Goal: Task Accomplishment & Management: Complete application form

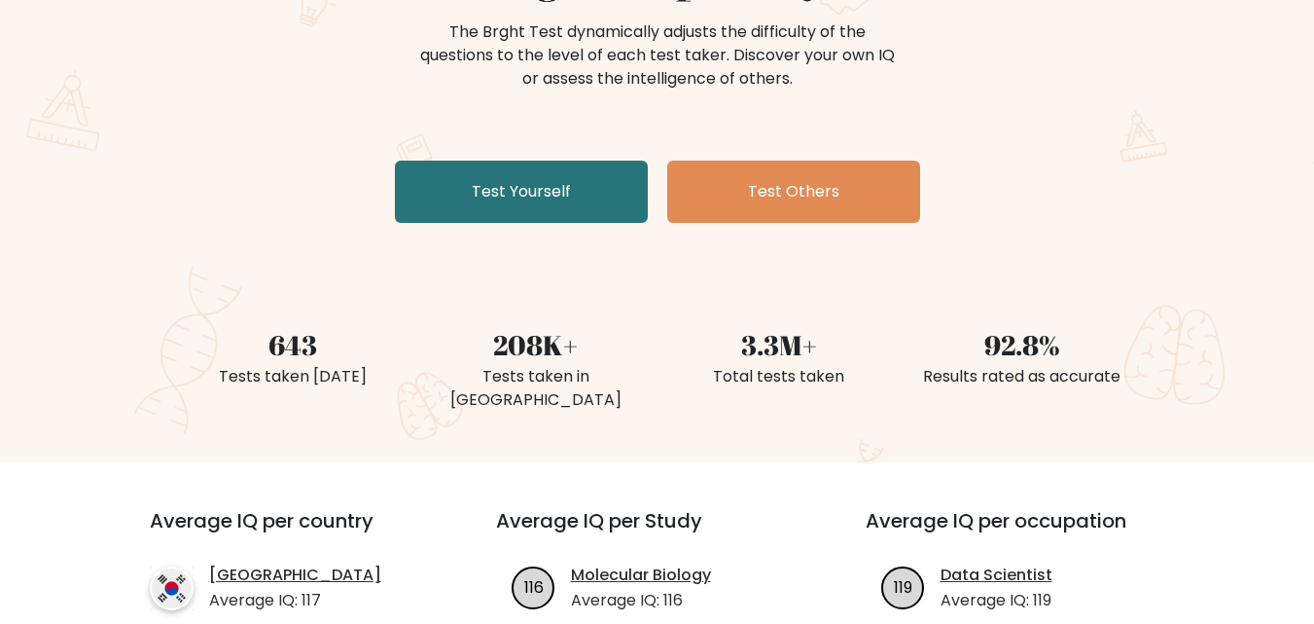
scroll to position [195, 0]
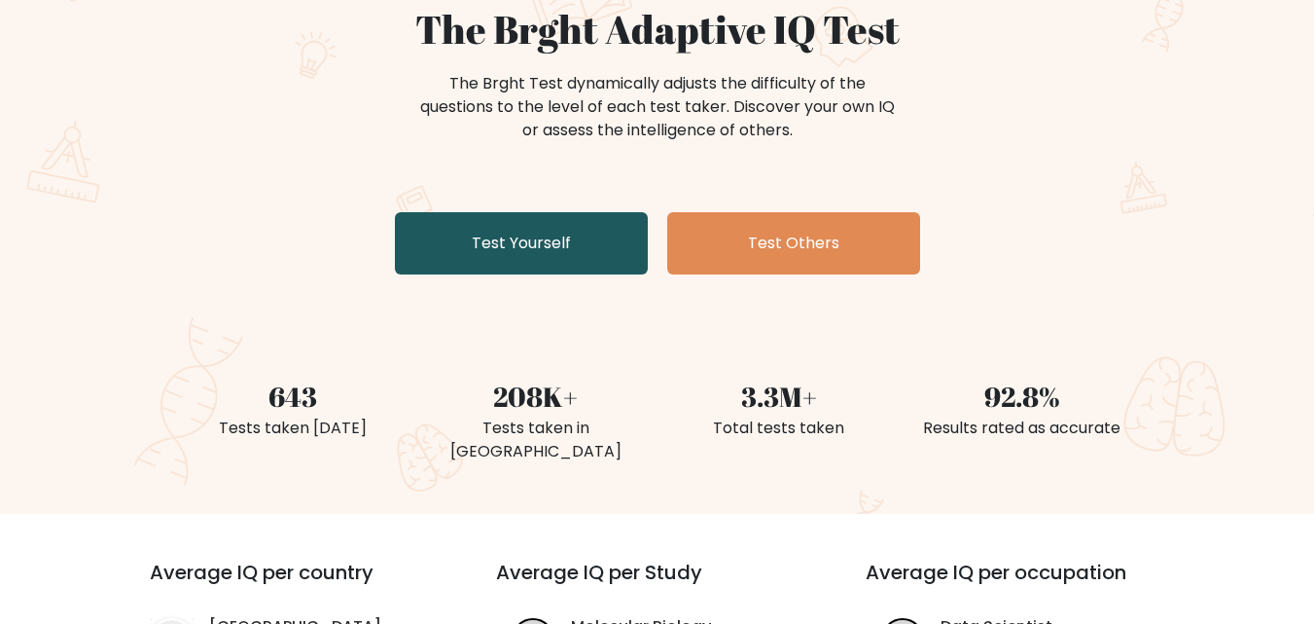
click at [508, 238] on link "Test Yourself" at bounding box center [521, 243] width 253 height 62
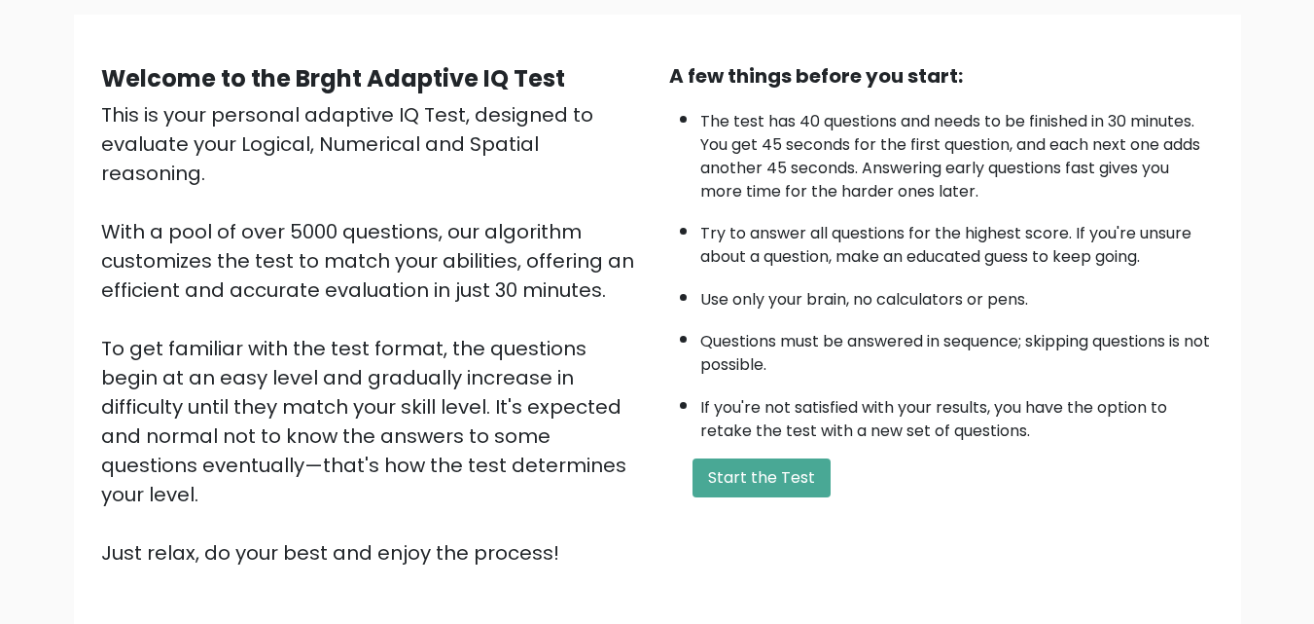
scroll to position [268, 0]
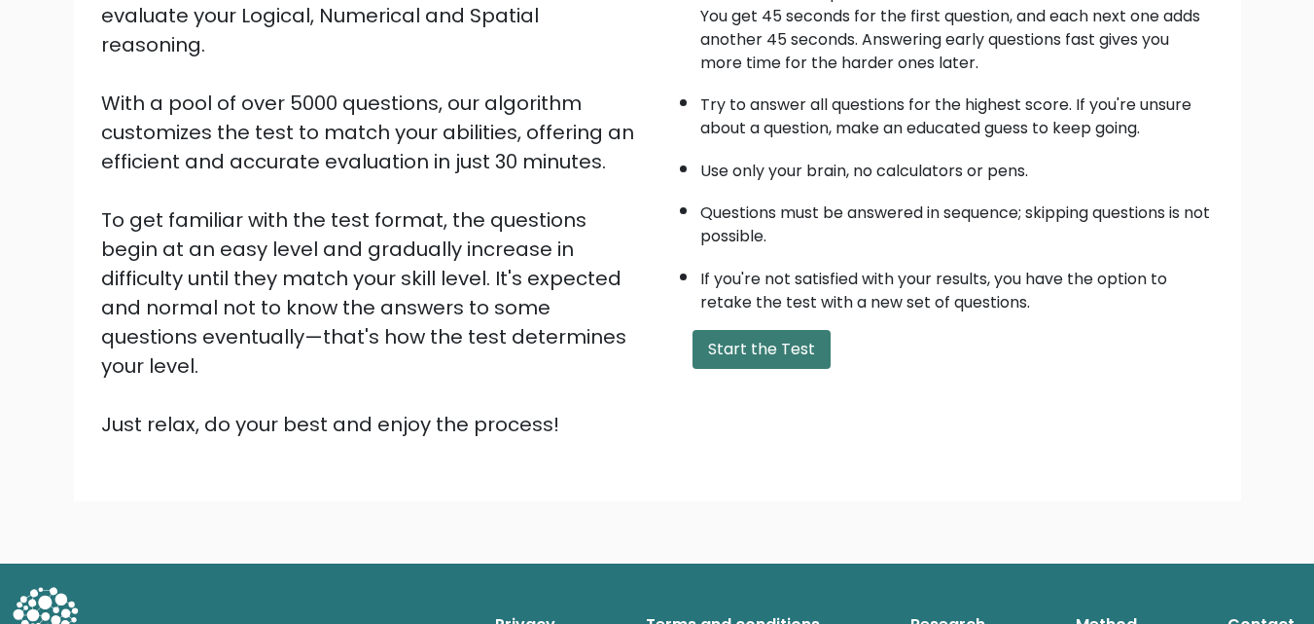
click at [743, 361] on button "Start the Test" at bounding box center [762, 349] width 138 height 39
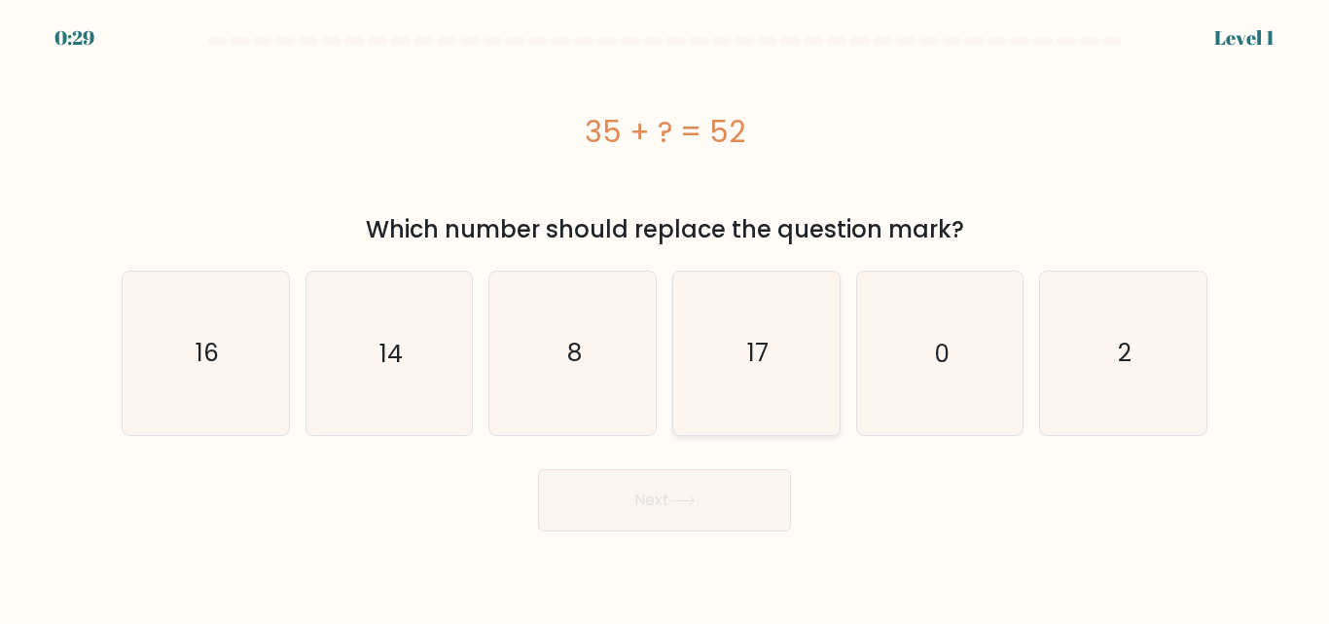
click at [742, 354] on icon "17" at bounding box center [756, 352] width 162 height 162
click at [665, 317] on input "d. 17" at bounding box center [664, 314] width 1 height 5
radio input "true"
click at [696, 501] on icon at bounding box center [682, 500] width 26 height 11
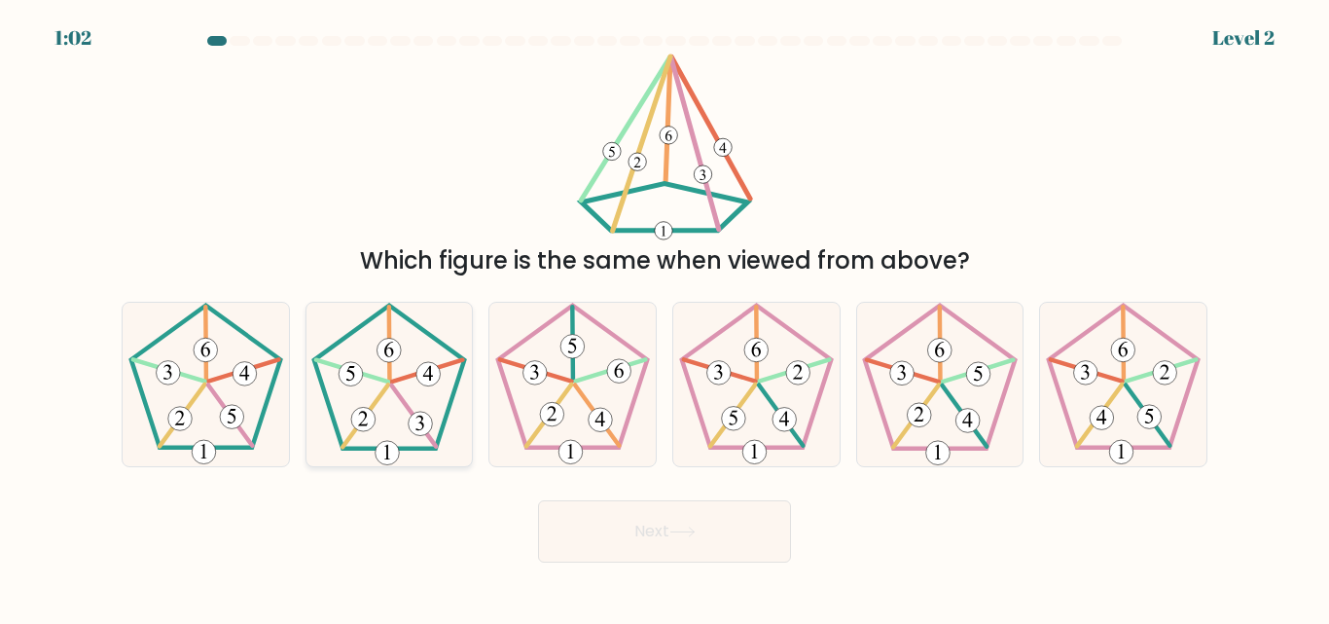
click at [372, 397] on icon at bounding box center [388, 384] width 162 height 162
click at [664, 317] on input "b." at bounding box center [664, 314] width 1 height 5
radio input "true"
click at [650, 536] on button "Next" at bounding box center [664, 531] width 253 height 62
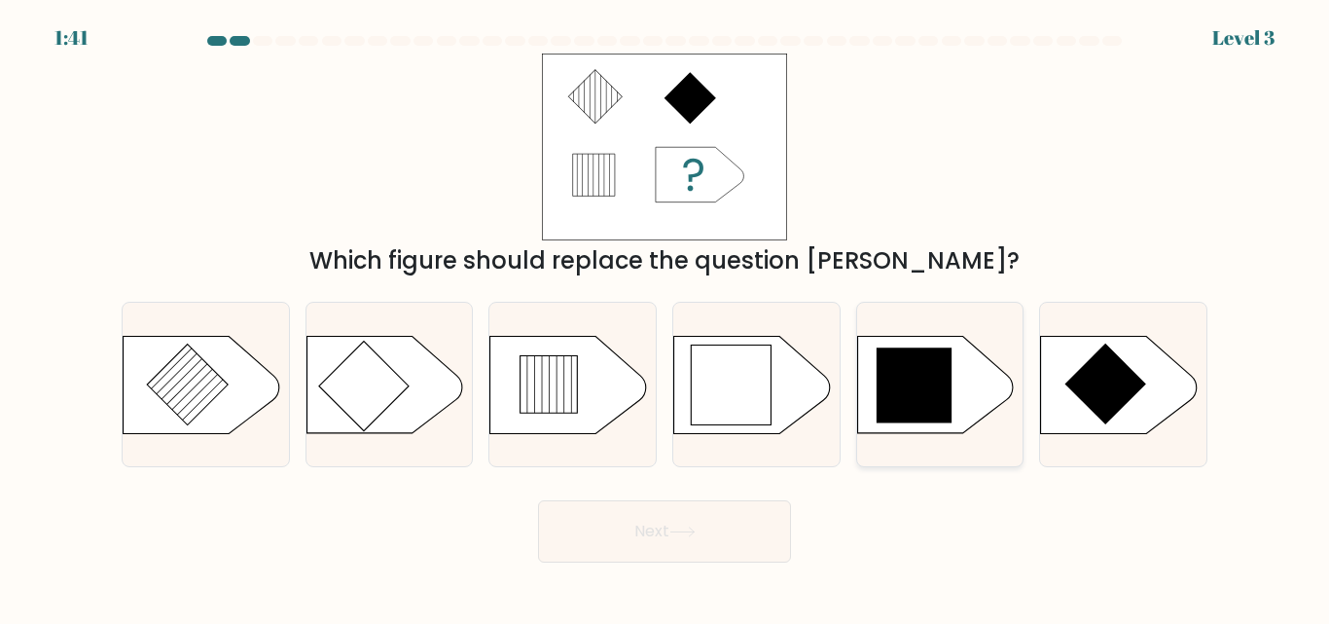
click at [914, 376] on icon at bounding box center [915, 385] width 76 height 76
click at [665, 317] on input "e." at bounding box center [664, 314] width 1 height 5
radio input "true"
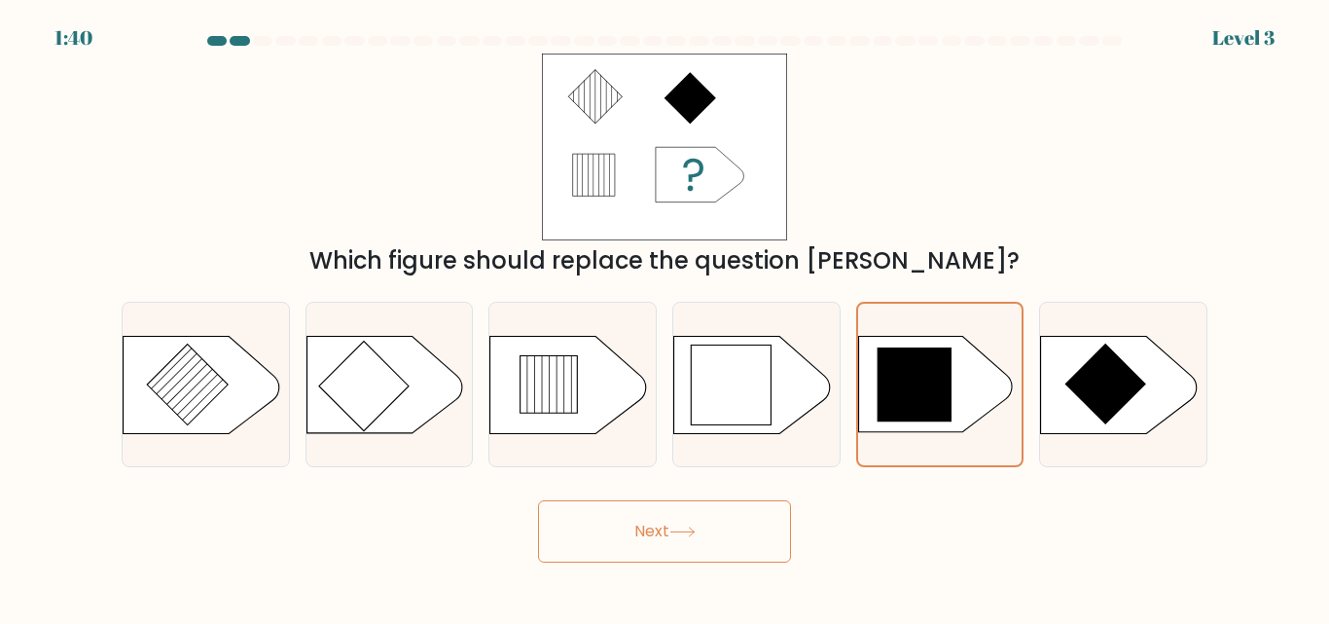
click at [658, 524] on button "Next" at bounding box center [664, 531] width 253 height 62
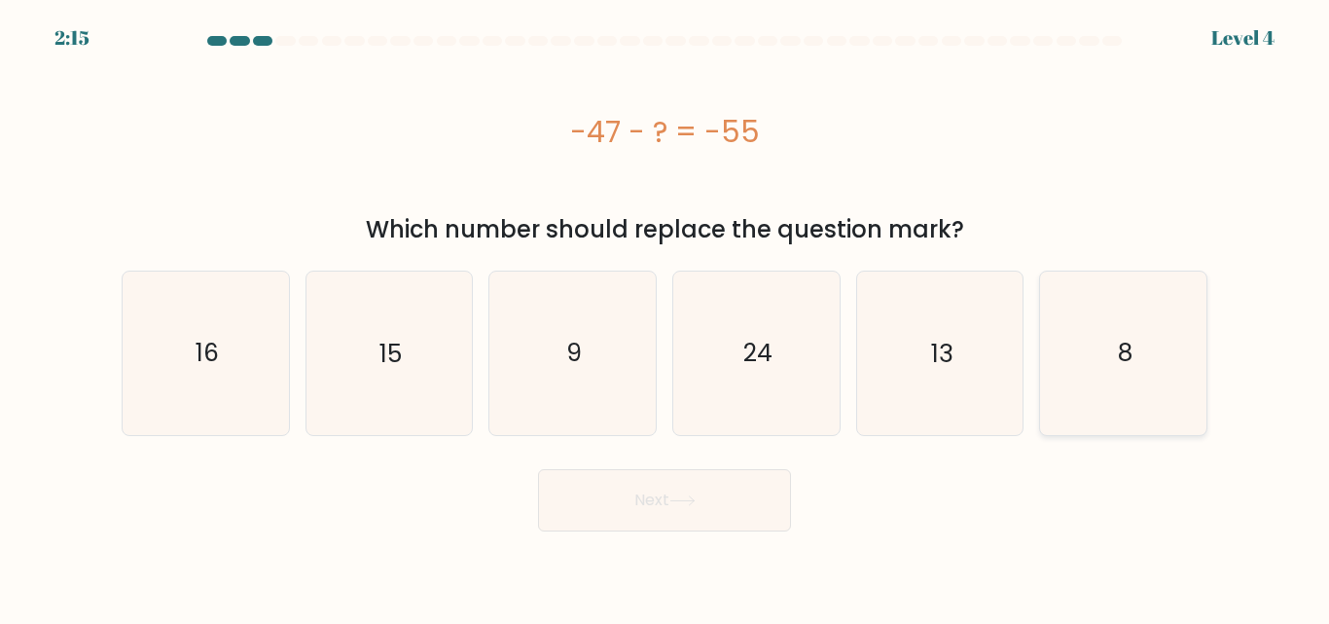
click at [1103, 348] on icon "8" at bounding box center [1123, 352] width 162 height 162
click at [665, 317] on input "f. 8" at bounding box center [664, 314] width 1 height 5
radio input "true"
click at [637, 494] on button "Next" at bounding box center [664, 500] width 253 height 62
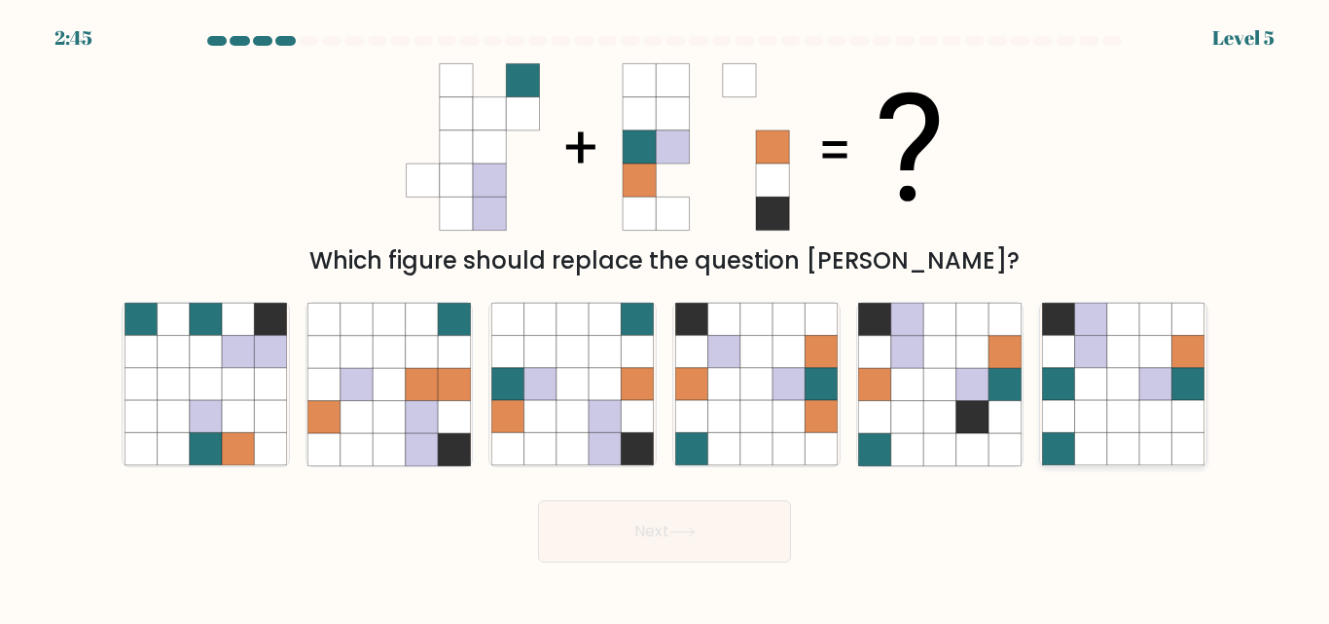
click at [1151, 402] on icon at bounding box center [1155, 417] width 32 height 32
click at [665, 317] on input "f." at bounding box center [664, 314] width 1 height 5
radio input "true"
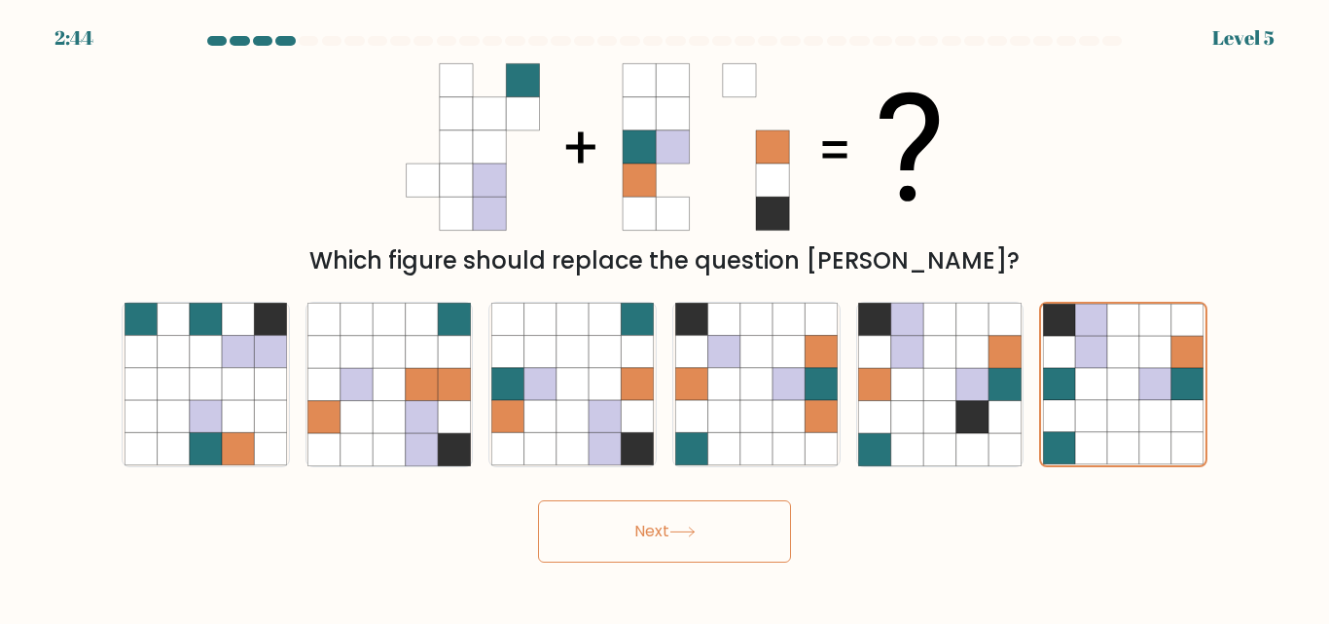
click at [669, 519] on button "Next" at bounding box center [664, 531] width 253 height 62
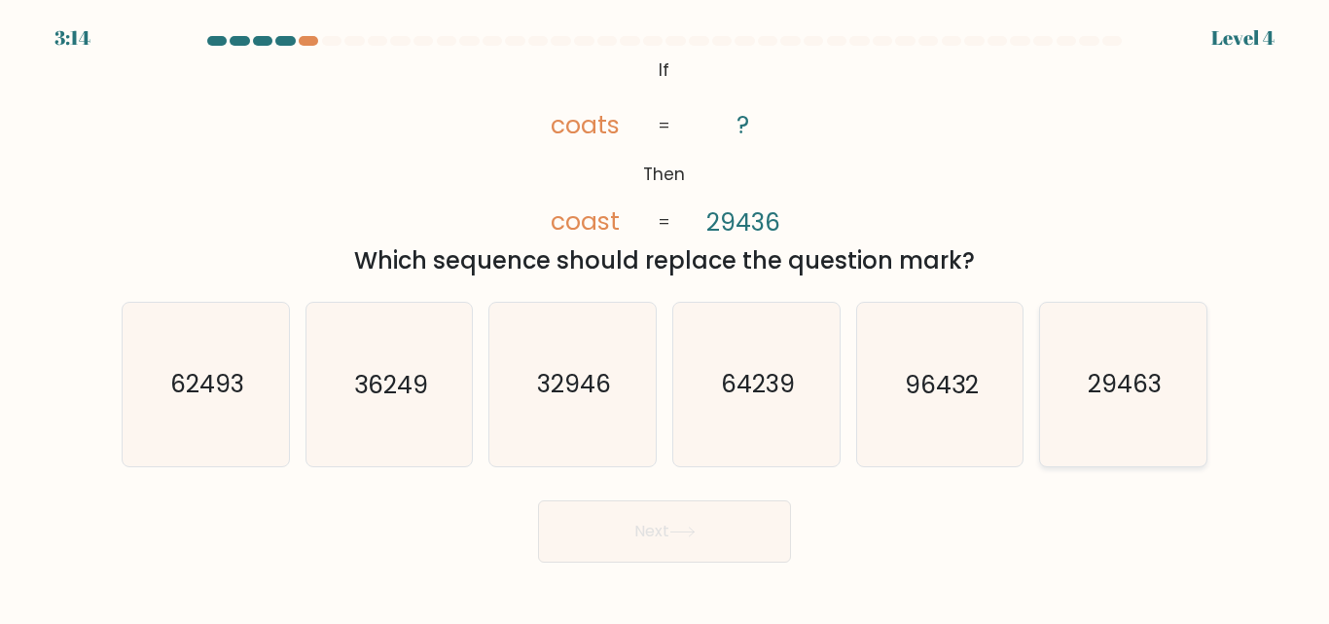
click at [1127, 397] on text "29463" at bounding box center [1125, 385] width 74 height 34
click at [665, 317] on input "f. 29463" at bounding box center [664, 314] width 1 height 5
radio input "true"
click at [669, 507] on button "Next" at bounding box center [664, 531] width 253 height 62
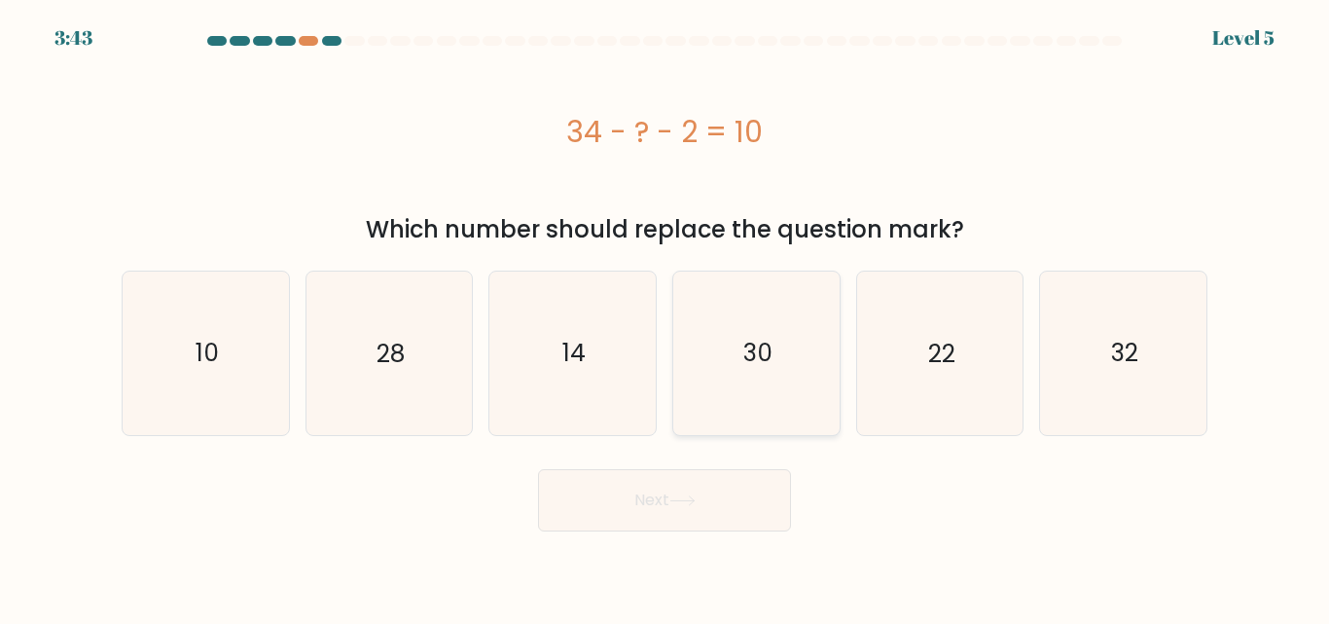
click at [722, 332] on icon "30" at bounding box center [756, 352] width 162 height 162
click at [665, 317] on input "d. 30" at bounding box center [664, 314] width 1 height 5
radio input "true"
click at [662, 478] on button "Next" at bounding box center [664, 500] width 253 height 62
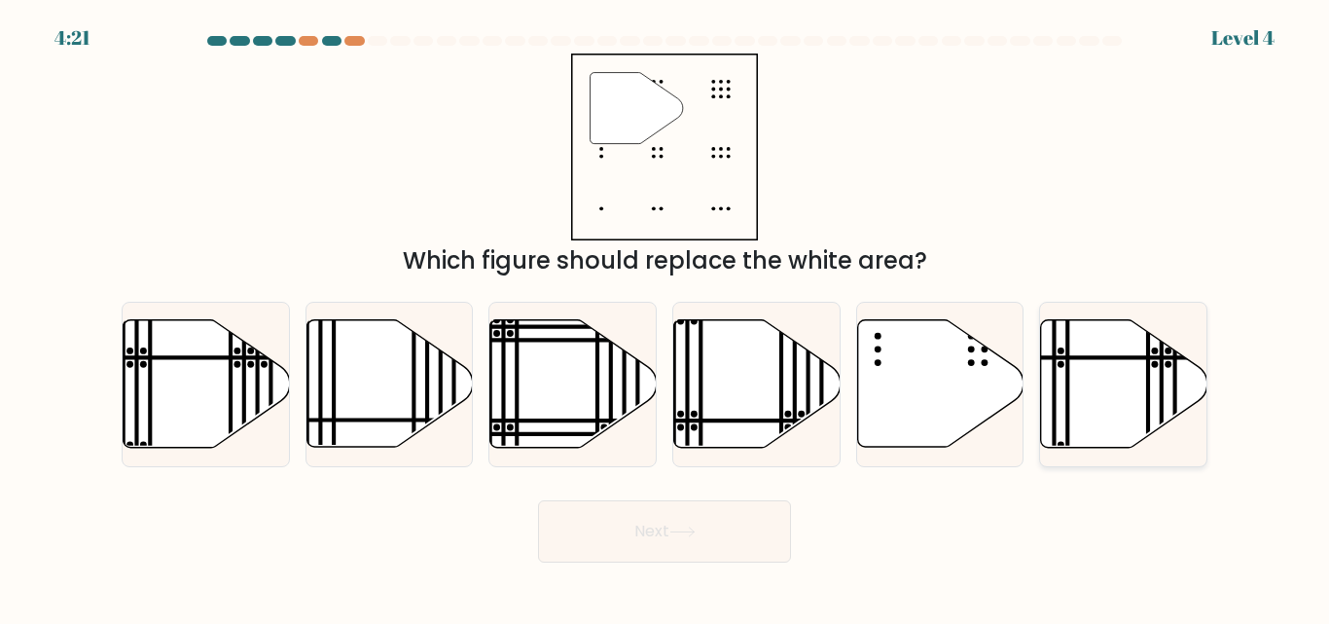
click at [1078, 387] on icon at bounding box center [1124, 383] width 166 height 127
click at [665, 317] on input "f." at bounding box center [664, 314] width 1 height 5
radio input "true"
click at [692, 524] on button "Next" at bounding box center [664, 531] width 253 height 62
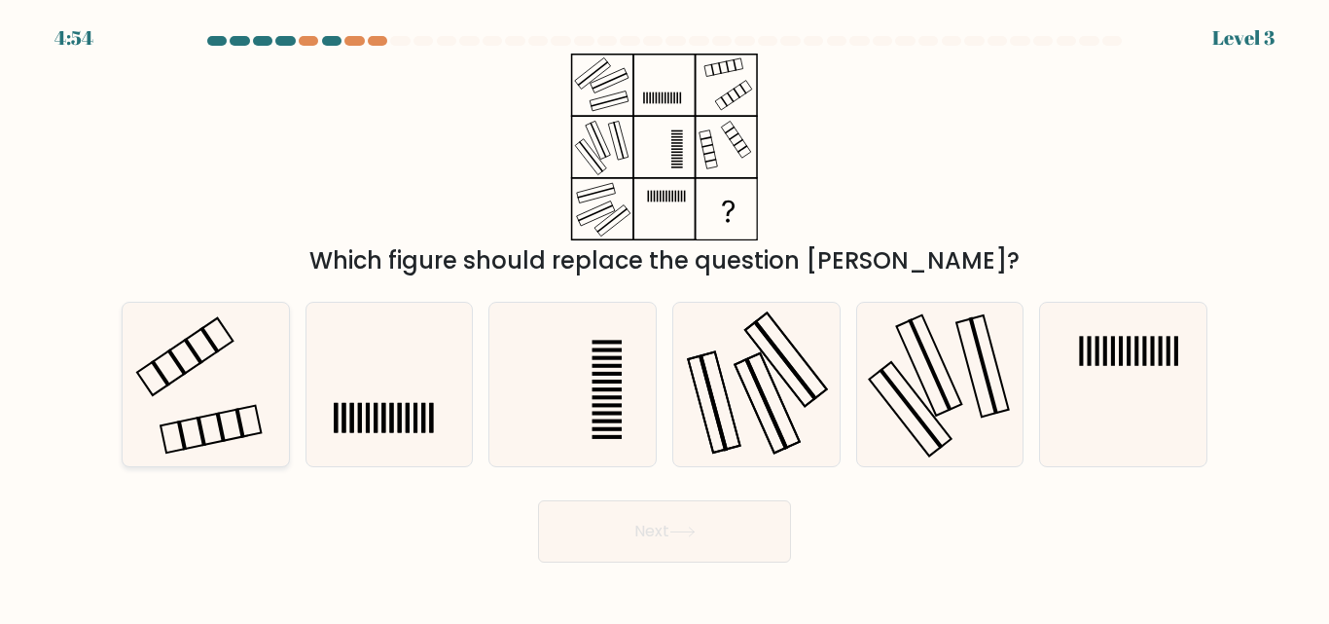
click at [200, 385] on icon at bounding box center [206, 384] width 162 height 162
click at [664, 317] on input "a." at bounding box center [664, 314] width 1 height 5
radio input "true"
click at [642, 523] on button "Next" at bounding box center [664, 531] width 253 height 62
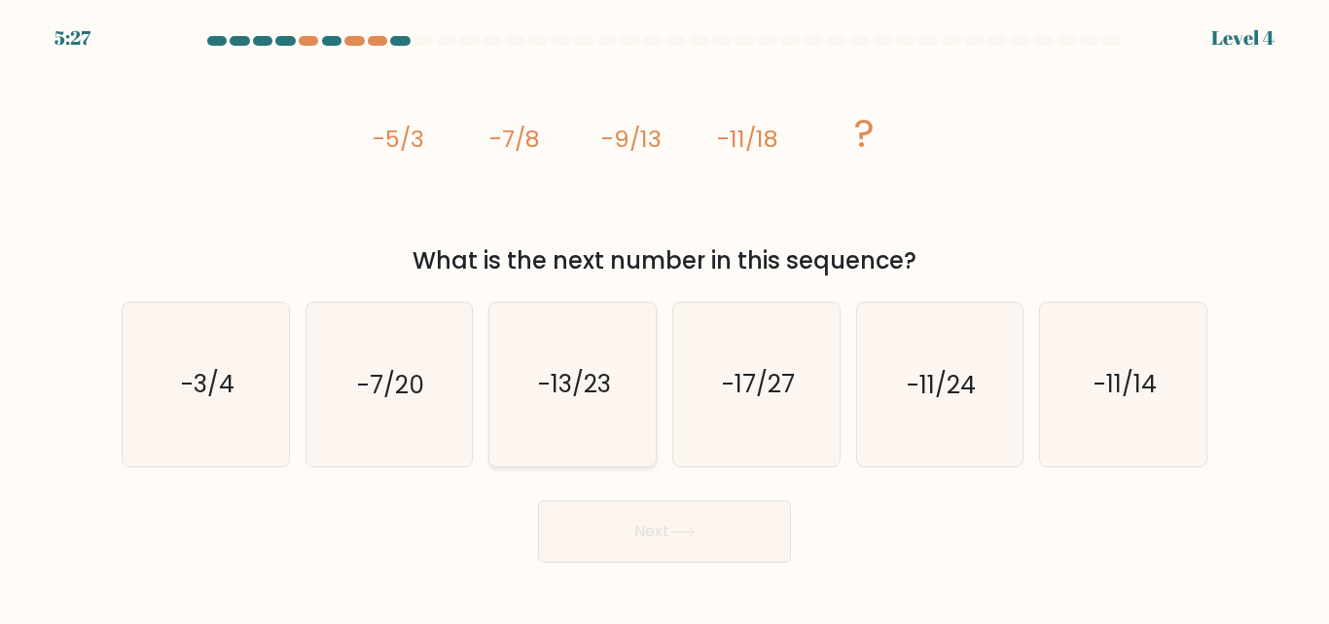
click at [573, 389] on text "-13/23" at bounding box center [574, 385] width 73 height 34
click at [664, 317] on input "c. -13/23" at bounding box center [664, 314] width 1 height 5
radio input "true"
click at [685, 537] on button "Next" at bounding box center [664, 531] width 253 height 62
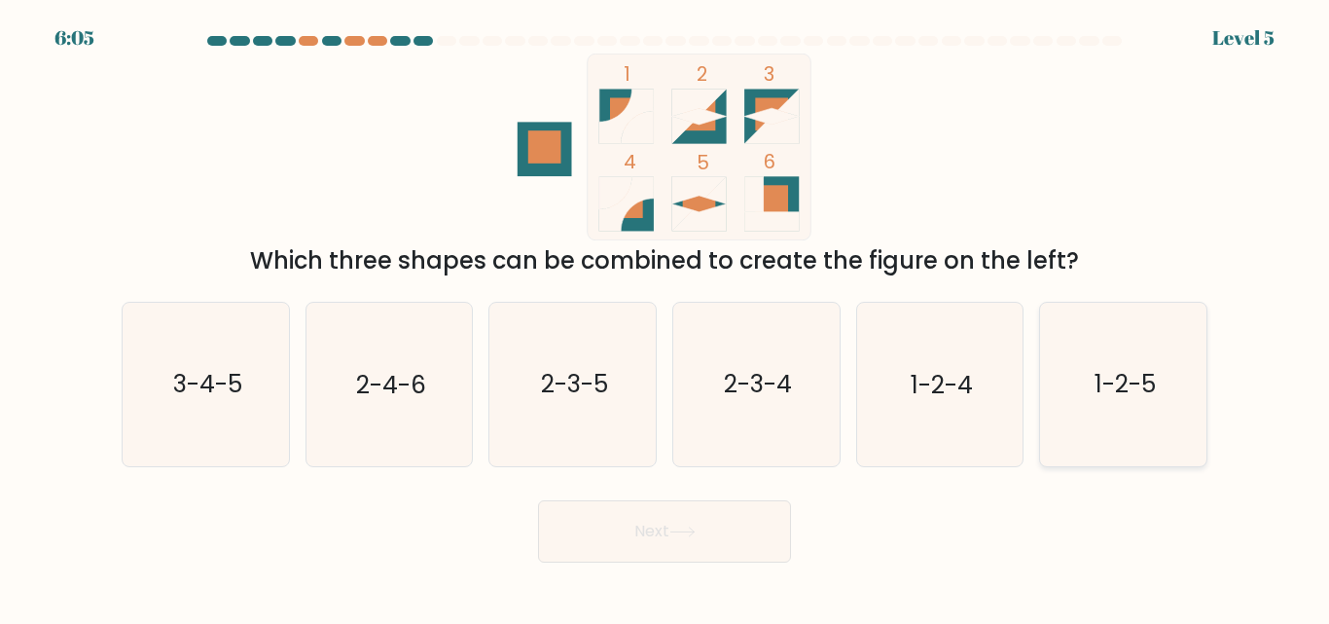
click at [1118, 367] on icon "1-2-5" at bounding box center [1123, 384] width 162 height 162
click at [665, 317] on input "f. 1-2-5" at bounding box center [664, 314] width 1 height 5
radio input "true"
click at [641, 529] on button "Next" at bounding box center [664, 531] width 253 height 62
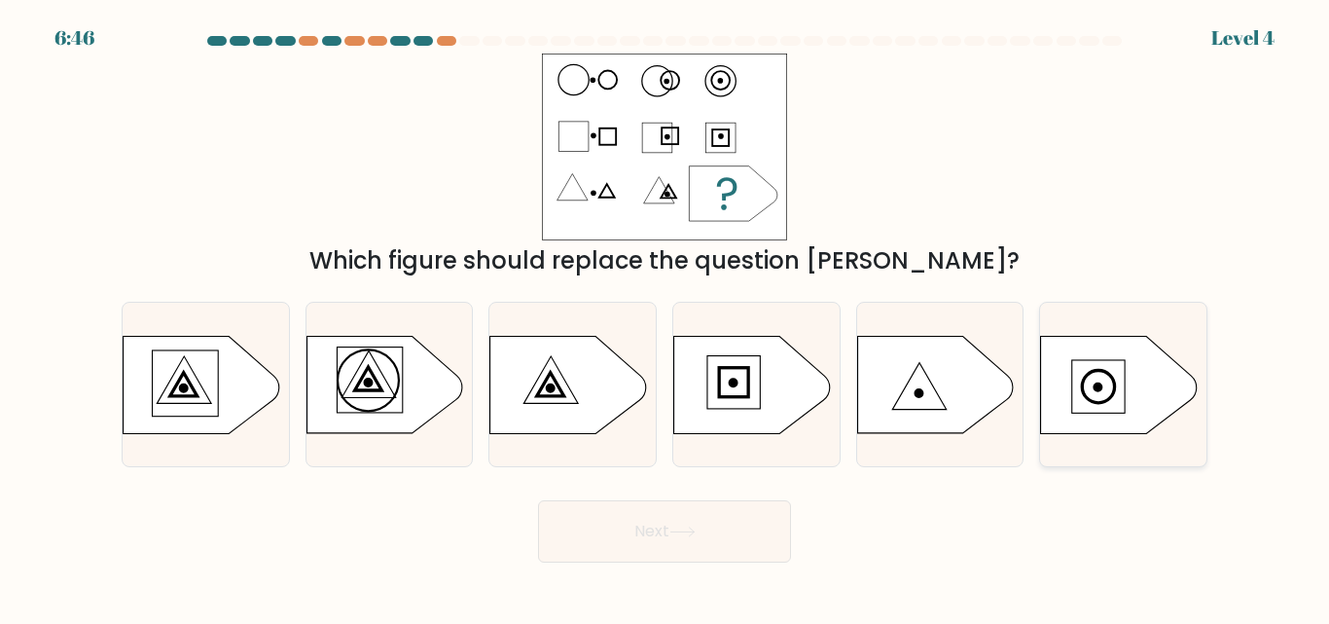
click at [1112, 376] on circle at bounding box center [1099, 386] width 32 height 32
click at [665, 317] on input "f." at bounding box center [664, 314] width 1 height 5
radio input "true"
click at [652, 513] on button "Next" at bounding box center [664, 531] width 253 height 62
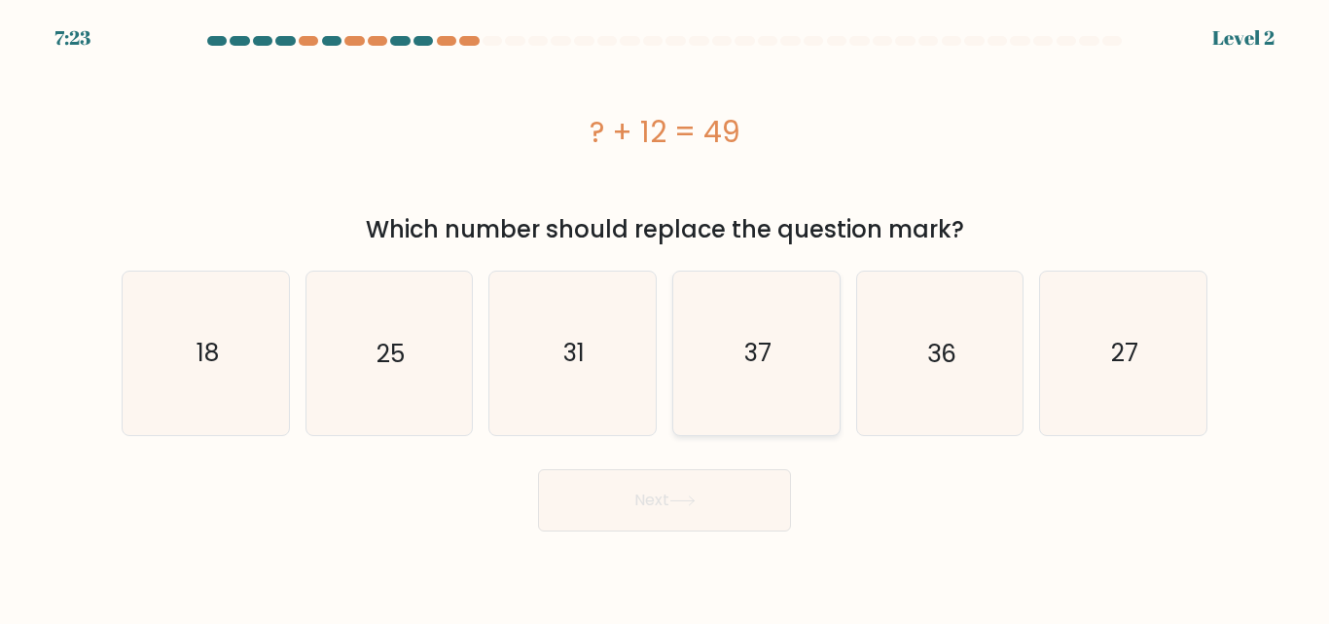
click at [743, 386] on icon "37" at bounding box center [756, 352] width 162 height 162
click at [665, 317] on input "d. 37" at bounding box center [664, 314] width 1 height 5
radio input "true"
click at [628, 503] on button "Next" at bounding box center [664, 500] width 253 height 62
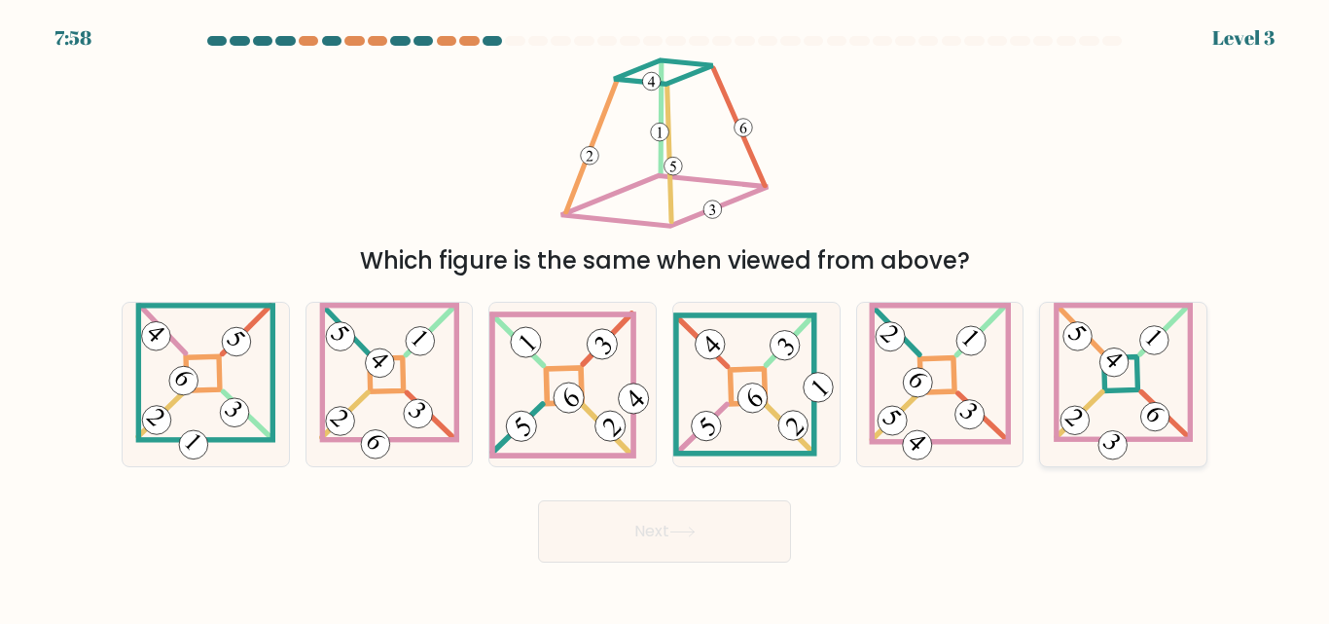
click at [1099, 368] on icon at bounding box center [1123, 384] width 139 height 162
click at [665, 317] on input "f." at bounding box center [664, 314] width 1 height 5
radio input "true"
click at [743, 529] on button "Next" at bounding box center [664, 531] width 253 height 62
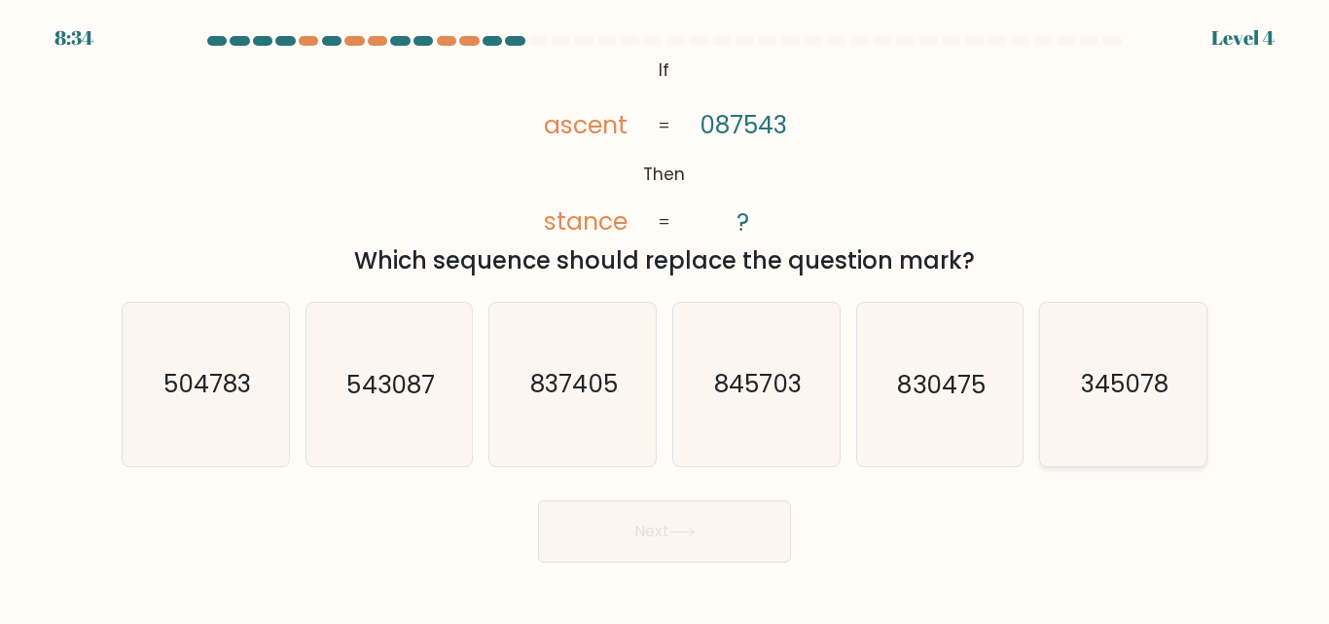
click at [1126, 374] on text "345078" at bounding box center [1125, 385] width 88 height 34
click at [665, 317] on input "f. 345078" at bounding box center [664, 314] width 1 height 5
radio input "true"
click at [612, 546] on button "Next" at bounding box center [664, 531] width 253 height 62
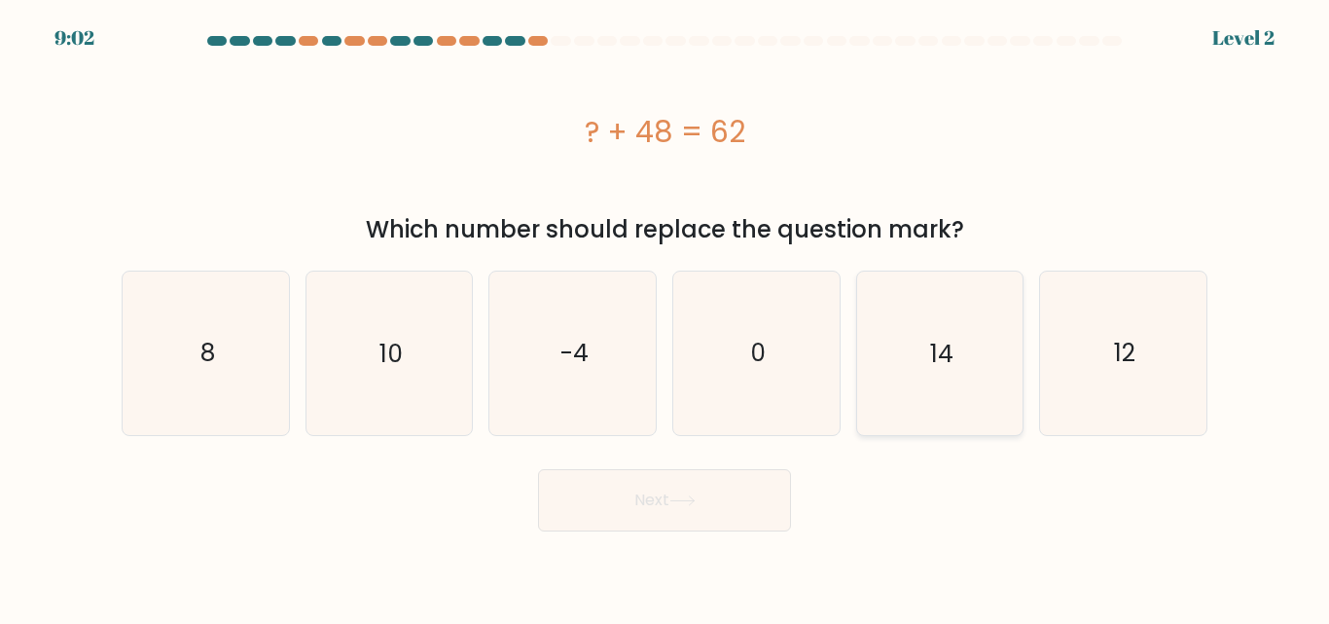
click at [884, 390] on icon "14" at bounding box center [939, 352] width 162 height 162
click at [665, 317] on input "e. 14" at bounding box center [664, 314] width 1 height 5
radio input "true"
click at [728, 488] on button "Next" at bounding box center [664, 500] width 253 height 62
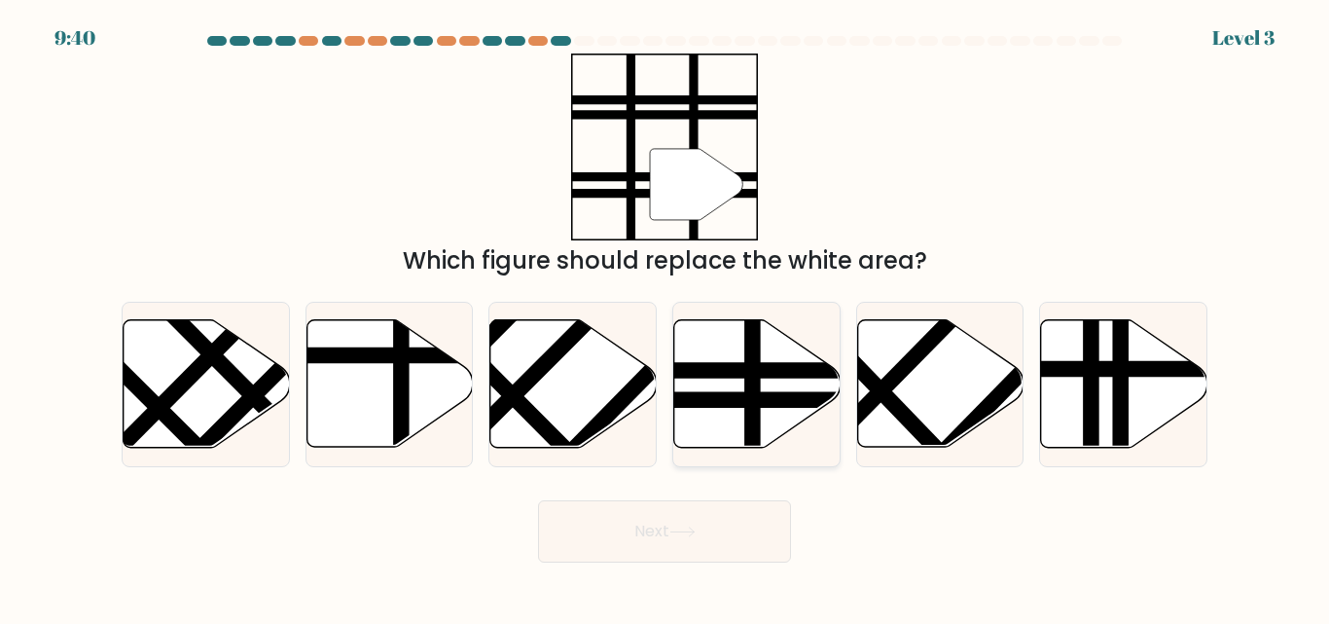
click at [688, 363] on icon at bounding box center [756, 383] width 166 height 129
click at [665, 317] on input "d." at bounding box center [664, 314] width 1 height 5
radio input "true"
drag, startPoint x: 684, startPoint y: 529, endPoint x: 679, endPoint y: 512, distance: 18.2
click at [685, 527] on icon at bounding box center [682, 531] width 26 height 11
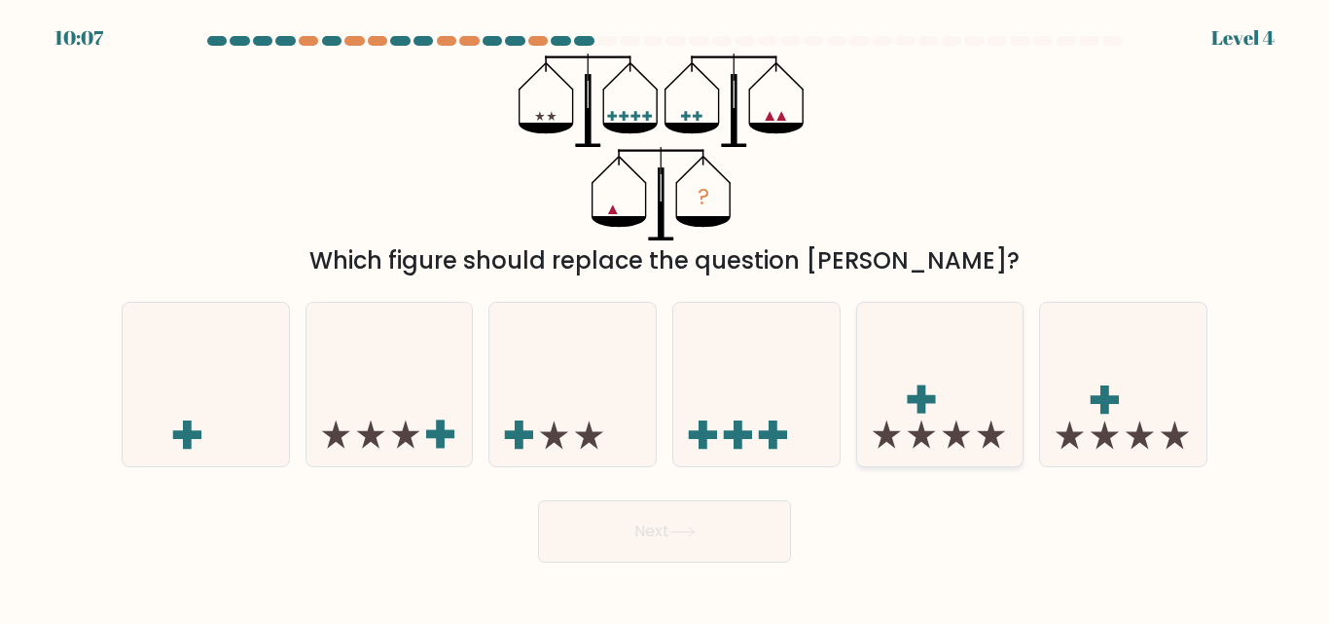
click at [922, 386] on icon at bounding box center [940, 383] width 166 height 137
click at [665, 317] on input "e." at bounding box center [664, 314] width 1 height 5
radio input "true"
click at [693, 523] on button "Next" at bounding box center [664, 531] width 253 height 62
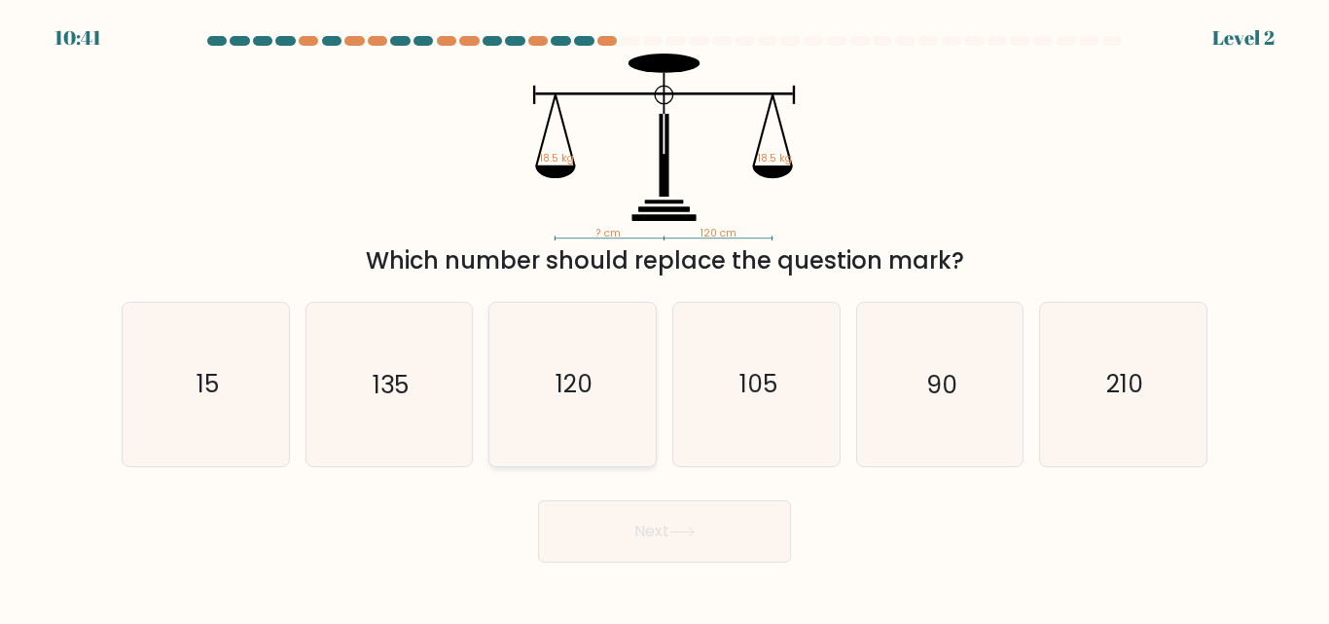
click at [567, 396] on text "120" at bounding box center [574, 385] width 37 height 34
click at [664, 317] on input "c. 120" at bounding box center [664, 314] width 1 height 5
radio input "true"
click at [624, 520] on button "Next" at bounding box center [664, 531] width 253 height 62
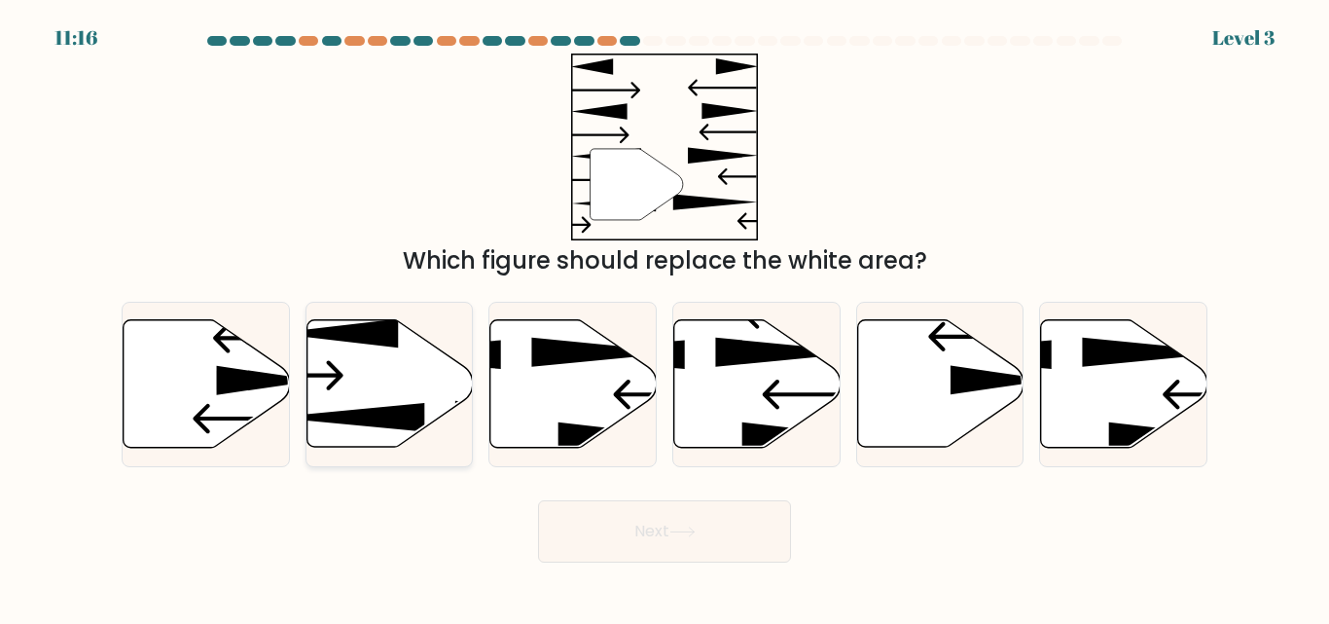
click at [410, 386] on icon at bounding box center [389, 383] width 166 height 127
click at [664, 317] on input "b." at bounding box center [664, 314] width 1 height 5
radio input "true"
click at [681, 502] on button "Next" at bounding box center [664, 531] width 253 height 62
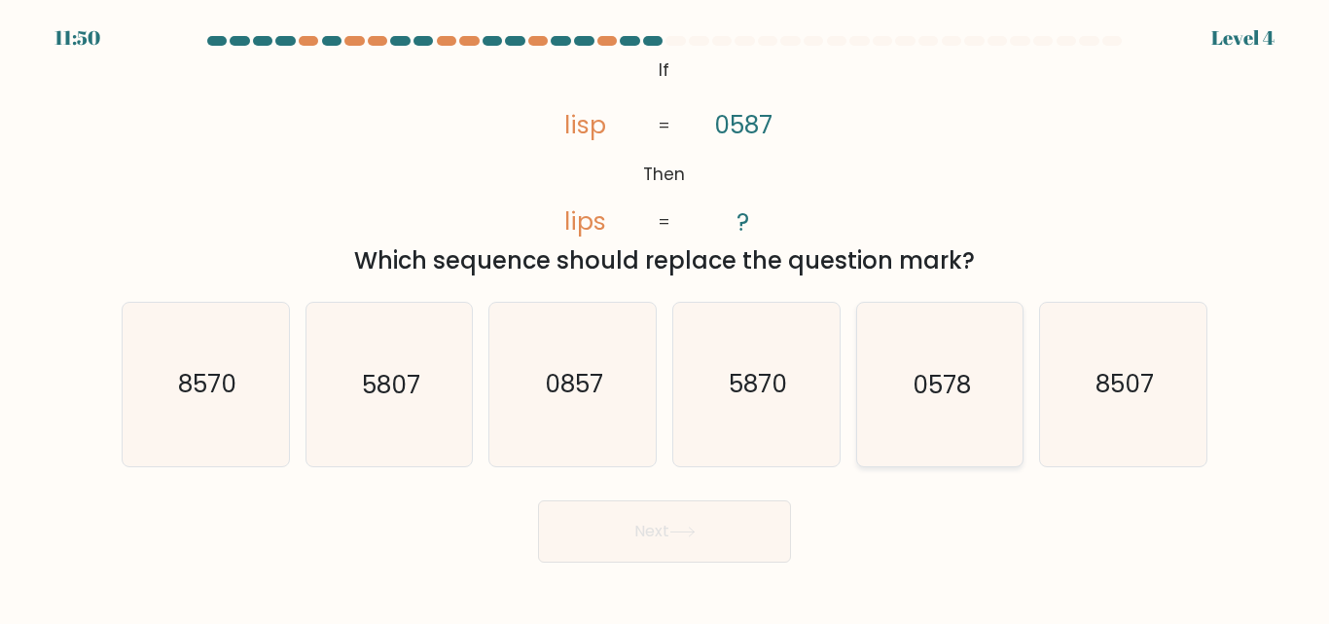
click at [939, 405] on icon "0578" at bounding box center [939, 384] width 162 height 162
click at [665, 317] on input "e. 0578" at bounding box center [664, 314] width 1 height 5
radio input "true"
click at [682, 530] on icon at bounding box center [682, 531] width 26 height 11
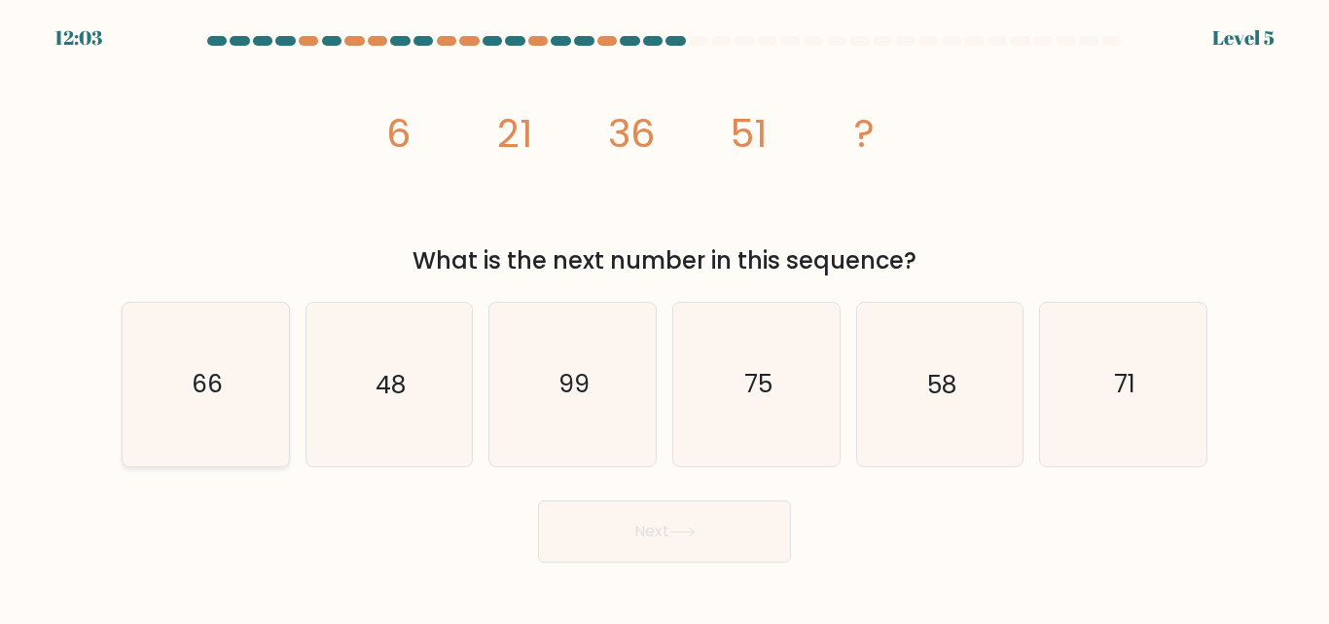
click at [212, 372] on text "66" at bounding box center [207, 385] width 31 height 34
click at [664, 317] on input "a. 66" at bounding box center [664, 314] width 1 height 5
radio input "true"
click at [623, 536] on button "Next" at bounding box center [664, 531] width 253 height 62
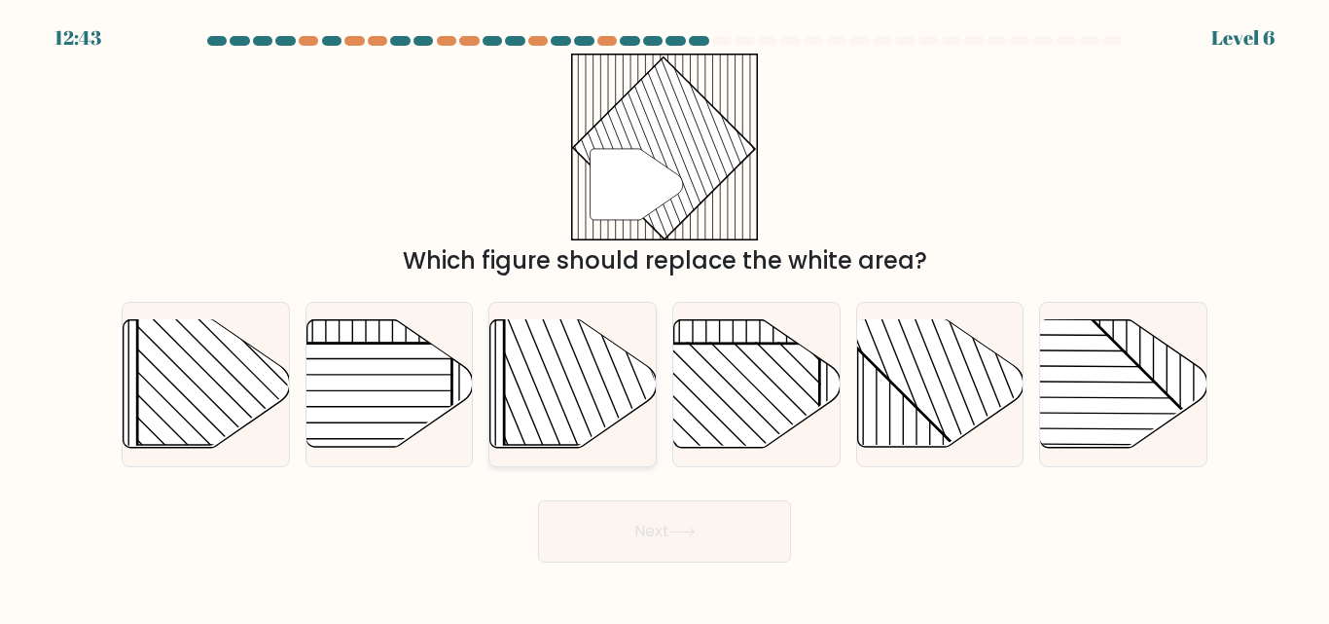
click at [542, 366] on rect at bounding box center [623, 326] width 238 height 238
click at [664, 317] on input "c." at bounding box center [664, 314] width 1 height 5
radio input "true"
click at [644, 524] on button "Next" at bounding box center [664, 531] width 253 height 62
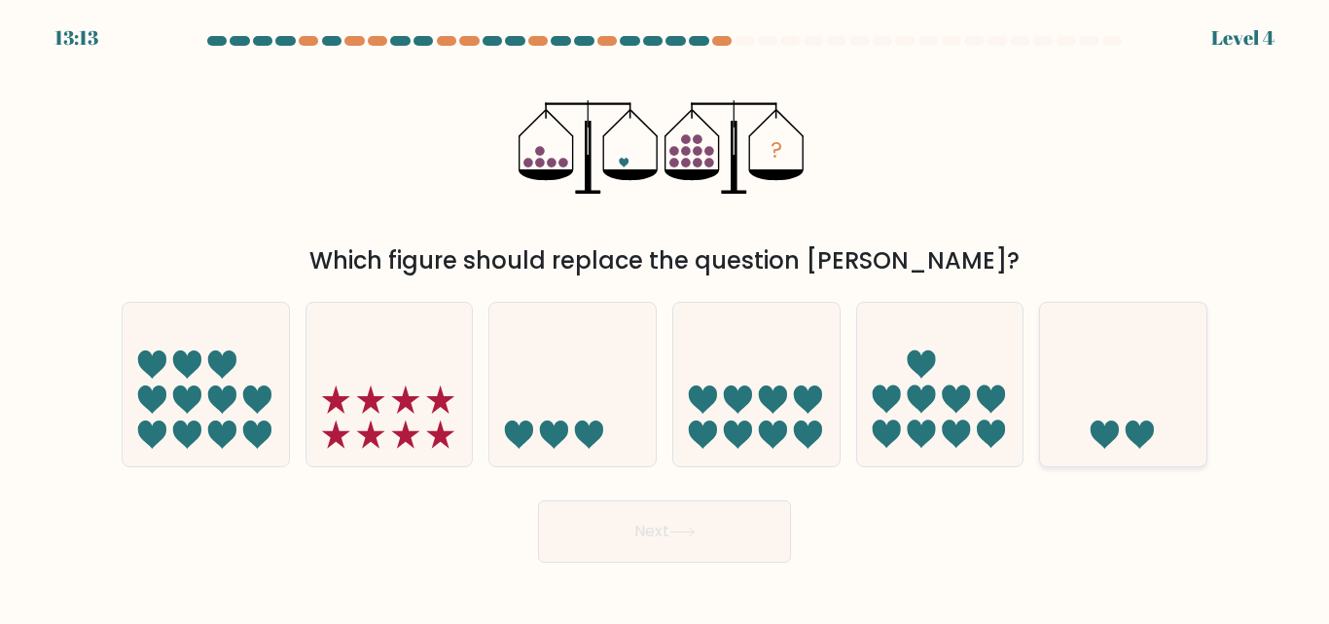
click at [1092, 419] on icon at bounding box center [1123, 383] width 166 height 137
click at [665, 317] on input "f." at bounding box center [664, 314] width 1 height 5
radio input "true"
click at [682, 524] on button "Next" at bounding box center [664, 531] width 253 height 62
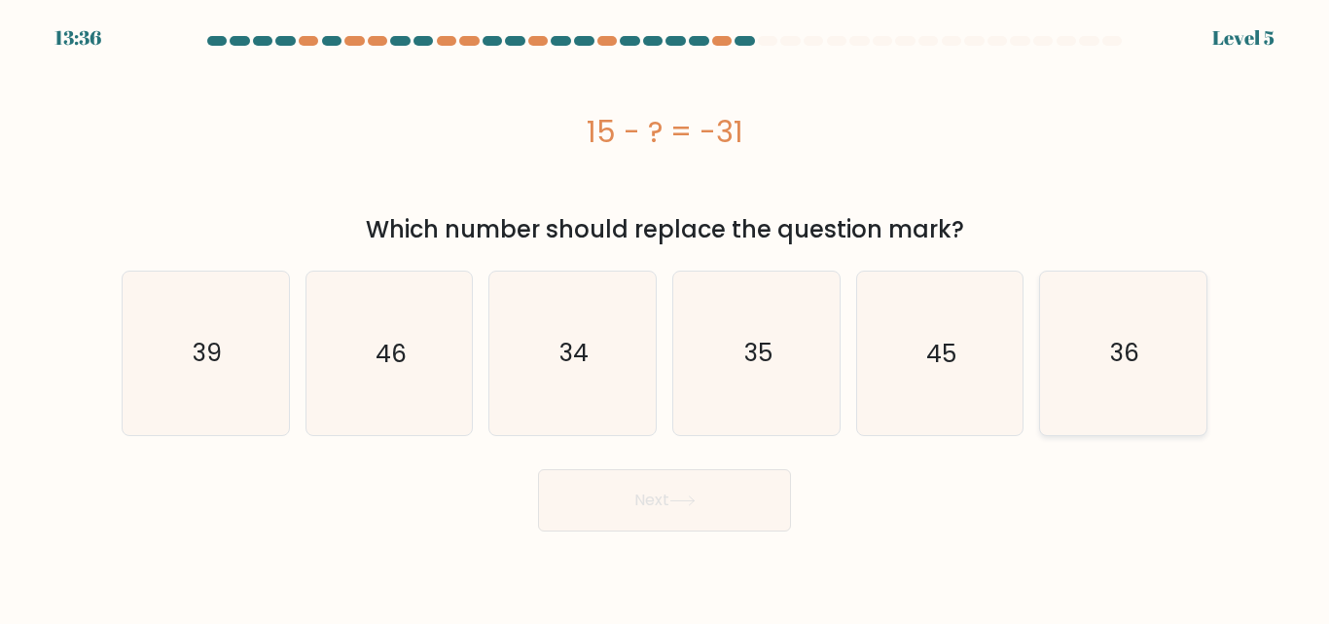
click at [1086, 341] on icon "36" at bounding box center [1123, 352] width 162 height 162
click at [665, 317] on input "f. 36" at bounding box center [664, 314] width 1 height 5
radio input "true"
click at [655, 491] on button "Next" at bounding box center [664, 500] width 253 height 62
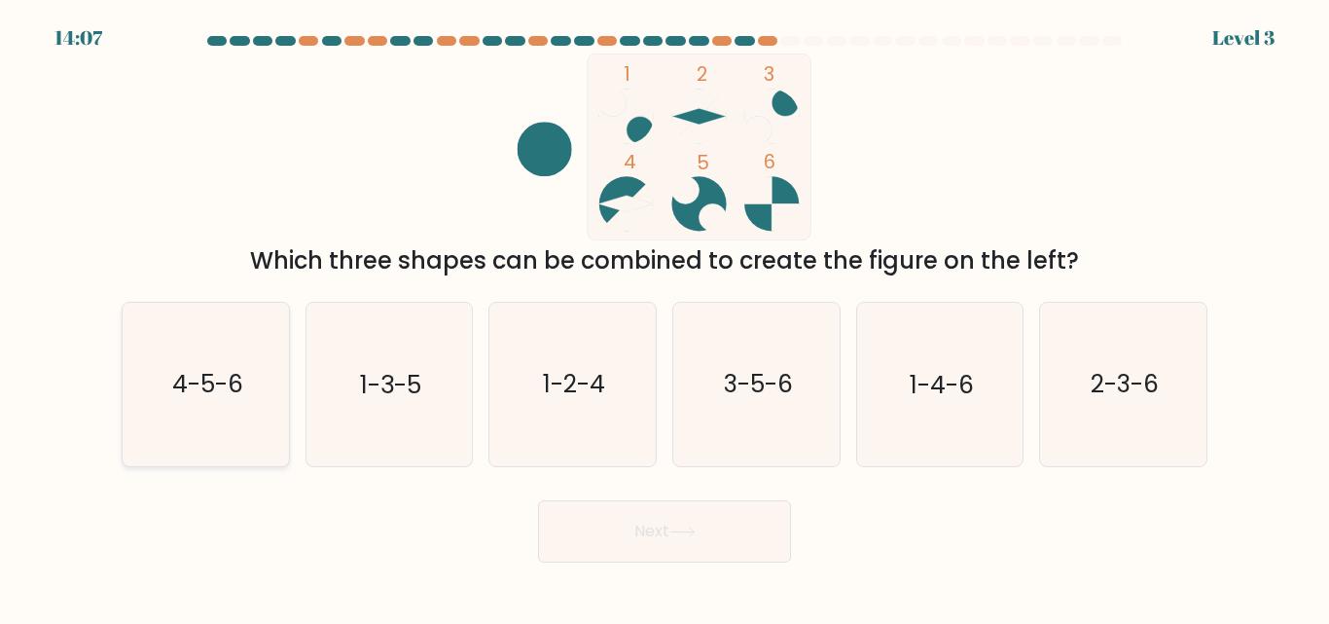
click at [180, 382] on text "4-5-6" at bounding box center [206, 385] width 71 height 34
click at [664, 317] on input "a. 4-5-6" at bounding box center [664, 314] width 1 height 5
radio input "true"
click at [630, 530] on button "Next" at bounding box center [664, 531] width 253 height 62
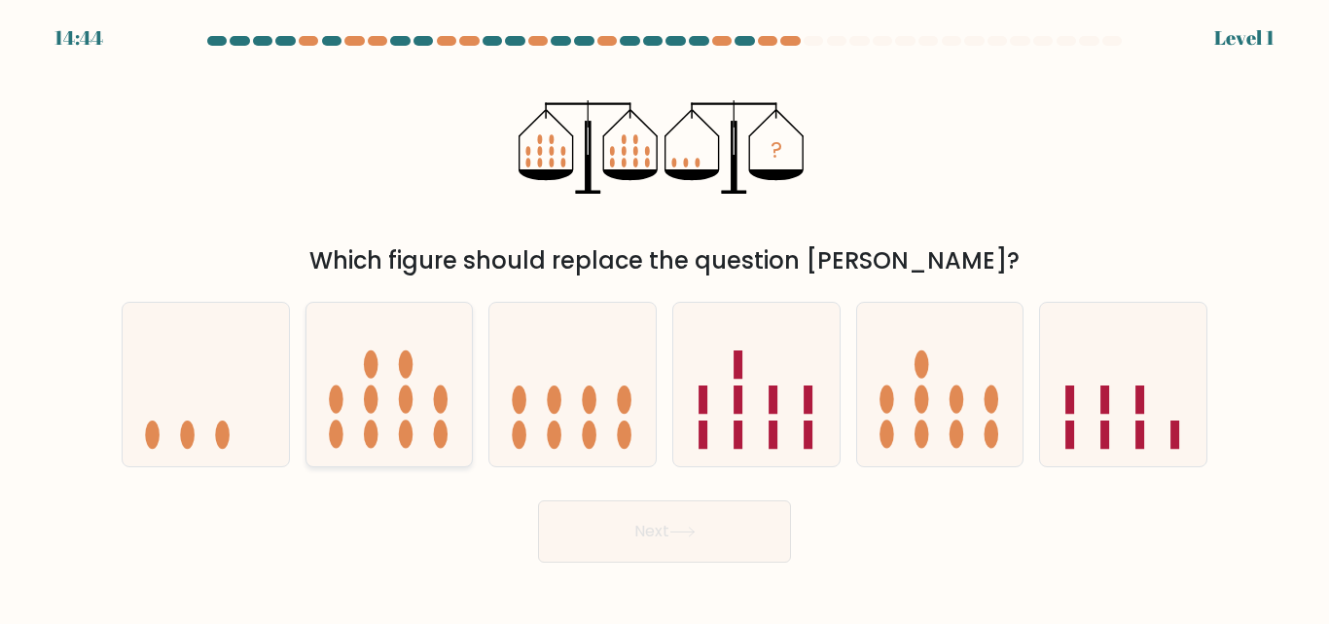
drag, startPoint x: 203, startPoint y: 408, endPoint x: 314, endPoint y: 443, distance: 116.3
click at [203, 409] on icon at bounding box center [206, 383] width 166 height 137
click at [664, 317] on input "a." at bounding box center [664, 314] width 1 height 5
radio input "true"
click at [668, 525] on button "Next" at bounding box center [664, 531] width 253 height 62
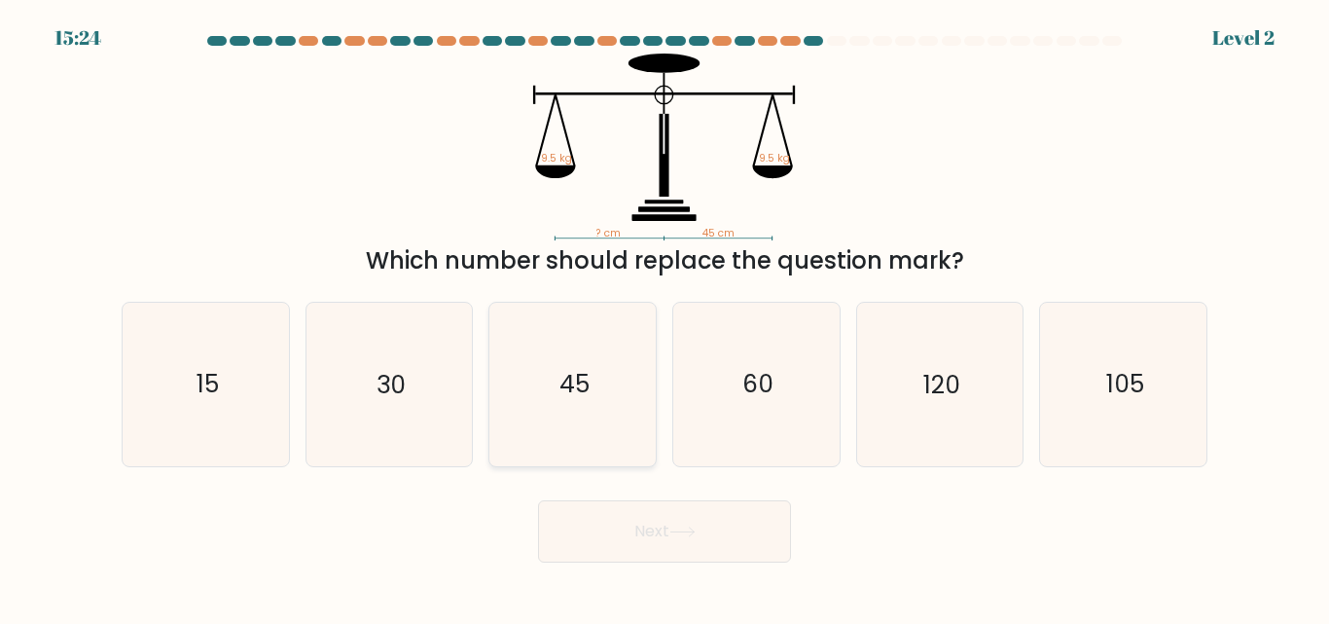
click at [604, 424] on icon "45" at bounding box center [572, 384] width 162 height 162
click at [664, 317] on input "c. 45" at bounding box center [664, 314] width 1 height 5
radio input "true"
click at [591, 513] on button "Next" at bounding box center [664, 531] width 253 height 62
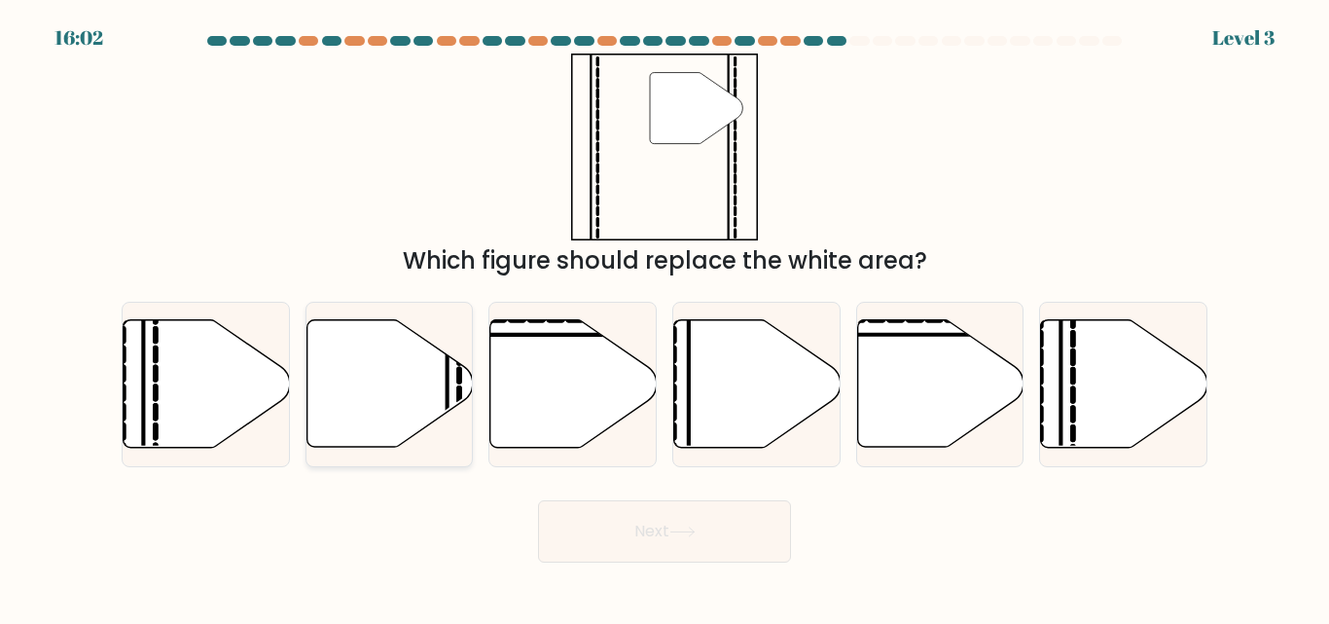
click at [429, 384] on icon at bounding box center [389, 383] width 166 height 127
click at [664, 317] on input "b." at bounding box center [664, 314] width 1 height 5
radio input "true"
click at [660, 533] on button "Next" at bounding box center [664, 531] width 253 height 62
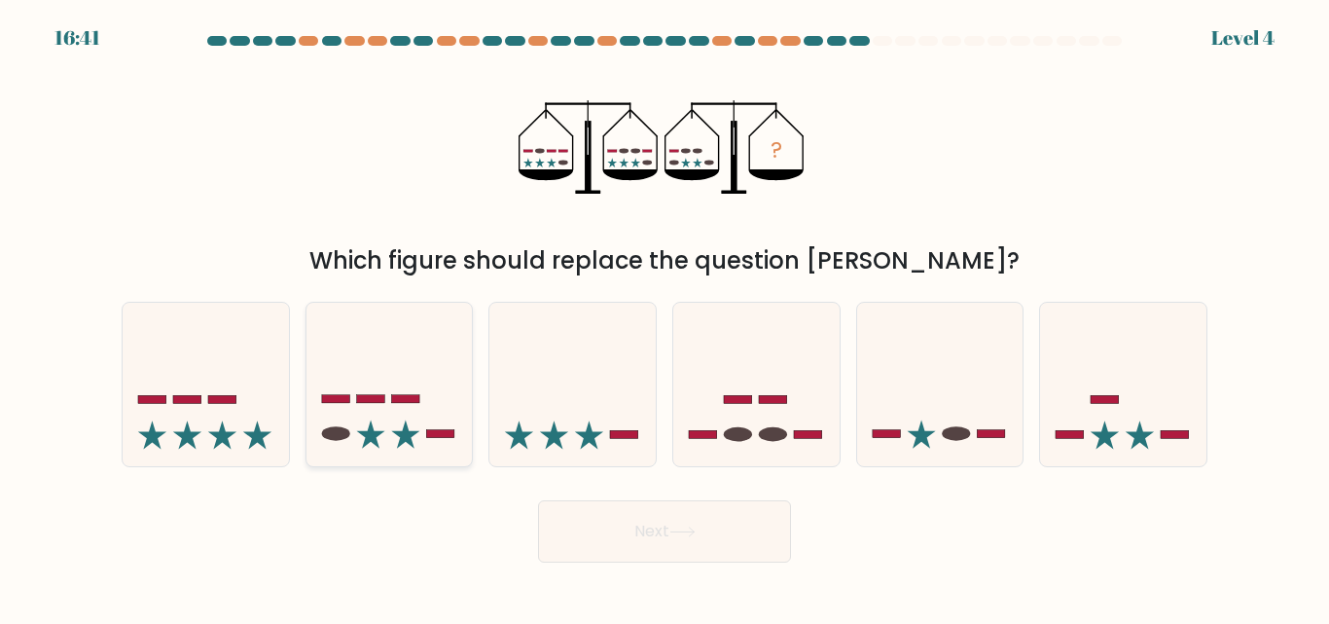
click at [391, 396] on icon at bounding box center [389, 383] width 166 height 137
click at [664, 317] on input "b." at bounding box center [664, 314] width 1 height 5
radio input "true"
click at [653, 535] on button "Next" at bounding box center [664, 531] width 253 height 62
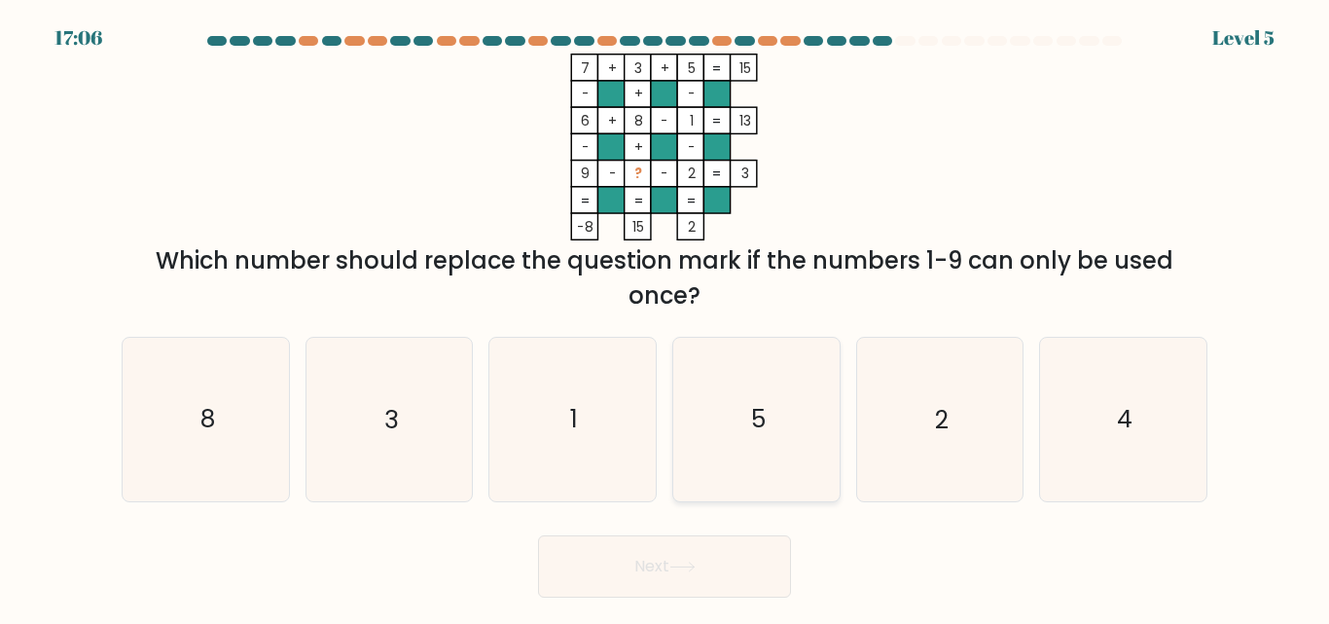
click at [736, 409] on icon "5" at bounding box center [756, 419] width 162 height 162
click at [665, 317] on input "d. 5" at bounding box center [664, 314] width 1 height 5
radio input "true"
click at [671, 555] on button "Next" at bounding box center [664, 566] width 253 height 62
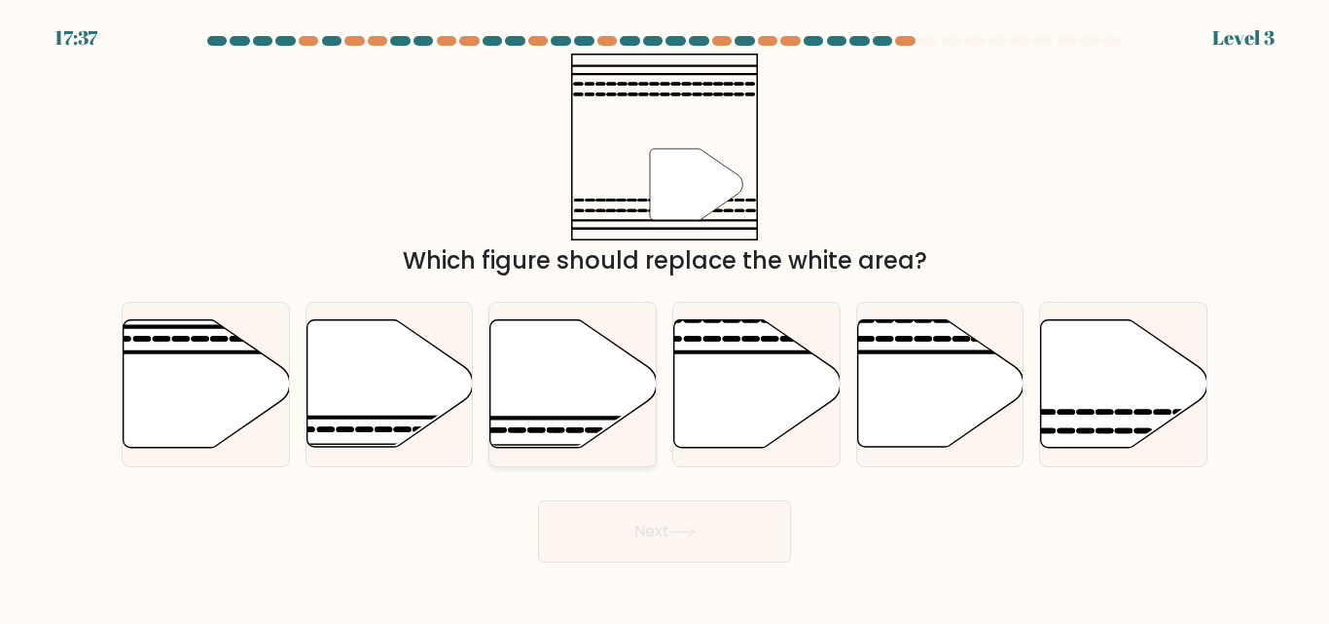
click at [552, 393] on icon at bounding box center [573, 383] width 166 height 127
click at [664, 317] on input "c." at bounding box center [664, 314] width 1 height 5
radio input "true"
click at [608, 527] on button "Next" at bounding box center [664, 531] width 253 height 62
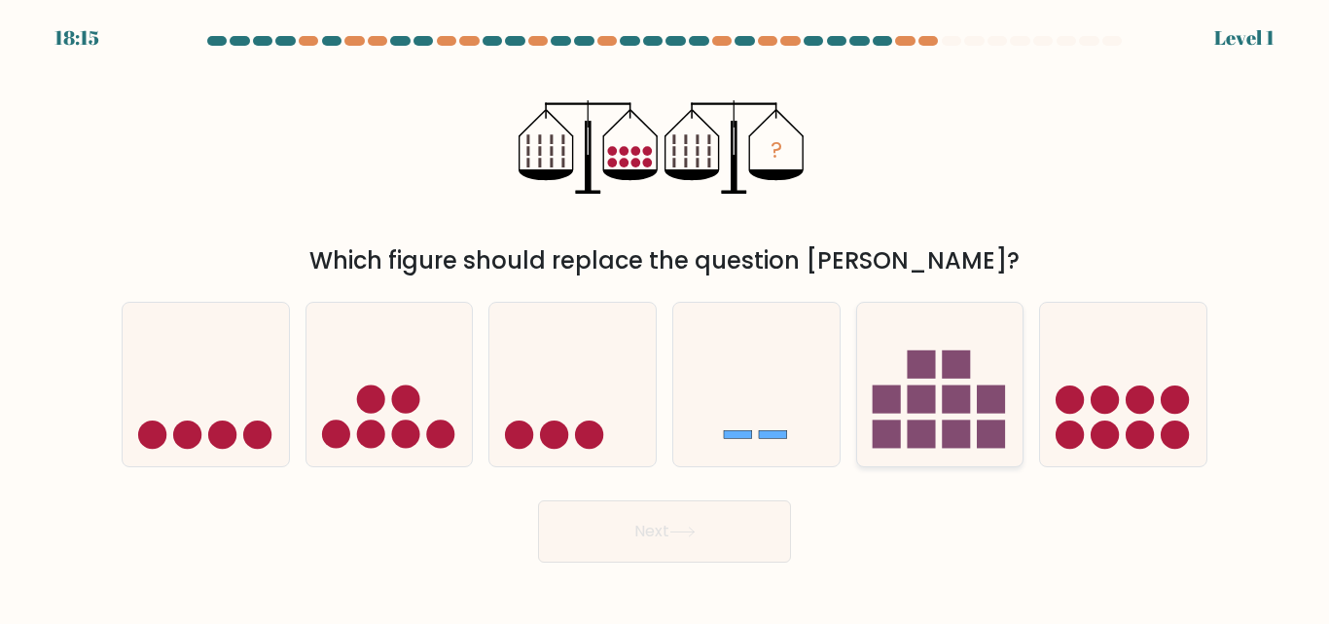
click at [908, 386] on rect at bounding box center [921, 399] width 28 height 28
click at [665, 317] on input "e." at bounding box center [664, 314] width 1 height 5
radio input "true"
click at [1111, 400] on circle at bounding box center [1105, 399] width 28 height 28
click at [665, 317] on input "f." at bounding box center [664, 314] width 1 height 5
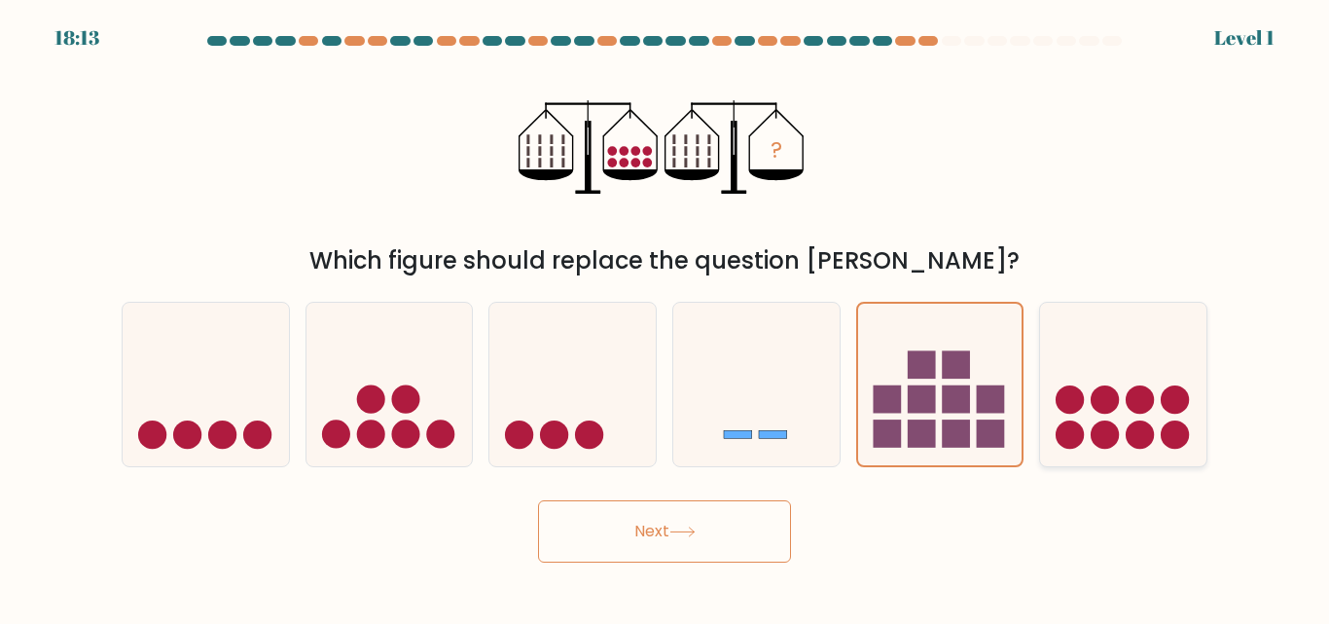
radio input "true"
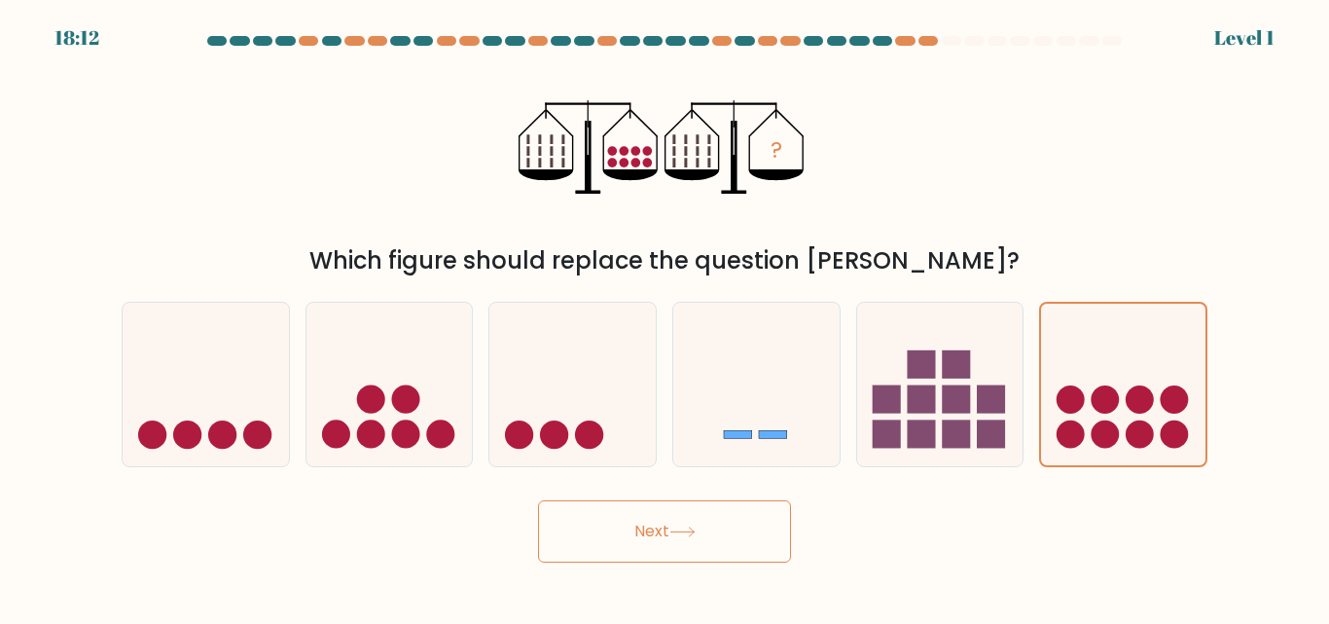
click at [695, 523] on button "Next" at bounding box center [664, 531] width 253 height 62
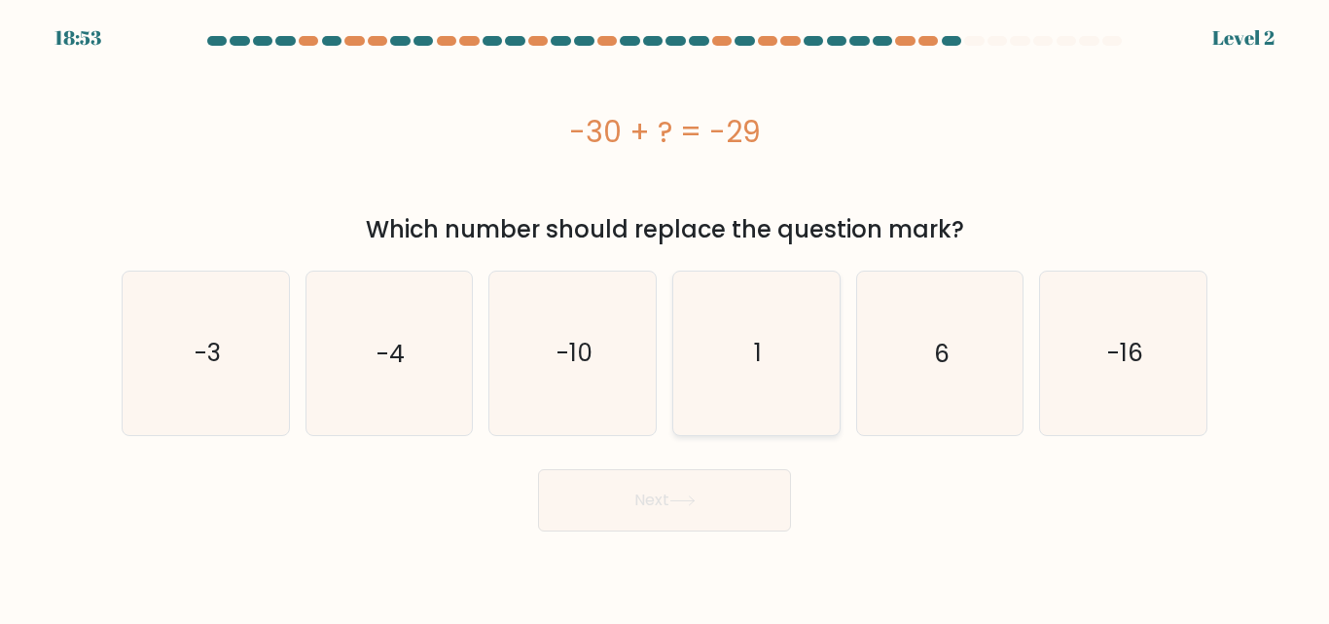
click at [762, 367] on icon "1" at bounding box center [756, 352] width 162 height 162
click at [665, 317] on input "d. 1" at bounding box center [664, 314] width 1 height 5
radio input "true"
click at [697, 515] on button "Next" at bounding box center [664, 500] width 253 height 62
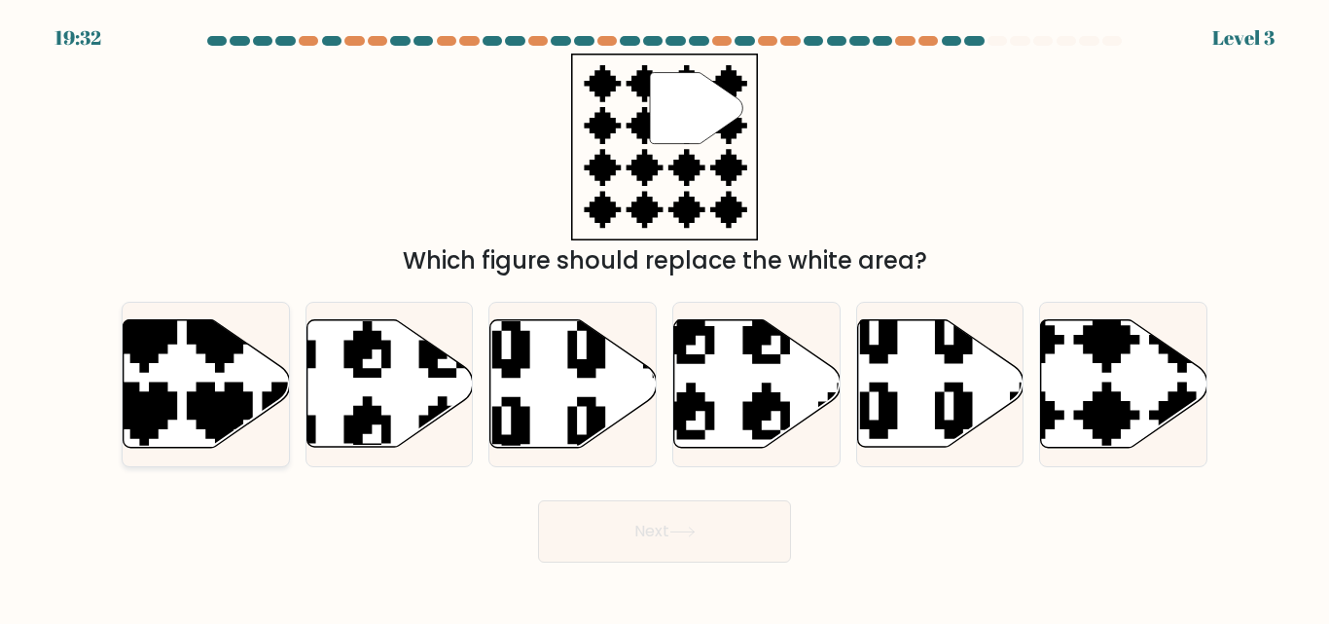
click at [216, 389] on icon at bounding box center [207, 383] width 166 height 127
click at [664, 317] on input "a." at bounding box center [664, 314] width 1 height 5
radio input "true"
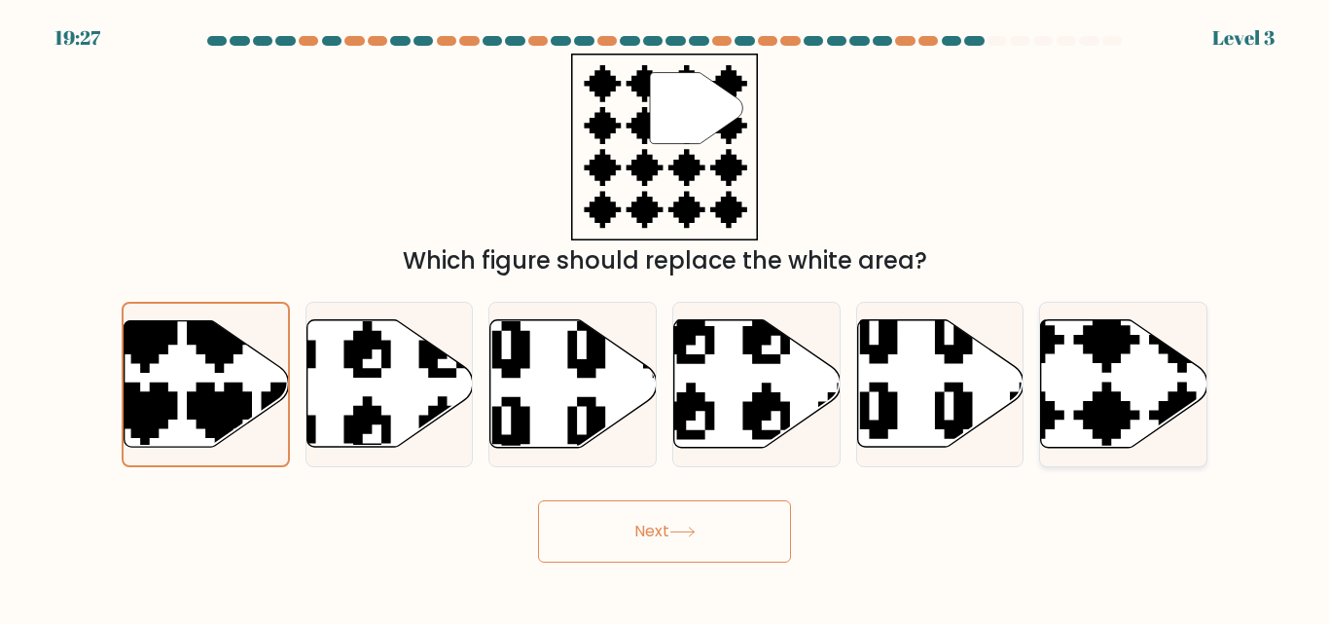
click at [1096, 385] on icon at bounding box center [1124, 383] width 166 height 127
click at [665, 317] on input "f." at bounding box center [664, 314] width 1 height 5
radio input "true"
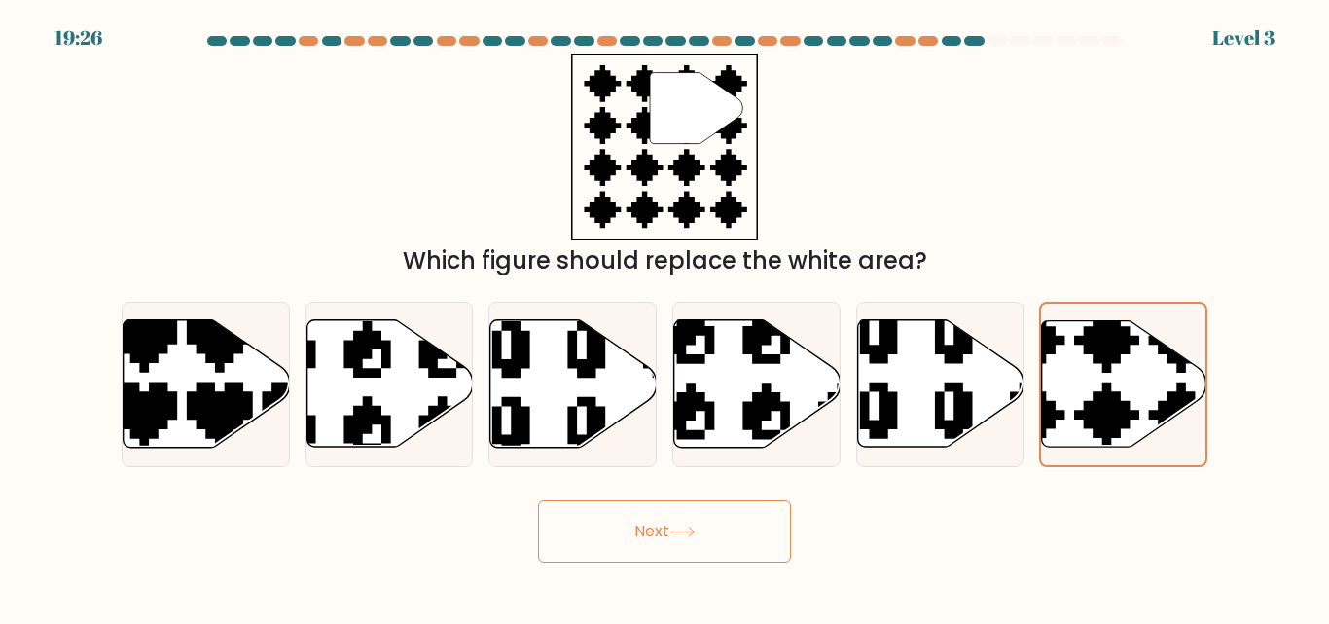
click at [666, 530] on button "Next" at bounding box center [664, 531] width 253 height 62
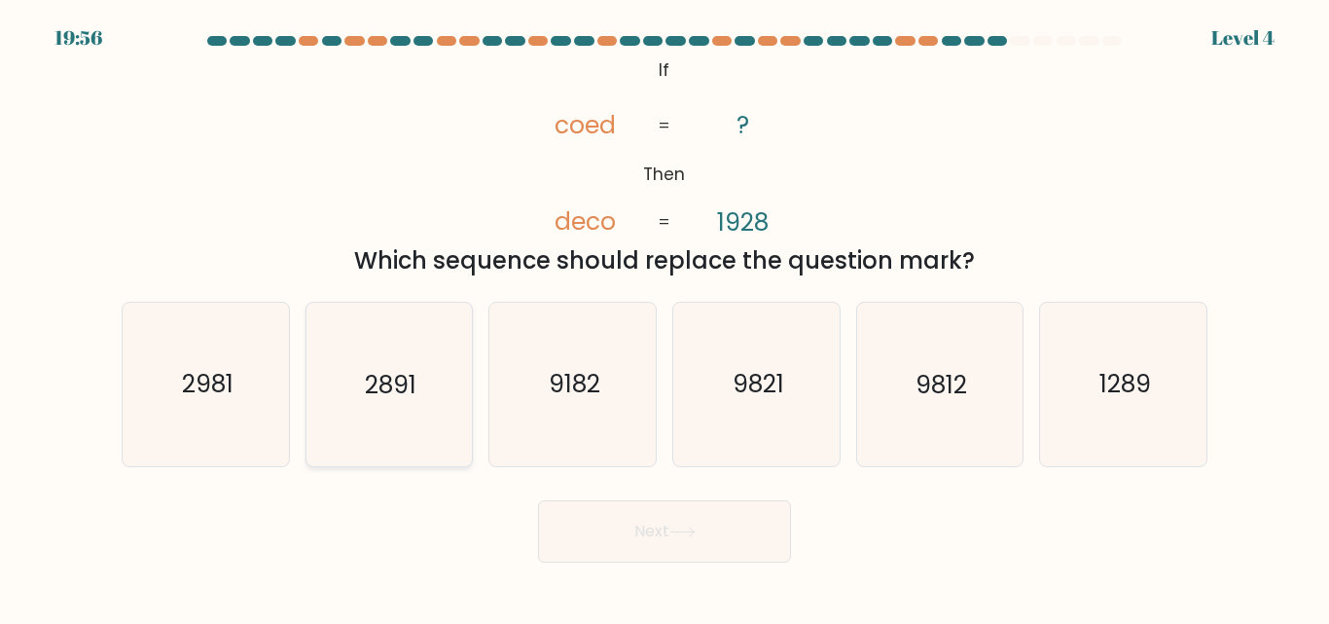
click at [365, 387] on icon "2891" at bounding box center [388, 384] width 162 height 162
click at [664, 317] on input "b. 2891" at bounding box center [664, 314] width 1 height 5
radio input "true"
click at [651, 527] on button "Next" at bounding box center [664, 531] width 253 height 62
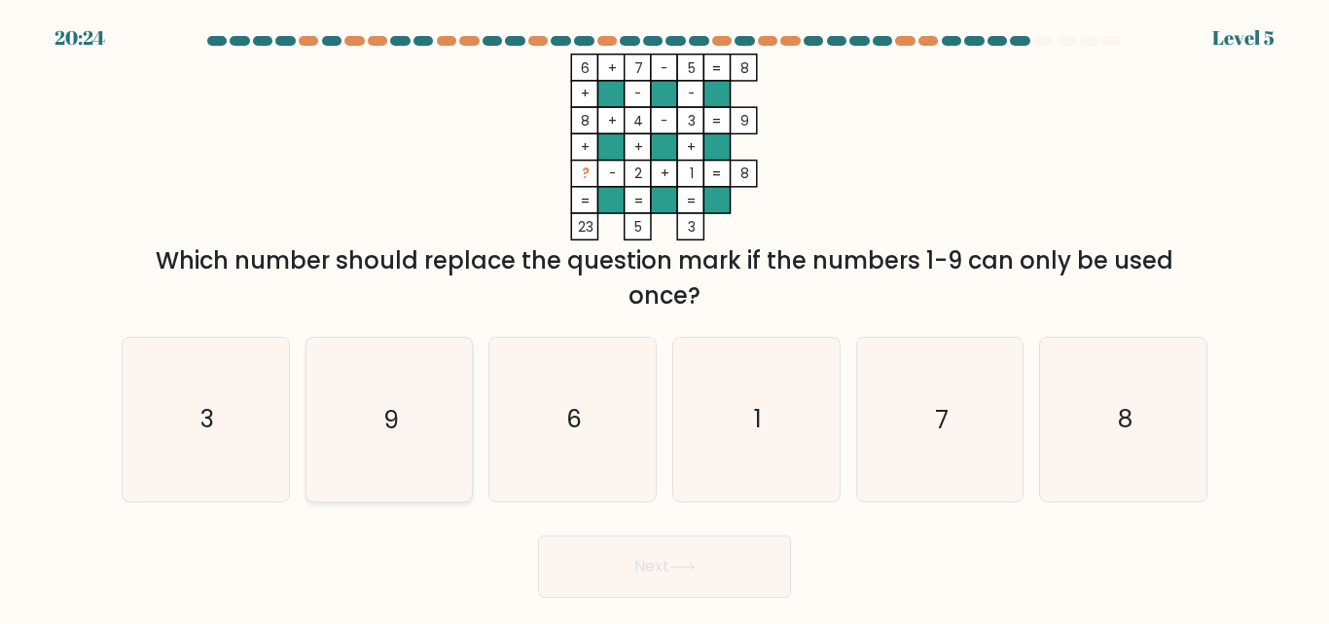
click at [347, 427] on icon "9" at bounding box center [388, 419] width 162 height 162
click at [664, 317] on input "b. 9" at bounding box center [664, 314] width 1 height 5
radio input "true"
click at [724, 561] on button "Next" at bounding box center [664, 566] width 253 height 62
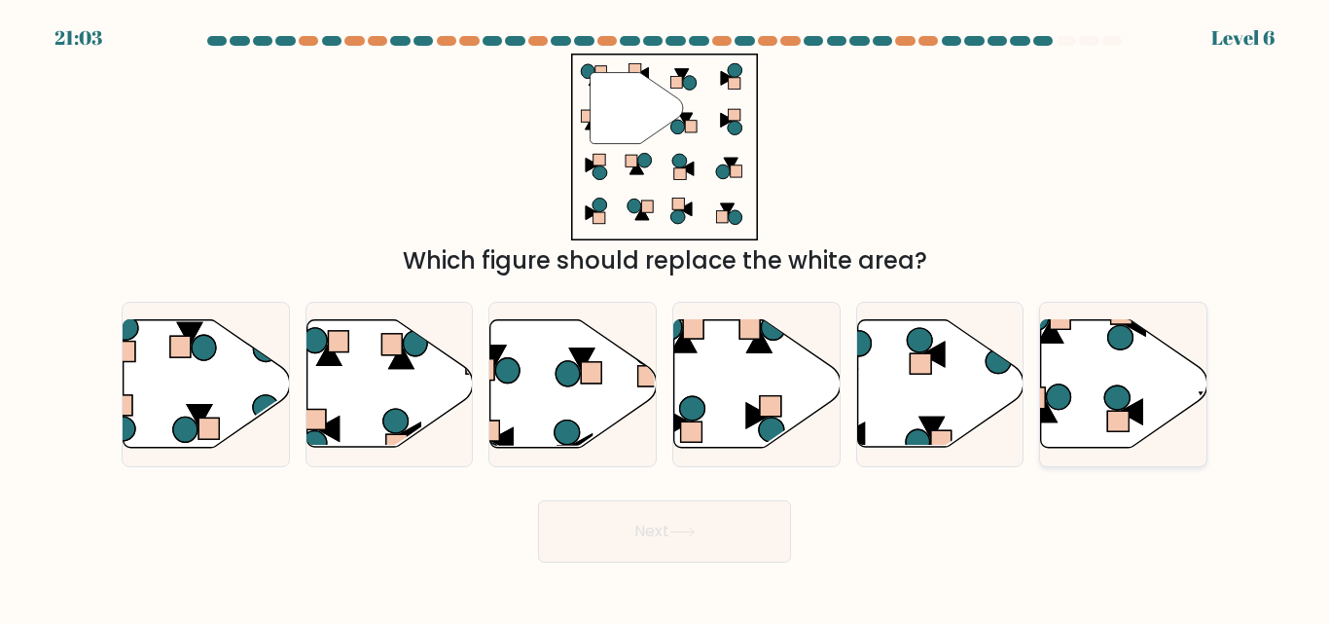
click at [1081, 365] on icon at bounding box center [1124, 383] width 166 height 127
click at [665, 317] on input "f." at bounding box center [664, 314] width 1 height 5
radio input "true"
click at [671, 520] on button "Next" at bounding box center [664, 531] width 253 height 62
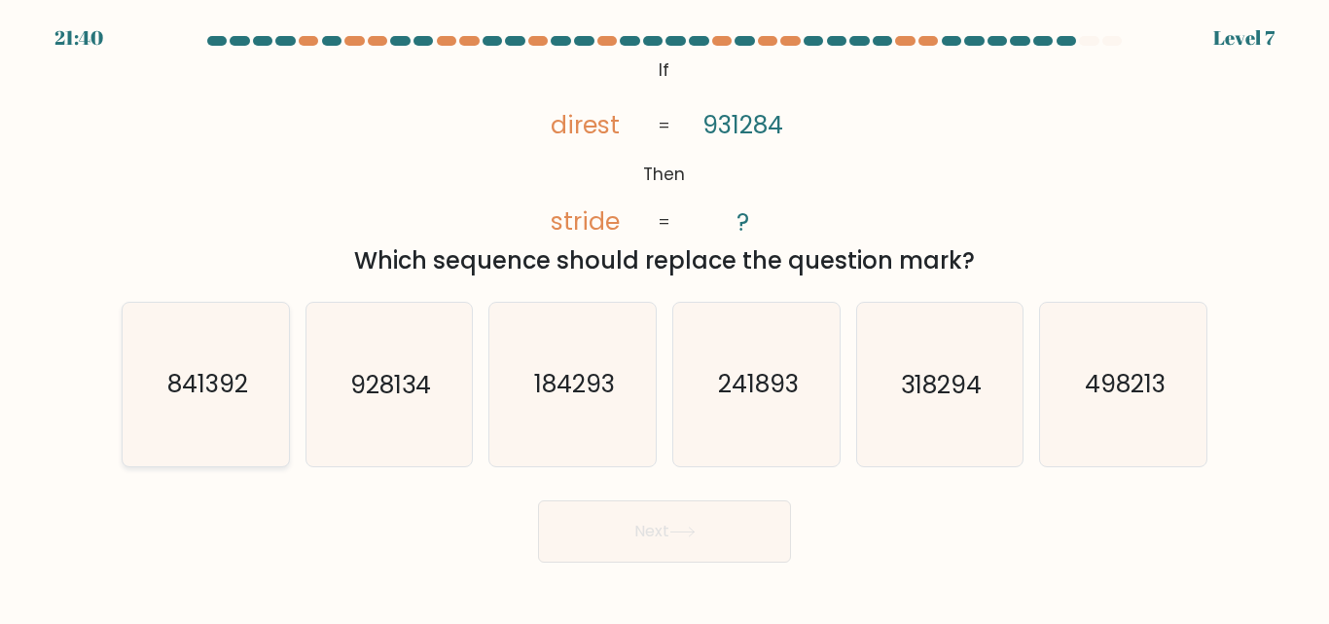
click at [169, 374] on text "841392" at bounding box center [206, 385] width 81 height 34
click at [664, 317] on input "a. 841392" at bounding box center [664, 314] width 1 height 5
radio input "true"
click at [682, 538] on button "Next" at bounding box center [664, 531] width 253 height 62
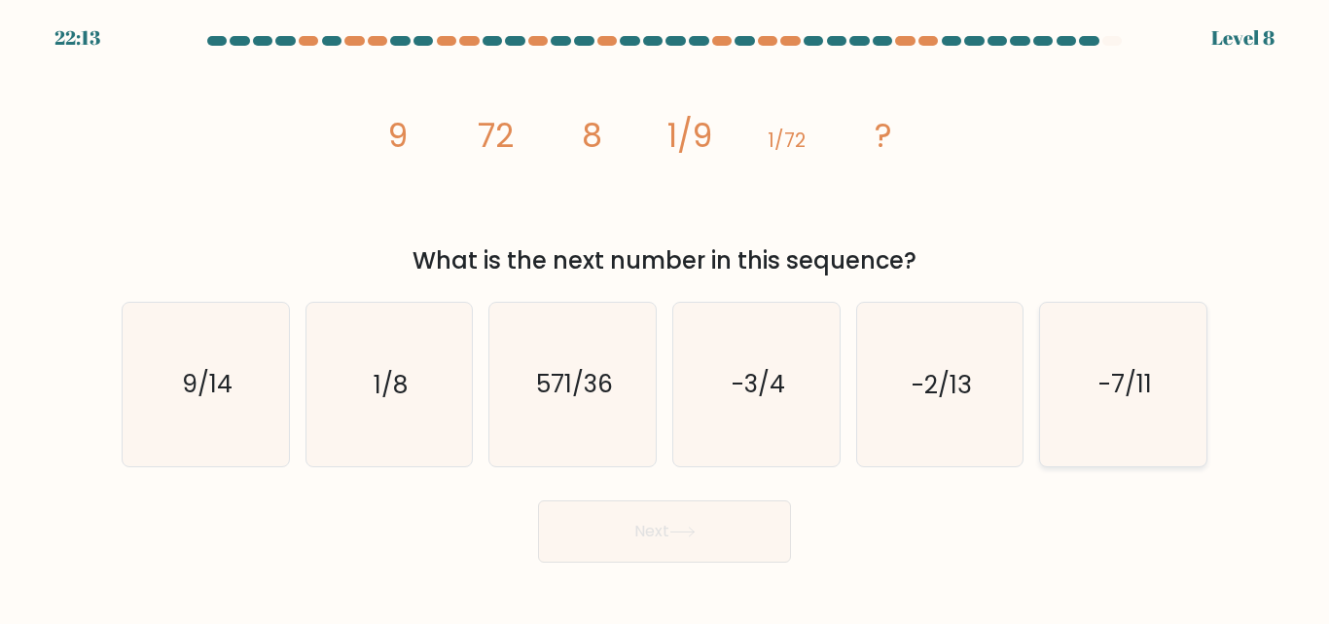
click at [1169, 394] on icon "-7/11" at bounding box center [1123, 384] width 162 height 162
click at [665, 317] on input "f. -7/11" at bounding box center [664, 314] width 1 height 5
radio input "true"
click at [748, 522] on button "Next" at bounding box center [664, 531] width 253 height 62
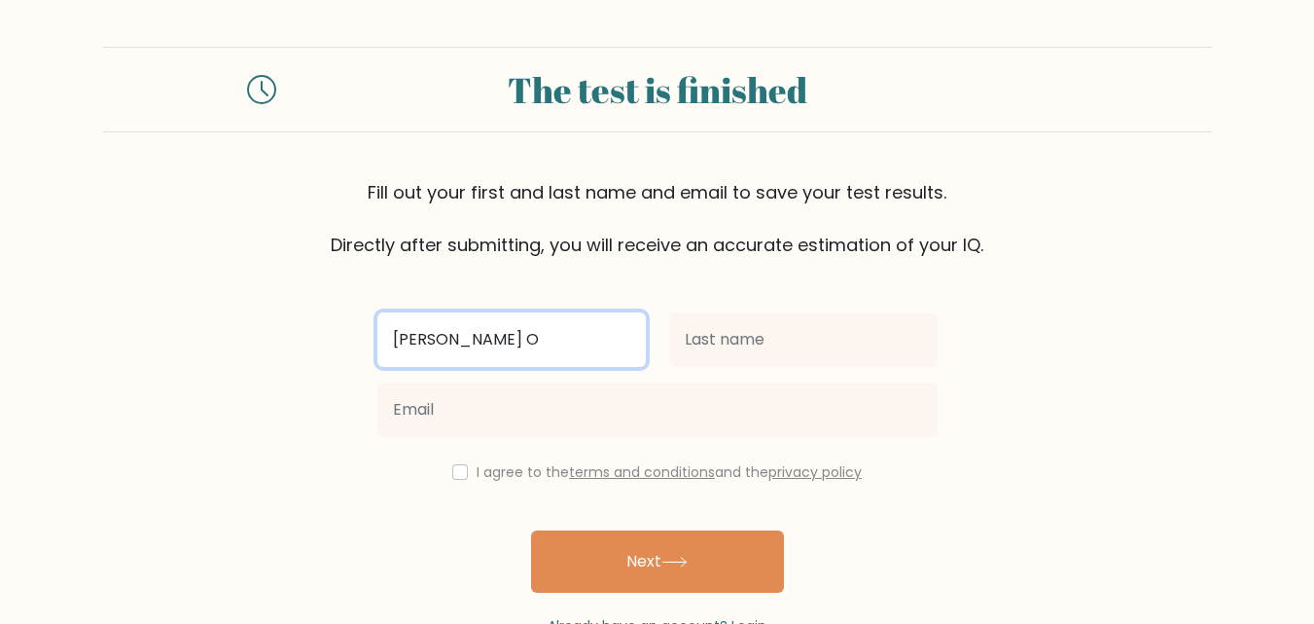
paste input "ñ"
type input "Marife M. Oña"
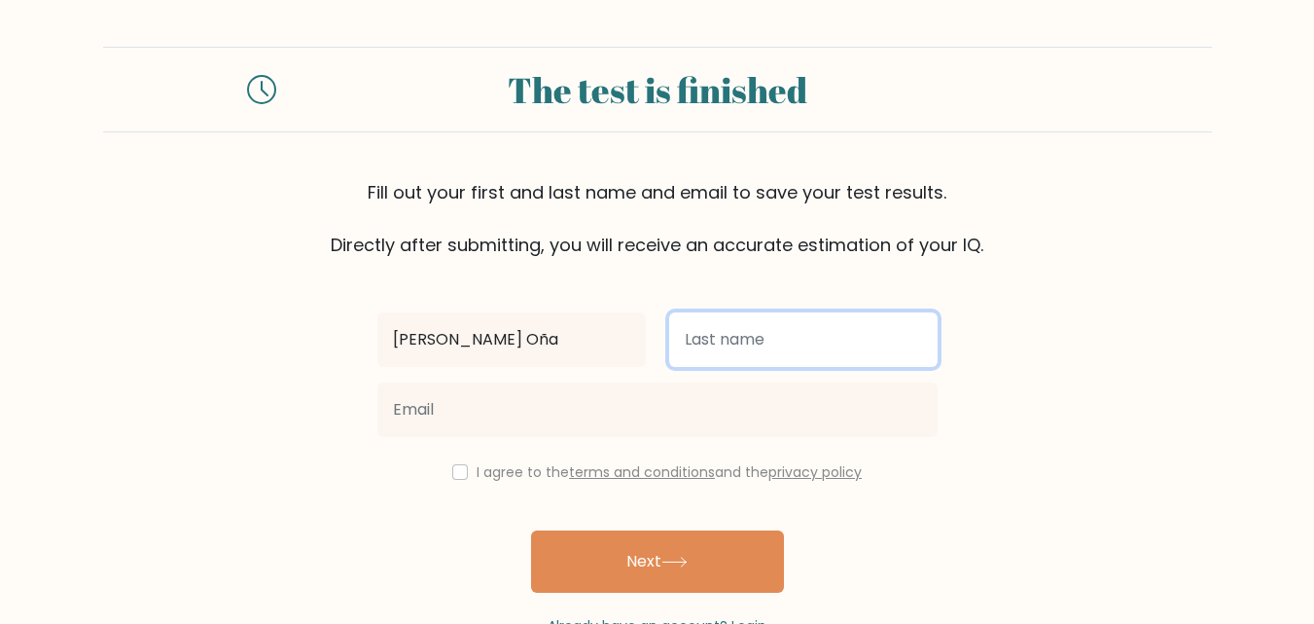
click at [704, 338] on input "text" at bounding box center [803, 339] width 269 height 54
type input "Ona"
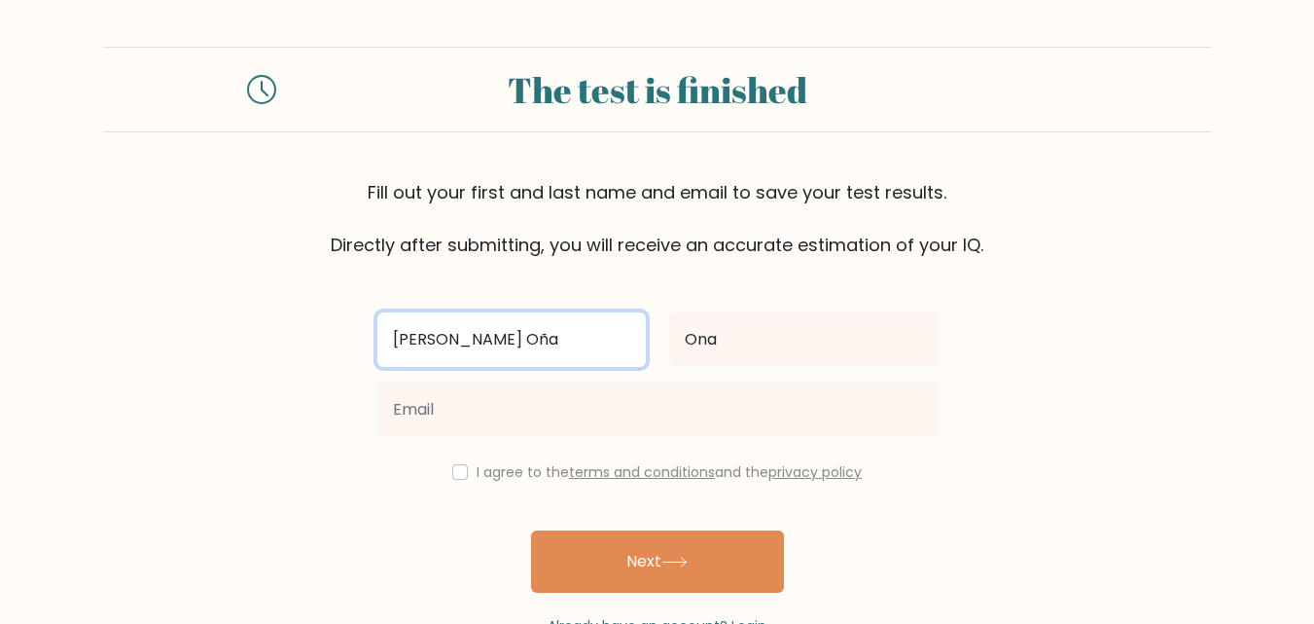
drag, startPoint x: 445, startPoint y: 341, endPoint x: 509, endPoint y: 345, distance: 64.4
click at [509, 345] on input "Marife M. Oña" at bounding box center [511, 339] width 269 height 54
type input "[PERSON_NAME]"
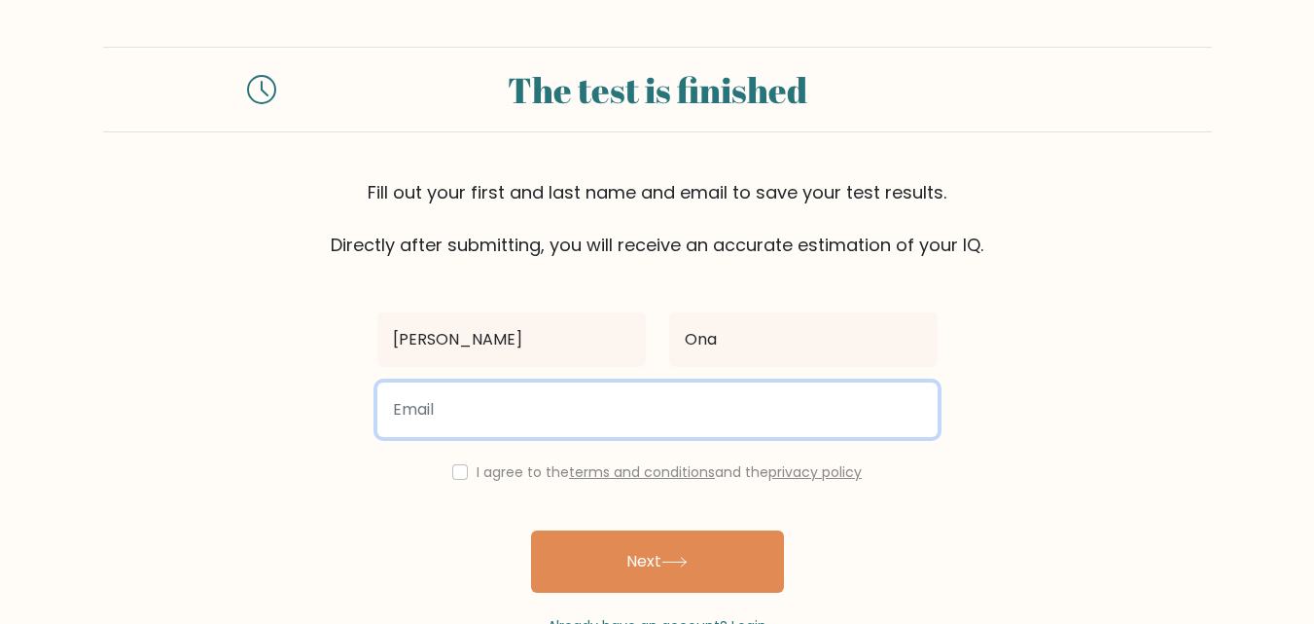
click at [482, 406] on input "email" at bounding box center [657, 409] width 560 height 54
type input "Omarife@73gmail.com"
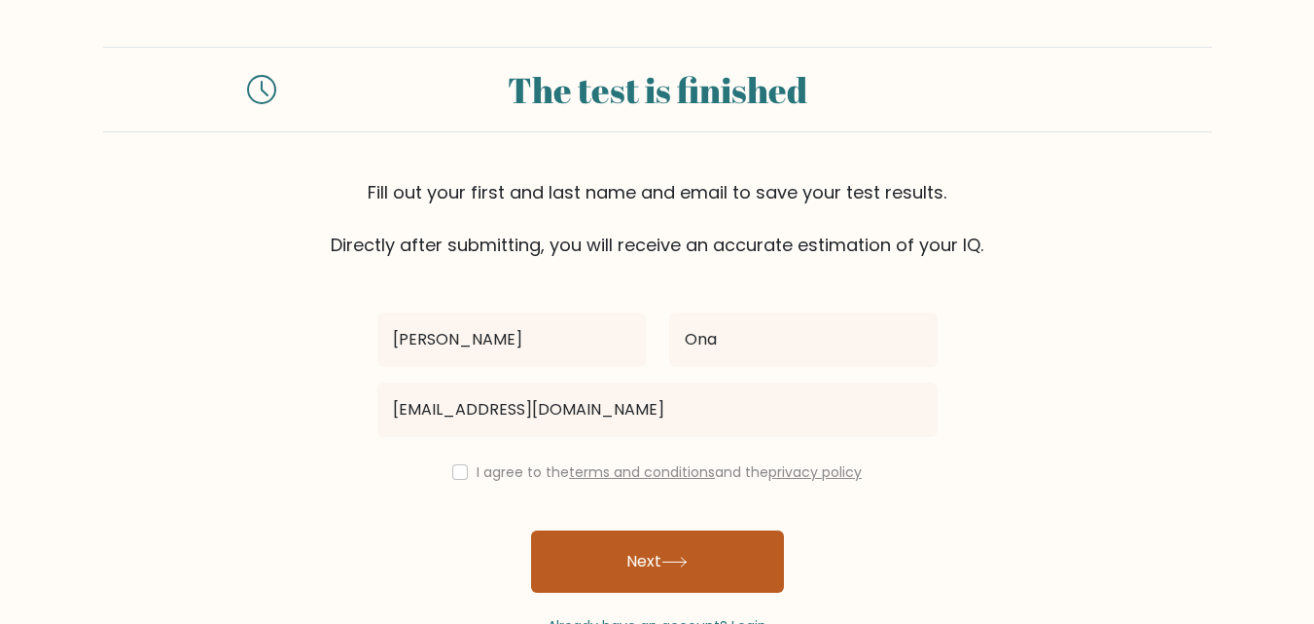
click at [574, 555] on button "Next" at bounding box center [657, 561] width 253 height 62
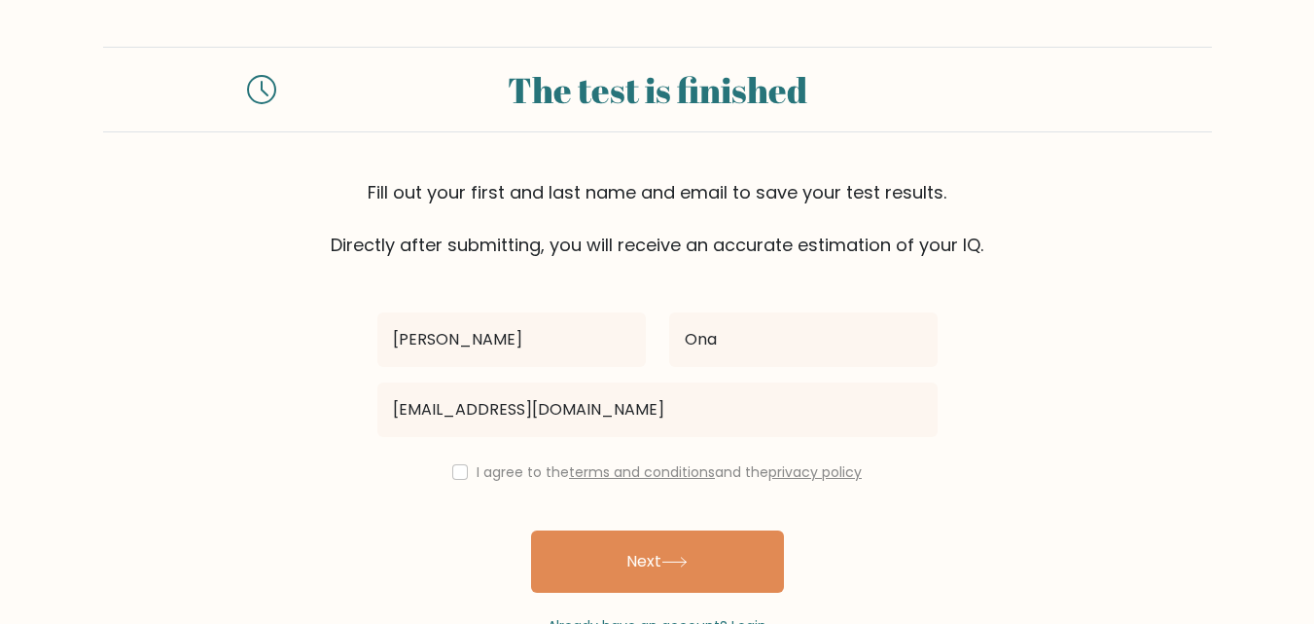
click at [447, 471] on div "I agree to the terms and conditions and the privacy policy" at bounding box center [658, 471] width 584 height 23
click at [454, 467] on input "checkbox" at bounding box center [460, 472] width 16 height 16
checkbox input "true"
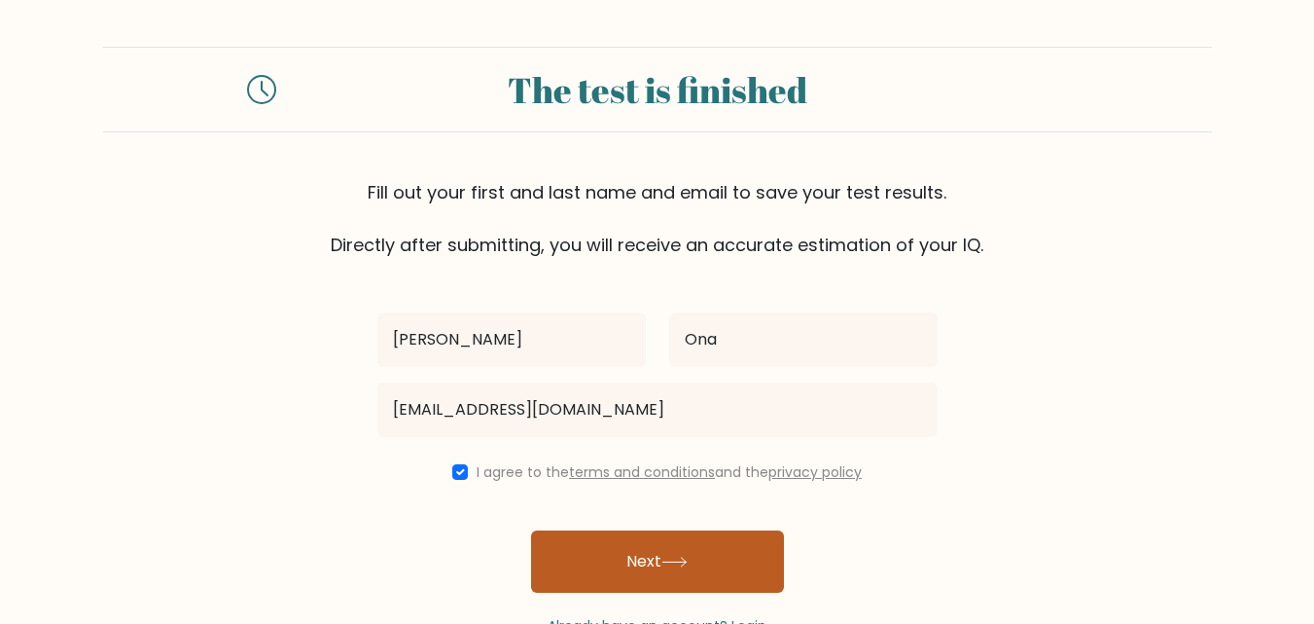
click at [630, 563] on button "Next" at bounding box center [657, 561] width 253 height 62
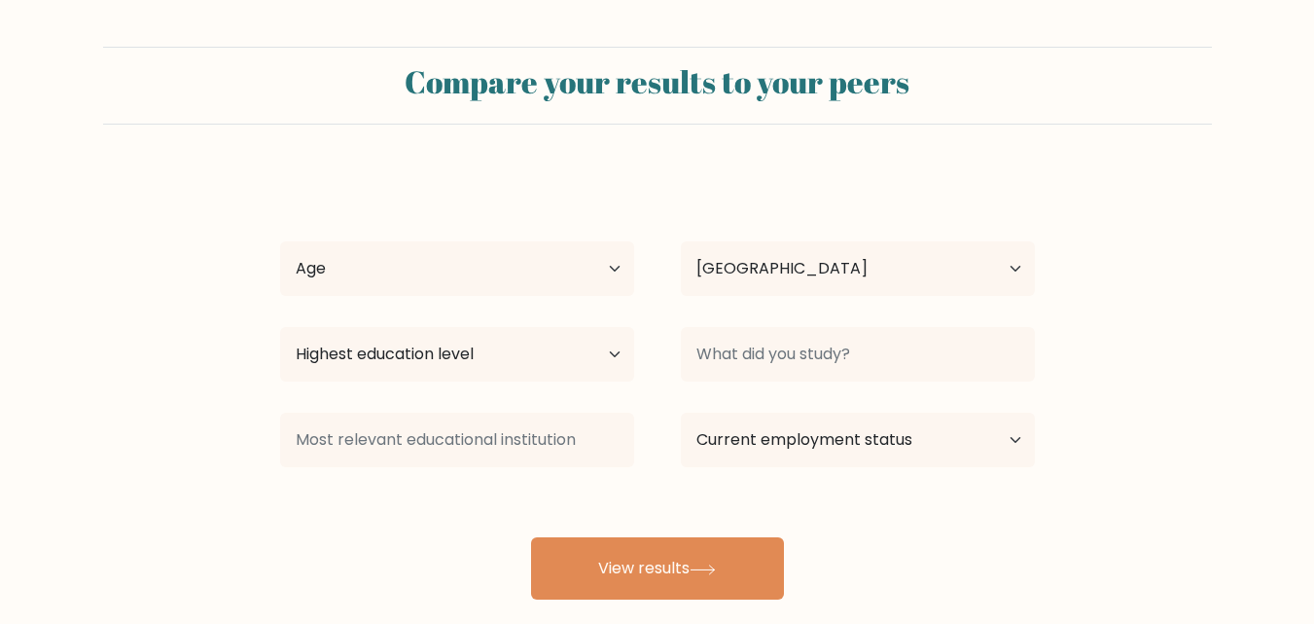
select select "PH"
click at [604, 355] on select "Highest education level No schooling Primary Lower Secondary Upper Secondary Oc…" at bounding box center [457, 354] width 354 height 54
select select "bachelors_degree"
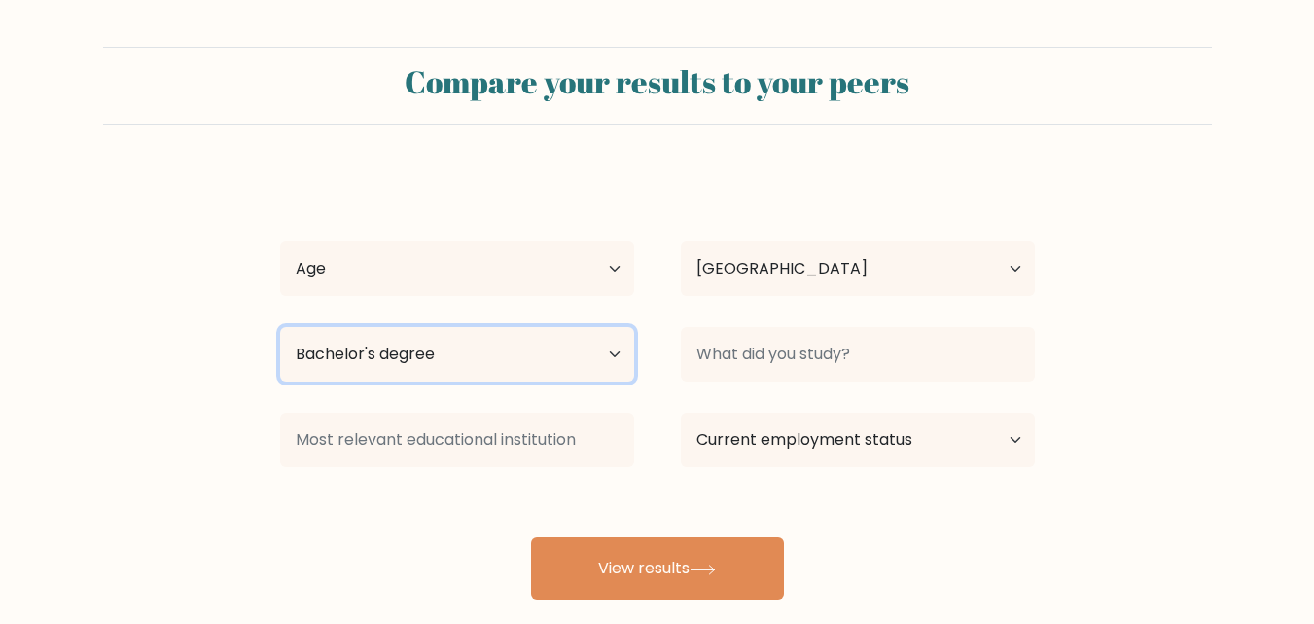
click at [280, 327] on select "Highest education level No schooling Primary Lower Secondary Upper Secondary Oc…" at bounding box center [457, 354] width 354 height 54
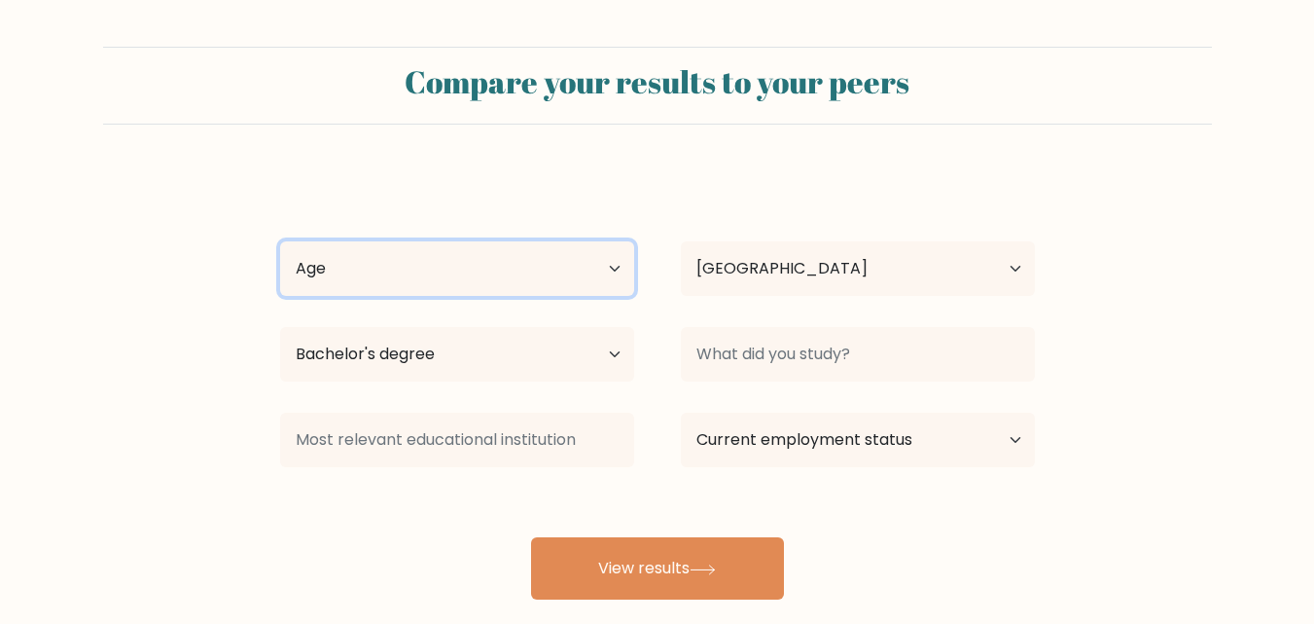
click at [455, 263] on select "Age Under 18 years old 18-24 years old 25-34 years old 35-44 years old 45-54 ye…" at bounding box center [457, 268] width 354 height 54
select select "25_34"
click at [280, 241] on select "Age Under 18 years old 18-24 years old 25-34 years old 35-44 years old 45-54 ye…" at bounding box center [457, 268] width 354 height 54
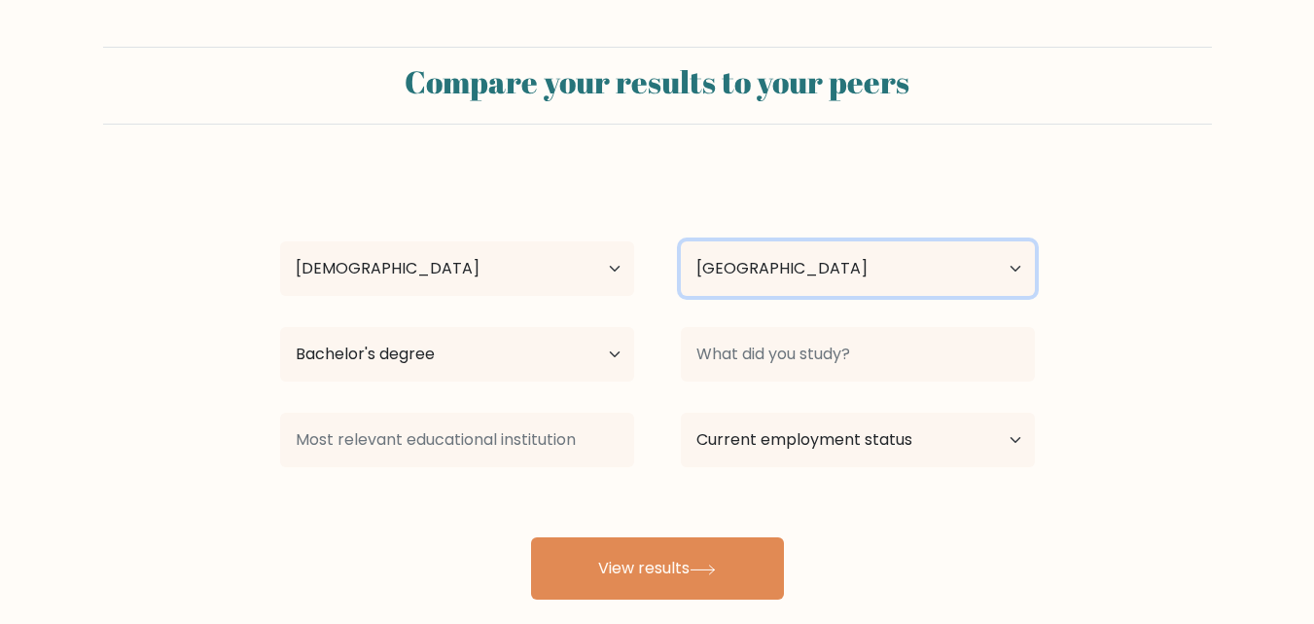
click at [792, 264] on select "Country Afghanistan Albania Algeria American Samoa Andorra Angola Anguilla Anta…" at bounding box center [858, 268] width 354 height 54
click at [779, 271] on select "Country Afghanistan Albania Algeria American Samoa Andorra Angola Anguilla Anta…" at bounding box center [858, 268] width 354 height 54
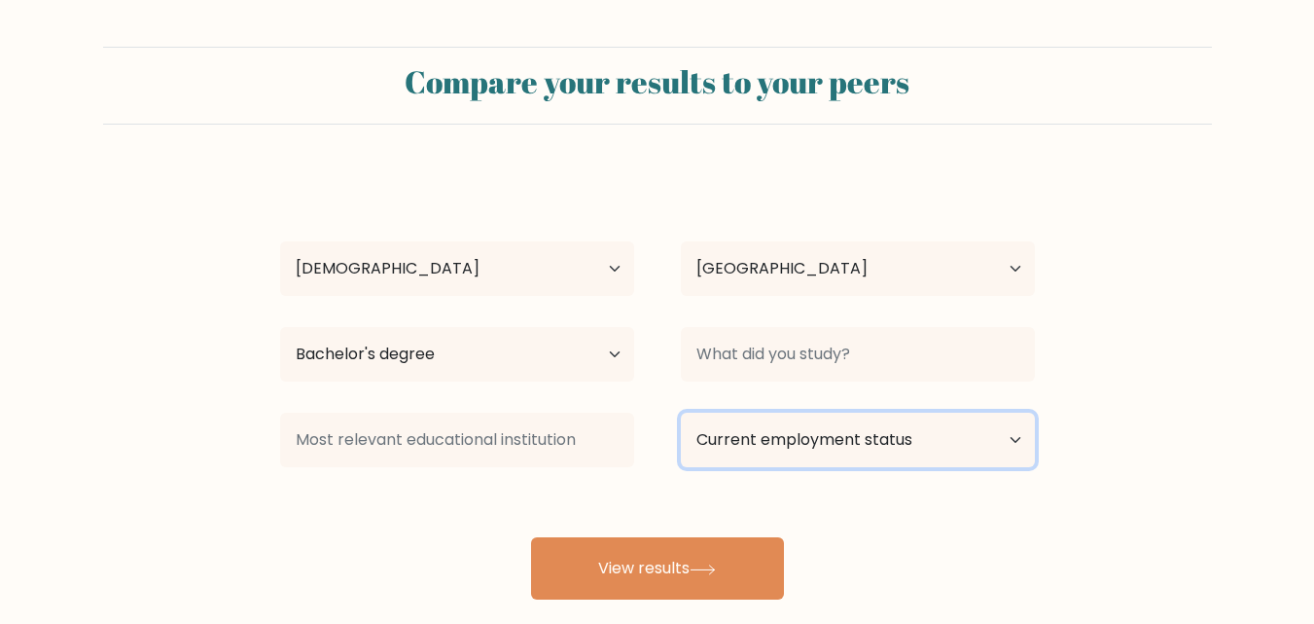
click at [847, 440] on select "Current employment status Employed Student Retired Other / prefer not to answer" at bounding box center [858, 439] width 354 height 54
drag, startPoint x: 386, startPoint y: 509, endPoint x: 419, endPoint y: 500, distance: 34.2
click at [383, 508] on div "Marife Ona Age Under 18 years old 18-24 years old 25-34 years old 35-44 years o…" at bounding box center [658, 385] width 778 height 428
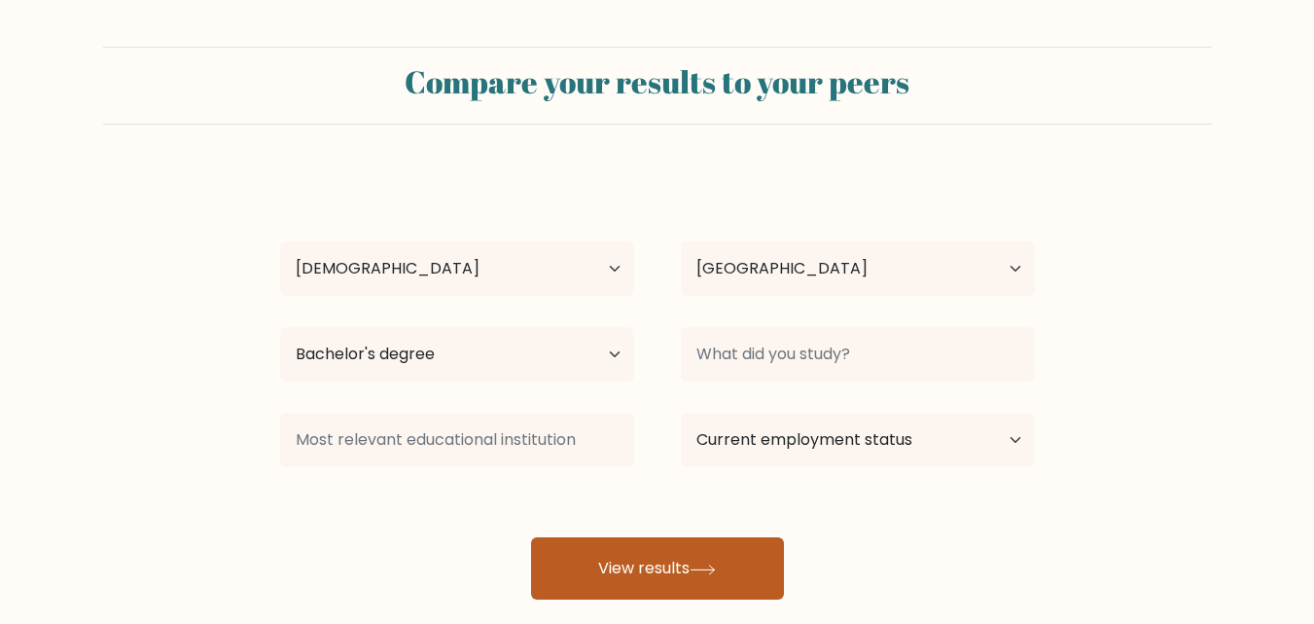
click at [716, 578] on button "View results" at bounding box center [657, 568] width 253 height 62
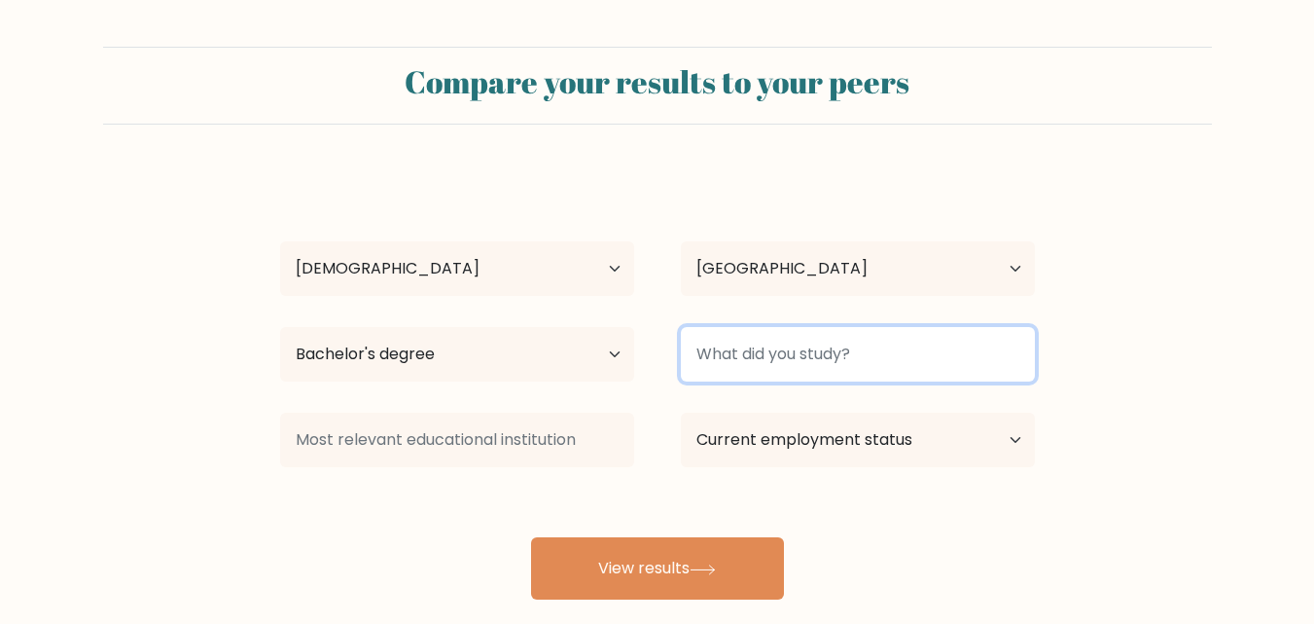
click at [847, 351] on input at bounding box center [858, 354] width 354 height 54
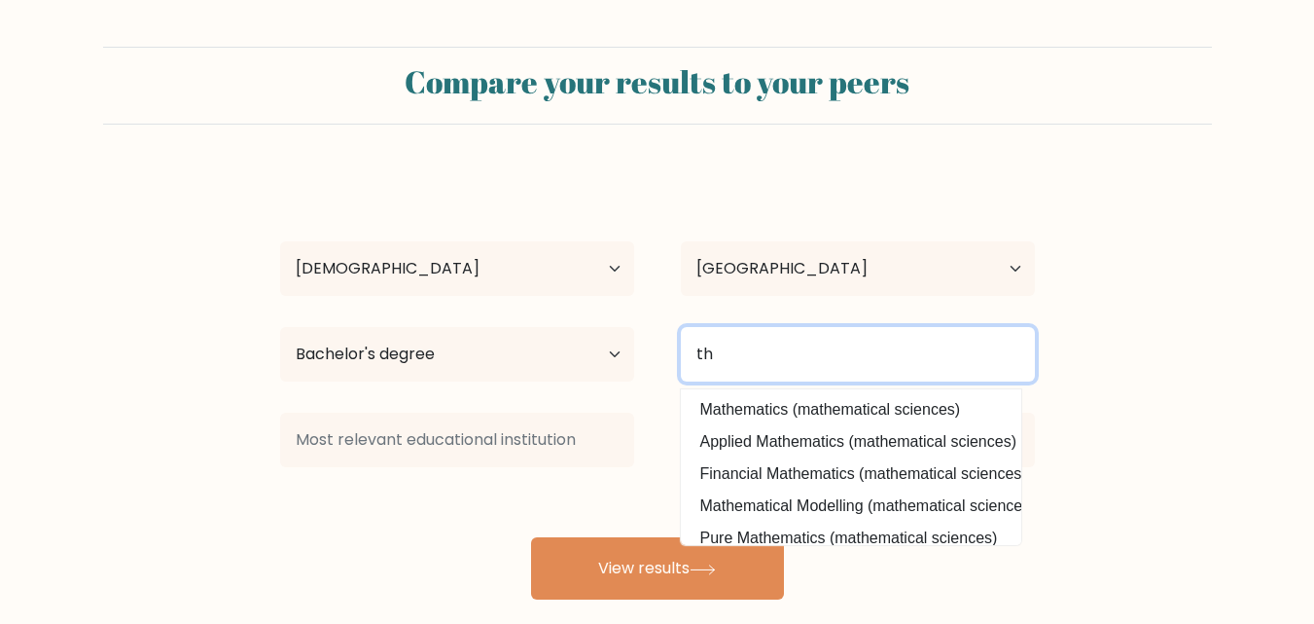
type input "h"
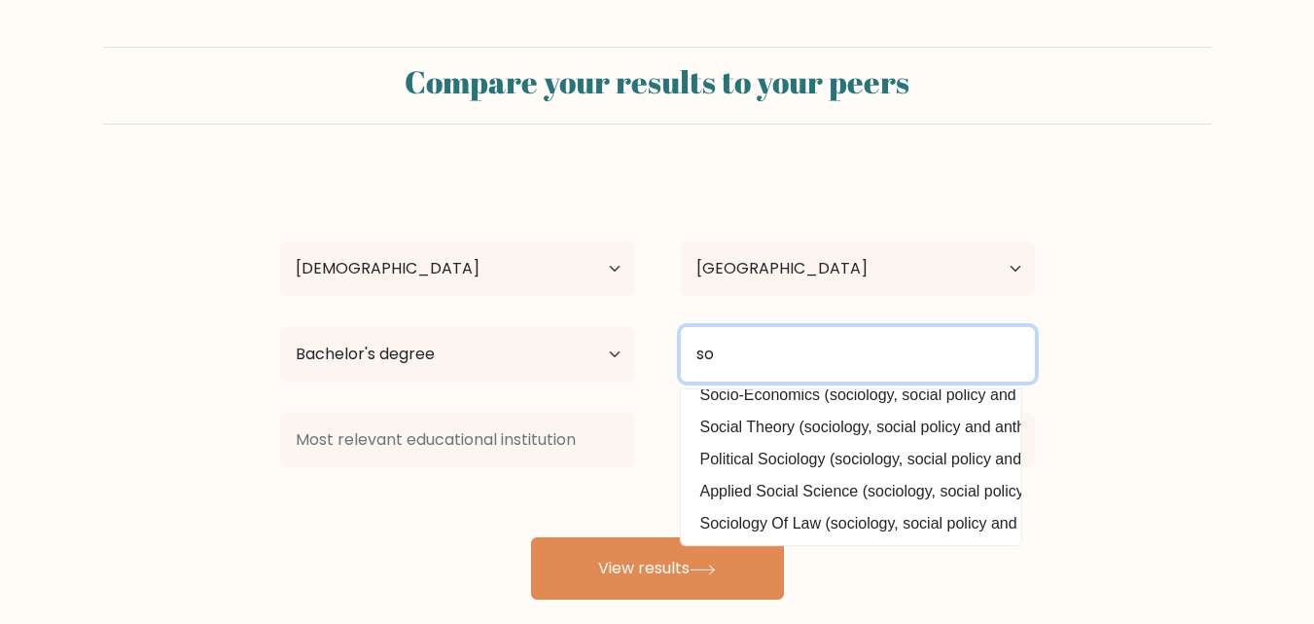
scroll to position [190, 0]
drag, startPoint x: 770, startPoint y: 354, endPoint x: 652, endPoint y: 320, distance: 122.5
click at [665, 344] on div "so Sociology (sociology, social policy and anthropology) Social Anthropology (s…" at bounding box center [858, 354] width 401 height 70
type input "h"
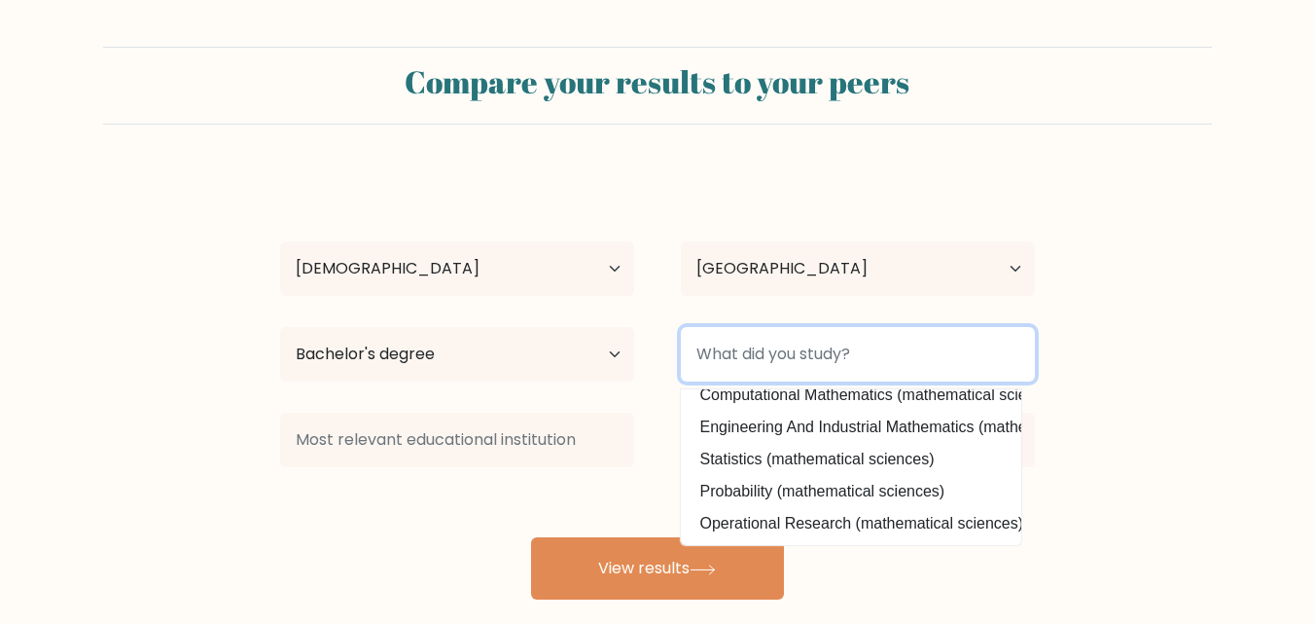
type input ","
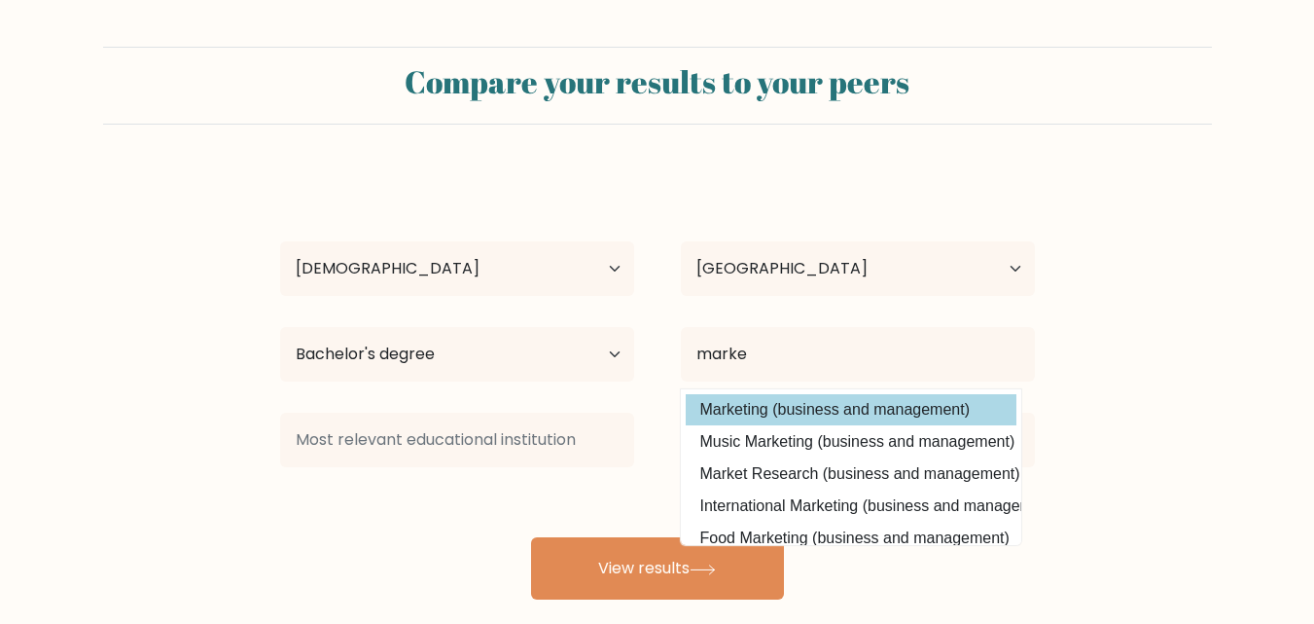
click at [785, 412] on option "Marketing (business and management)" at bounding box center [851, 409] width 331 height 31
type input "Marketing"
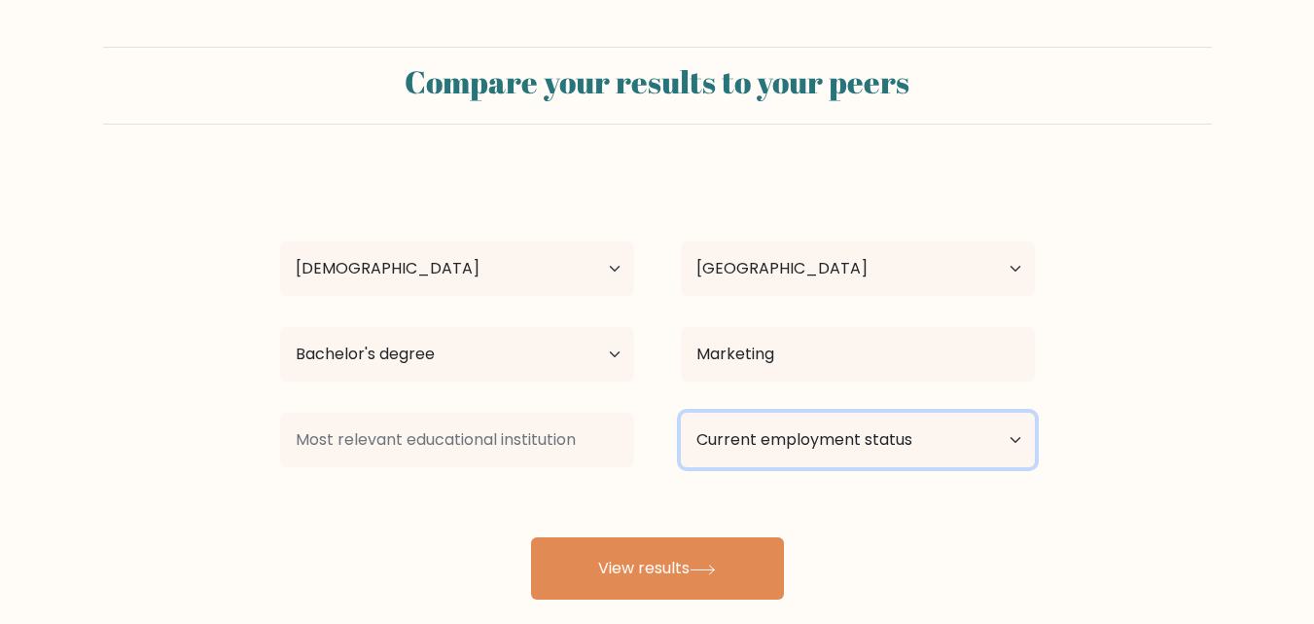
click at [768, 444] on select "Current employment status Employed Student Retired Other / prefer not to answer" at bounding box center [858, 439] width 354 height 54
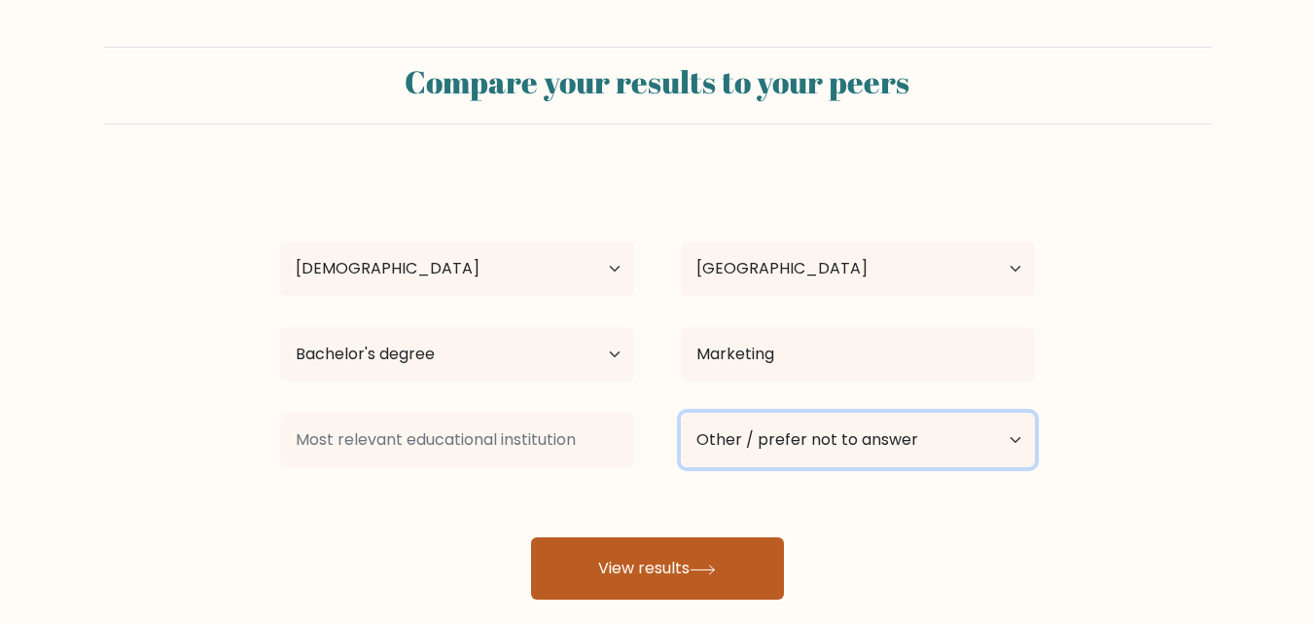
click at [681, 412] on select "Current employment status Employed Student Retired Other / prefer not to answer" at bounding box center [858, 439] width 354 height 54
click at [672, 575] on button "View results" at bounding box center [657, 568] width 253 height 62
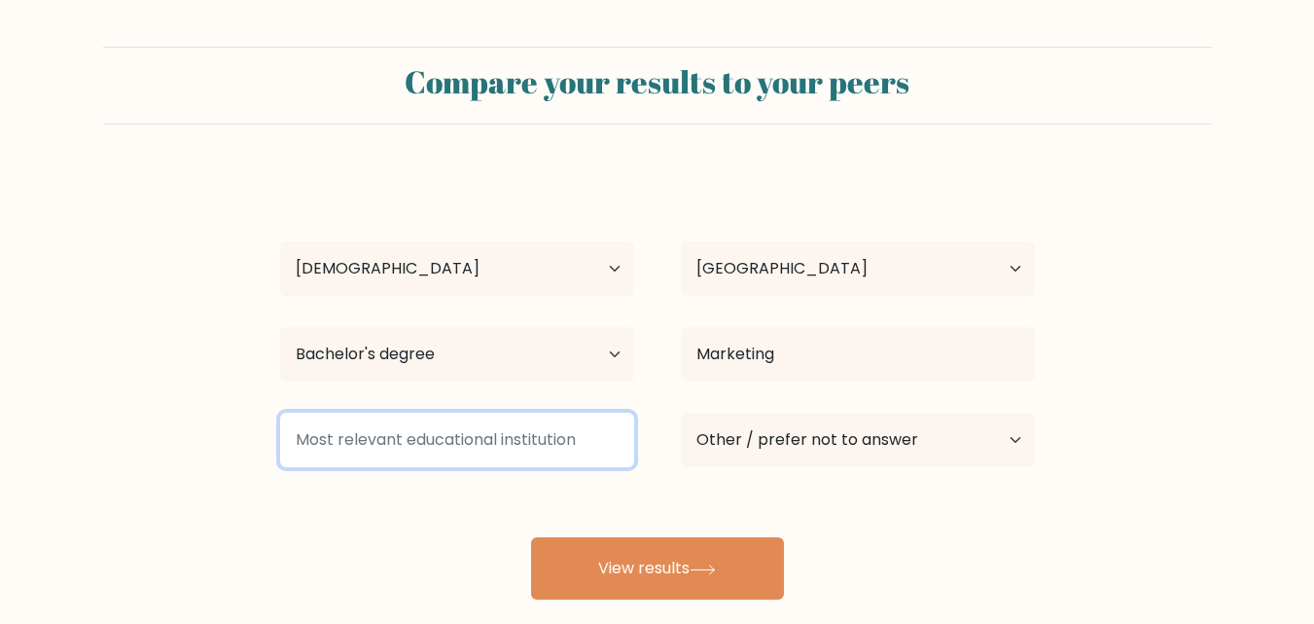
click at [403, 446] on input at bounding box center [457, 439] width 354 height 54
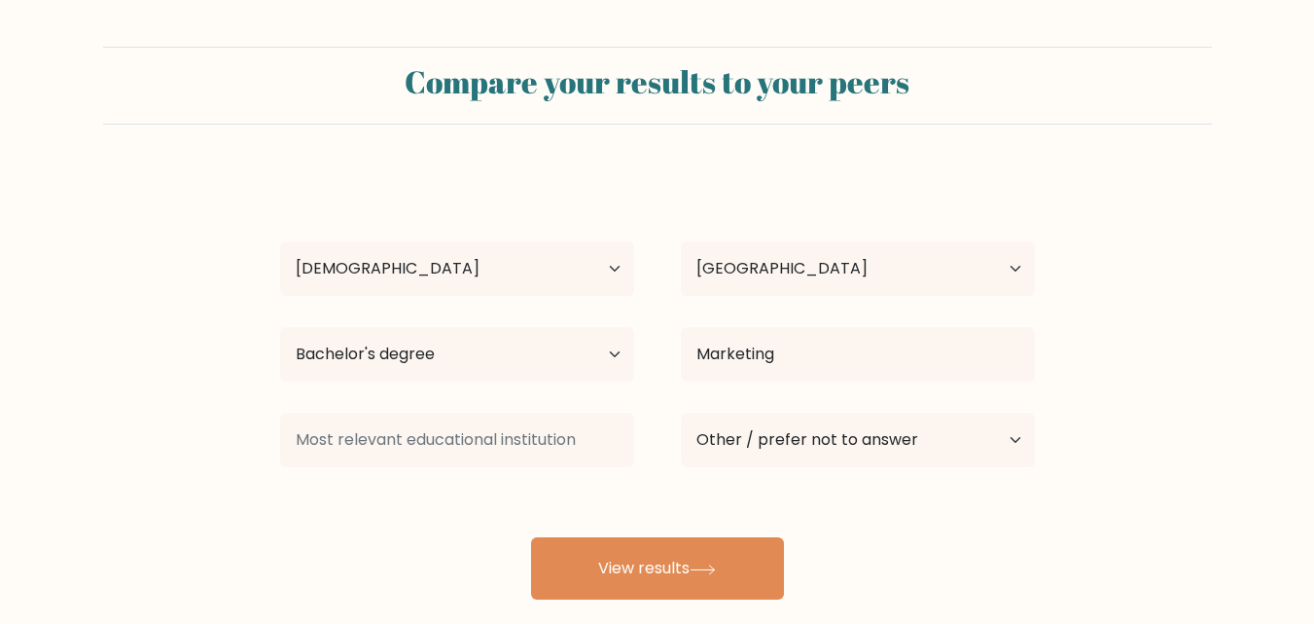
click at [141, 420] on form "Compare your results to your peers Marife Ona Age Under 18 years old 18-24 year…" at bounding box center [657, 323] width 1314 height 553
click at [802, 446] on select "Current employment status Employed Student Retired Other / prefer not to answer" at bounding box center [858, 439] width 354 height 54
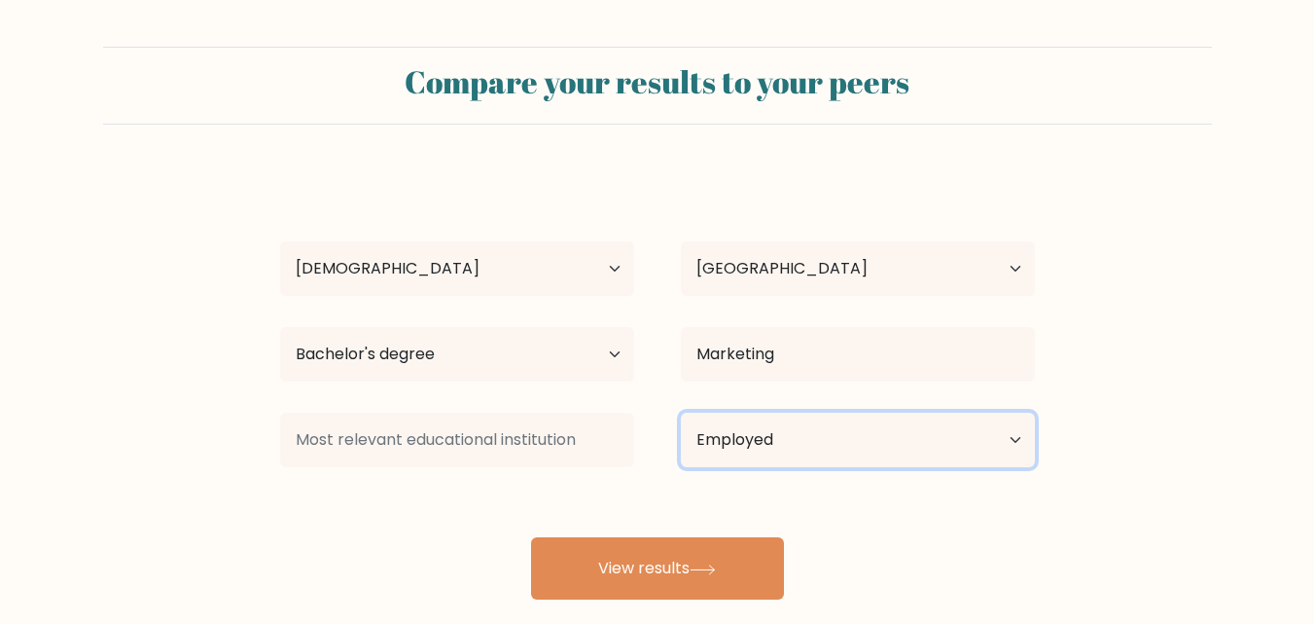
click at [681, 412] on select "Current employment status Employed Student Retired Other / prefer not to answer" at bounding box center [858, 439] width 354 height 54
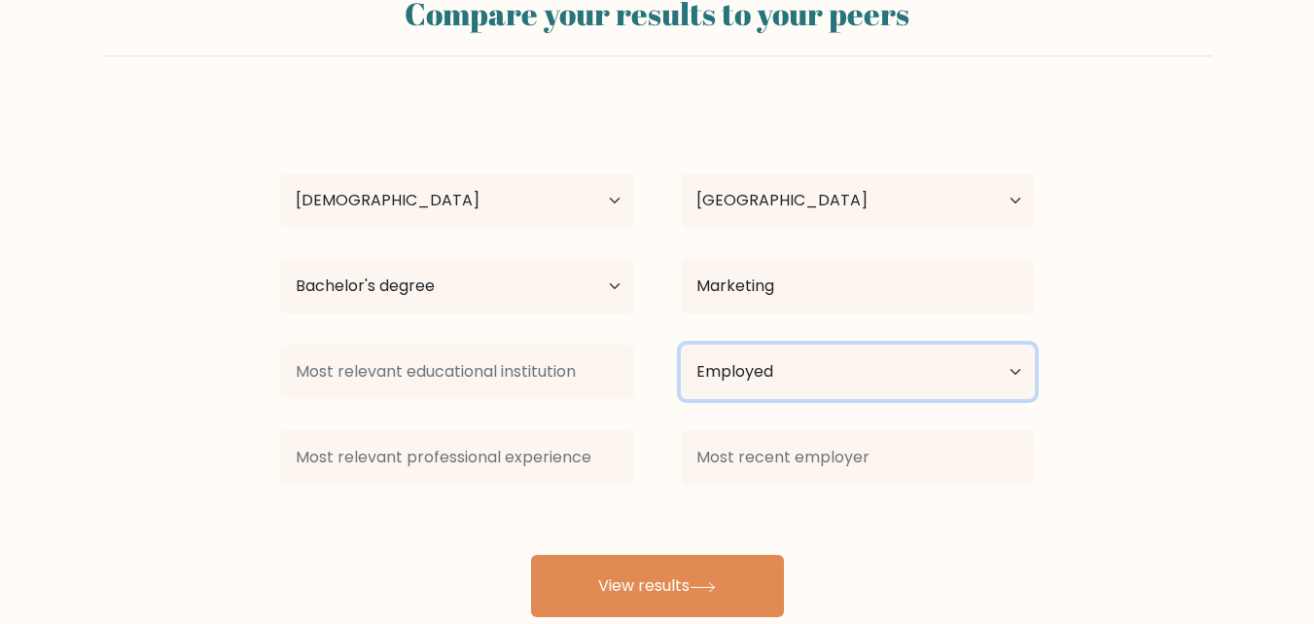
scroll to position [114, 0]
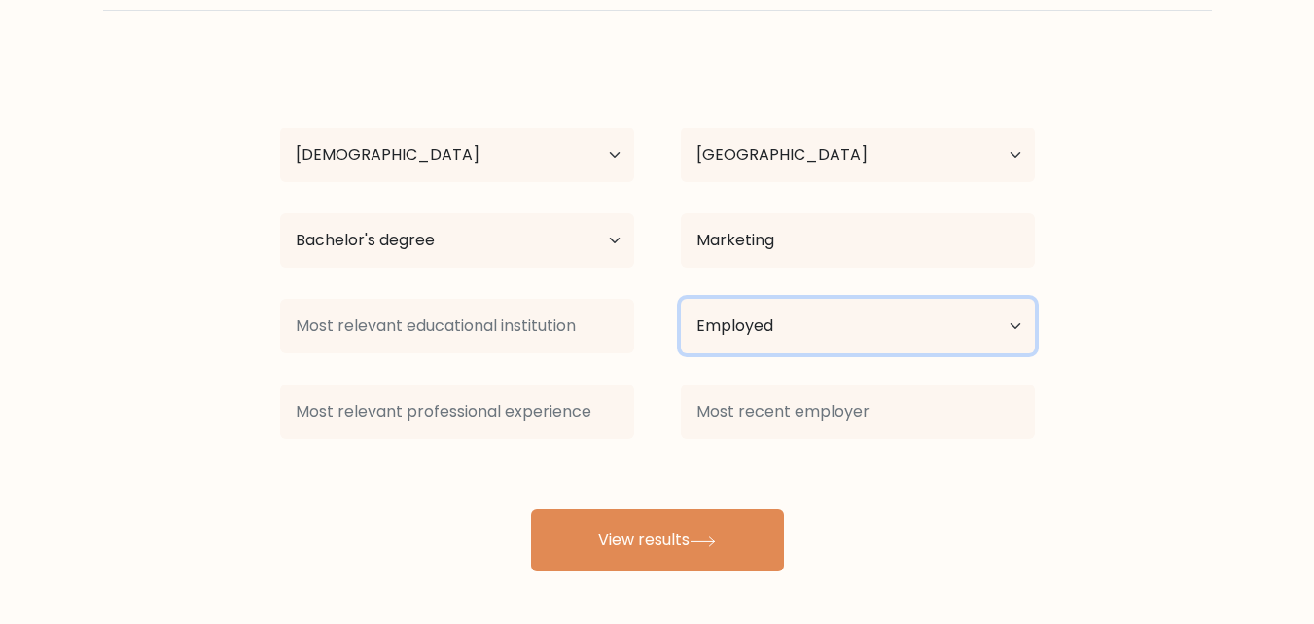
click at [735, 334] on select "Current employment status Employed Student Retired Other / prefer not to answer" at bounding box center [858, 326] width 354 height 54
select select "other"
click at [681, 299] on select "Current employment status Employed Student Retired Other / prefer not to answer" at bounding box center [858, 326] width 354 height 54
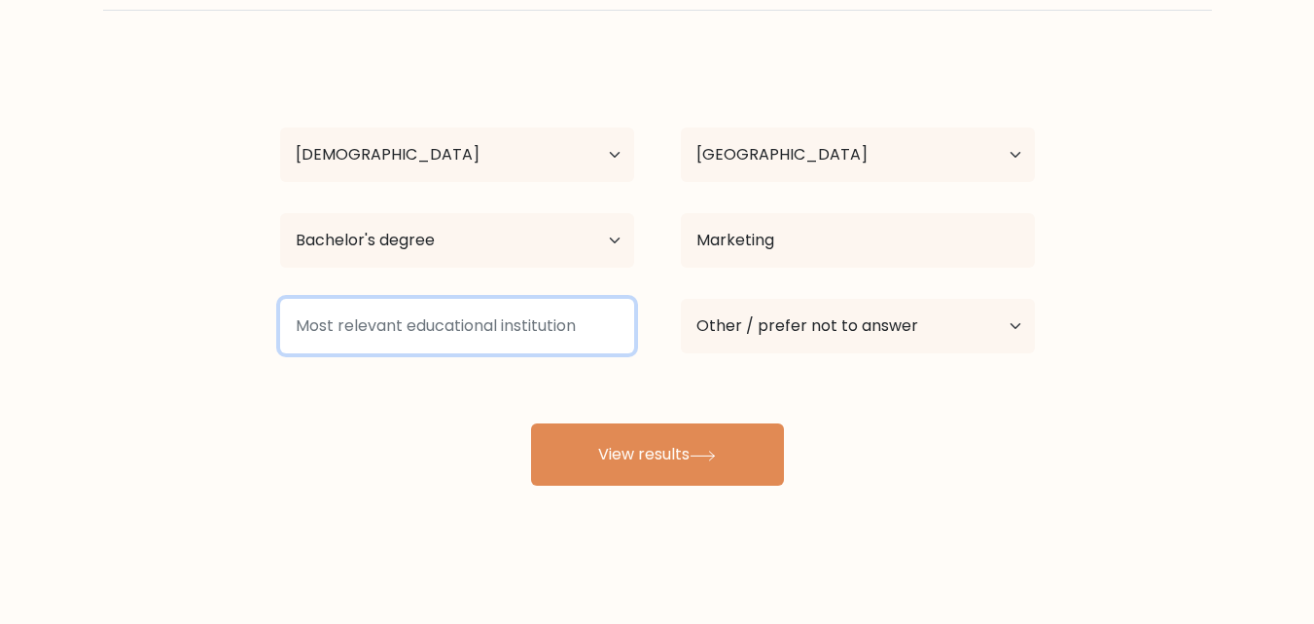
click at [425, 331] on input at bounding box center [457, 326] width 354 height 54
drag, startPoint x: 295, startPoint y: 325, endPoint x: 568, endPoint y: 332, distance: 273.5
click at [568, 332] on input at bounding box center [457, 326] width 354 height 54
drag, startPoint x: 583, startPoint y: 325, endPoint x: 486, endPoint y: 317, distance: 96.6
click at [486, 317] on input at bounding box center [457, 326] width 354 height 54
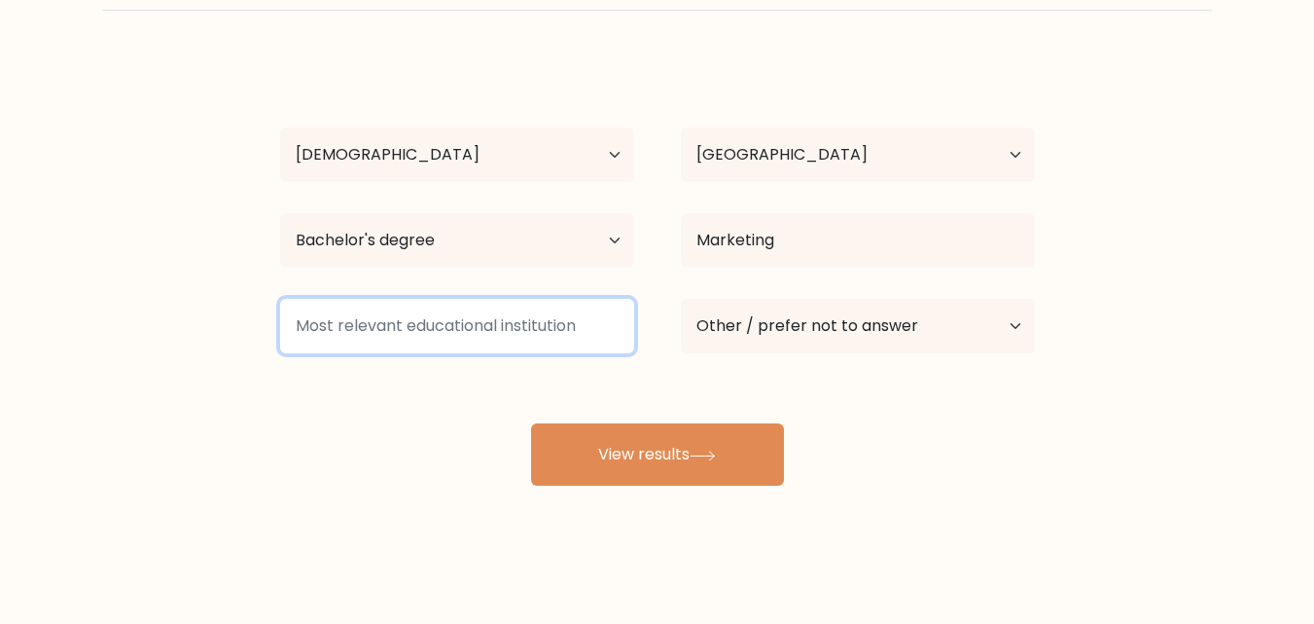
drag, startPoint x: 301, startPoint y: 329, endPoint x: 448, endPoint y: 321, distance: 148.1
click at [448, 321] on input at bounding box center [457, 326] width 354 height 54
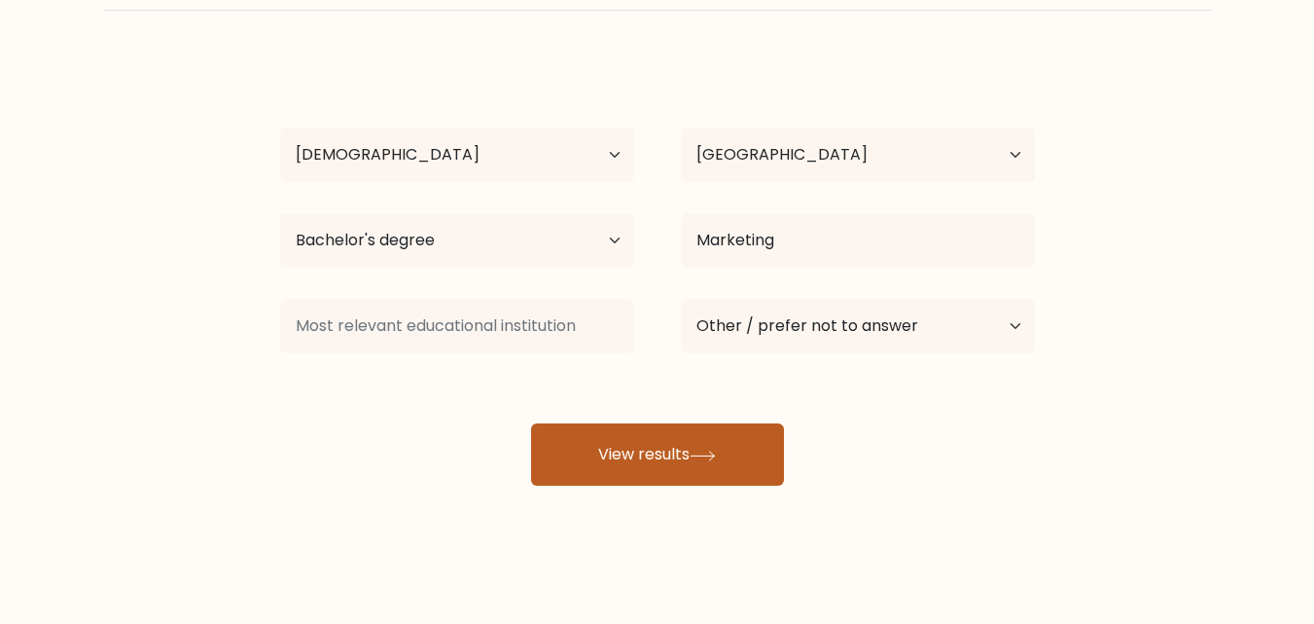
click at [720, 448] on button "View results" at bounding box center [657, 454] width 253 height 62
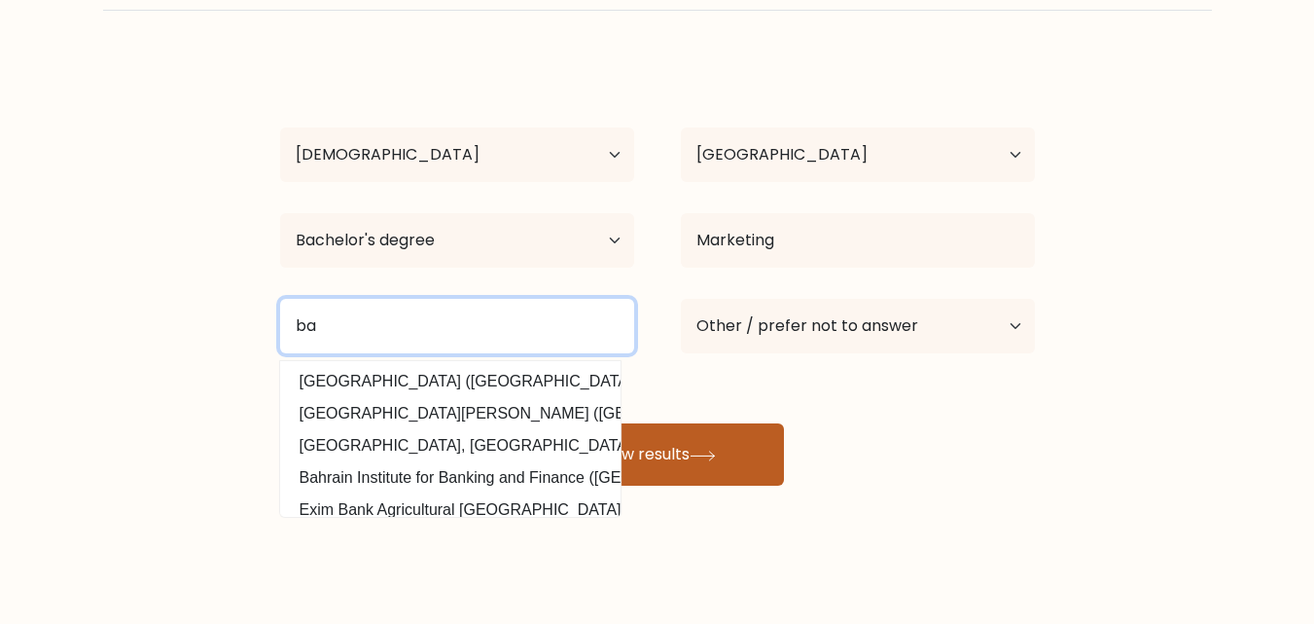
type input "a"
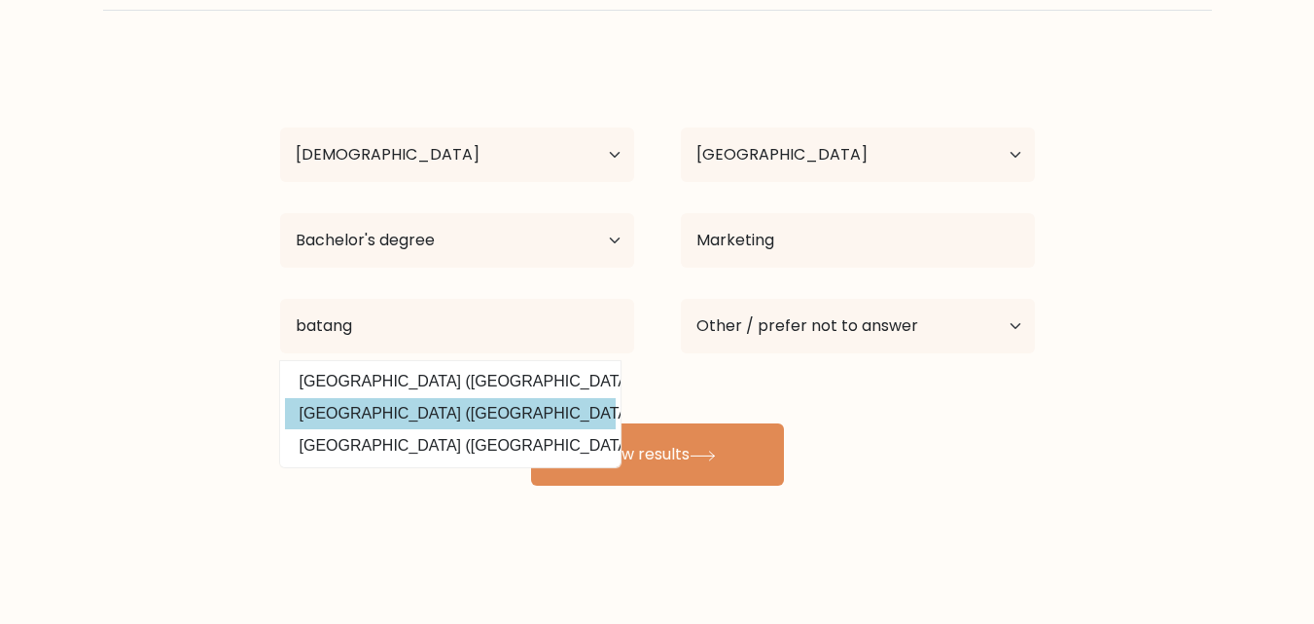
click at [459, 408] on div "Marife Ona Age Under 18 years old 18-24 years old 25-34 years old 35-44 years o…" at bounding box center [658, 271] width 778 height 428
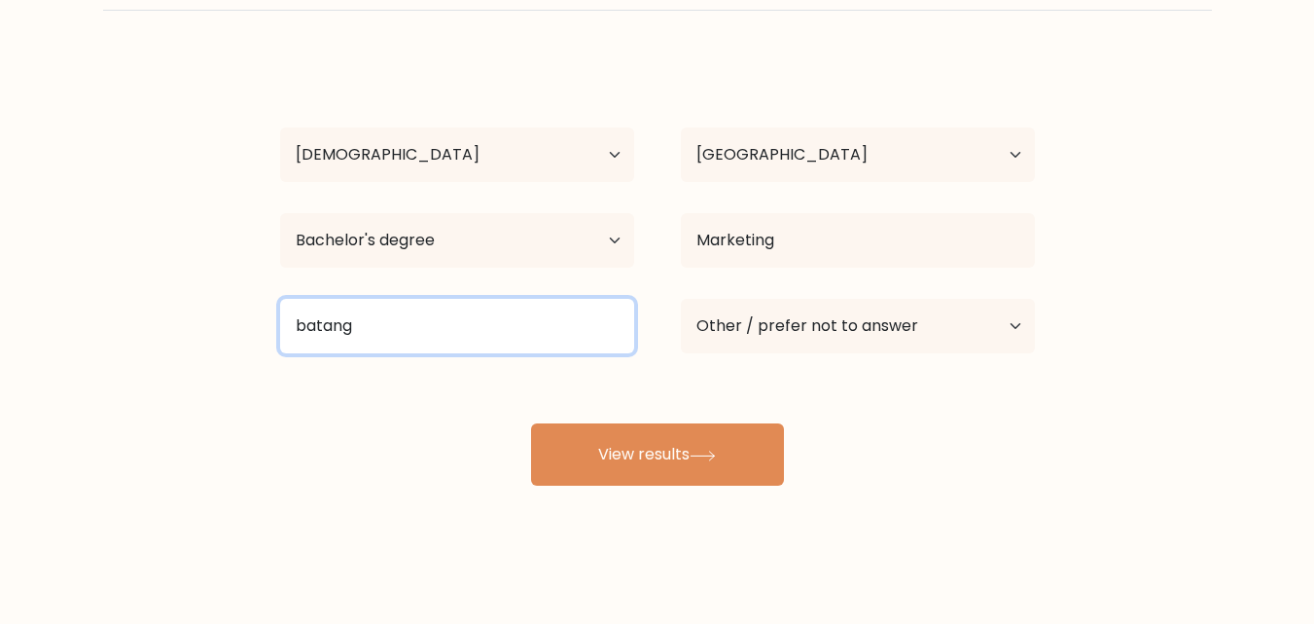
click at [422, 344] on input "batang" at bounding box center [457, 326] width 354 height 54
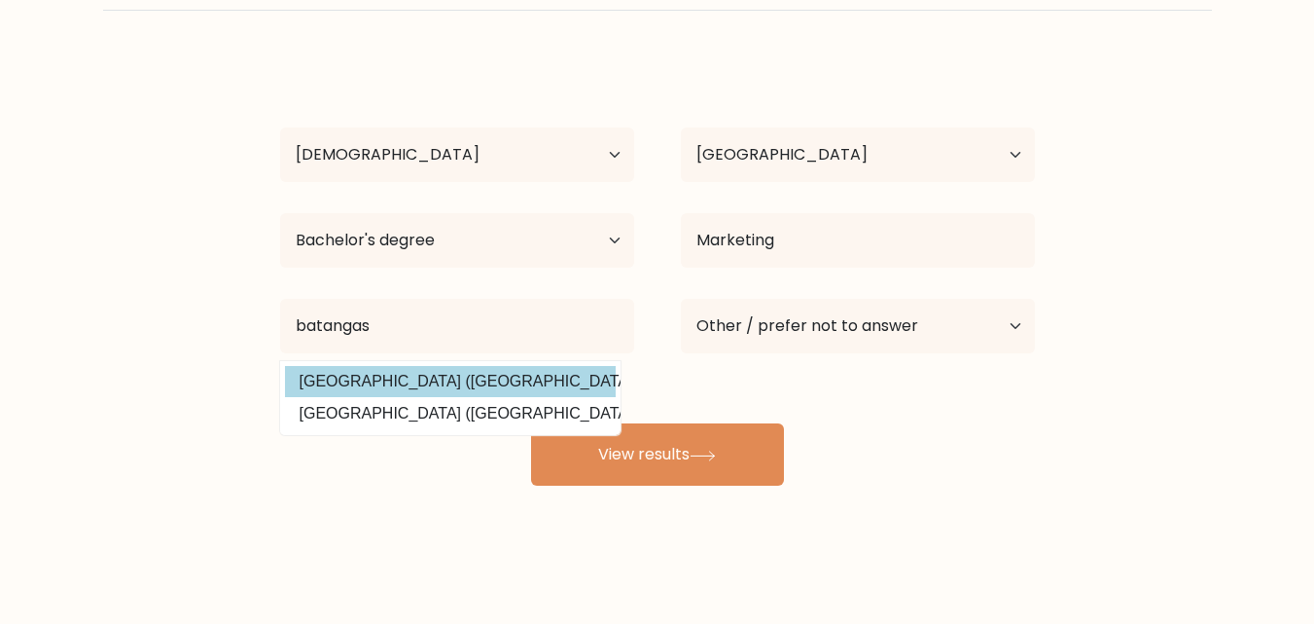
click at [420, 373] on div "Marife Ona Age Under 18 years old 18-24 years old 25-34 years old 35-44 years o…" at bounding box center [658, 271] width 778 height 428
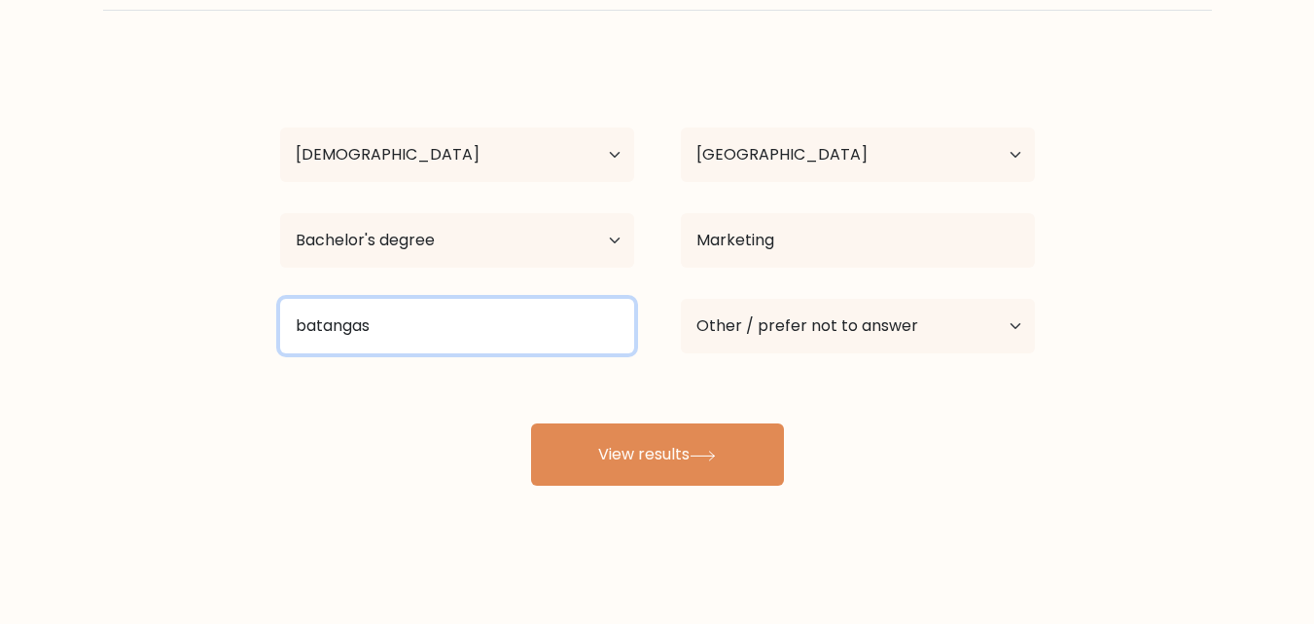
click at [432, 328] on input "batangas" at bounding box center [457, 326] width 354 height 54
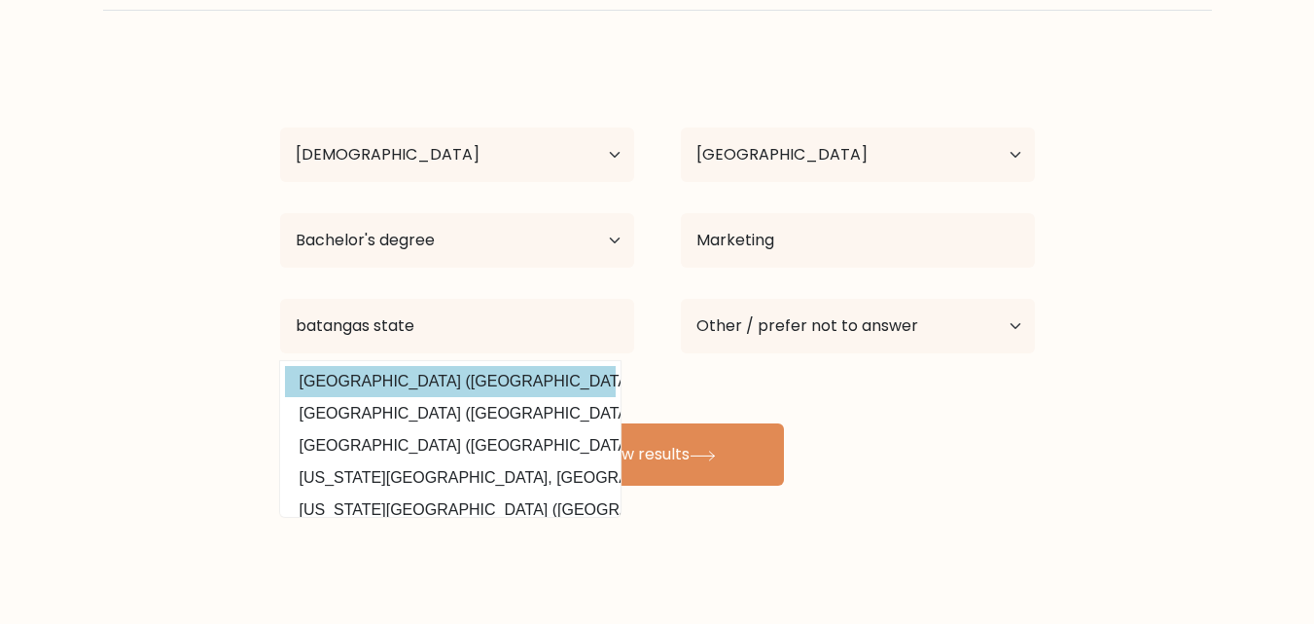
click at [350, 393] on div "Marife Ona Age Under 18 years old 18-24 years old 25-34 years old 35-44 years o…" at bounding box center [658, 271] width 778 height 428
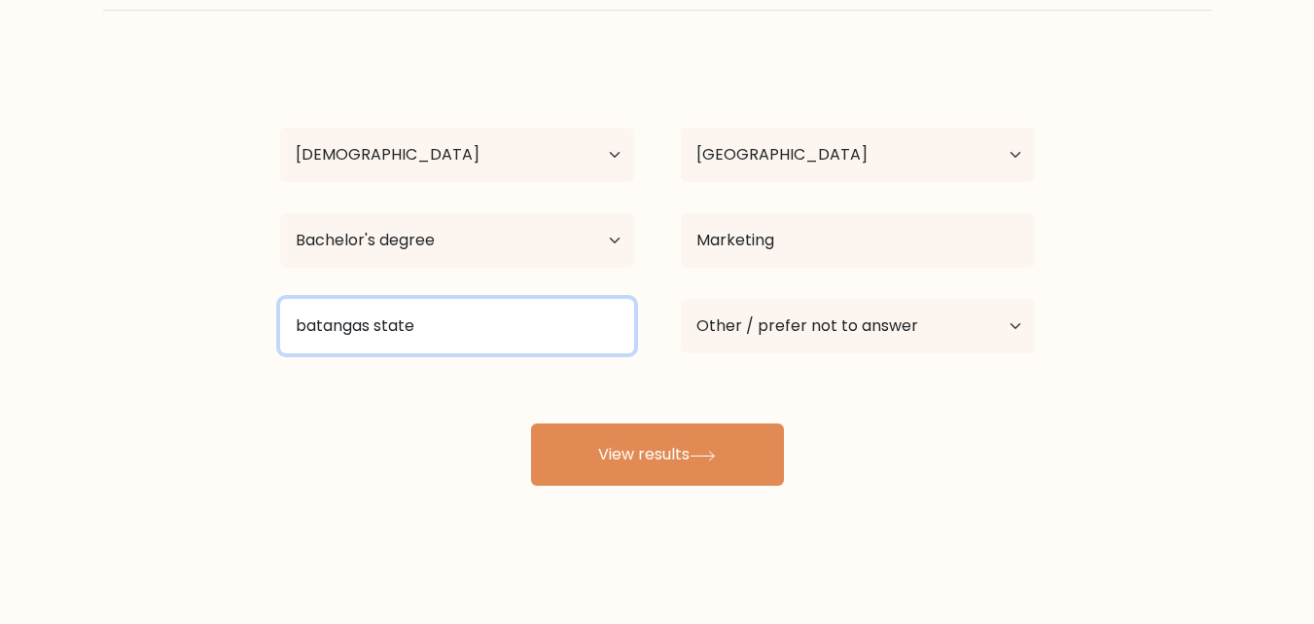
click at [434, 333] on input "batangas state" at bounding box center [457, 326] width 354 height 54
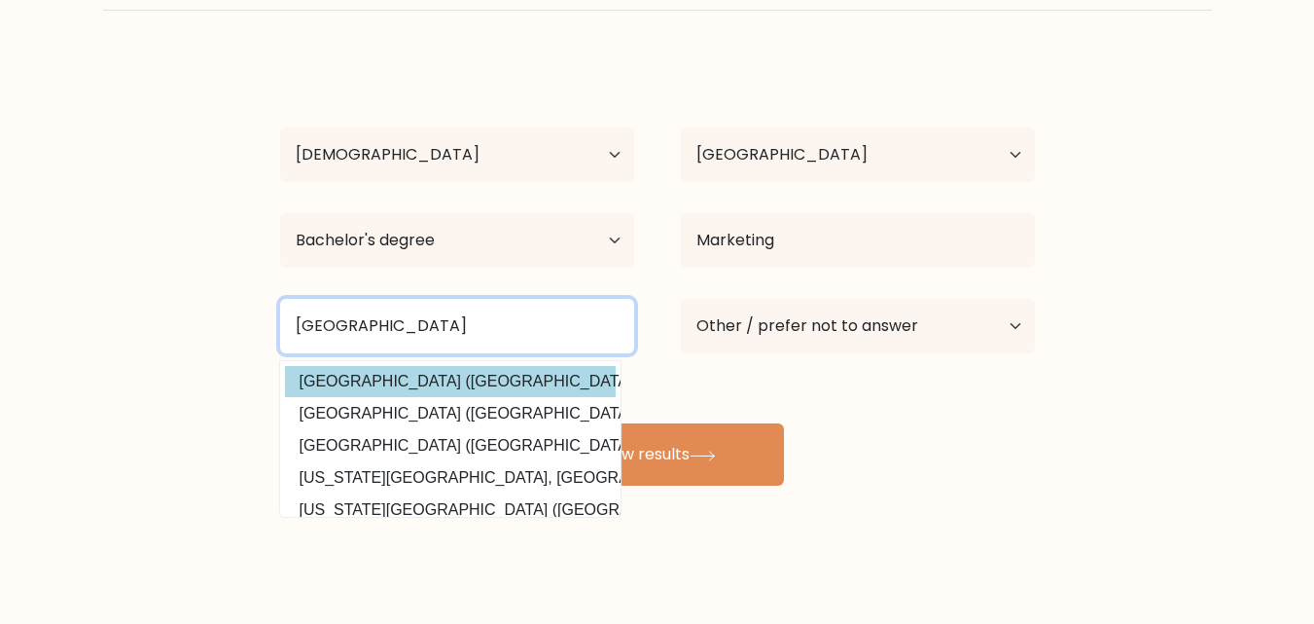
type input "batangas state university"
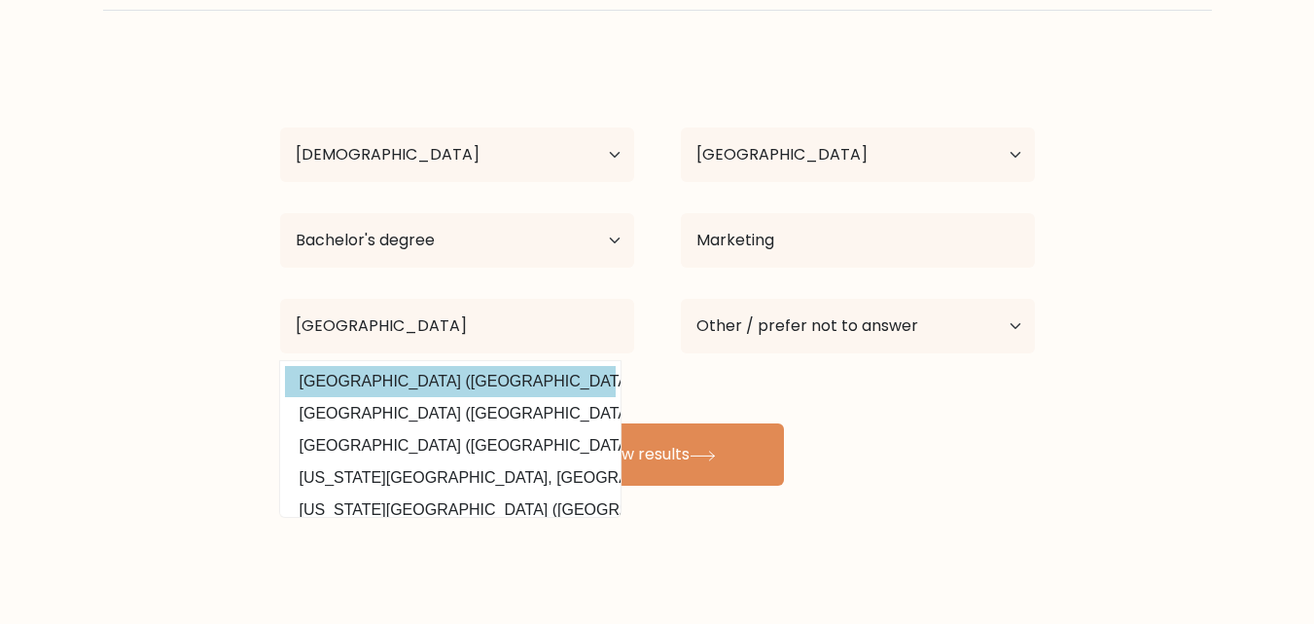
click at [508, 386] on div "Marife Ona Age Under 18 years old 18-24 years old 25-34 years old 35-44 years o…" at bounding box center [658, 271] width 778 height 428
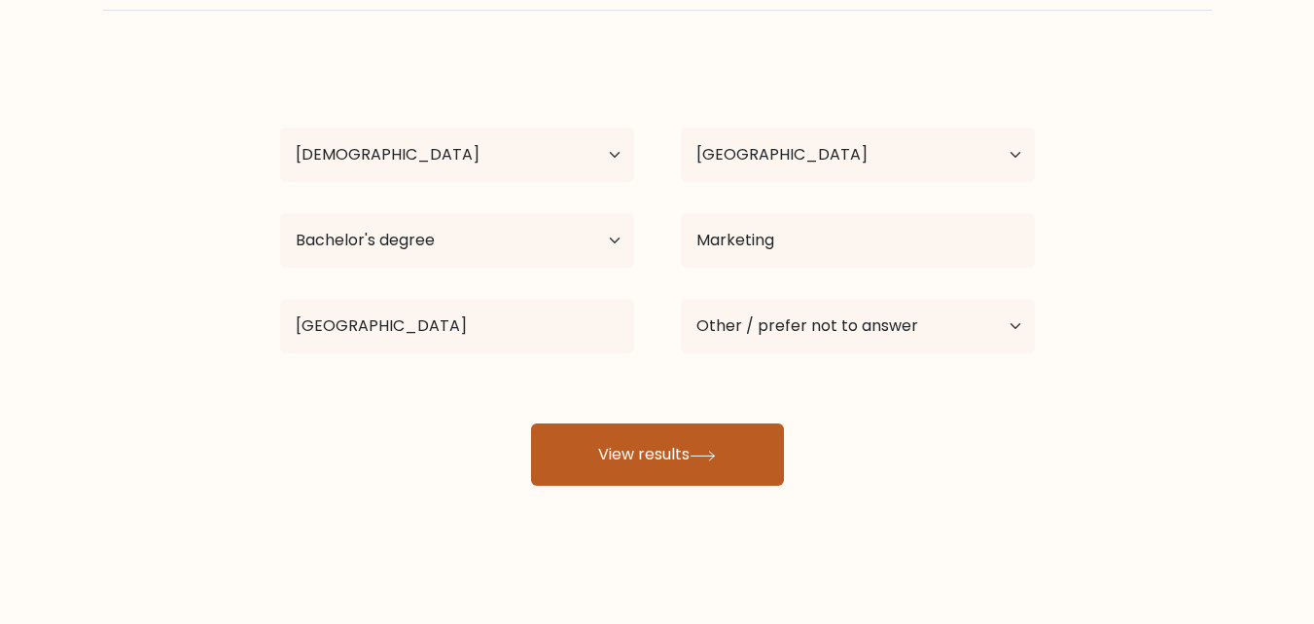
click at [637, 460] on button "View results" at bounding box center [657, 454] width 253 height 62
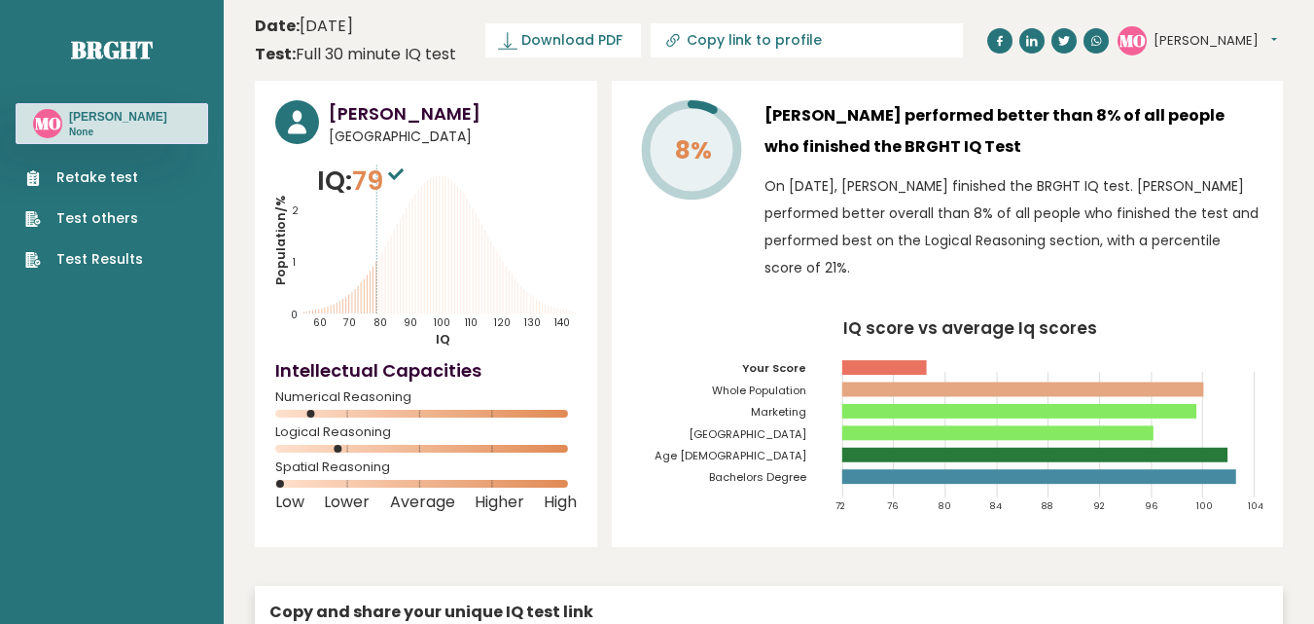
click at [78, 173] on link "Retake test" at bounding box center [84, 177] width 118 height 20
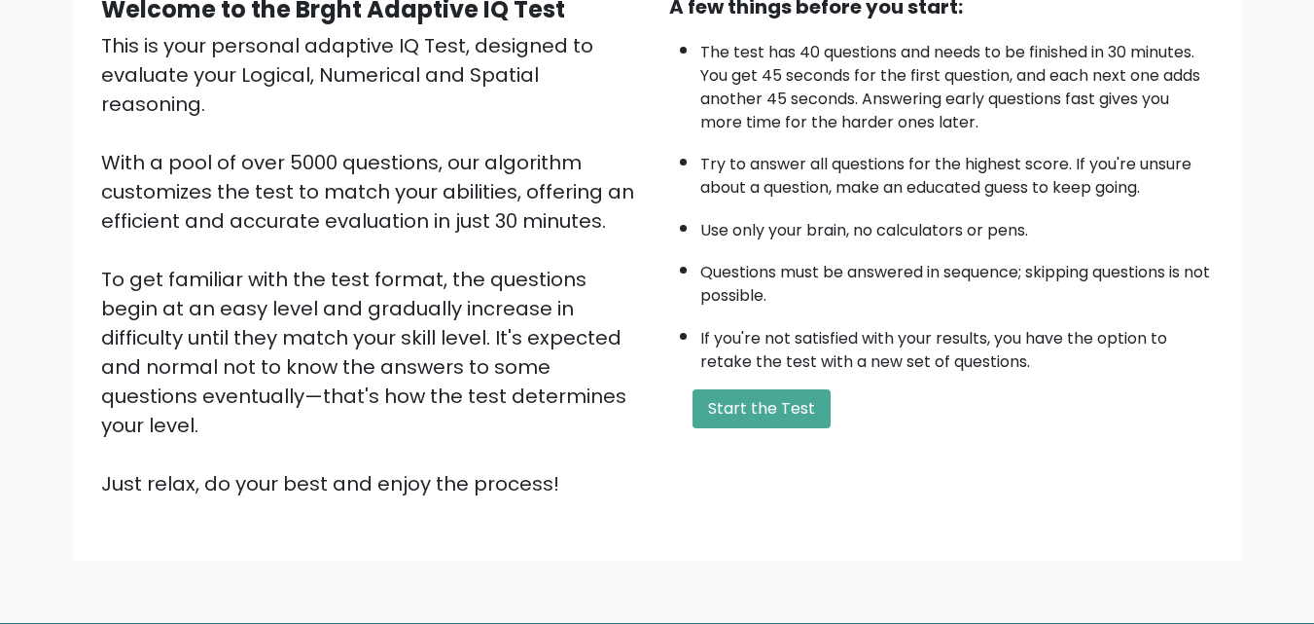
scroll to position [268, 0]
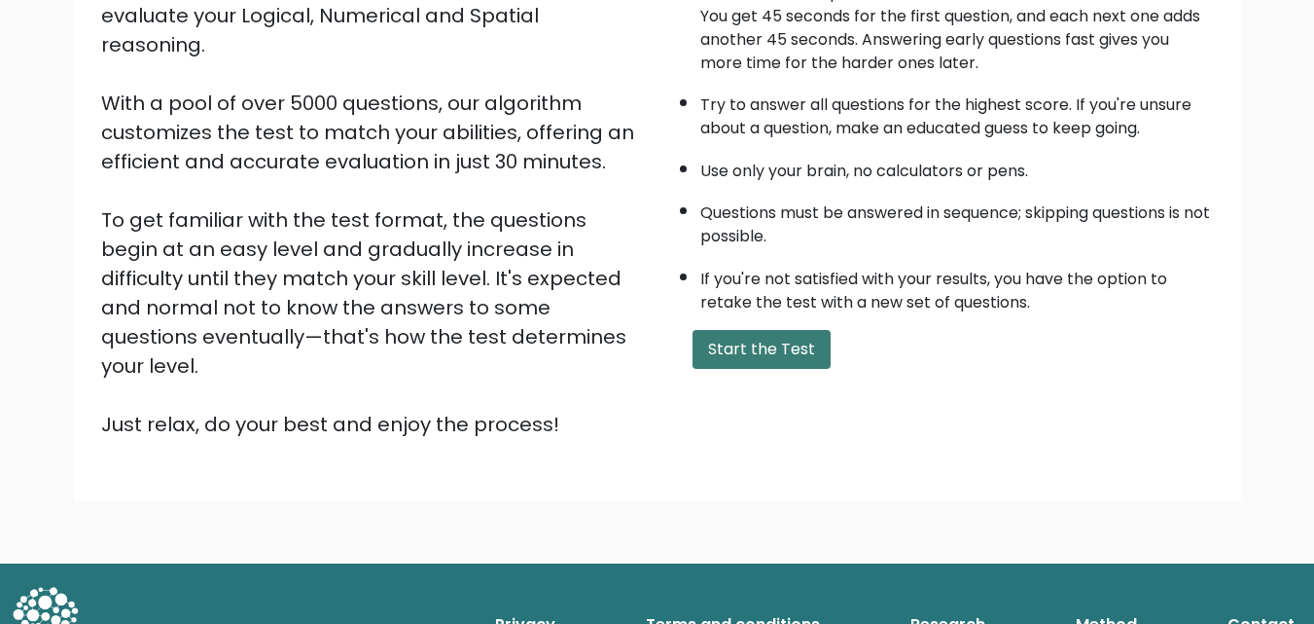
click at [764, 352] on button "Start the Test" at bounding box center [762, 349] width 138 height 39
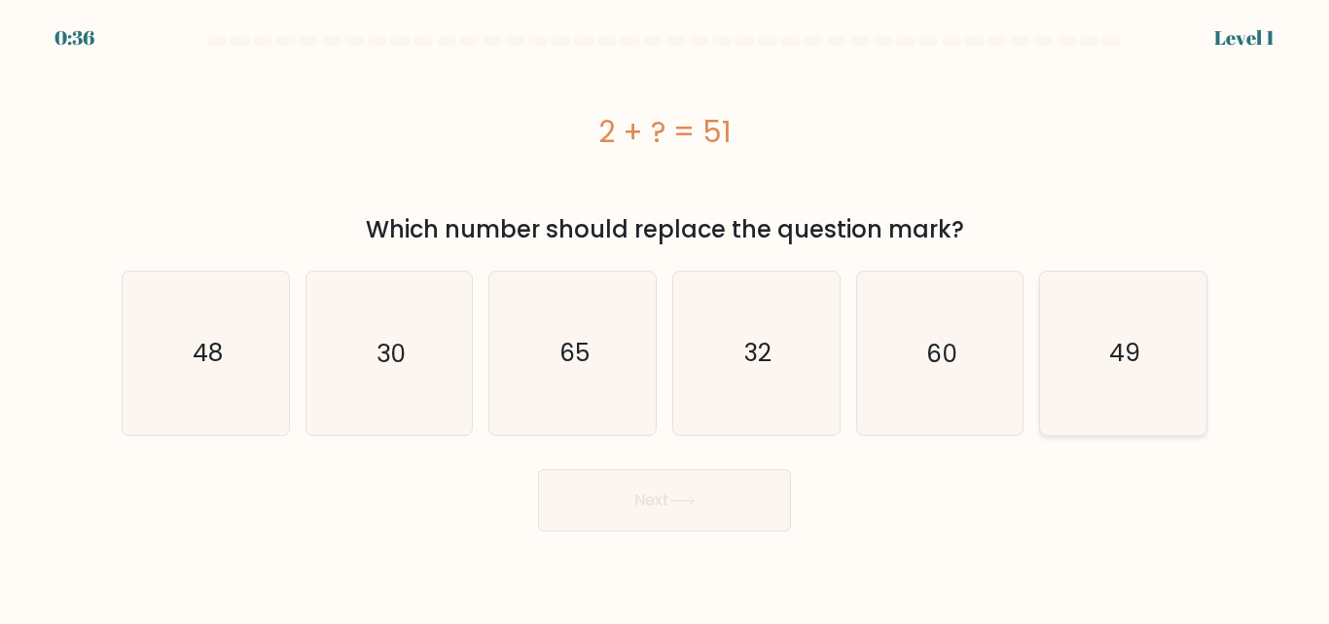
click at [1063, 349] on icon "49" at bounding box center [1123, 352] width 162 height 162
click at [665, 317] on input "f. 49" at bounding box center [664, 314] width 1 height 5
radio input "true"
click at [629, 469] on button "Next" at bounding box center [664, 500] width 253 height 62
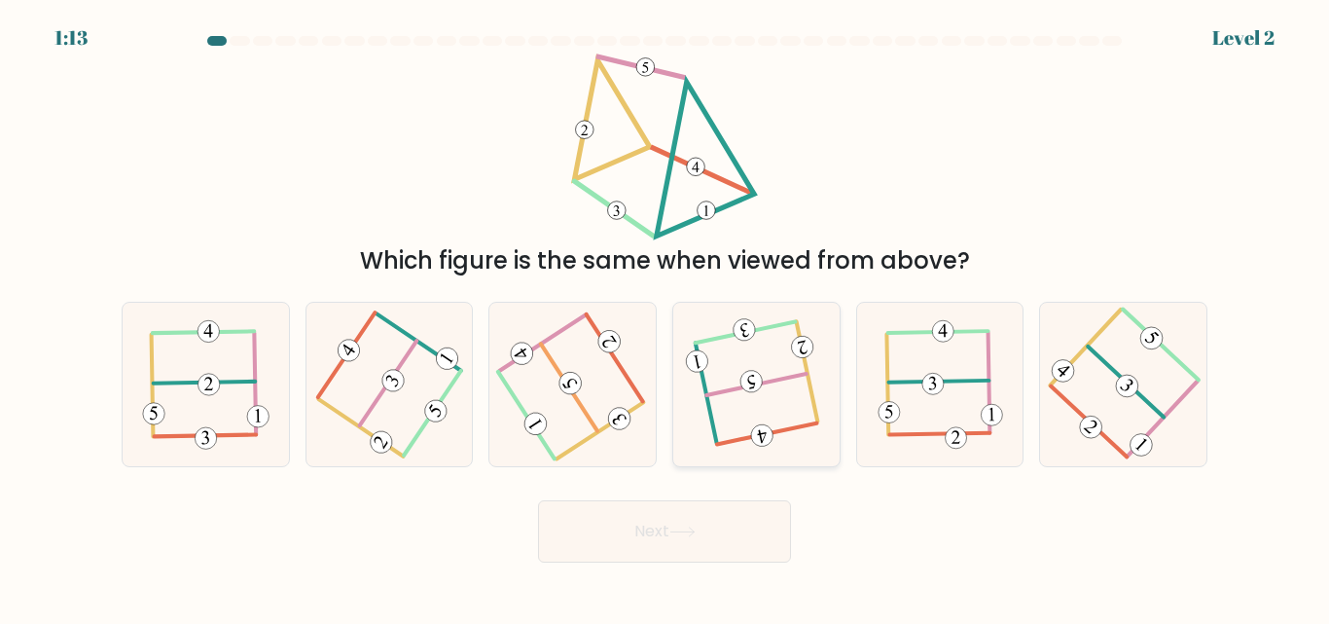
click at [793, 384] on icon at bounding box center [756, 384] width 128 height 130
click at [665, 317] on input "d." at bounding box center [664, 314] width 1 height 5
radio input "true"
click at [663, 526] on button "Next" at bounding box center [664, 531] width 253 height 62
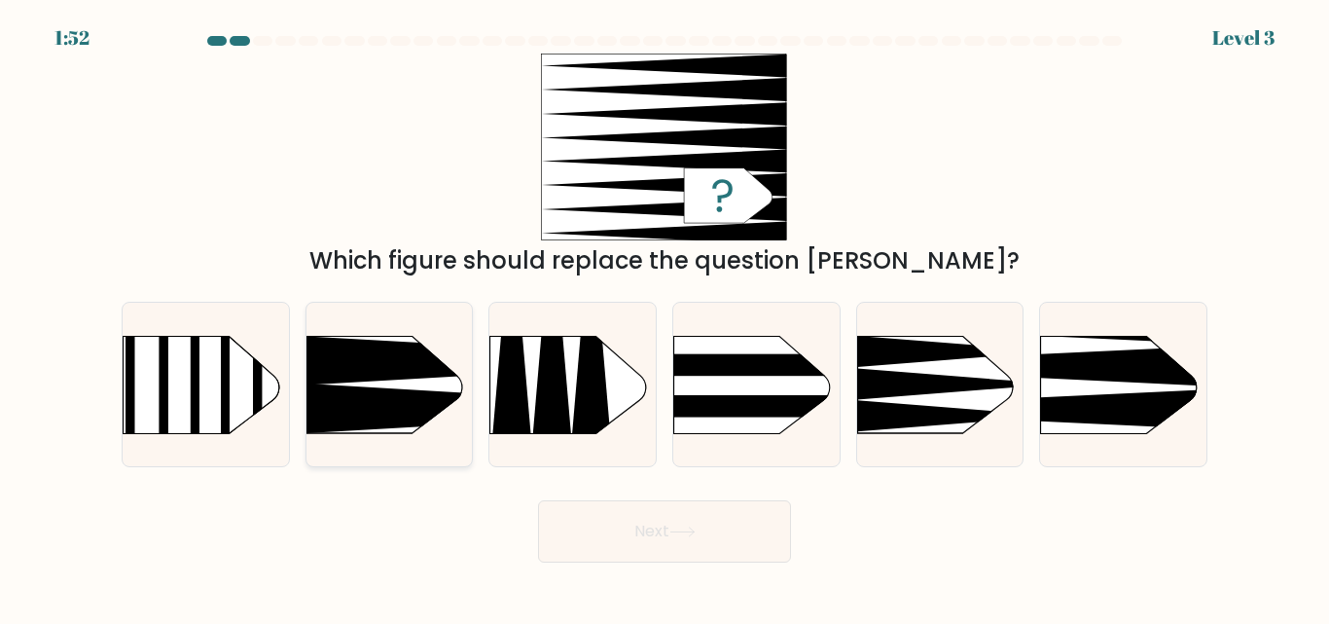
click at [361, 371] on icon at bounding box center [516, 361] width 433 height 50
click at [664, 317] on input "b." at bounding box center [664, 314] width 1 height 5
radio input "true"
click at [645, 528] on button "Next" at bounding box center [664, 531] width 253 height 62
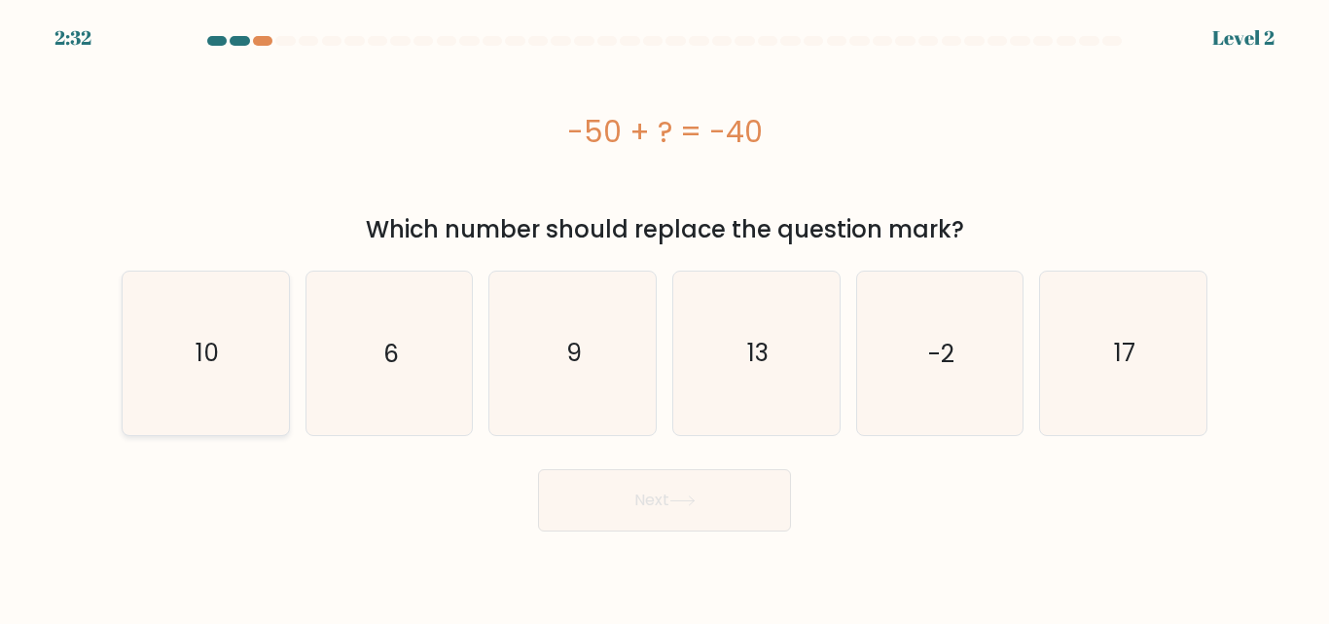
click at [234, 371] on icon "10" at bounding box center [206, 352] width 162 height 162
click at [664, 317] on input "a. 10" at bounding box center [664, 314] width 1 height 5
radio input "true"
click at [686, 496] on icon at bounding box center [682, 500] width 26 height 11
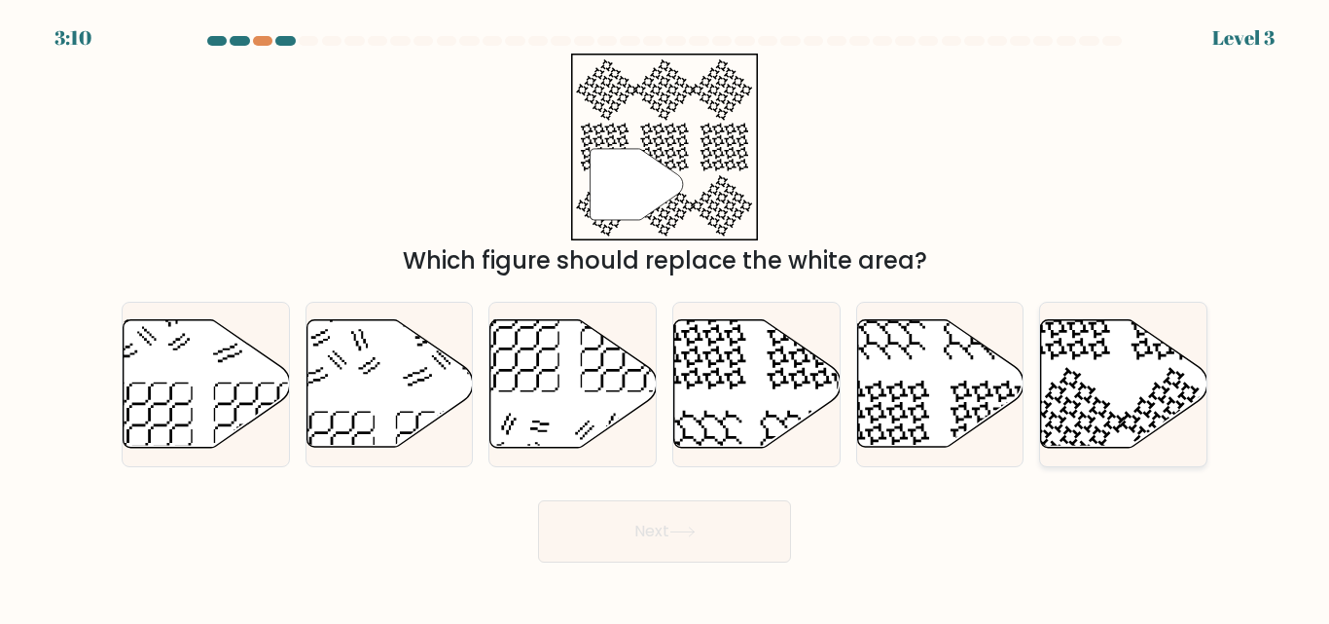
click at [1082, 353] on icon at bounding box center [1067, 317] width 86 height 86
click at [665, 317] on input "f." at bounding box center [664, 314] width 1 height 5
radio input "true"
click at [679, 530] on icon at bounding box center [682, 531] width 26 height 11
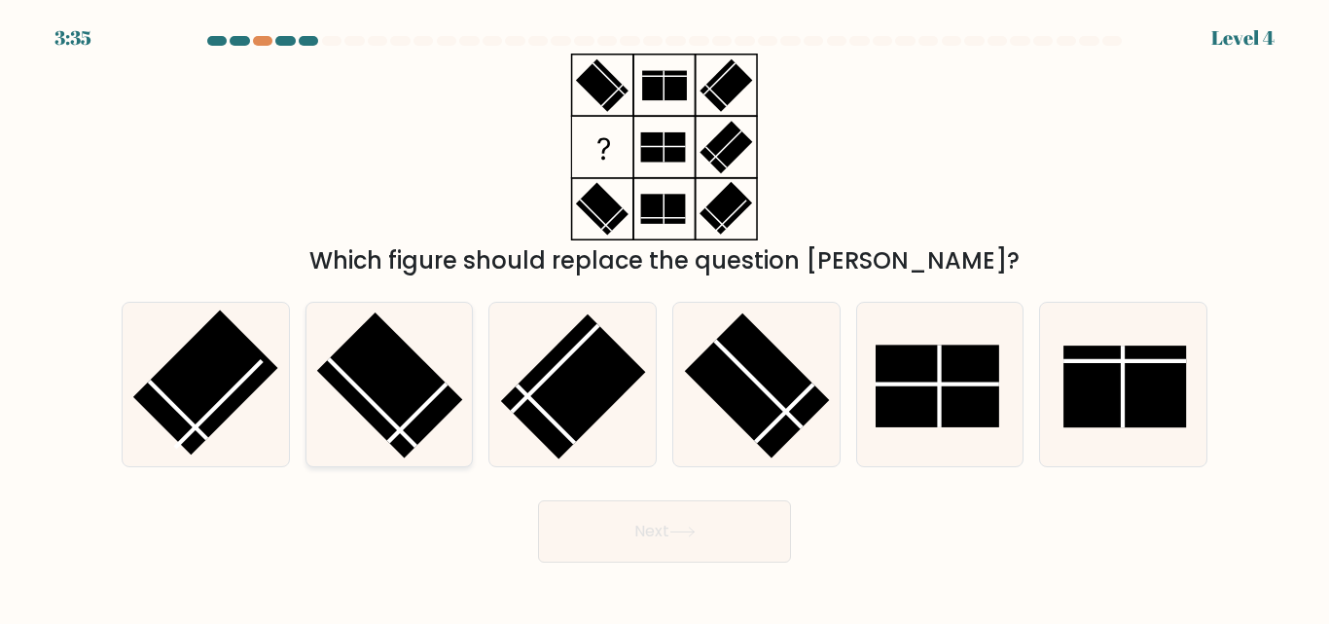
click at [412, 379] on rect at bounding box center [389, 384] width 145 height 145
click at [664, 317] on input "b." at bounding box center [664, 314] width 1 height 5
radio input "true"
click at [679, 537] on button "Next" at bounding box center [664, 531] width 253 height 62
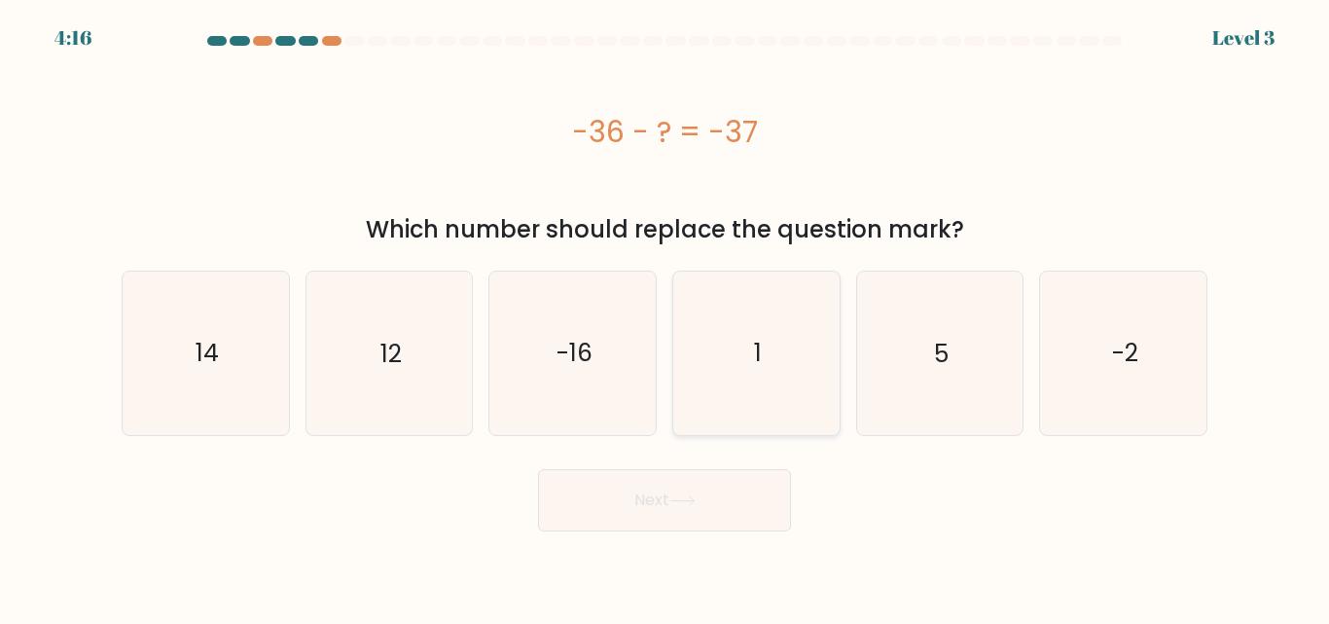
click at [770, 354] on icon "1" at bounding box center [756, 352] width 162 height 162
click at [665, 317] on input "d. 1" at bounding box center [664, 314] width 1 height 5
radio input "true"
click at [1097, 332] on icon "-2" at bounding box center [1123, 352] width 162 height 162
click at [665, 317] on input "f. -2" at bounding box center [664, 314] width 1 height 5
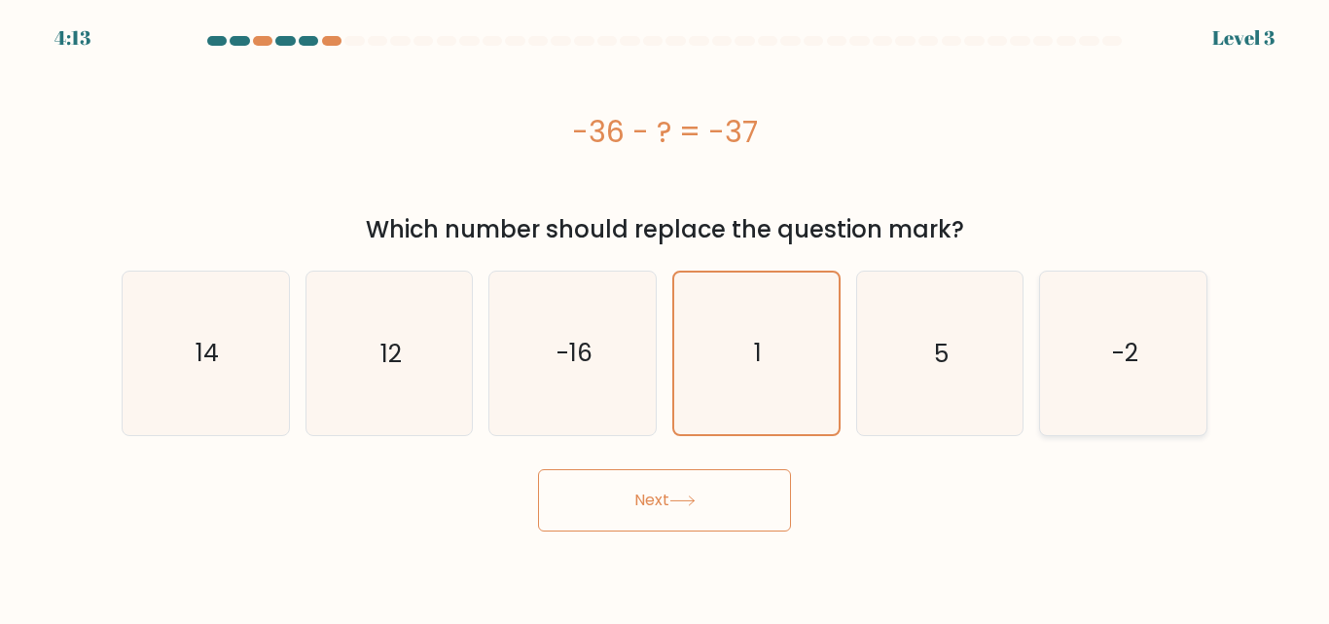
radio input "true"
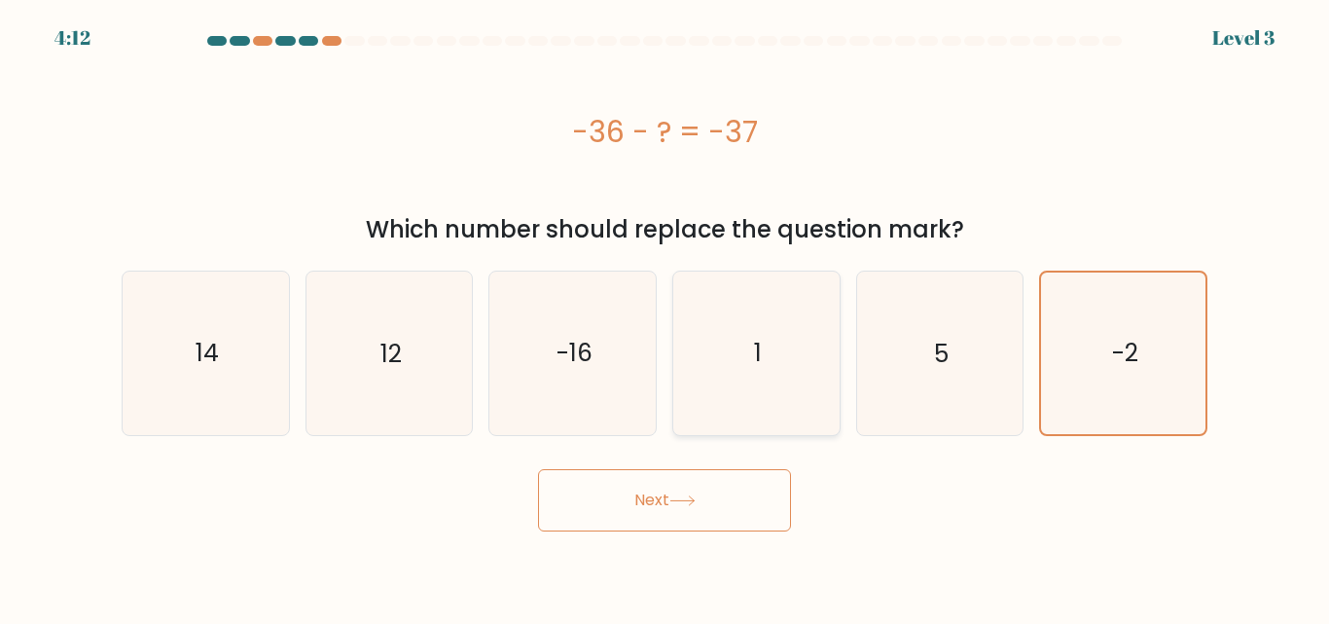
click at [756, 332] on icon "1" at bounding box center [756, 352] width 162 height 162
click at [665, 317] on input "d. 1" at bounding box center [664, 314] width 1 height 5
radio input "true"
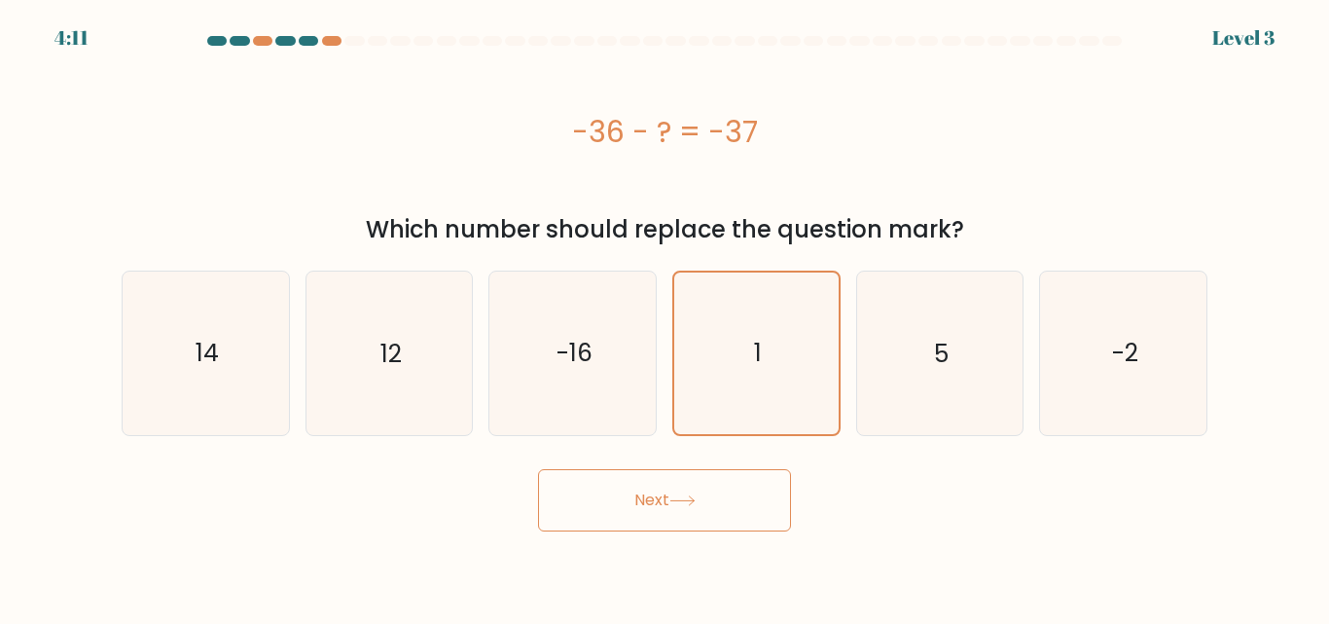
click at [646, 499] on button "Next" at bounding box center [664, 500] width 253 height 62
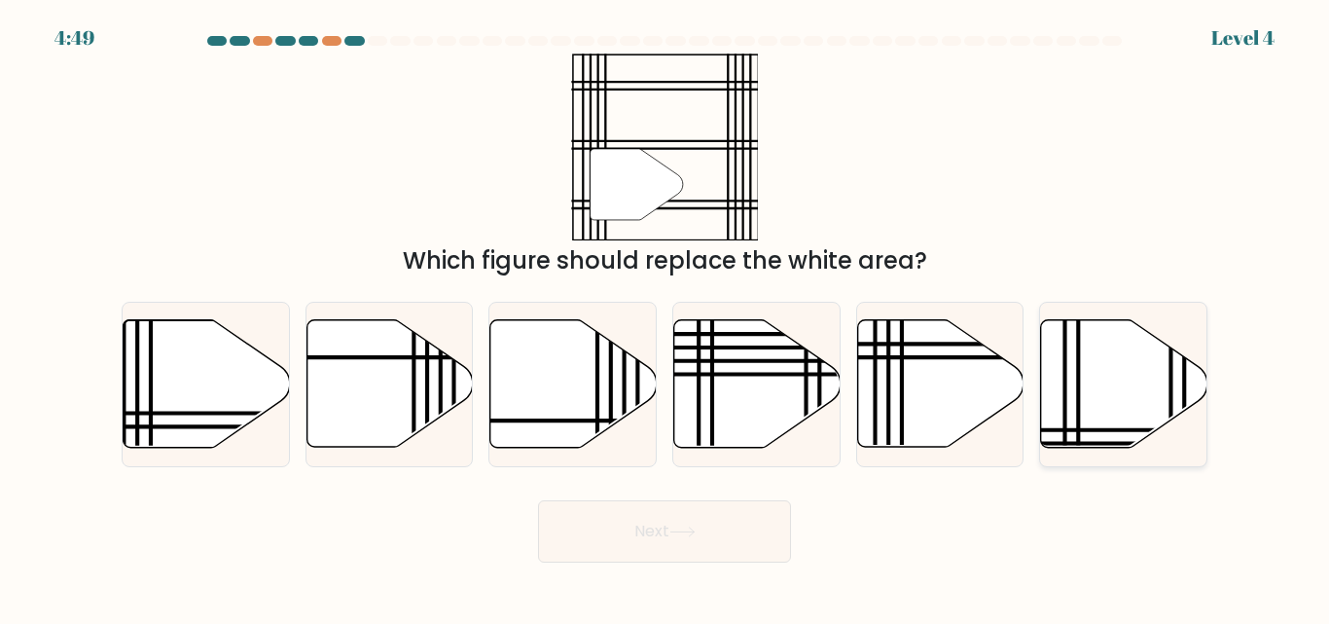
click at [1097, 401] on icon at bounding box center [1124, 383] width 166 height 127
click at [665, 317] on input "f." at bounding box center [664, 314] width 1 height 5
radio input "true"
click at [657, 538] on button "Next" at bounding box center [664, 531] width 253 height 62
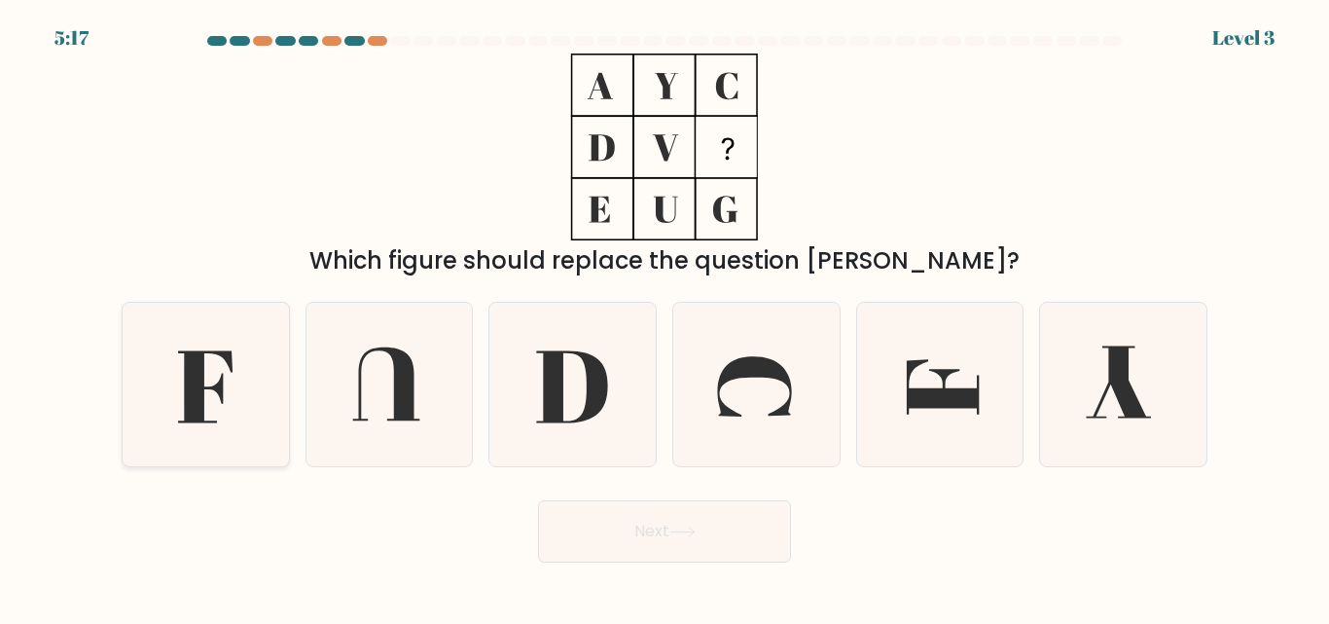
click at [243, 361] on icon at bounding box center [206, 384] width 162 height 162
click at [664, 317] on input "a." at bounding box center [664, 314] width 1 height 5
radio input "true"
click at [646, 508] on button "Next" at bounding box center [664, 531] width 253 height 62
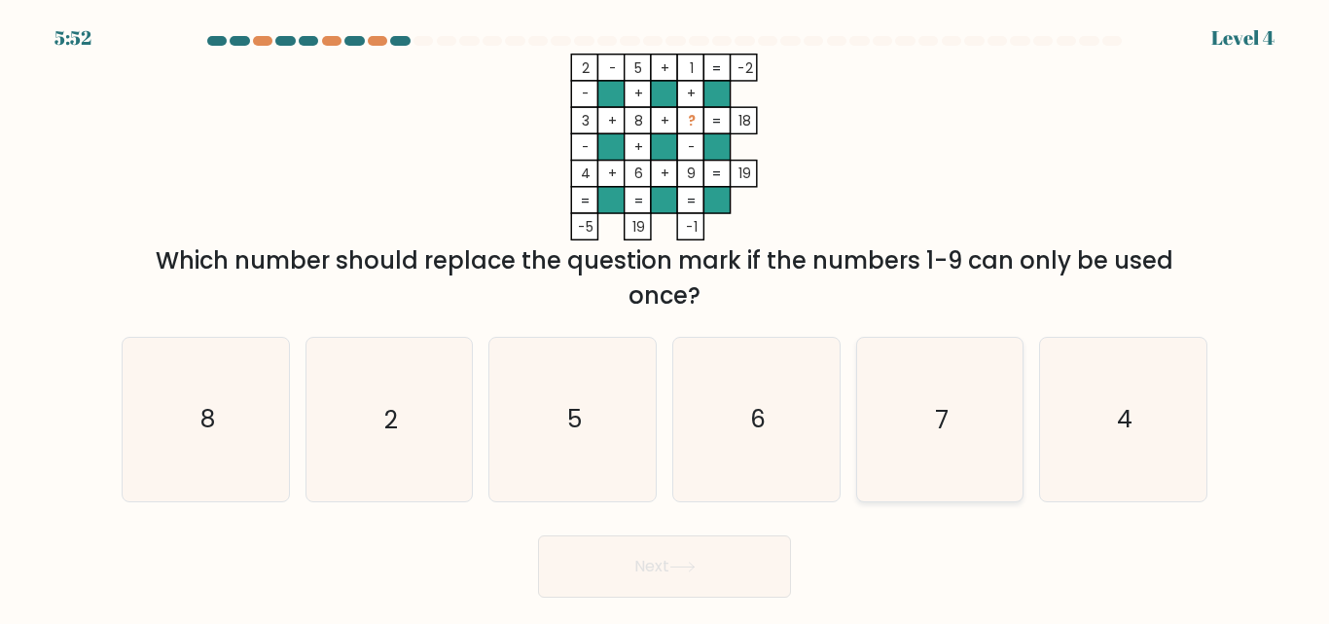
click at [925, 425] on icon "7" at bounding box center [939, 419] width 162 height 162
click at [665, 317] on input "e. 7" at bounding box center [664, 314] width 1 height 5
radio input "true"
click at [592, 555] on button "Next" at bounding box center [664, 566] width 253 height 62
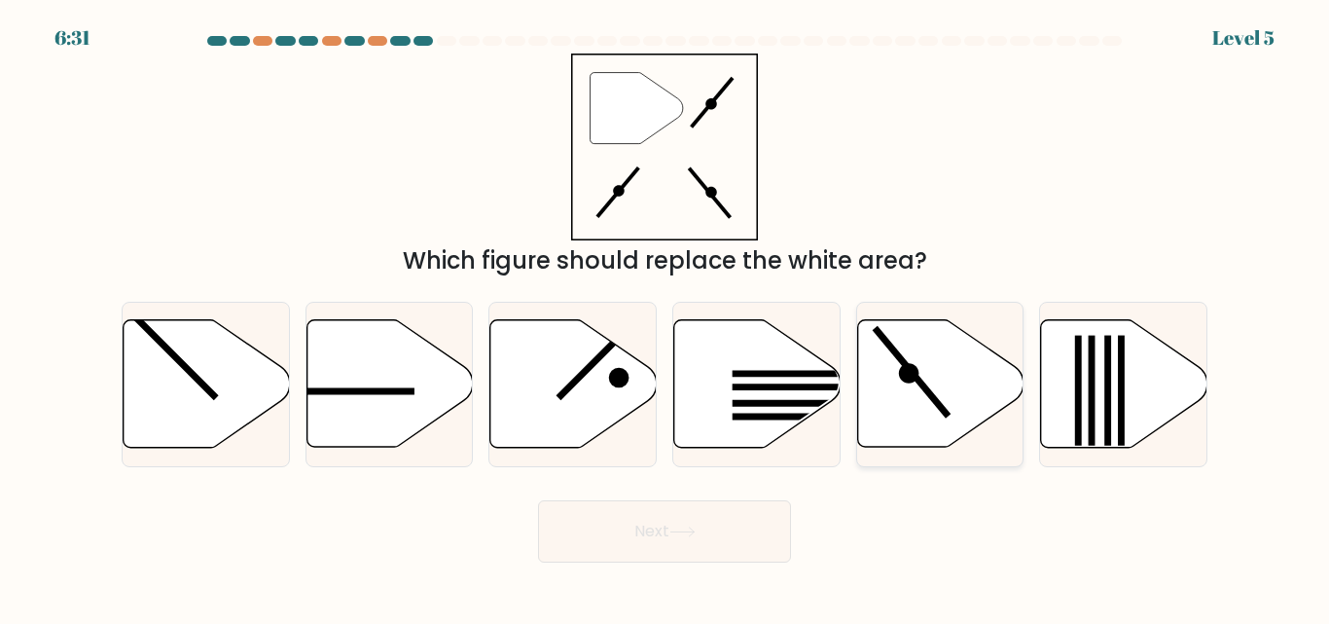
click at [907, 404] on icon at bounding box center [940, 383] width 166 height 127
click at [665, 317] on input "e." at bounding box center [664, 314] width 1 height 5
radio input "true"
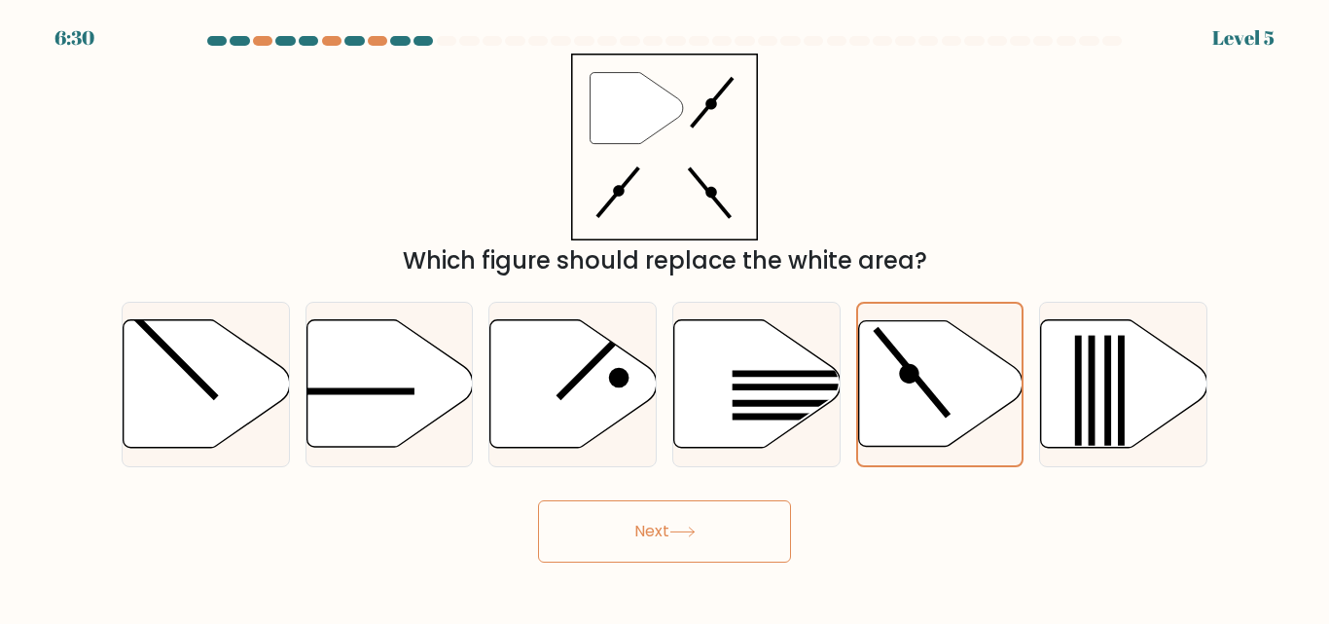
click at [652, 533] on button "Next" at bounding box center [664, 531] width 253 height 62
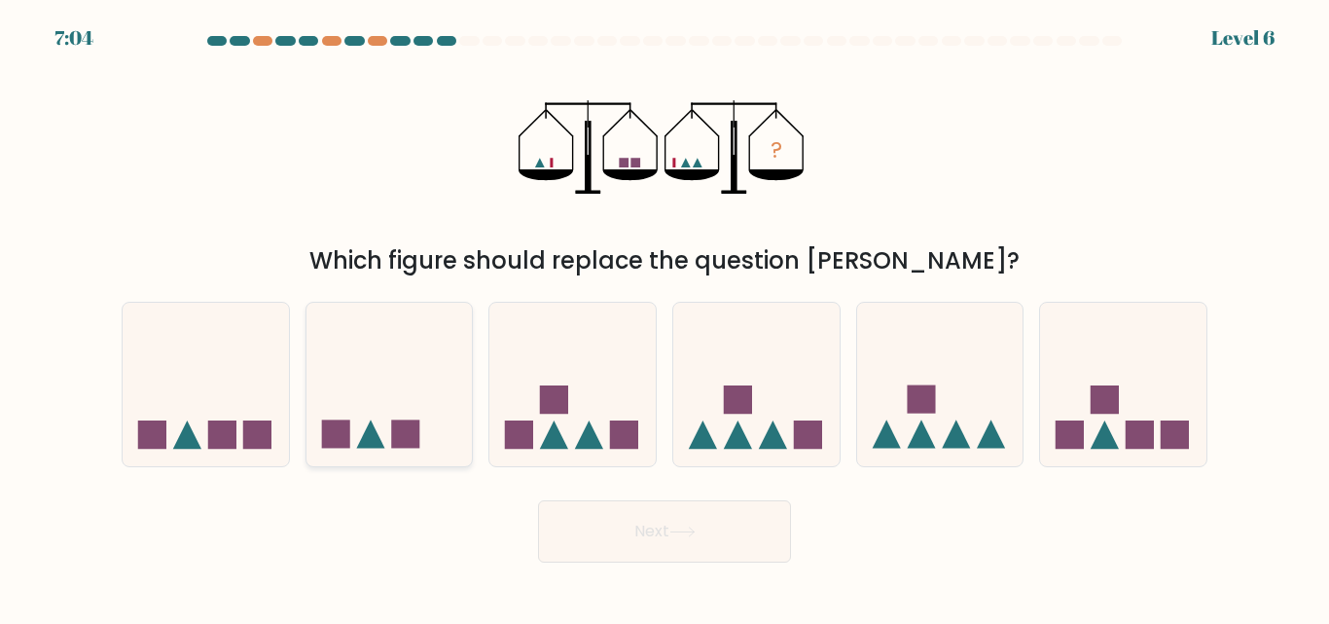
click at [363, 418] on icon at bounding box center [389, 383] width 166 height 137
click at [664, 317] on input "b." at bounding box center [664, 314] width 1 height 5
radio input "true"
click at [628, 537] on button "Next" at bounding box center [664, 531] width 253 height 62
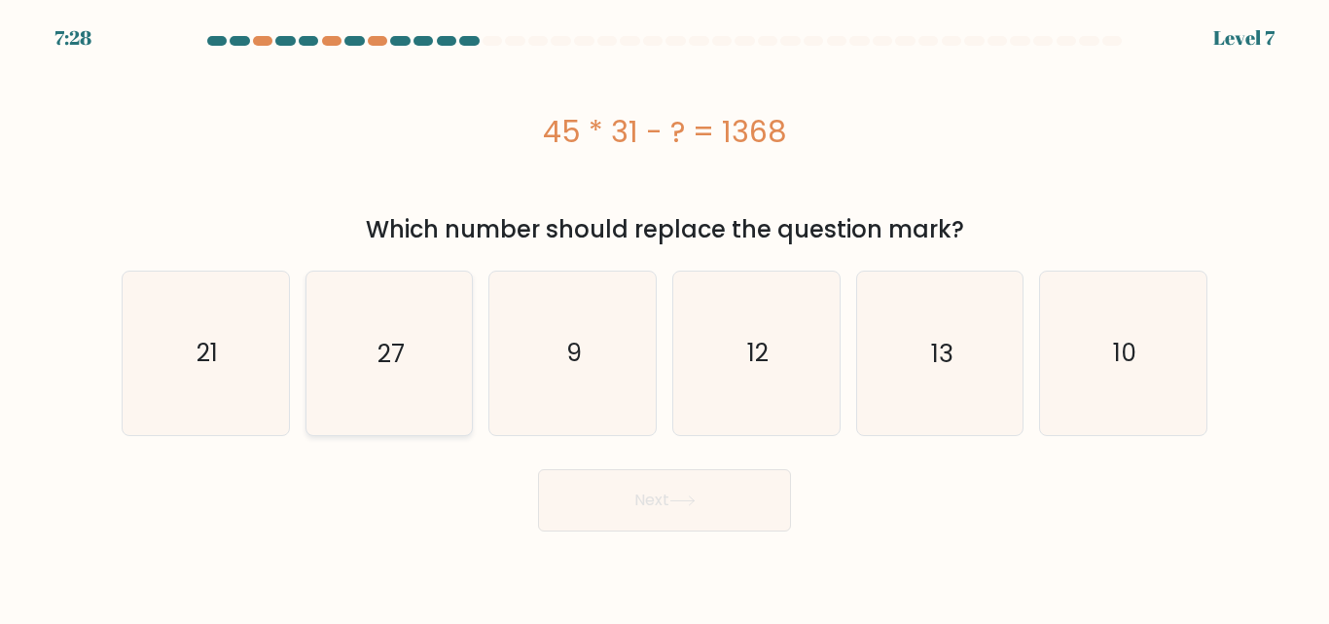
click at [350, 355] on icon "27" at bounding box center [388, 352] width 162 height 162
click at [664, 317] on input "b. 27" at bounding box center [664, 314] width 1 height 5
radio input "true"
click at [737, 500] on button "Next" at bounding box center [664, 500] width 253 height 62
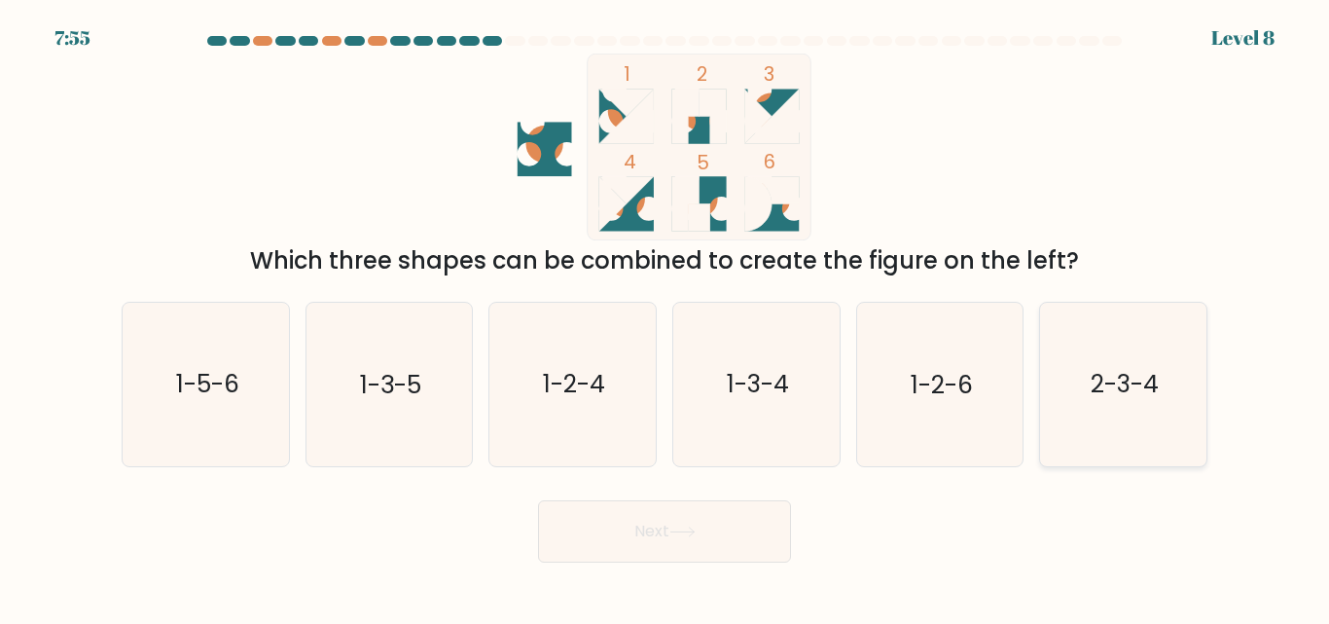
click at [1118, 367] on icon "2-3-4" at bounding box center [1123, 384] width 162 height 162
click at [665, 317] on input "f. 2-3-4" at bounding box center [664, 314] width 1 height 5
radio input "true"
click at [696, 520] on button "Next" at bounding box center [664, 531] width 253 height 62
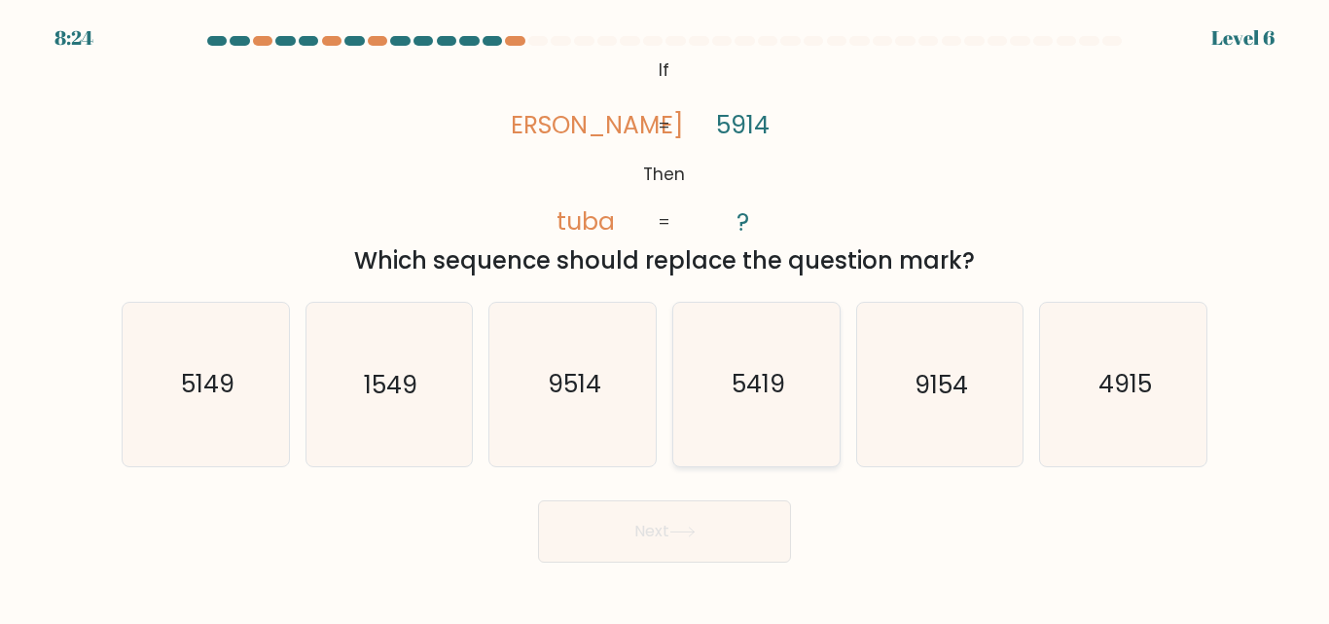
click at [742, 368] on text "5419" at bounding box center [758, 385] width 54 height 34
click at [665, 317] on input "d. 5419" at bounding box center [664, 314] width 1 height 5
radio input "true"
click at [680, 530] on icon at bounding box center [682, 531] width 26 height 11
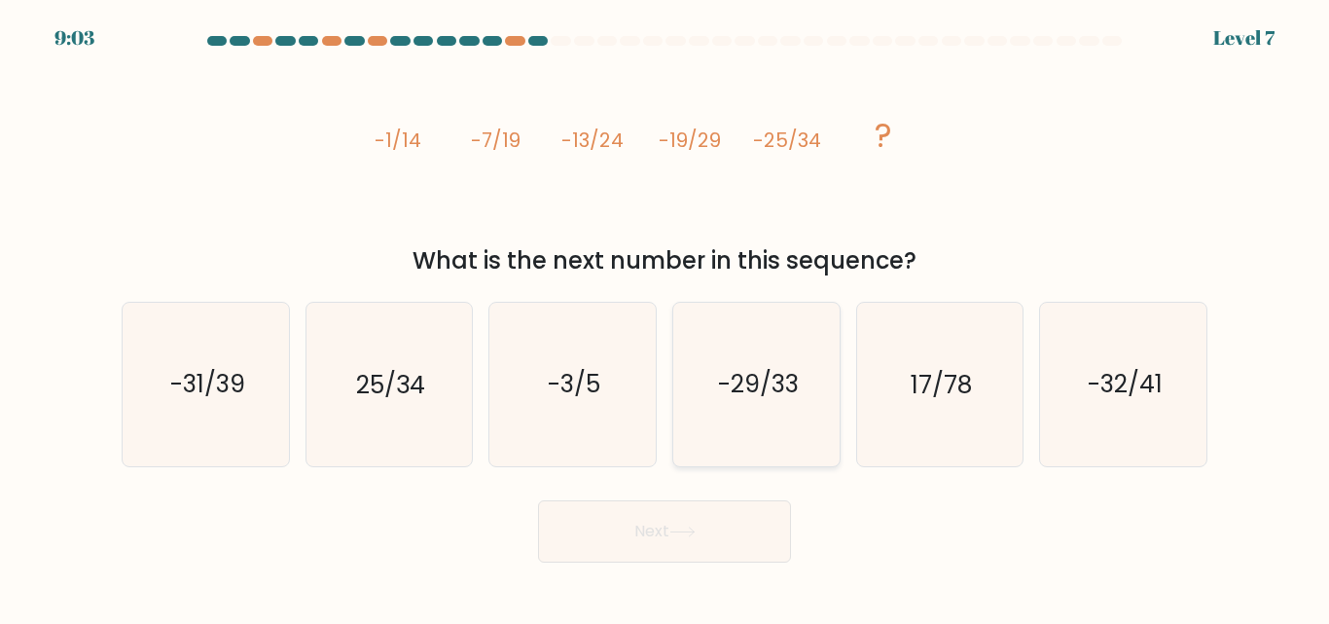
click at [763, 382] on text "-29/33" at bounding box center [757, 385] width 81 height 34
click at [665, 317] on input "d. -29/33" at bounding box center [664, 314] width 1 height 5
radio input "true"
click at [674, 521] on button "Next" at bounding box center [664, 531] width 253 height 62
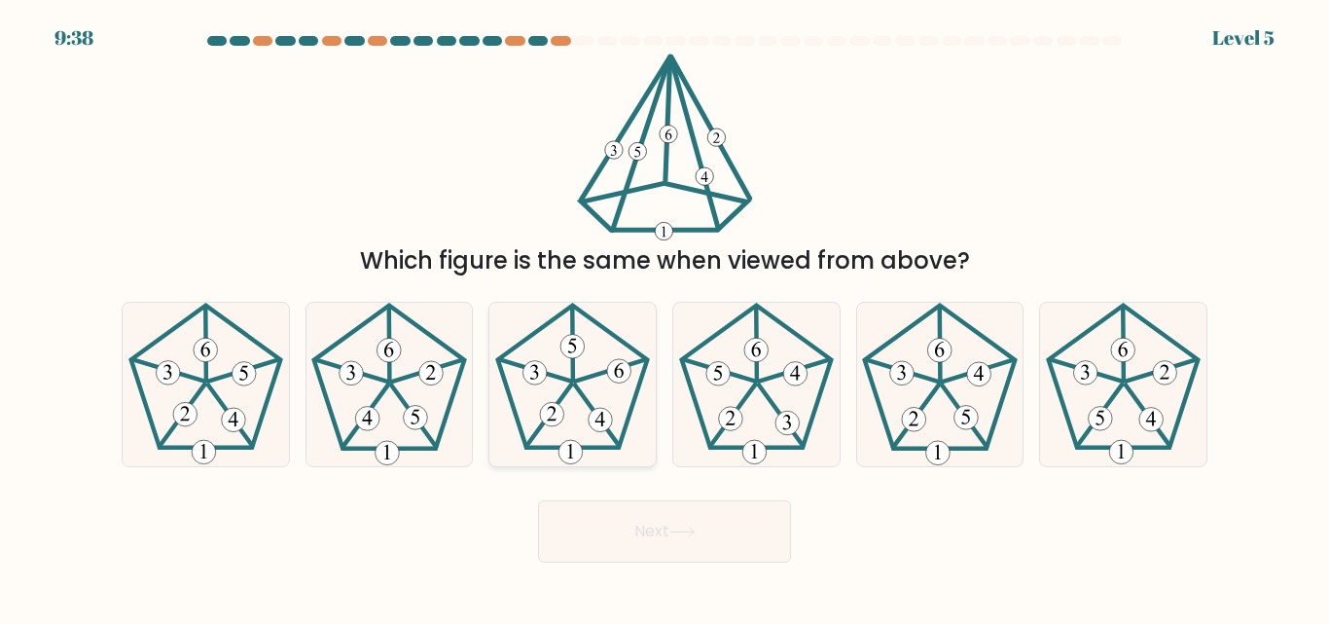
click at [598, 415] on g at bounding box center [573, 384] width 150 height 159
click at [664, 317] on input "c." at bounding box center [664, 314] width 1 height 5
radio input "true"
click at [608, 530] on button "Next" at bounding box center [664, 531] width 253 height 62
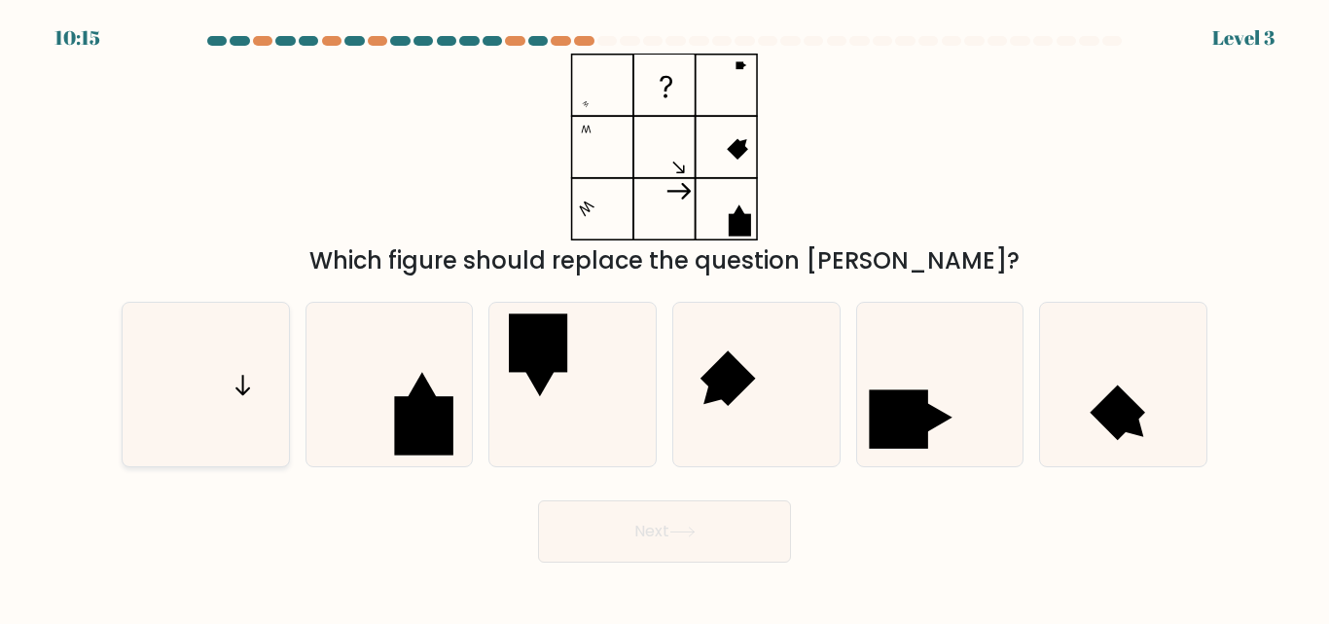
click at [218, 418] on icon at bounding box center [206, 384] width 162 height 162
click at [664, 317] on input "a." at bounding box center [664, 314] width 1 height 5
radio input "true"
click at [638, 514] on button "Next" at bounding box center [664, 531] width 253 height 62
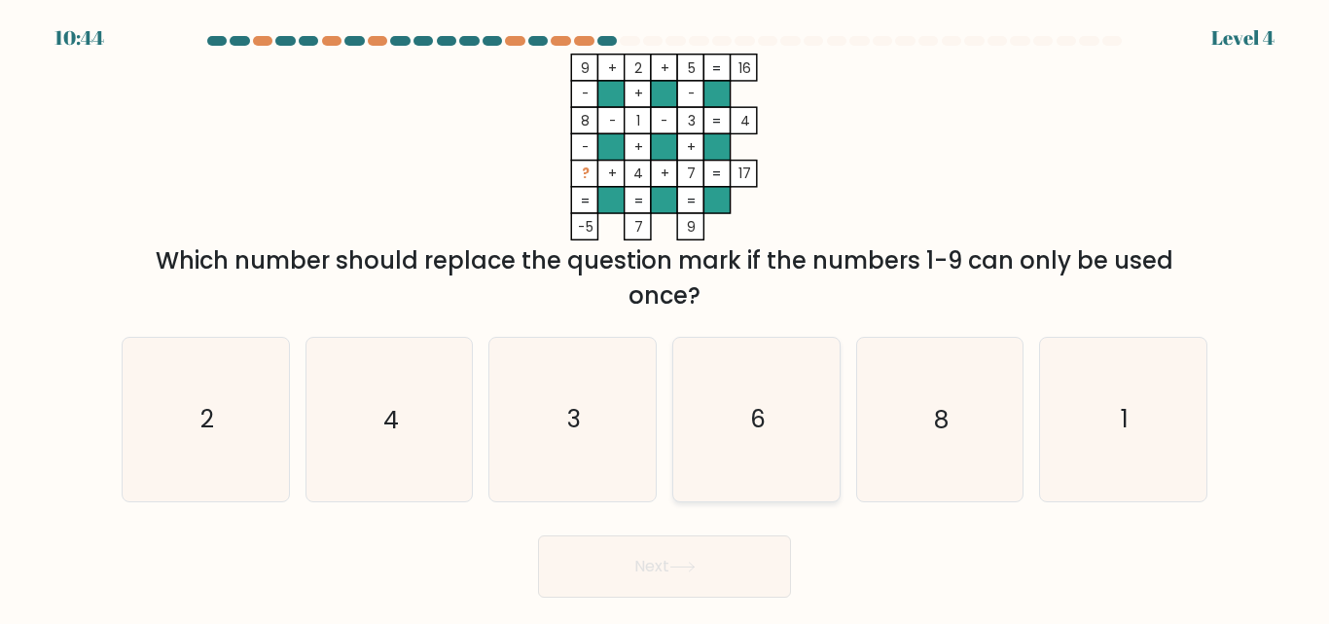
click at [708, 394] on icon "6" at bounding box center [756, 419] width 162 height 162
click at [665, 317] on input "d. 6" at bounding box center [664, 314] width 1 height 5
radio input "true"
click at [656, 568] on button "Next" at bounding box center [664, 566] width 253 height 62
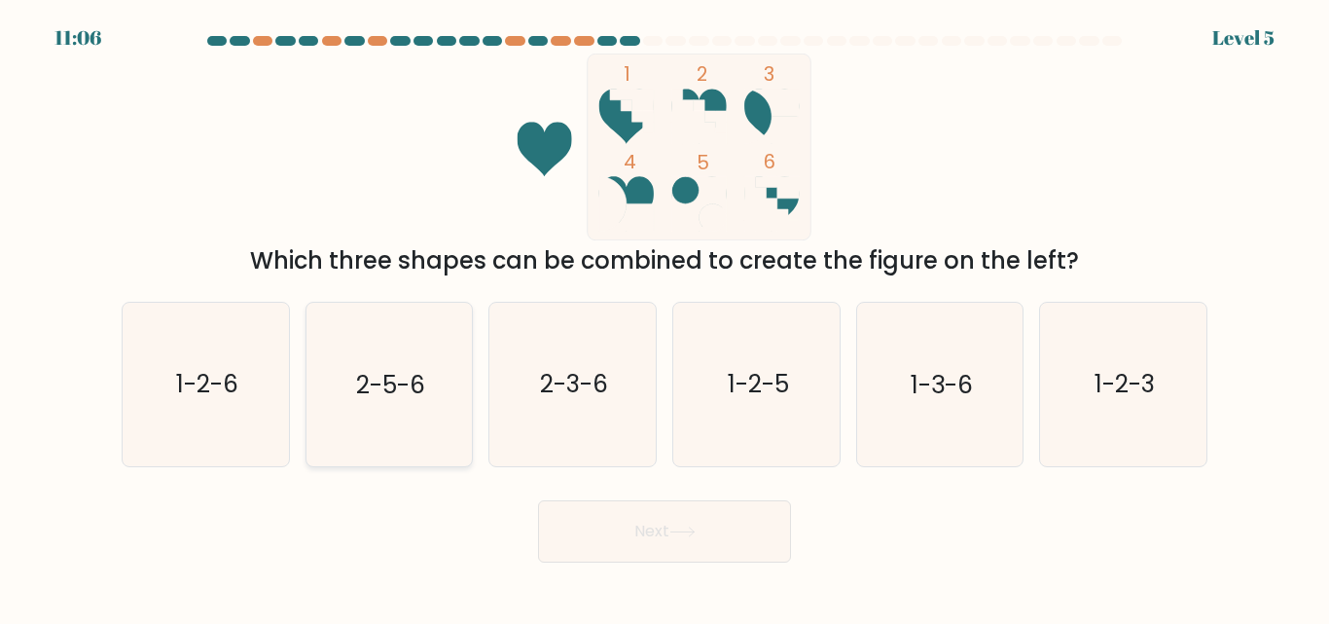
click at [410, 396] on text "2-5-6" at bounding box center [390, 385] width 69 height 34
click at [664, 317] on input "b. 2-5-6" at bounding box center [664, 314] width 1 height 5
radio input "true"
click at [680, 518] on button "Next" at bounding box center [664, 531] width 253 height 62
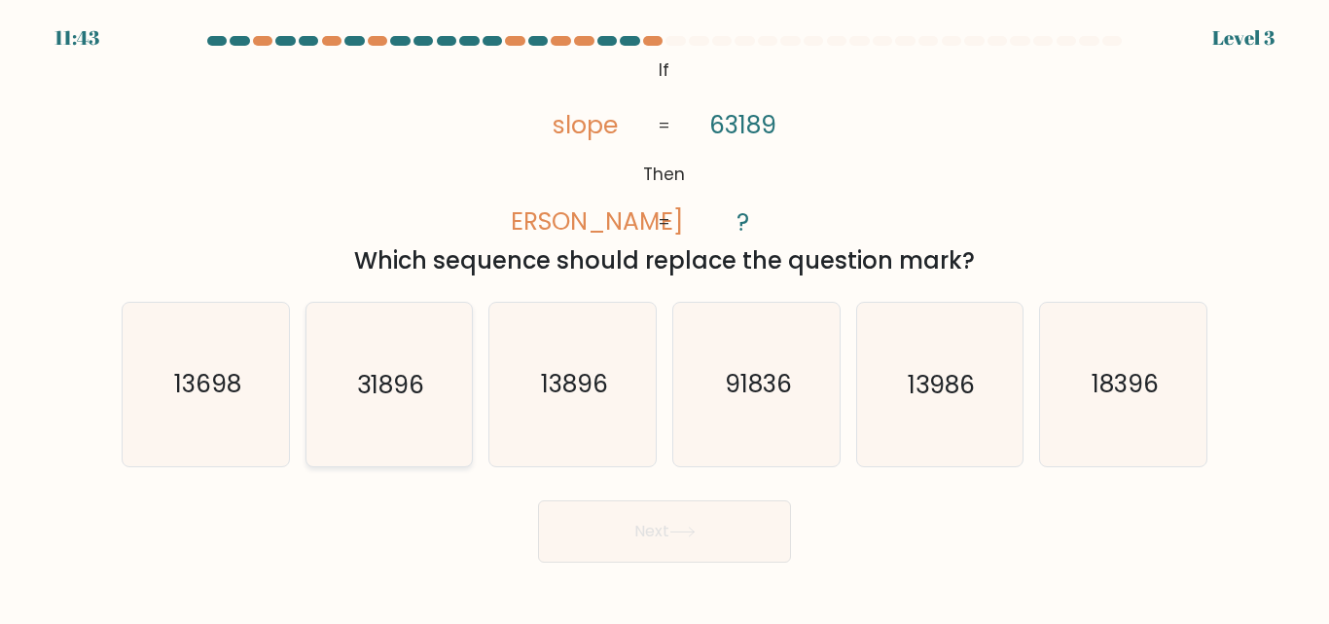
click at [375, 404] on icon "31896" at bounding box center [388, 384] width 162 height 162
click at [664, 317] on input "b. 31896" at bounding box center [664, 314] width 1 height 5
radio input "true"
click at [691, 535] on icon at bounding box center [682, 531] width 26 height 11
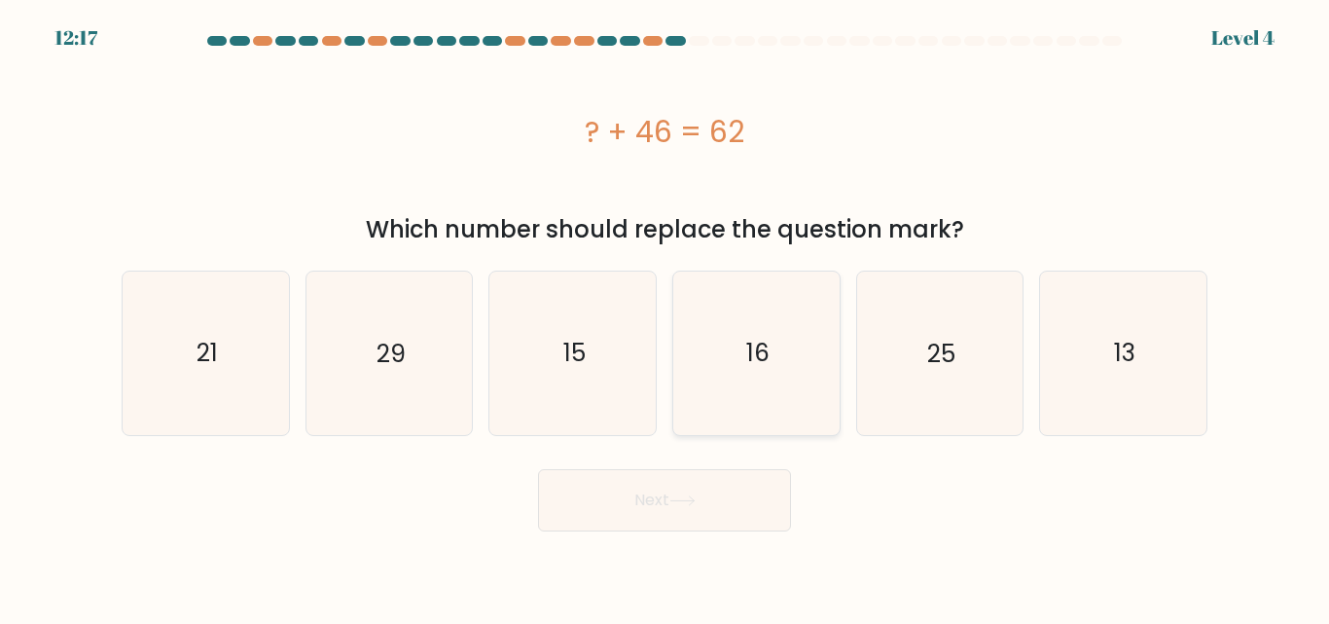
drag, startPoint x: 710, startPoint y: 377, endPoint x: 703, endPoint y: 410, distance: 32.8
click at [711, 377] on icon "16" at bounding box center [756, 352] width 162 height 162
click at [665, 317] on input "d. 16" at bounding box center [664, 314] width 1 height 5
radio input "true"
click at [674, 516] on button "Next" at bounding box center [664, 500] width 253 height 62
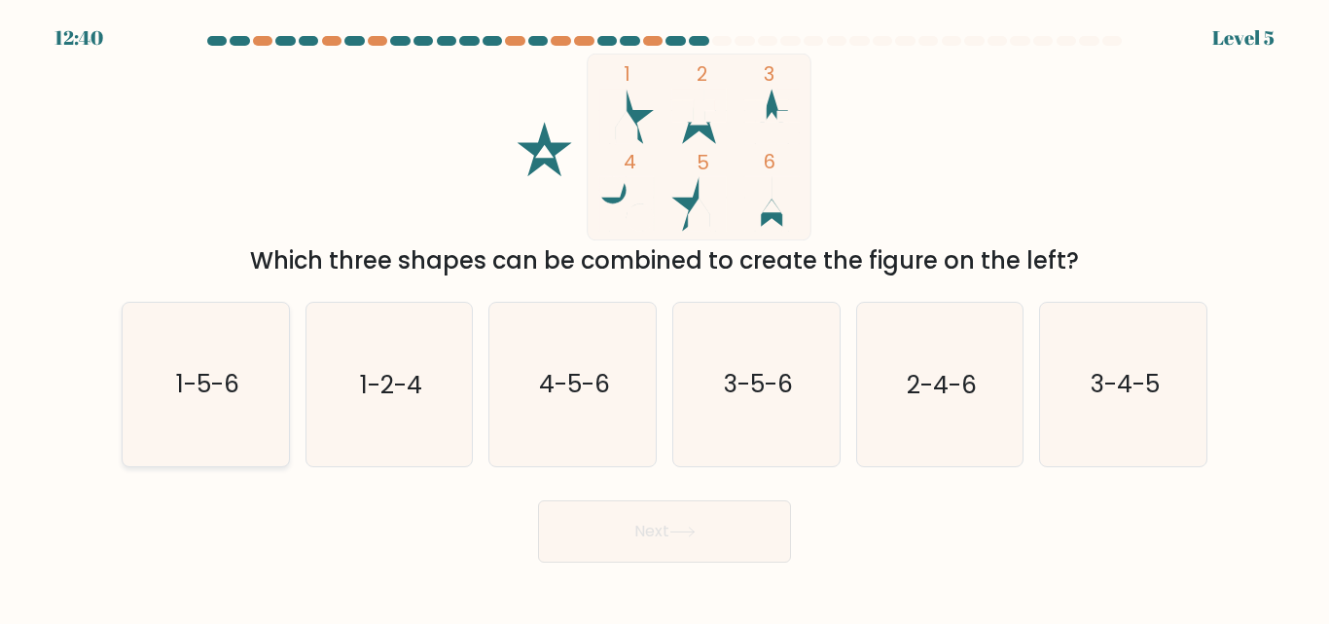
click at [214, 370] on text "1-5-6" at bounding box center [206, 385] width 63 height 34
click at [664, 317] on input "a. 1-5-6" at bounding box center [664, 314] width 1 height 5
radio input "true"
click at [601, 513] on button "Next" at bounding box center [664, 531] width 253 height 62
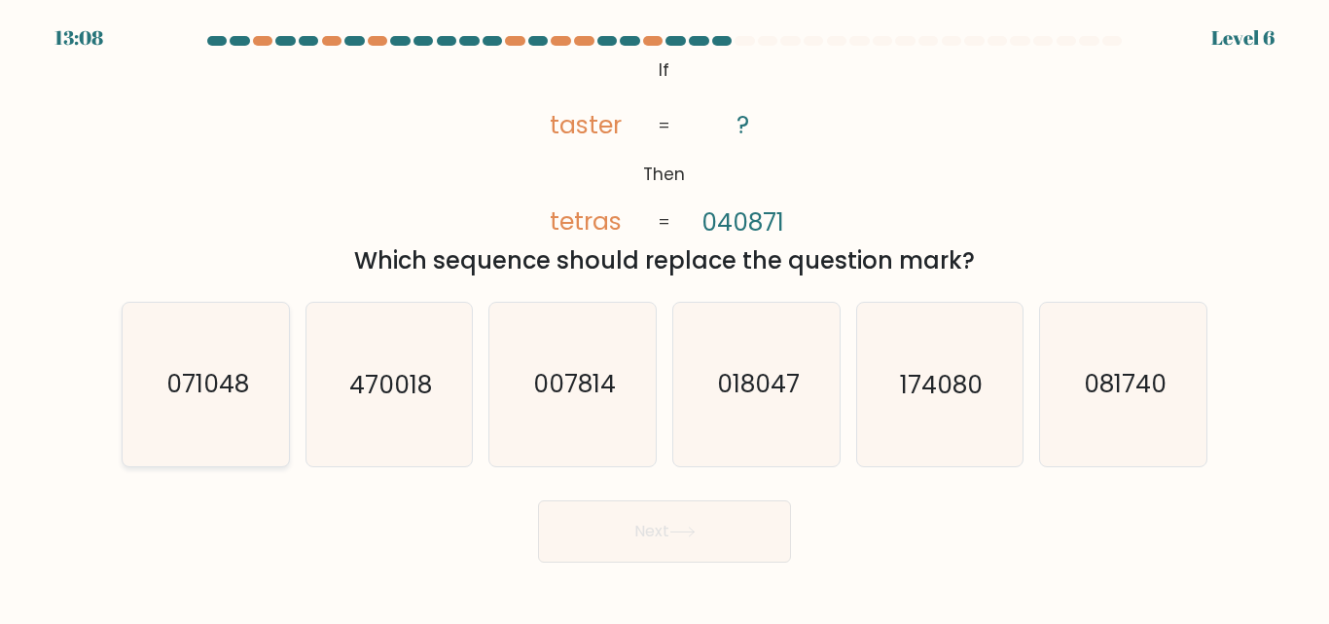
click at [253, 370] on icon "071048" at bounding box center [206, 384] width 162 height 162
click at [664, 317] on input "a. 071048" at bounding box center [664, 314] width 1 height 5
radio input "true"
click at [632, 549] on button "Next" at bounding box center [664, 531] width 253 height 62
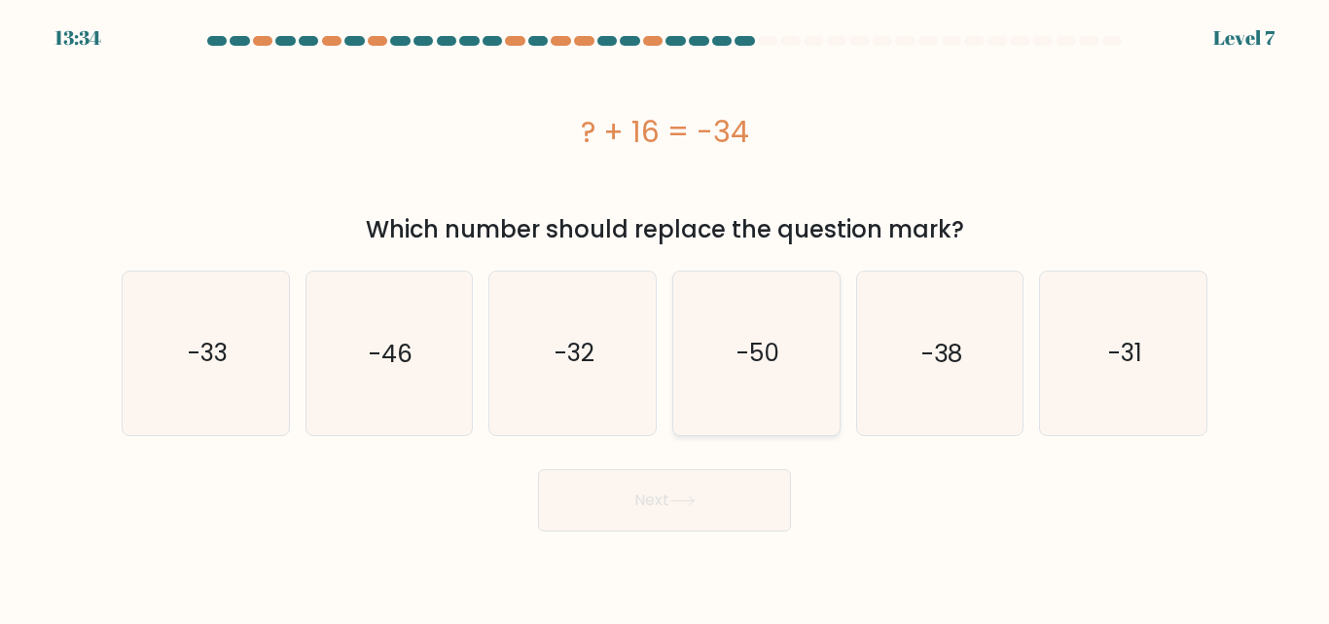
click at [761, 373] on icon "-50" at bounding box center [756, 352] width 162 height 162
click at [665, 317] on input "d. -50" at bounding box center [664, 314] width 1 height 5
radio input "true"
click at [711, 504] on button "Next" at bounding box center [664, 500] width 253 height 62
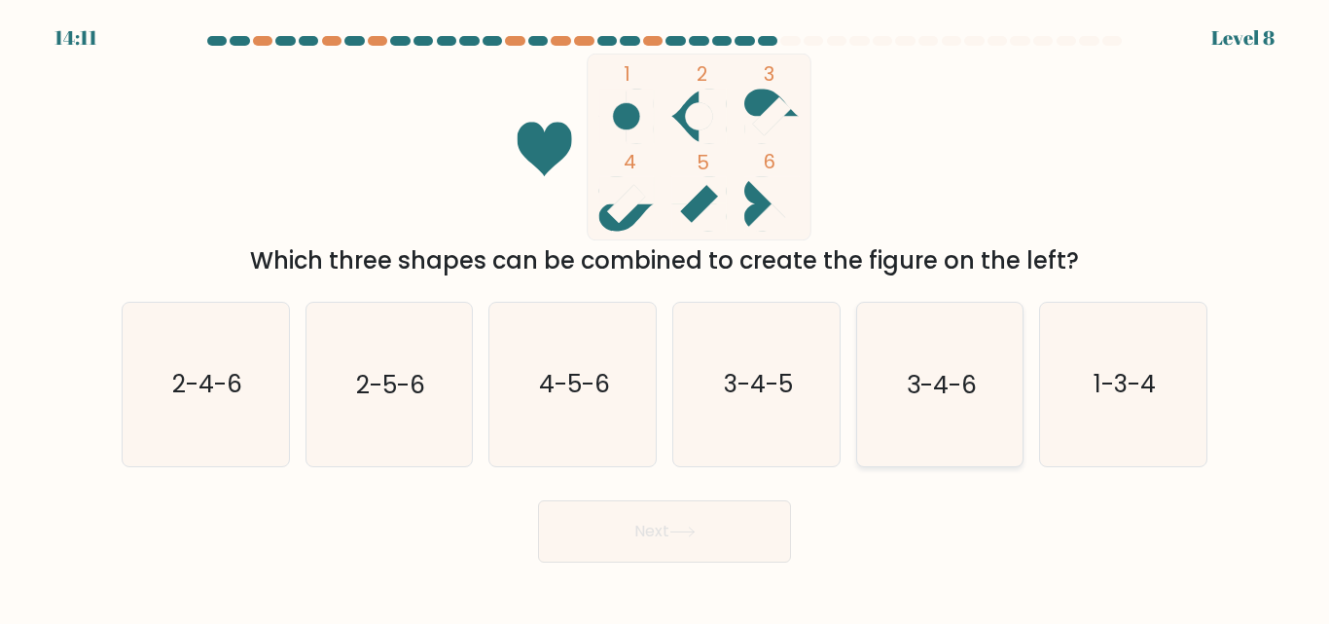
click at [896, 386] on icon "3-4-6" at bounding box center [939, 384] width 162 height 162
click at [665, 317] on input "e. 3-4-6" at bounding box center [664, 314] width 1 height 5
radio input "true"
click at [758, 384] on text "3-4-5" at bounding box center [757, 385] width 69 height 34
click at [665, 317] on input "d. 3-4-5" at bounding box center [664, 314] width 1 height 5
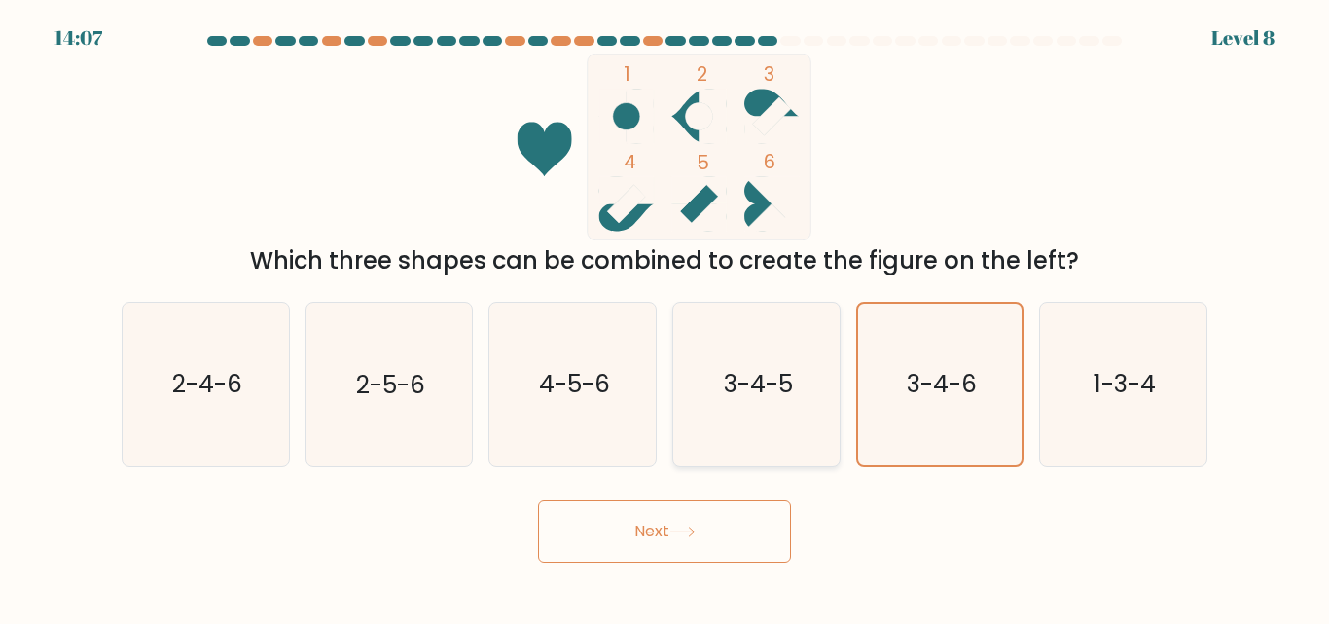
radio input "true"
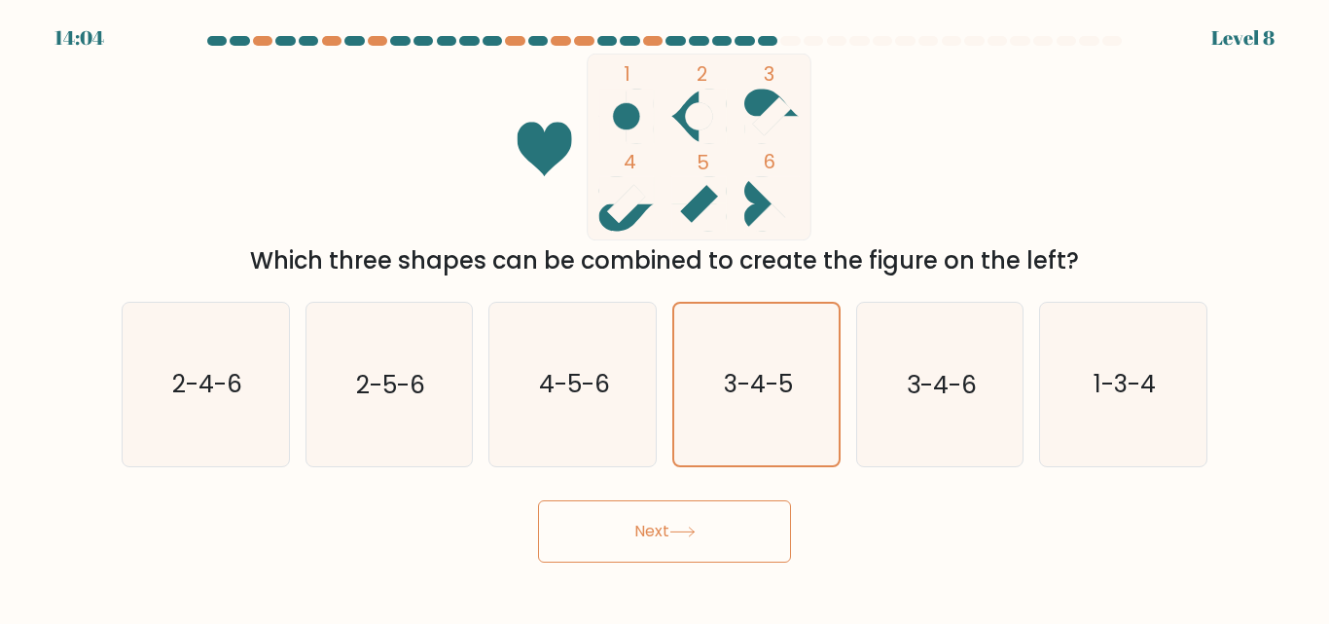
click at [639, 522] on button "Next" at bounding box center [664, 531] width 253 height 62
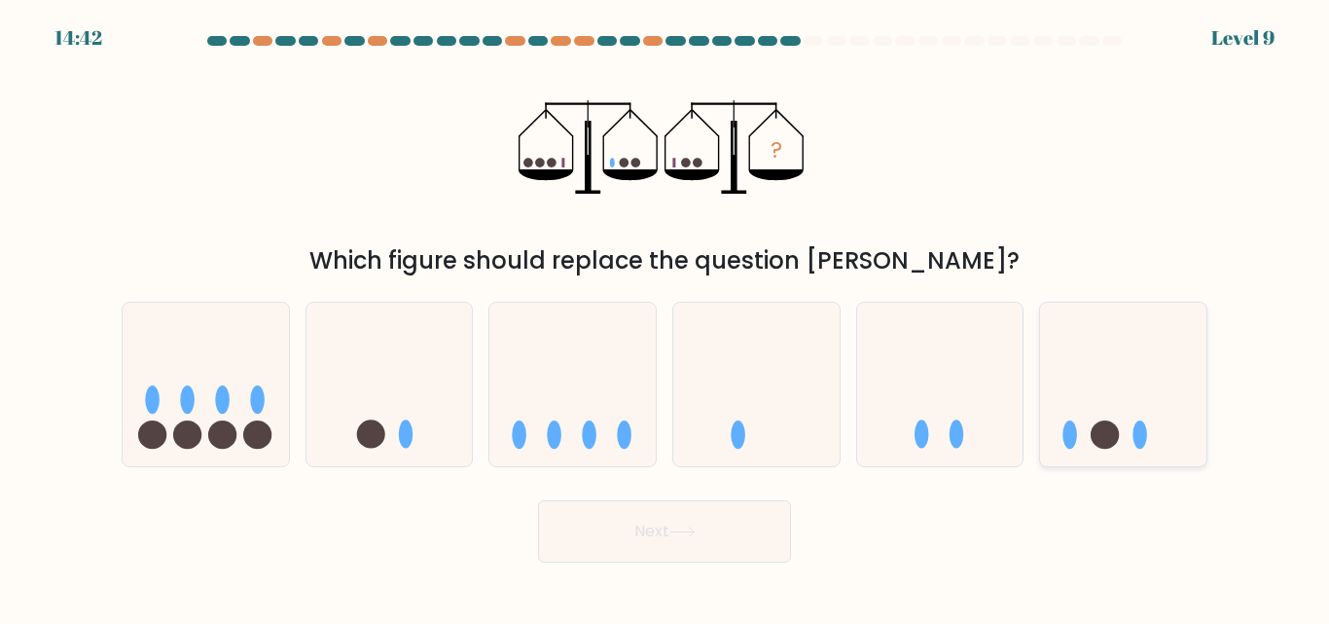
click at [1105, 448] on circle at bounding box center [1105, 434] width 28 height 28
click at [665, 317] on input "f." at bounding box center [664, 314] width 1 height 5
radio input "true"
click at [706, 538] on button "Next" at bounding box center [664, 531] width 253 height 62
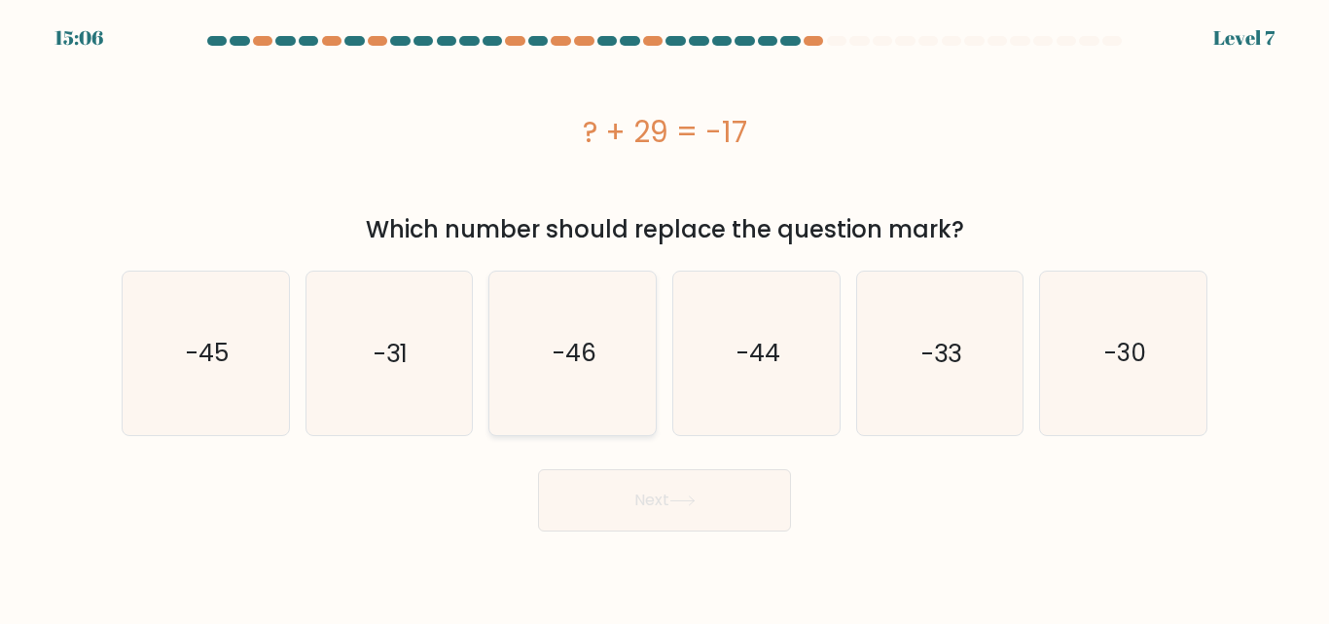
click at [584, 382] on icon "-46" at bounding box center [572, 352] width 162 height 162
click at [664, 317] on input "c. -46" at bounding box center [664, 314] width 1 height 5
radio input "true"
click at [577, 499] on button "Next" at bounding box center [664, 500] width 253 height 62
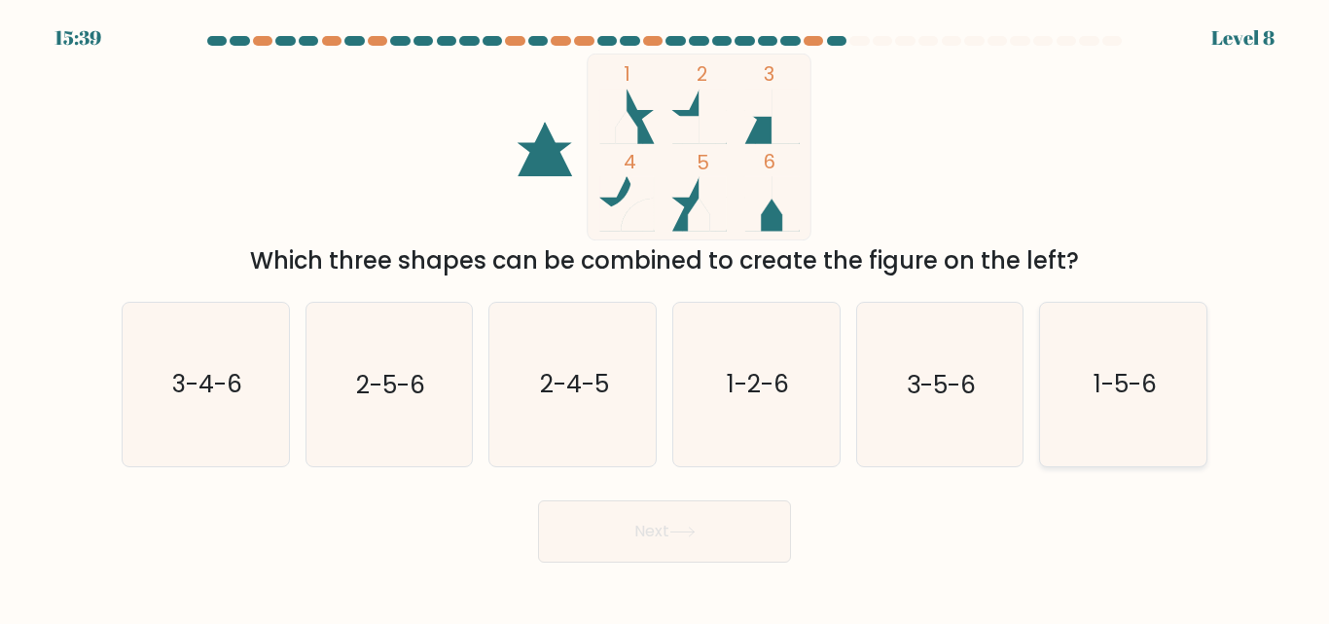
click at [1103, 440] on icon "1-5-6" at bounding box center [1123, 384] width 162 height 162
click at [665, 317] on input "f. 1-5-6" at bounding box center [664, 314] width 1 height 5
radio input "true"
click at [686, 537] on button "Next" at bounding box center [664, 531] width 253 height 62
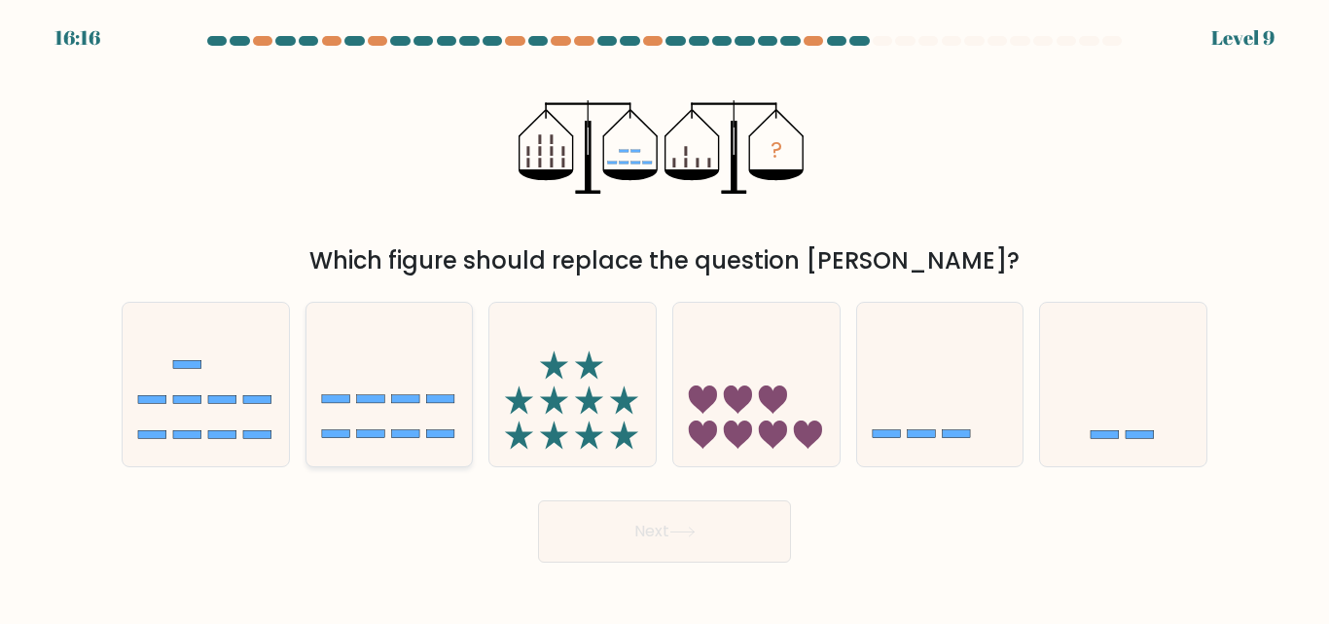
click at [433, 424] on icon at bounding box center [389, 383] width 166 height 137
click at [664, 317] on input "b." at bounding box center [664, 314] width 1 height 5
radio input "true"
click at [696, 536] on icon at bounding box center [682, 531] width 26 height 11
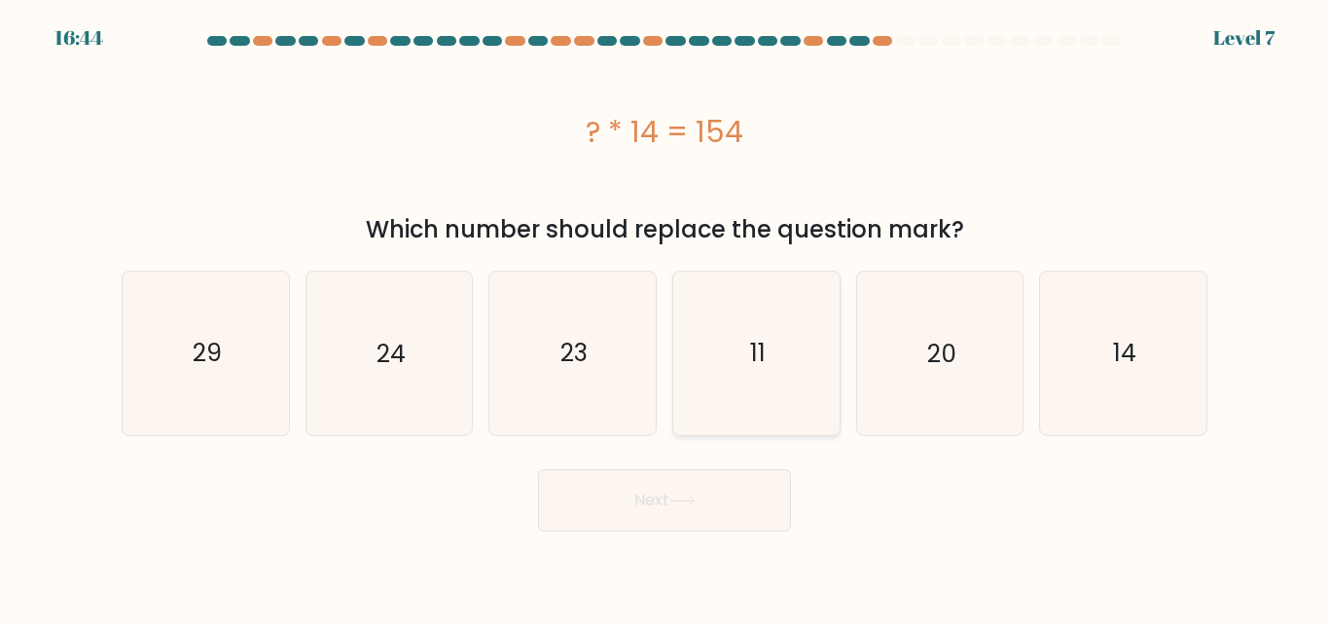
drag, startPoint x: 753, startPoint y: 338, endPoint x: 741, endPoint y: 347, distance: 15.2
click at [753, 339] on text "11" at bounding box center [758, 353] width 16 height 34
click at [665, 317] on input "d. 11" at bounding box center [664, 314] width 1 height 5
radio input "true"
click at [648, 504] on button "Next" at bounding box center [664, 500] width 253 height 62
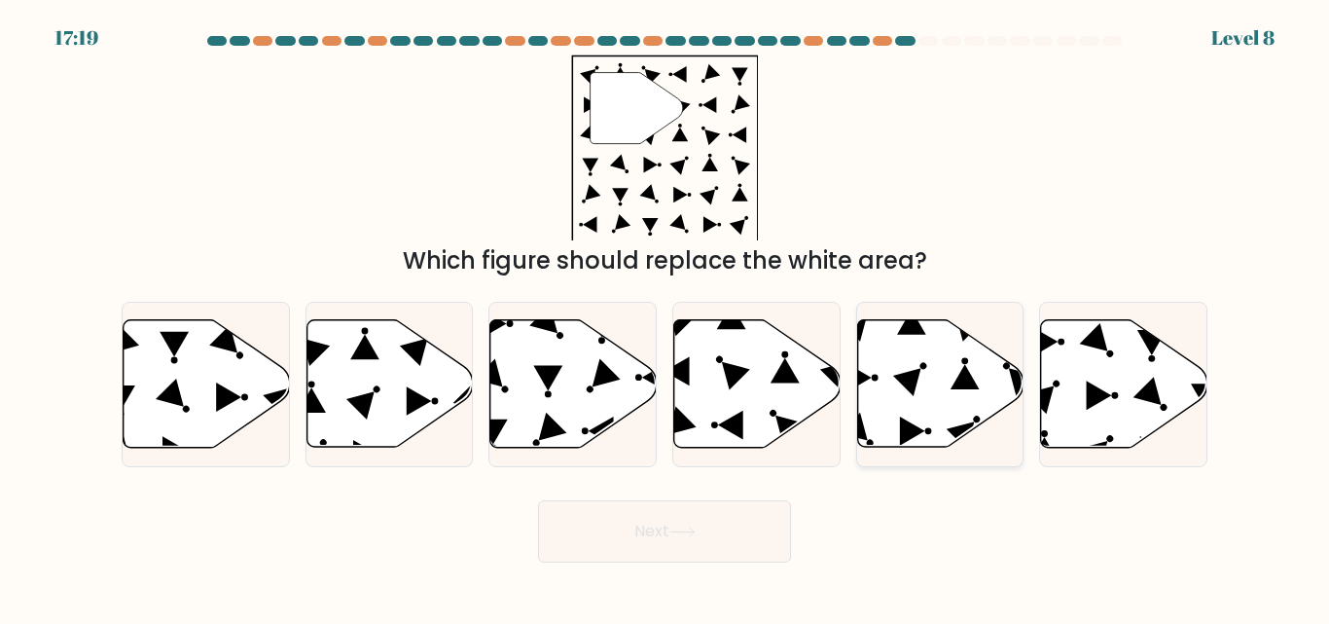
click at [951, 368] on icon at bounding box center [940, 383] width 166 height 127
click at [665, 317] on input "e." at bounding box center [664, 314] width 1 height 5
radio input "true"
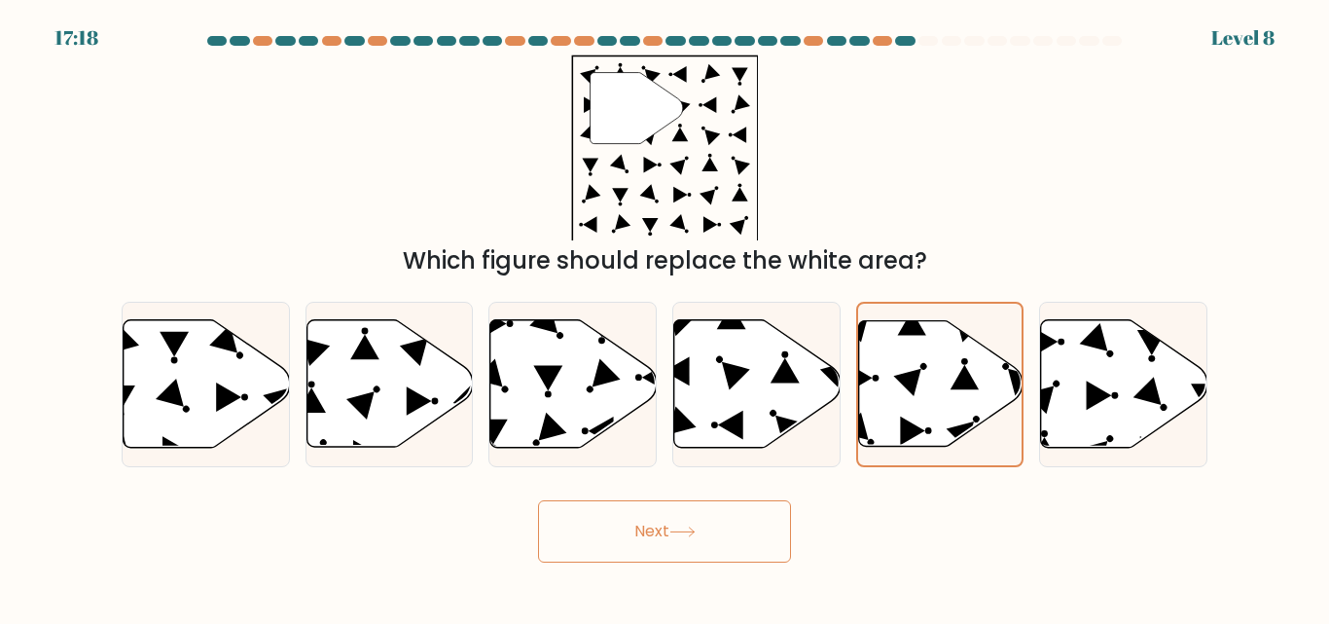
click at [674, 515] on button "Next" at bounding box center [664, 531] width 253 height 62
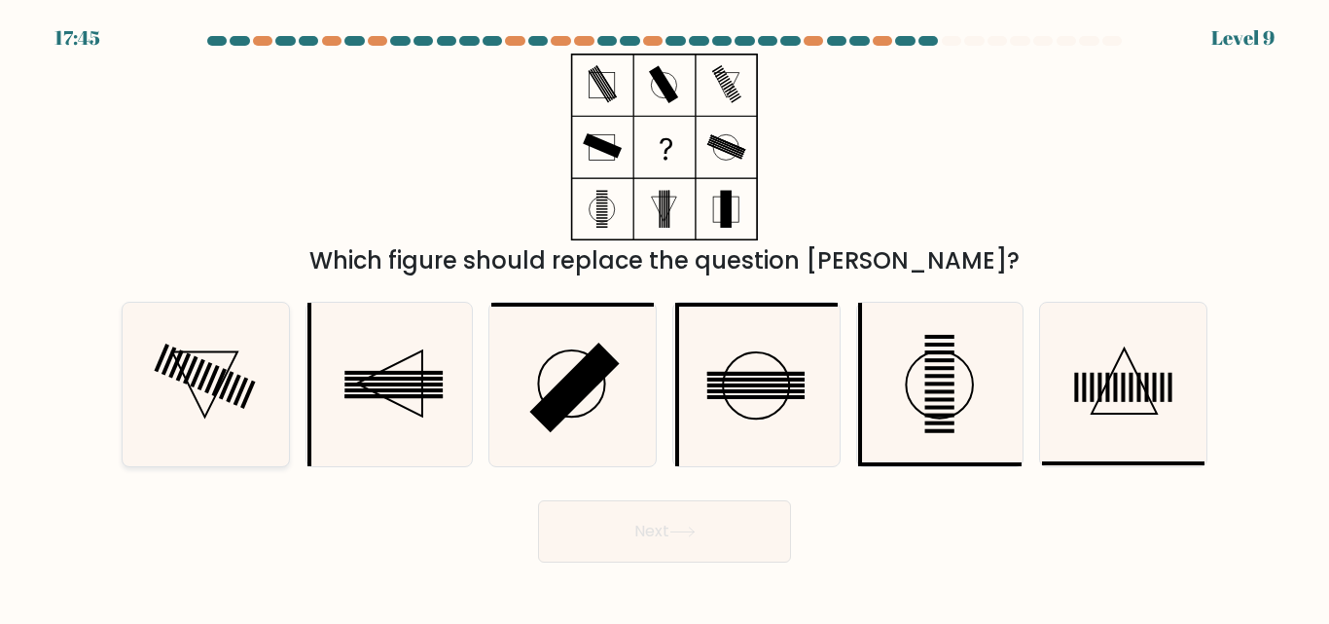
click at [170, 368] on icon at bounding box center [206, 384] width 162 height 162
click at [664, 317] on input "a." at bounding box center [664, 314] width 1 height 5
radio input "true"
click at [695, 526] on icon at bounding box center [682, 531] width 26 height 11
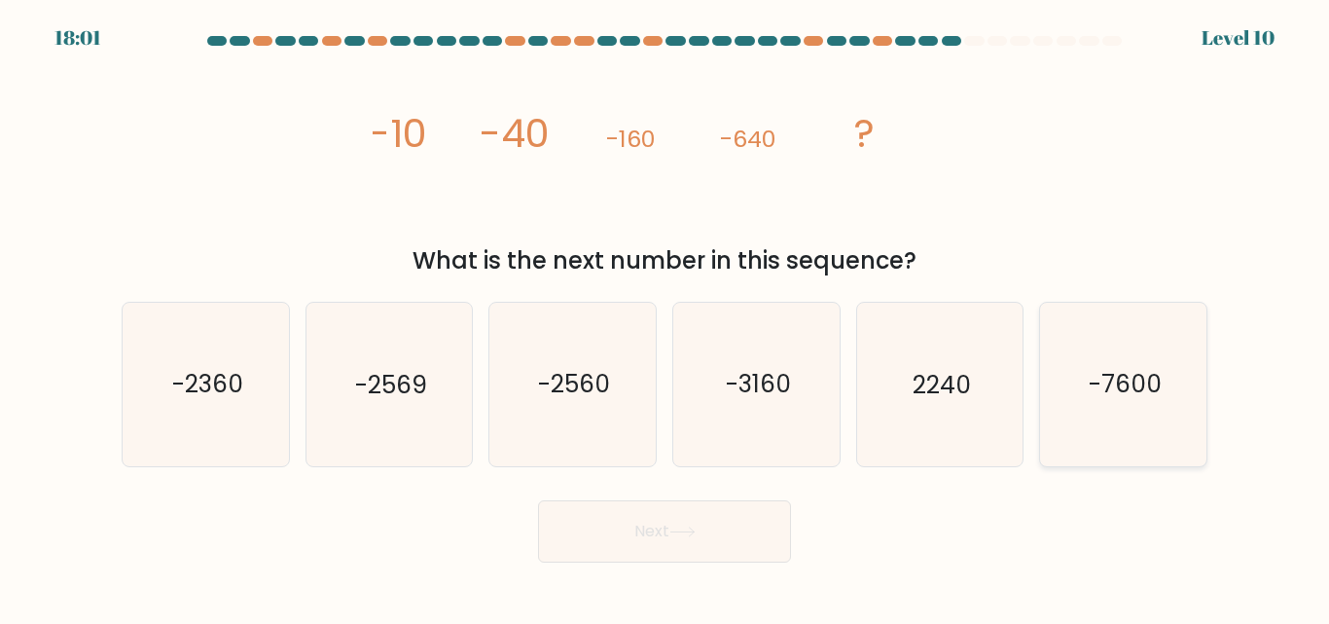
click at [1130, 415] on icon "-7600" at bounding box center [1123, 384] width 162 height 162
click at [665, 317] on input "f. -7600" at bounding box center [664, 314] width 1 height 5
radio input "true"
click at [677, 524] on button "Next" at bounding box center [664, 531] width 253 height 62
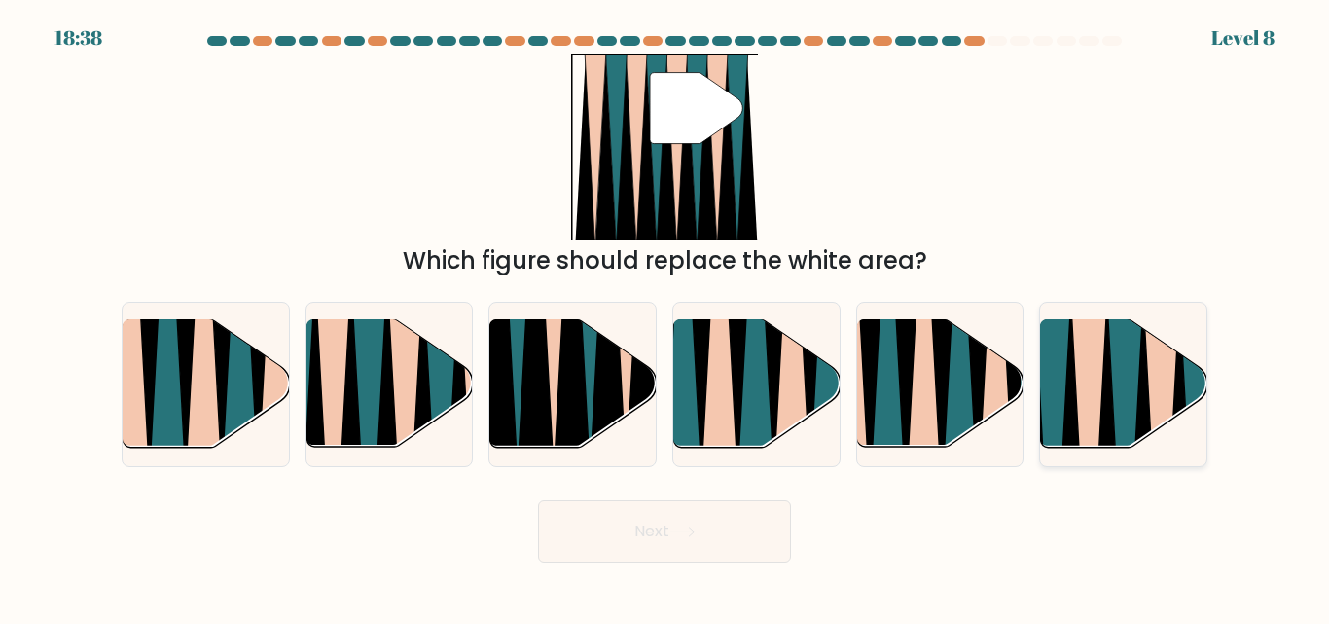
click at [1125, 388] on icon at bounding box center [1125, 454] width 38 height 333
click at [665, 317] on input "f." at bounding box center [664, 314] width 1 height 5
radio input "true"
click at [711, 539] on button "Next" at bounding box center [664, 531] width 253 height 62
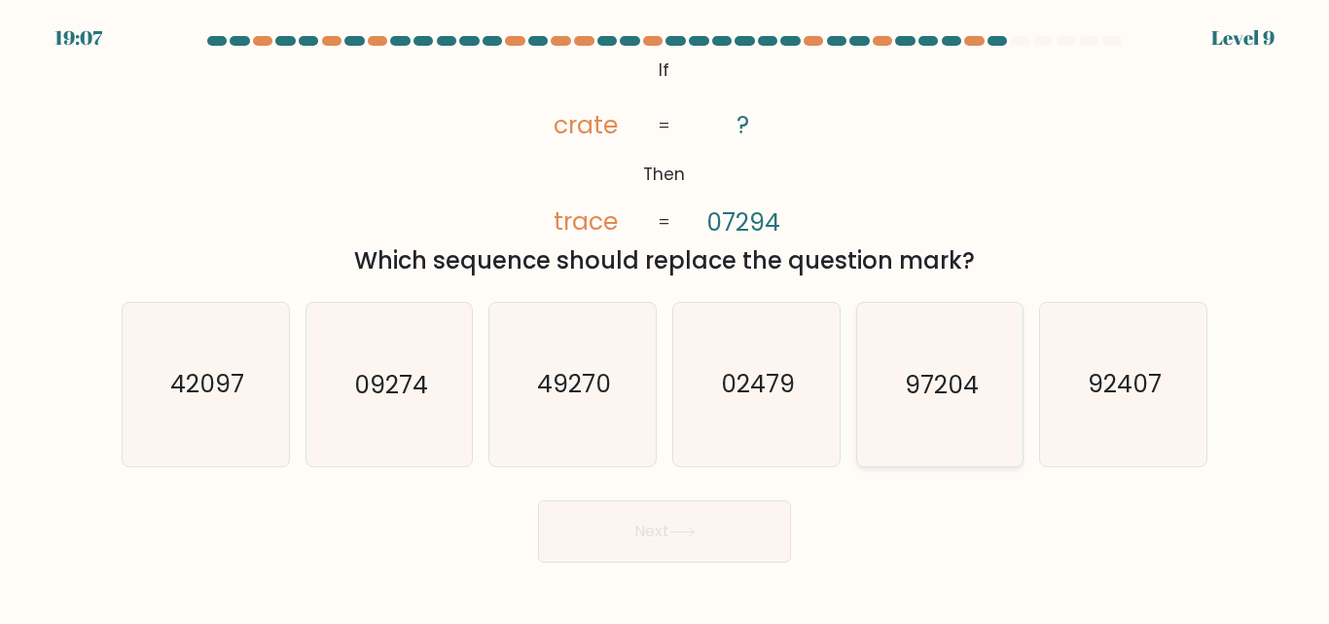
click at [918, 423] on icon "97204" at bounding box center [939, 384] width 162 height 162
click at [665, 317] on input "e. 97204" at bounding box center [664, 314] width 1 height 5
radio input "true"
click at [735, 536] on button "Next" at bounding box center [664, 531] width 253 height 62
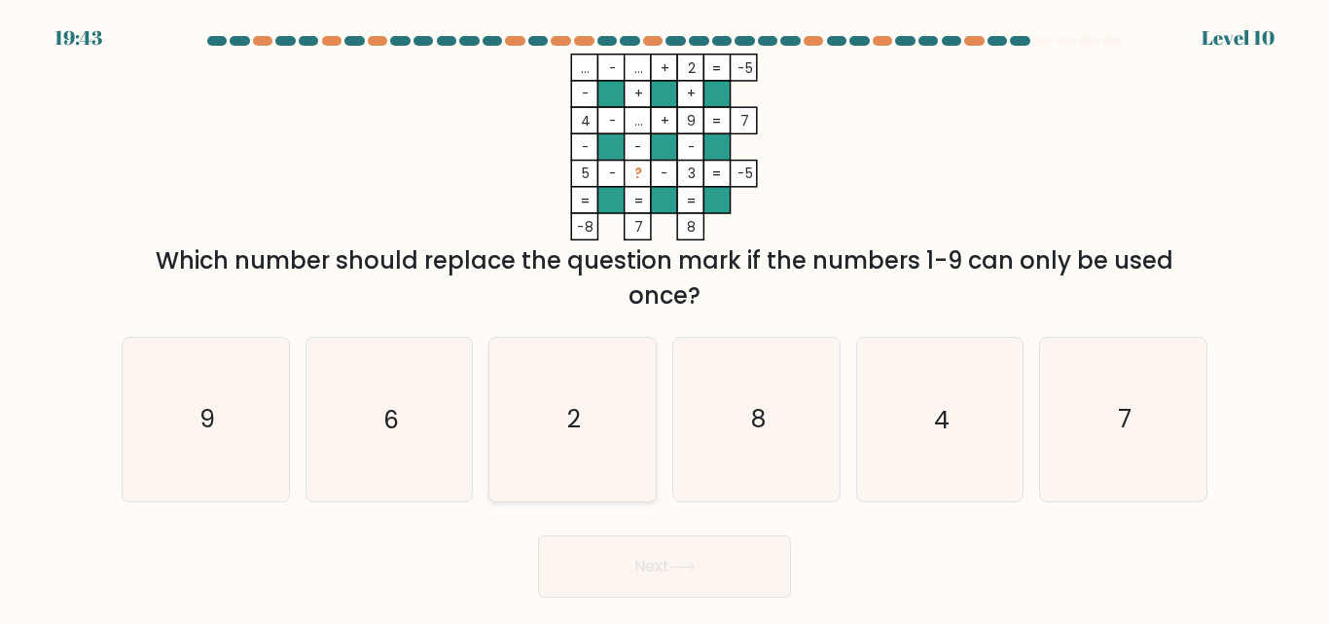
click at [582, 370] on icon "2" at bounding box center [572, 419] width 162 height 162
click at [664, 317] on input "c. 2" at bounding box center [664, 314] width 1 height 5
radio input "true"
click at [625, 564] on button "Next" at bounding box center [664, 566] width 253 height 62
click at [624, 560] on button "Next" at bounding box center [664, 566] width 253 height 62
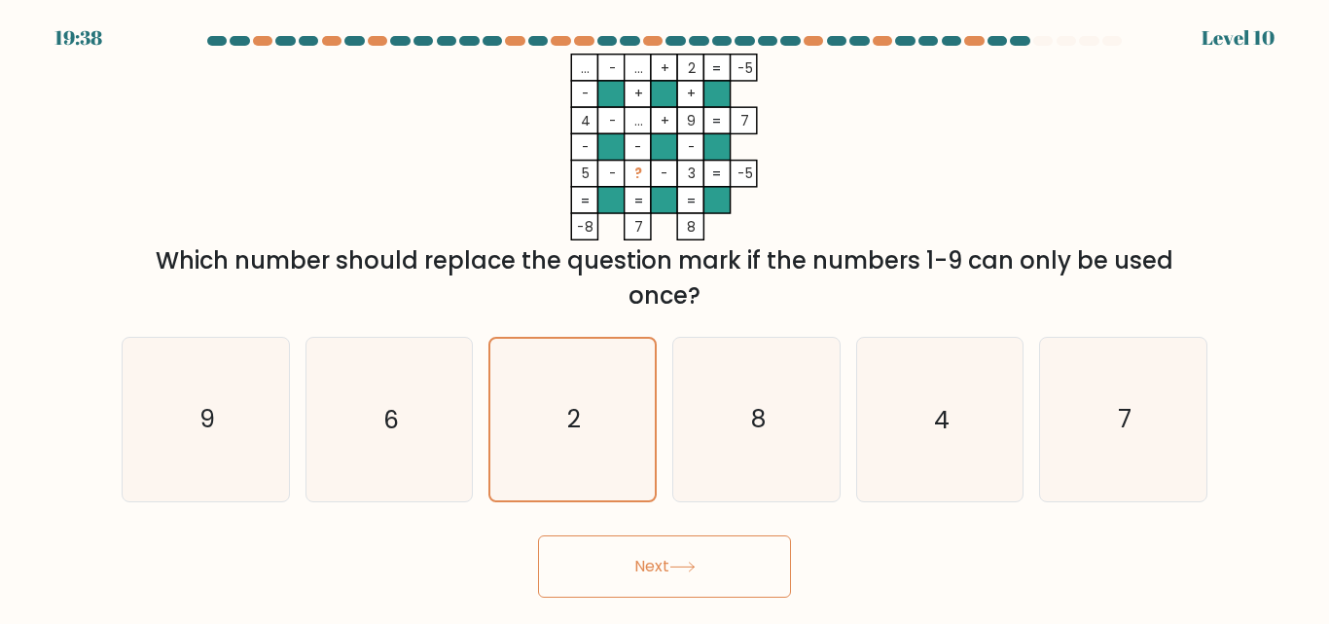
click at [663, 560] on button "Next" at bounding box center [664, 566] width 253 height 62
click at [585, 406] on icon "2" at bounding box center [572, 419] width 161 height 161
click at [664, 317] on input "c. 2" at bounding box center [664, 314] width 1 height 5
click at [730, 563] on button "Next" at bounding box center [664, 566] width 253 height 62
click at [730, 562] on button "Next" at bounding box center [664, 566] width 253 height 62
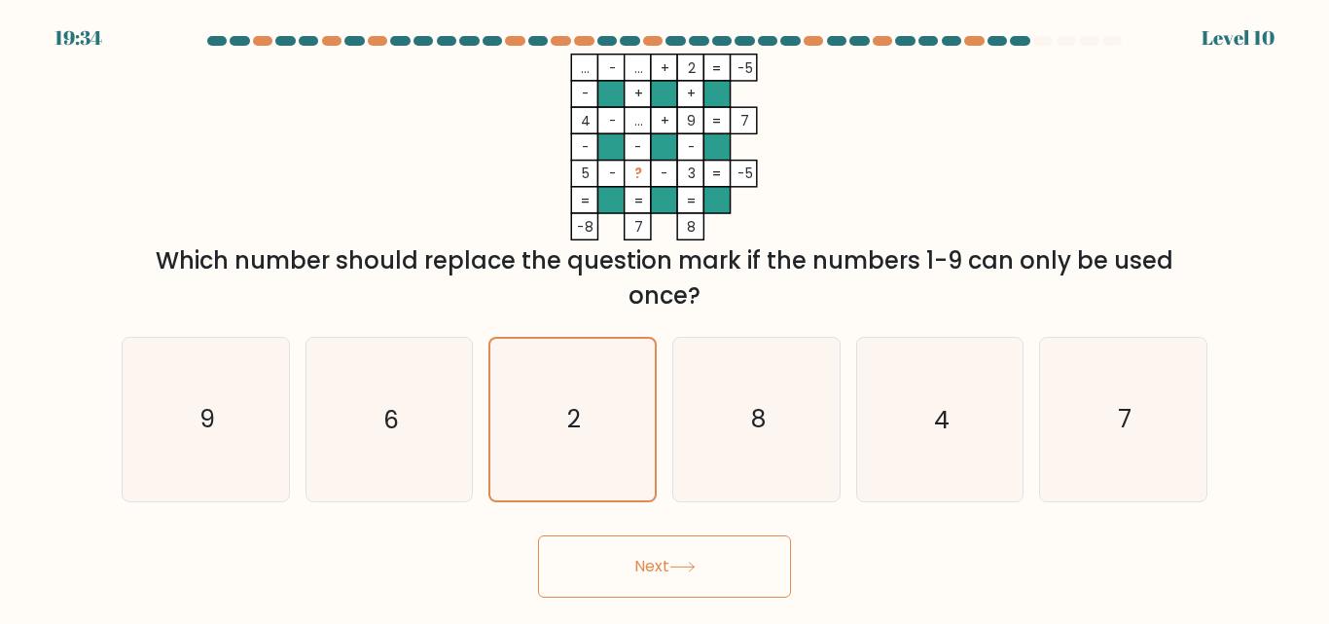
click at [647, 562] on button "Next" at bounding box center [664, 566] width 253 height 62
click at [646, 563] on button "Next" at bounding box center [664, 566] width 253 height 62
drag, startPoint x: 643, startPoint y: 565, endPoint x: 627, endPoint y: 572, distance: 17.9
click at [627, 572] on button "Next" at bounding box center [664, 566] width 253 height 62
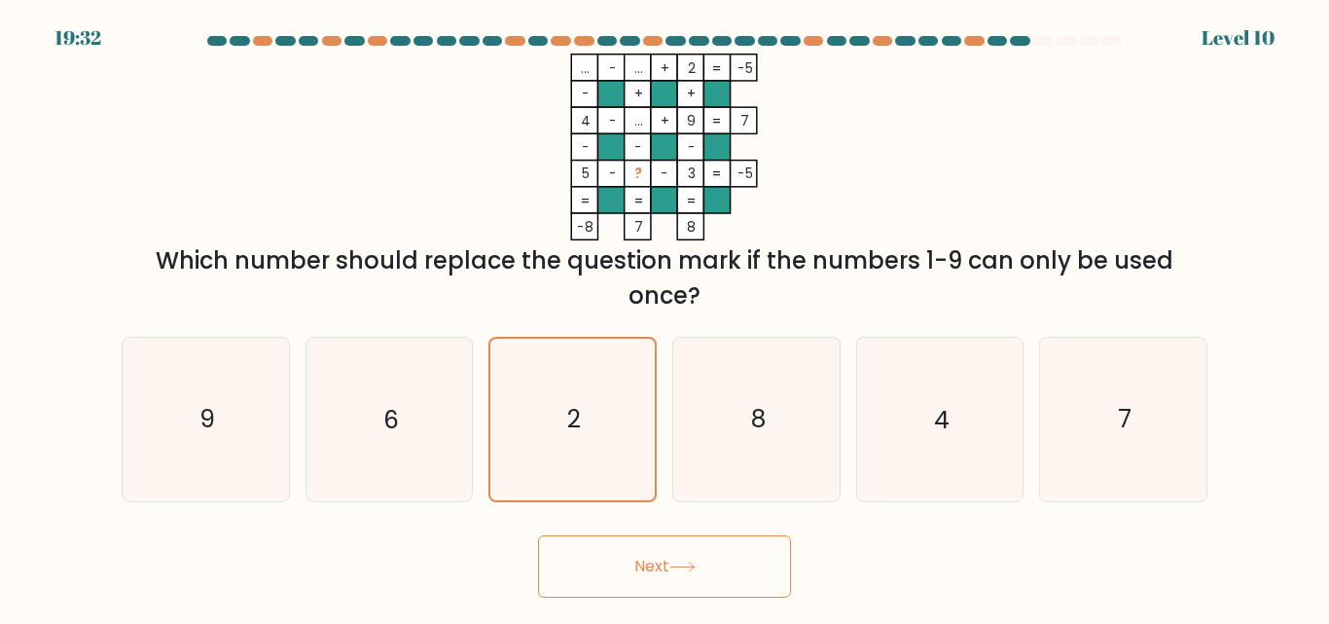
click at [538, 535] on button "Next" at bounding box center [664, 566] width 253 height 62
click at [573, 430] on text "2" at bounding box center [574, 420] width 14 height 34
click at [664, 317] on input "c. 2" at bounding box center [664, 314] width 1 height 5
click at [936, 440] on icon "4" at bounding box center [939, 419] width 162 height 162
click at [665, 317] on input "e. 4" at bounding box center [664, 314] width 1 height 5
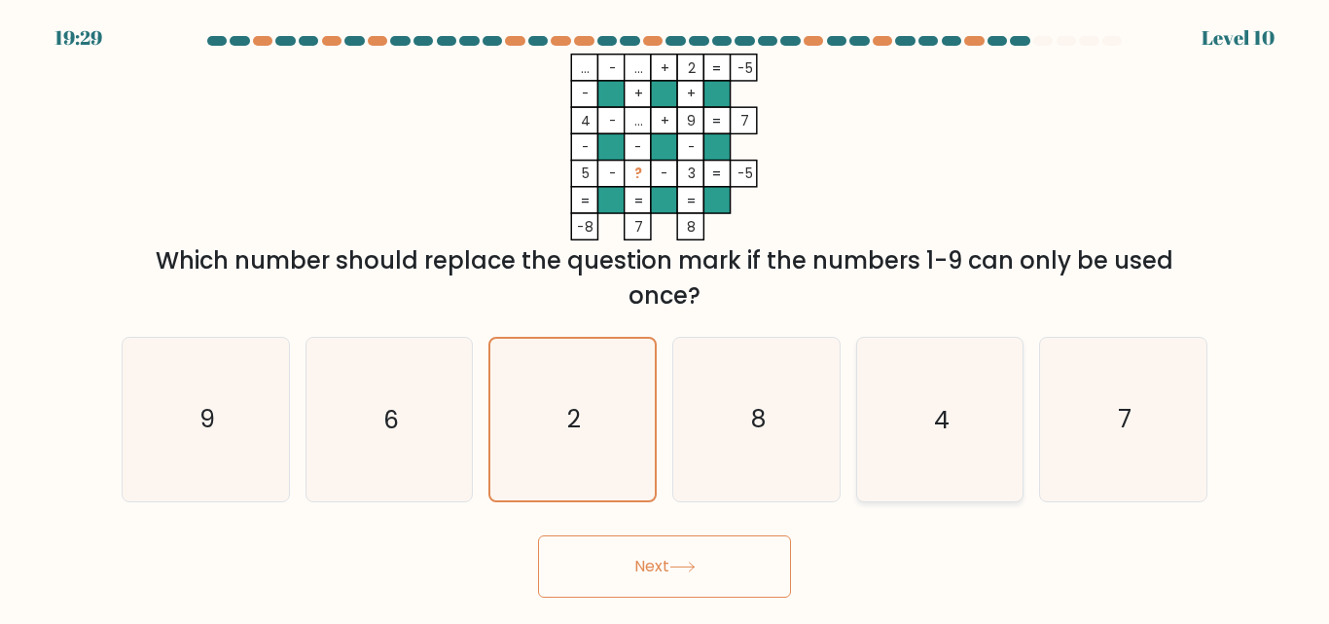
radio input "true"
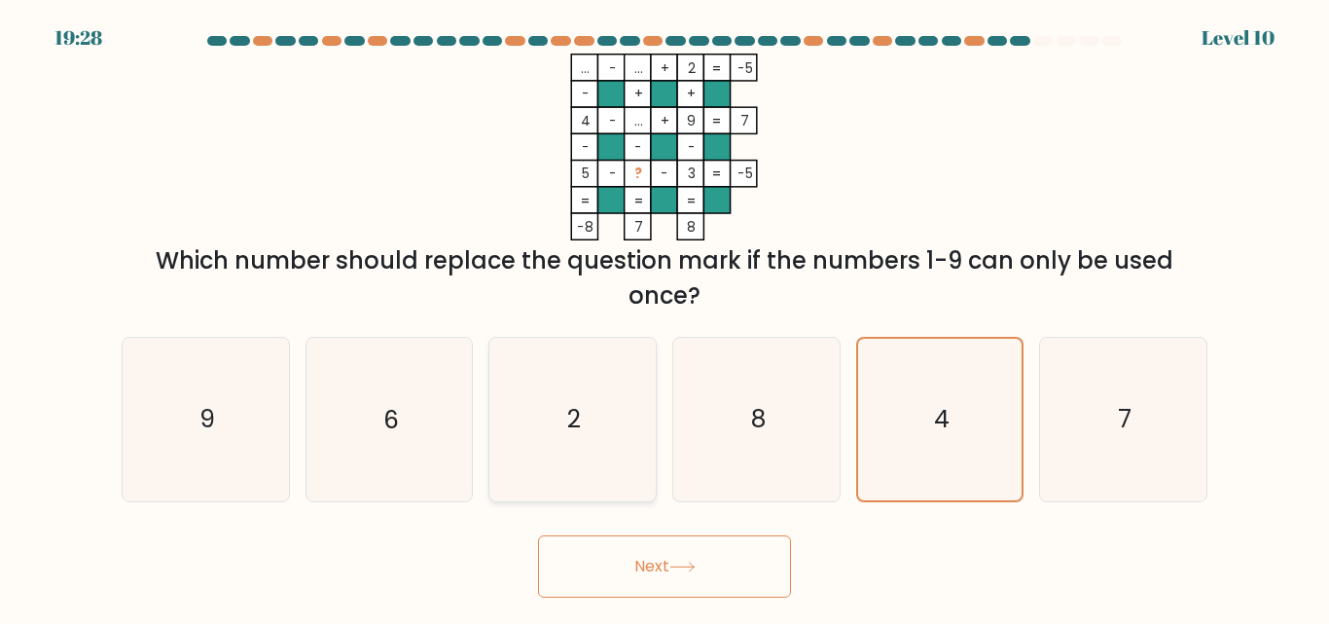
click at [577, 410] on text "2" at bounding box center [574, 420] width 14 height 34
click at [664, 317] on input "c. 2" at bounding box center [664, 314] width 1 height 5
radio input "true"
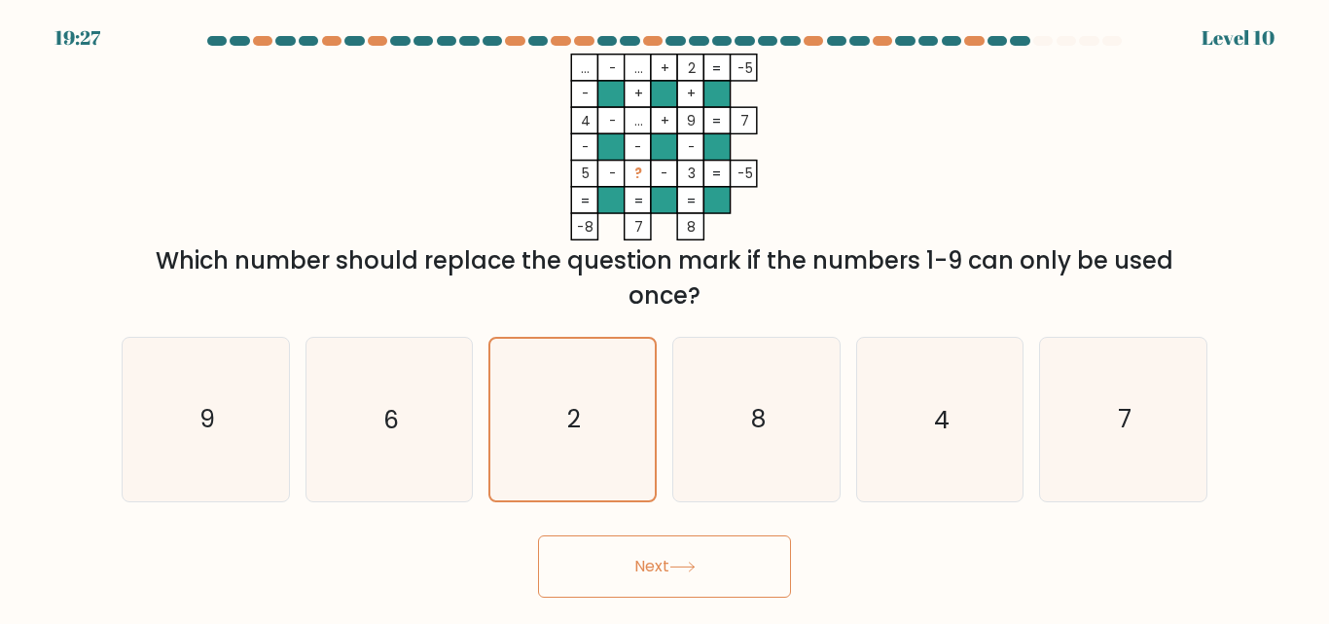
click at [662, 564] on button "Next" at bounding box center [664, 566] width 253 height 62
click at [650, 564] on button "Next" at bounding box center [664, 566] width 253 height 62
click at [538, 535] on button "Next" at bounding box center [664, 566] width 253 height 62
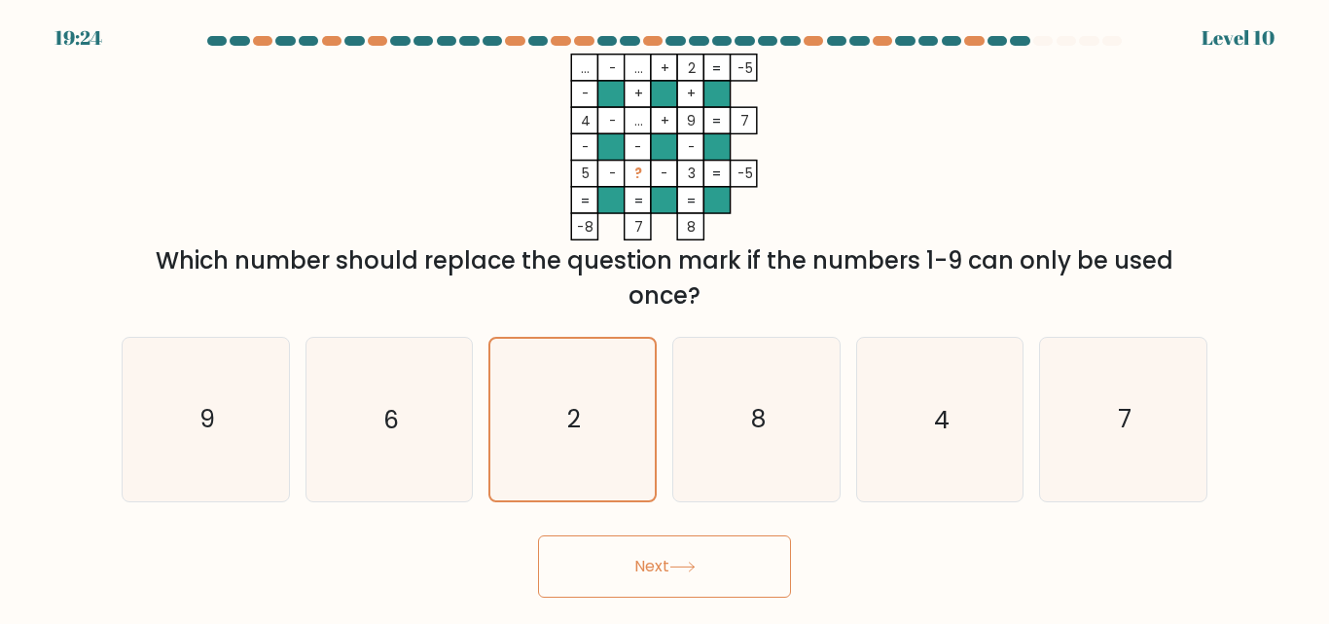
click at [538, 535] on button "Next" at bounding box center [664, 566] width 253 height 62
click at [233, 422] on icon "9" at bounding box center [206, 419] width 162 height 162
click at [664, 317] on input "a. 9" at bounding box center [664, 314] width 1 height 5
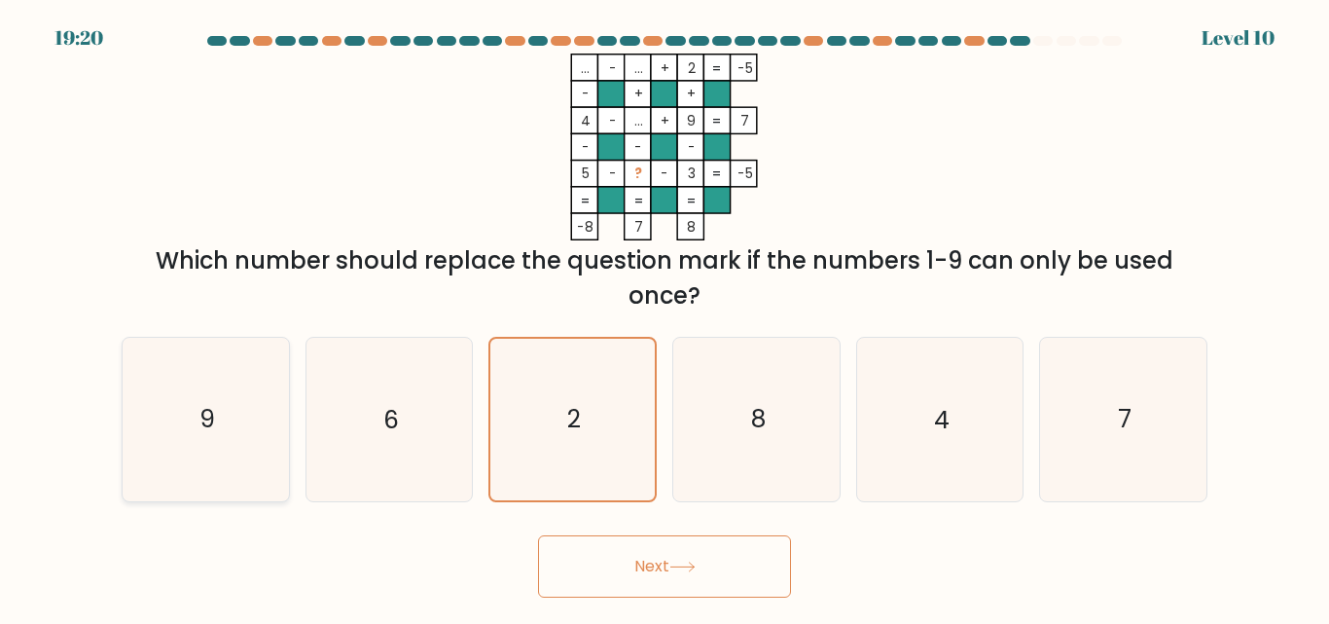
radio input "true"
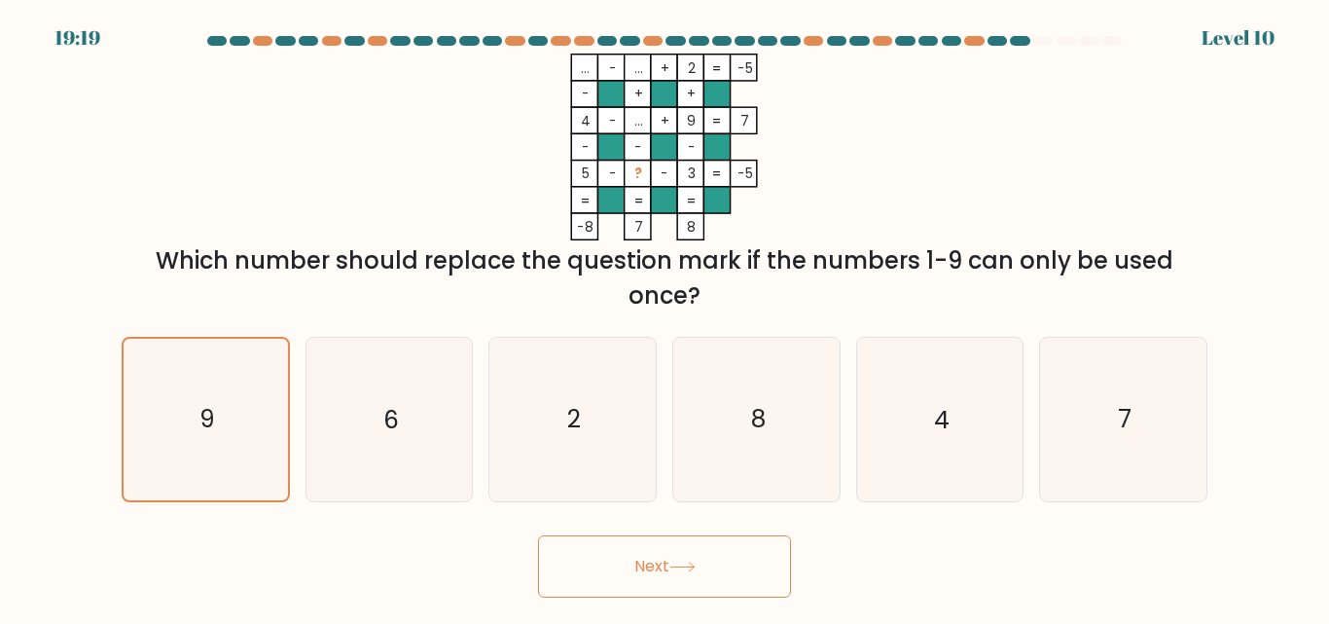
click at [637, 562] on button "Next" at bounding box center [664, 566] width 253 height 62
click at [528, 406] on icon "2" at bounding box center [572, 419] width 162 height 162
click at [664, 317] on input "c. 2" at bounding box center [664, 314] width 1 height 5
radio input "true"
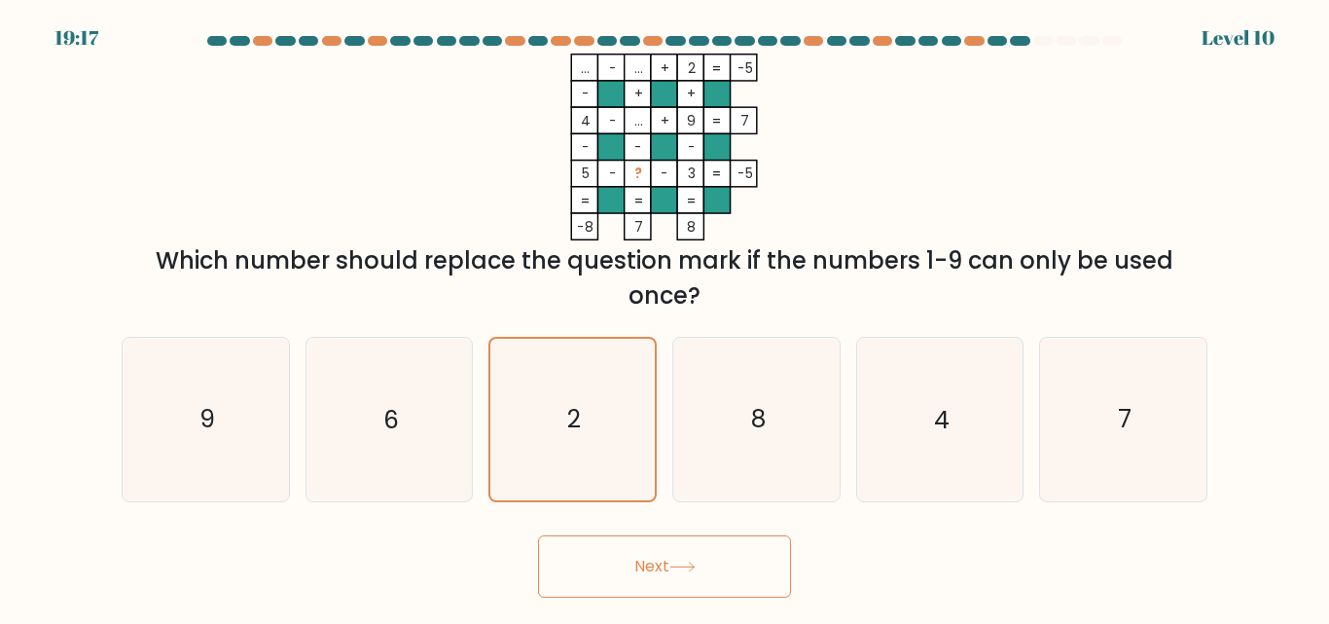
click at [593, 566] on button "Next" at bounding box center [664, 566] width 253 height 62
click at [592, 567] on button "Next" at bounding box center [664, 566] width 253 height 62
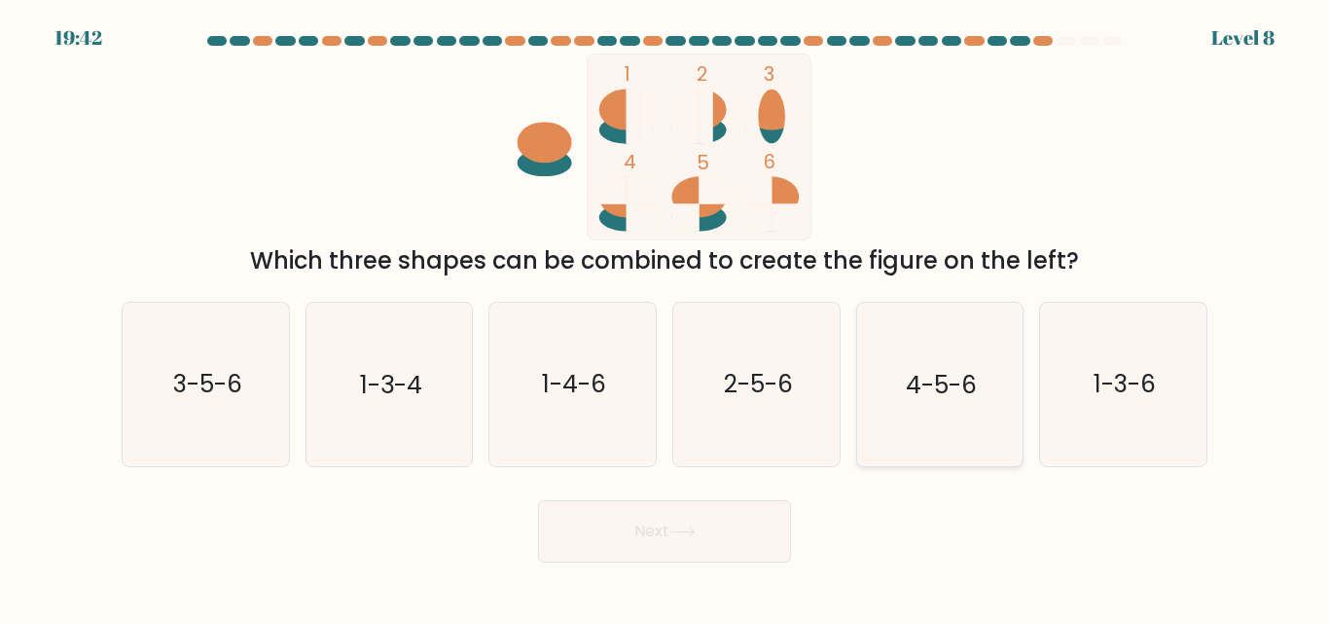
click at [906, 389] on text "4-5-6" at bounding box center [941, 385] width 71 height 34
click at [665, 317] on input "e. 4-5-6" at bounding box center [664, 314] width 1 height 5
radio input "true"
click at [704, 526] on button "Next" at bounding box center [664, 531] width 253 height 62
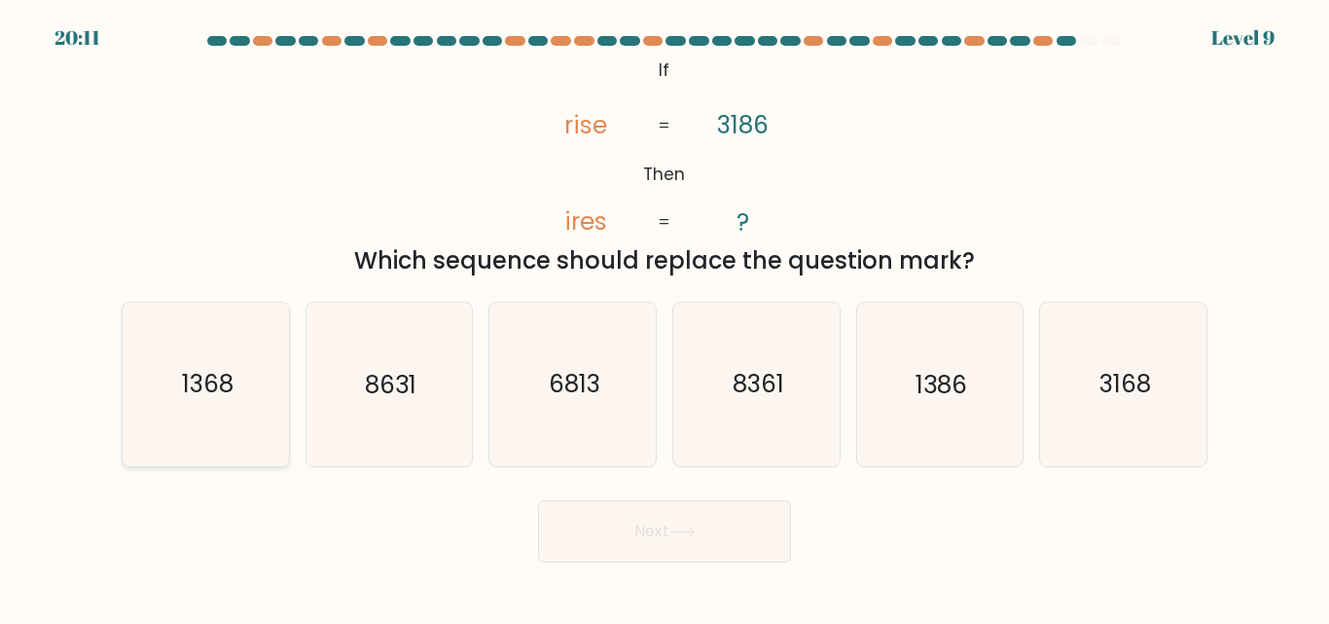
click at [211, 410] on icon "1368" at bounding box center [206, 384] width 162 height 162
click at [664, 317] on input "a. 1368" at bounding box center [664, 314] width 1 height 5
radio input "true"
click at [652, 537] on button "Next" at bounding box center [664, 531] width 253 height 62
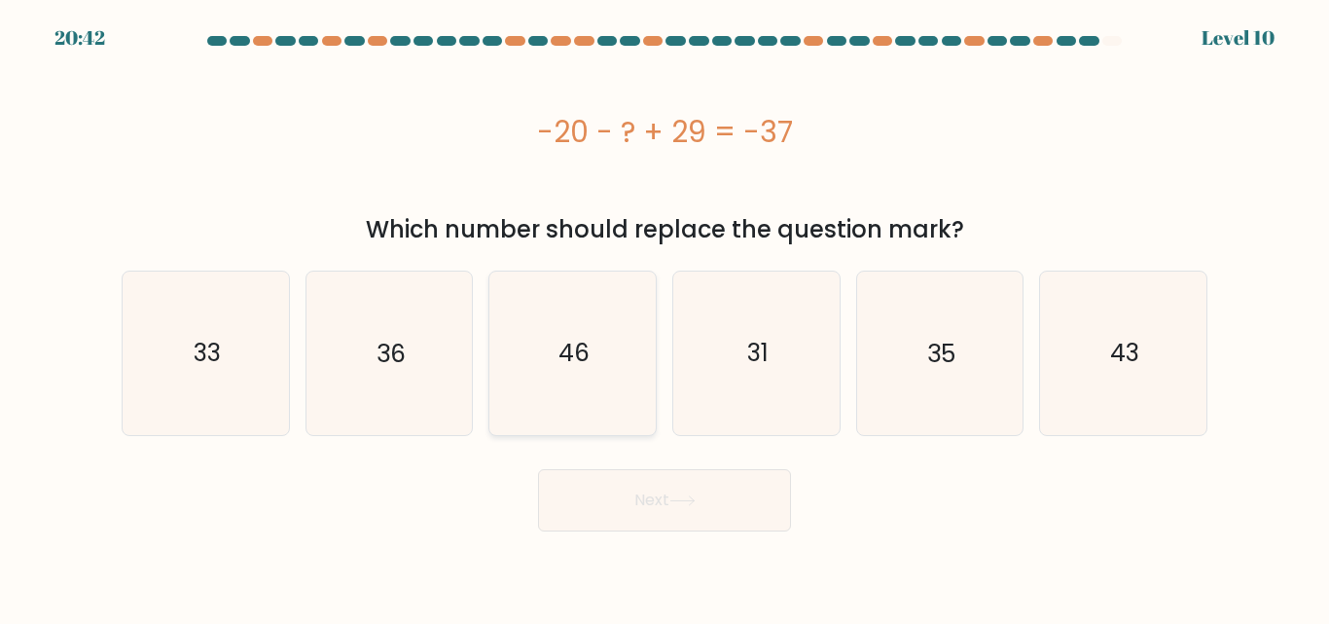
click at [602, 341] on icon "46" at bounding box center [572, 352] width 162 height 162
click at [664, 317] on input "c. 46" at bounding box center [664, 314] width 1 height 5
radio input "true"
click at [627, 497] on button "Next" at bounding box center [664, 500] width 253 height 62
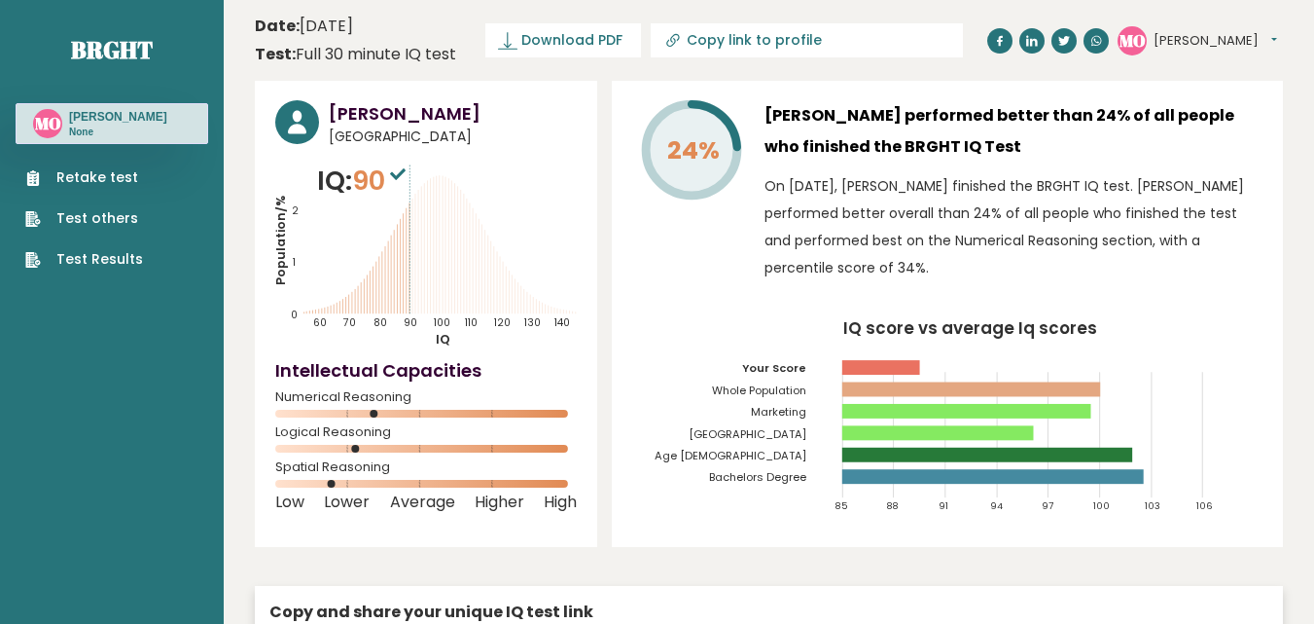
click at [111, 171] on link "Retake test" at bounding box center [84, 177] width 118 height 20
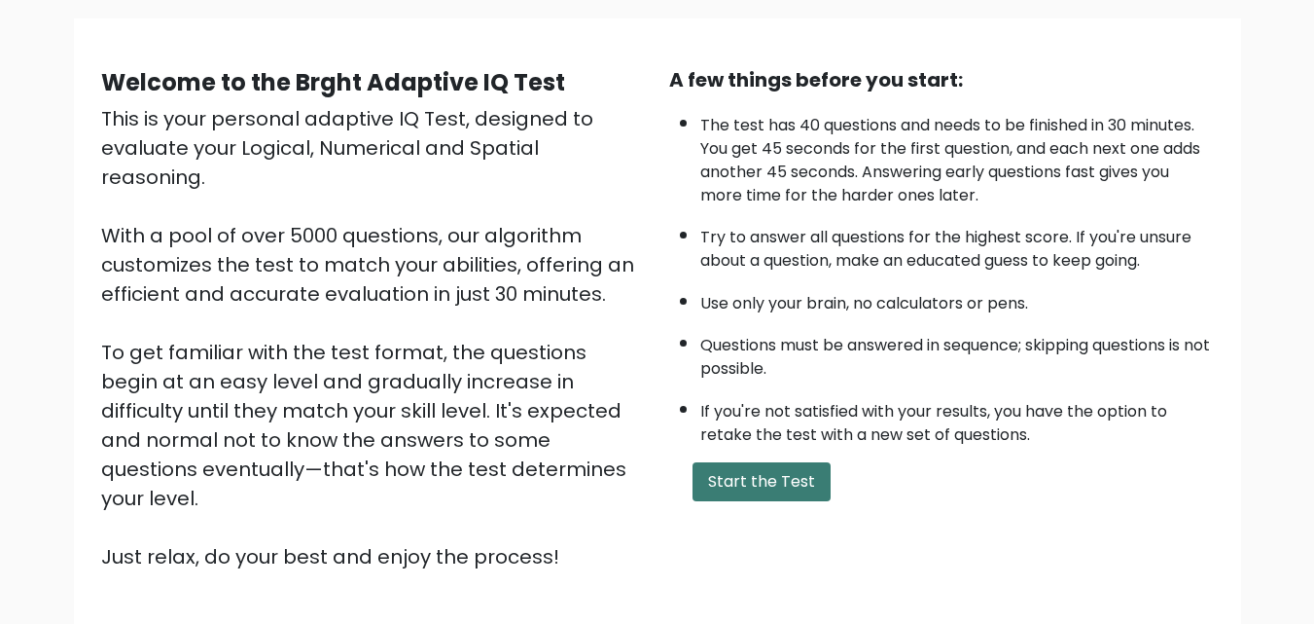
scroll to position [268, 0]
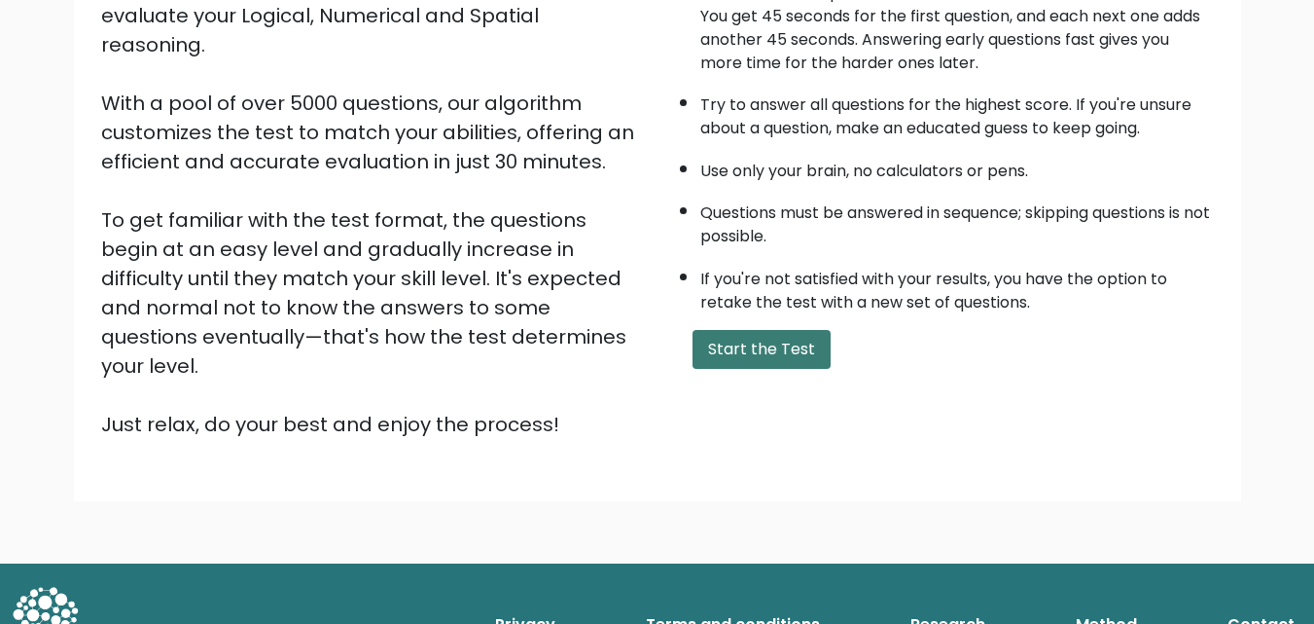
click at [734, 354] on button "Start the Test" at bounding box center [762, 349] width 138 height 39
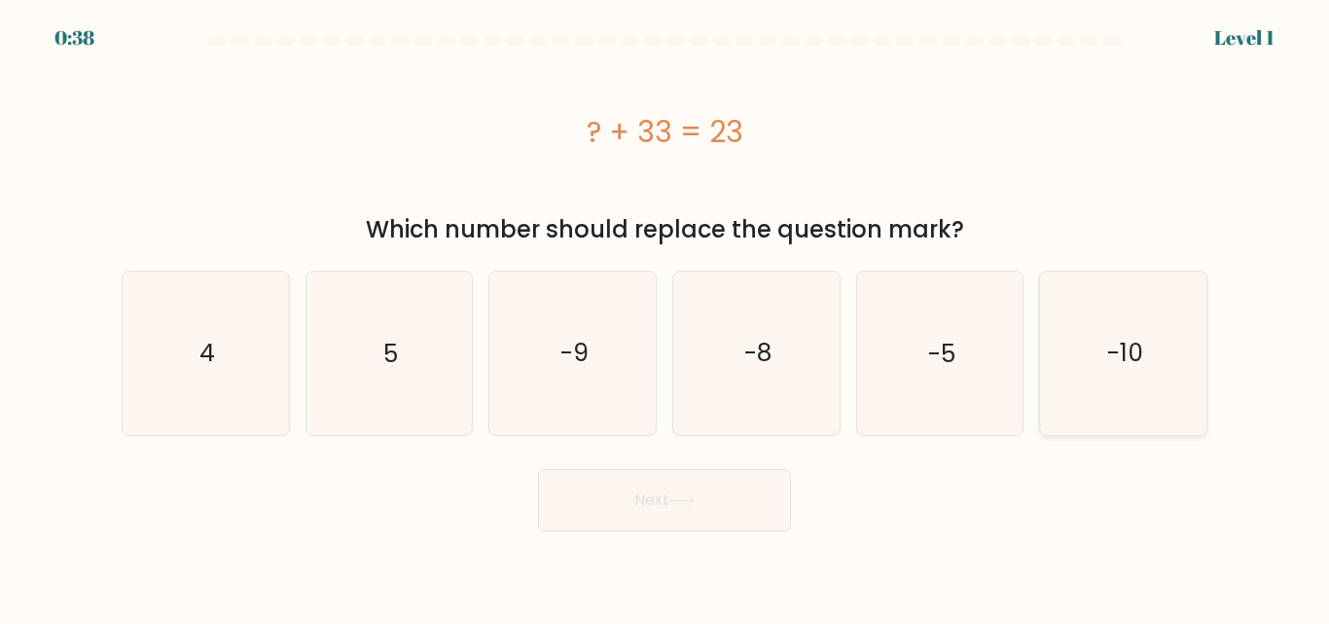
click at [1116, 353] on text "-10" at bounding box center [1125, 353] width 36 height 34
click at [665, 317] on input "f. -10" at bounding box center [664, 314] width 1 height 5
radio input "true"
click at [690, 493] on button "Next" at bounding box center [664, 500] width 253 height 62
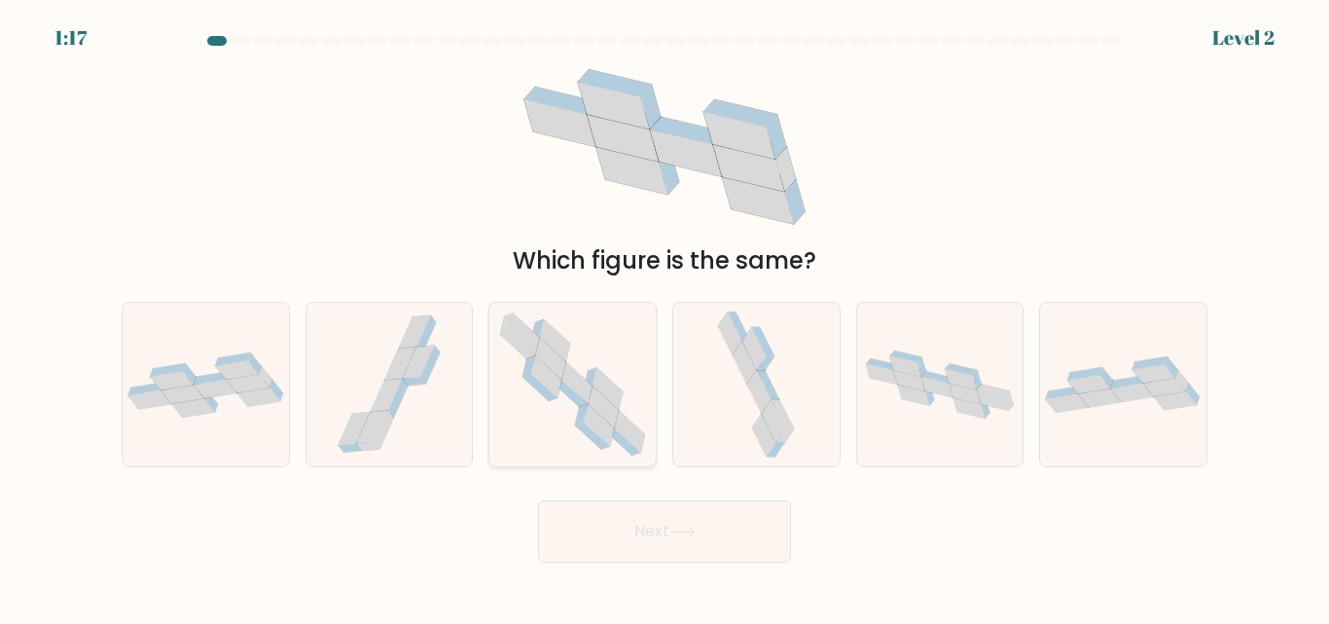
click at [560, 402] on icon at bounding box center [571, 384] width 165 height 162
click at [664, 317] on input "c." at bounding box center [664, 314] width 1 height 5
radio input "true"
click at [674, 539] on button "Next" at bounding box center [664, 531] width 253 height 62
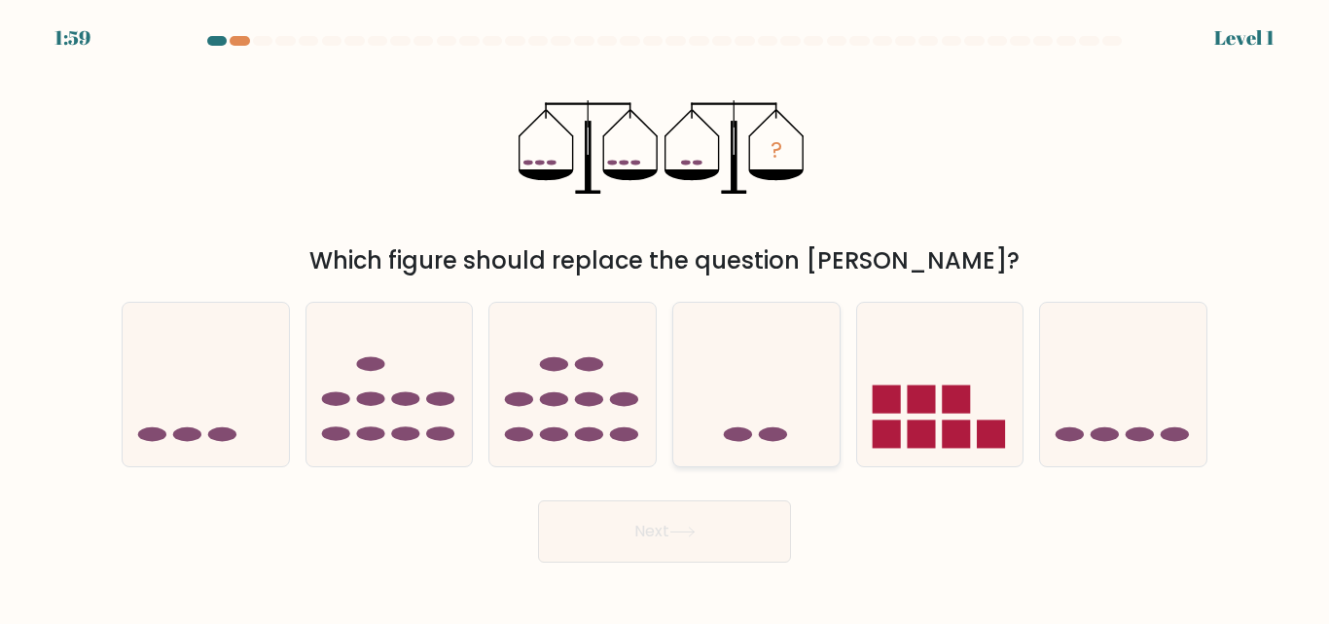
click at [736, 411] on icon at bounding box center [756, 383] width 166 height 137
click at [665, 317] on input "d." at bounding box center [664, 314] width 1 height 5
radio input "true"
click at [670, 518] on button "Next" at bounding box center [664, 531] width 253 height 62
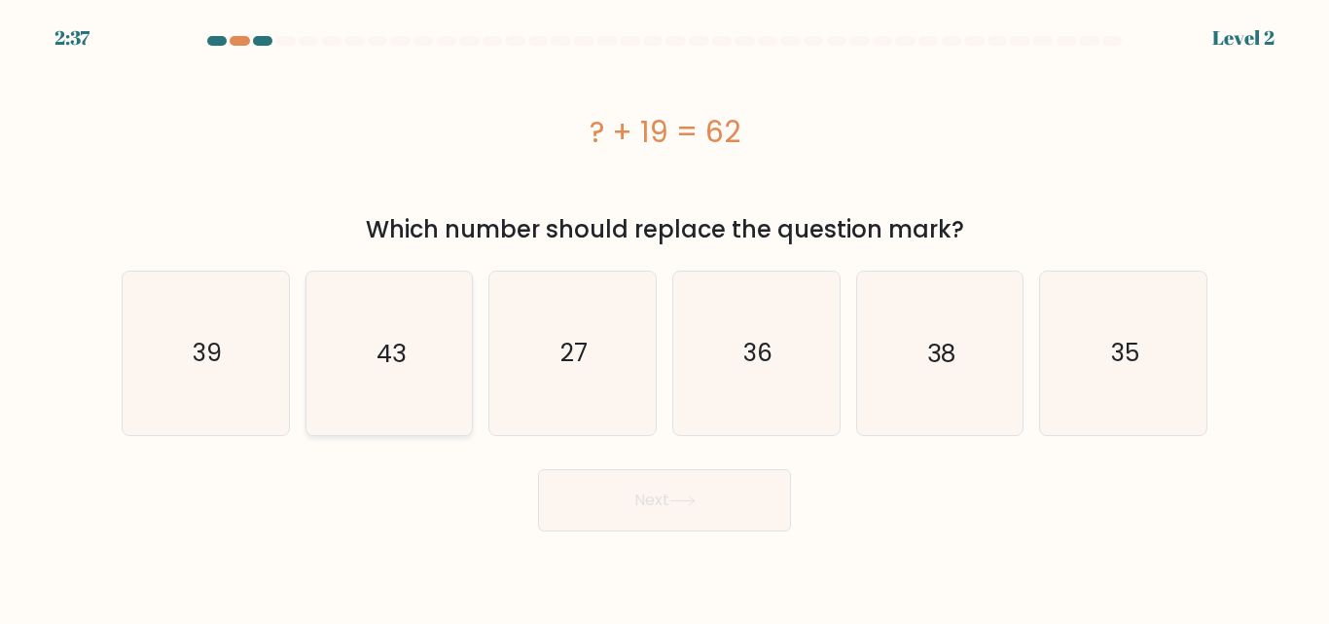
drag, startPoint x: 401, startPoint y: 367, endPoint x: 411, endPoint y: 388, distance: 23.5
click at [401, 366] on text "43" at bounding box center [390, 353] width 29 height 34
click at [664, 317] on input "b. 43" at bounding box center [664, 314] width 1 height 5
radio input "true"
click at [645, 482] on button "Next" at bounding box center [664, 500] width 253 height 62
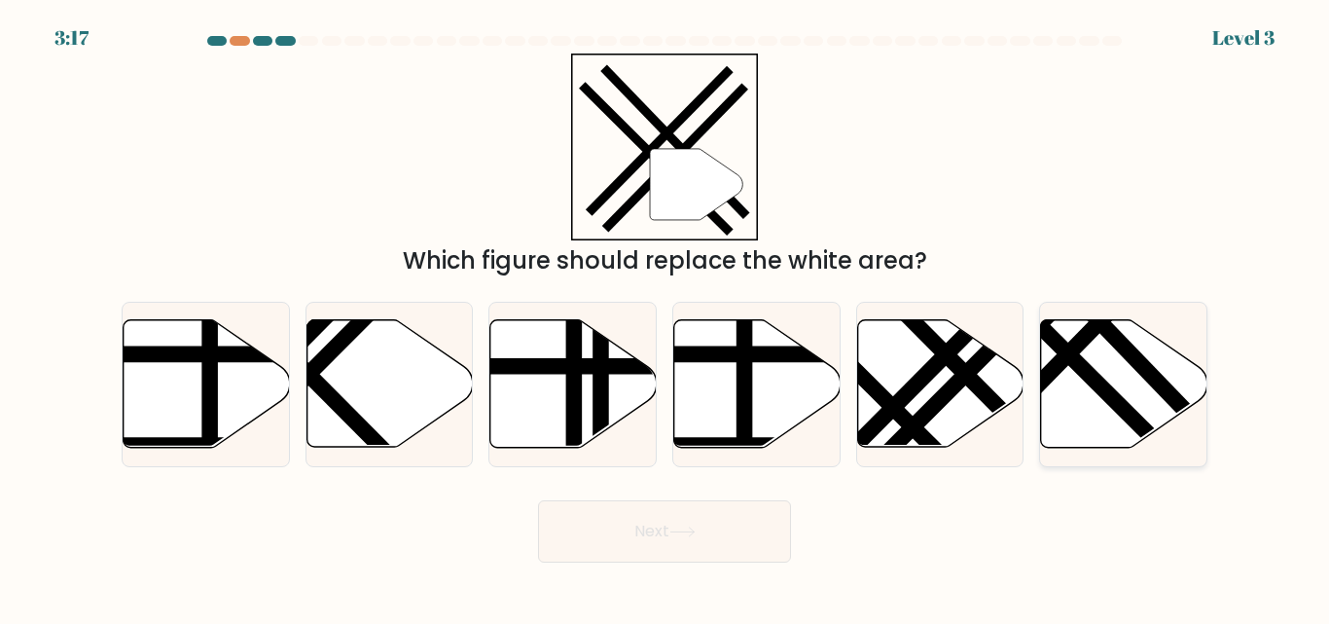
click at [1107, 337] on line at bounding box center [1086, 307] width 256 height 265
click at [665, 317] on input "f." at bounding box center [664, 314] width 1 height 5
radio input "true"
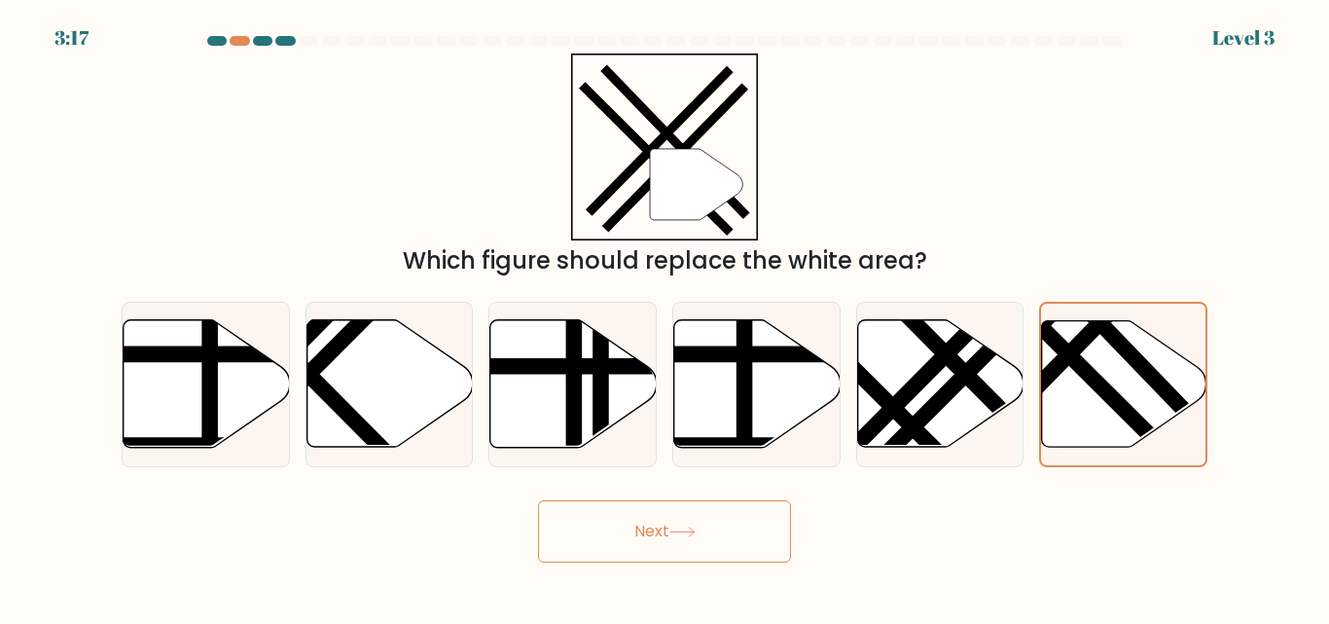
click at [690, 524] on button "Next" at bounding box center [664, 531] width 253 height 62
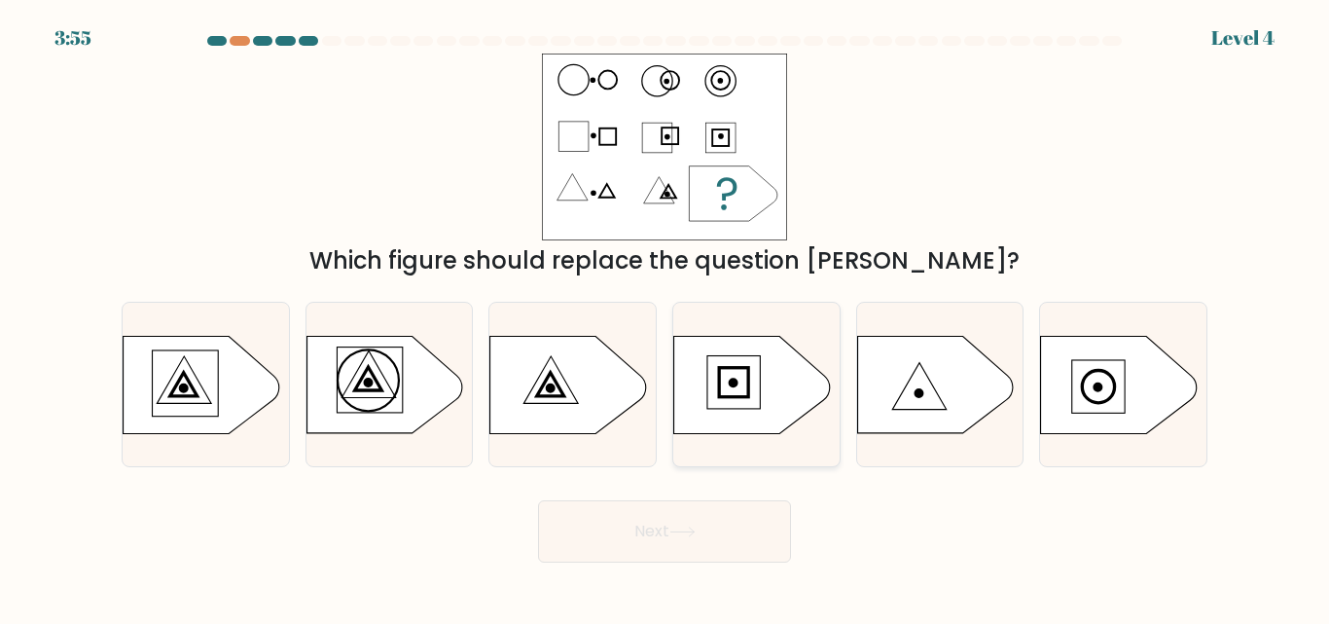
click at [737, 384] on circle at bounding box center [734, 382] width 8 height 8
click at [665, 317] on input "d." at bounding box center [664, 314] width 1 height 5
radio input "true"
click at [651, 517] on button "Next" at bounding box center [664, 531] width 253 height 62
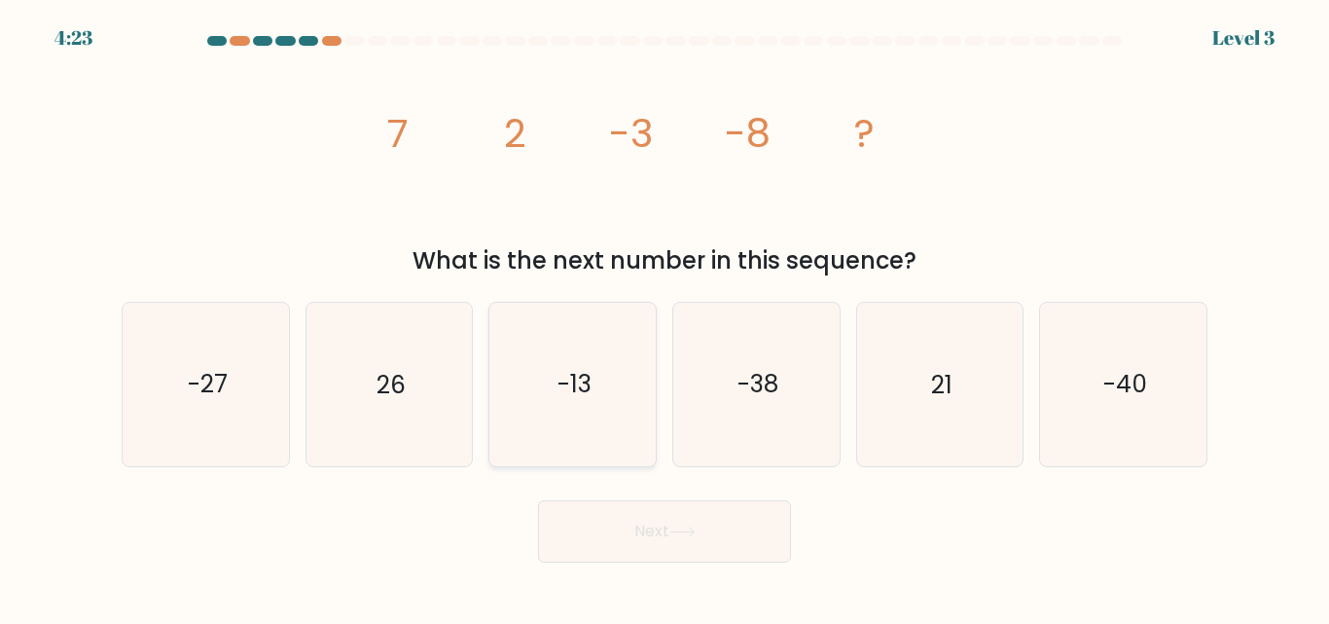
click at [569, 379] on text "-13" at bounding box center [574, 385] width 34 height 34
click at [664, 317] on input "c. -13" at bounding box center [664, 314] width 1 height 5
radio input "true"
click at [616, 520] on button "Next" at bounding box center [664, 531] width 253 height 62
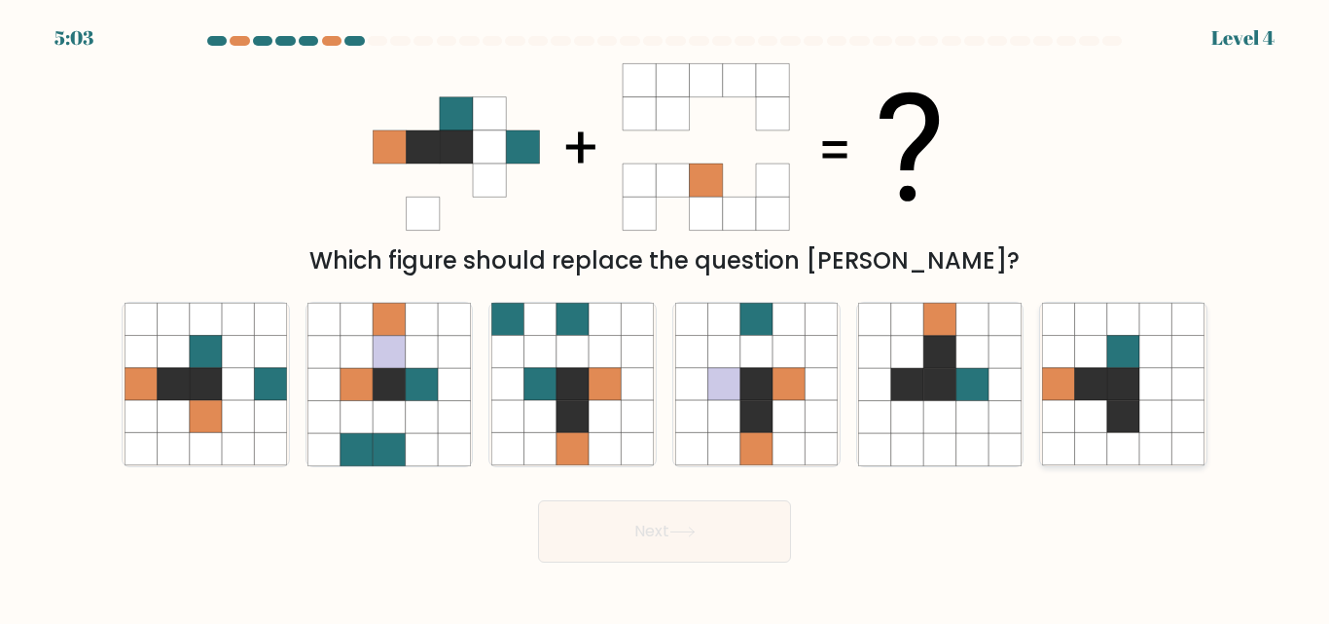
click at [1191, 390] on icon at bounding box center [1188, 385] width 32 height 32
click at [665, 317] on input "f." at bounding box center [664, 314] width 1 height 5
radio input "true"
click at [622, 534] on button "Next" at bounding box center [664, 531] width 253 height 62
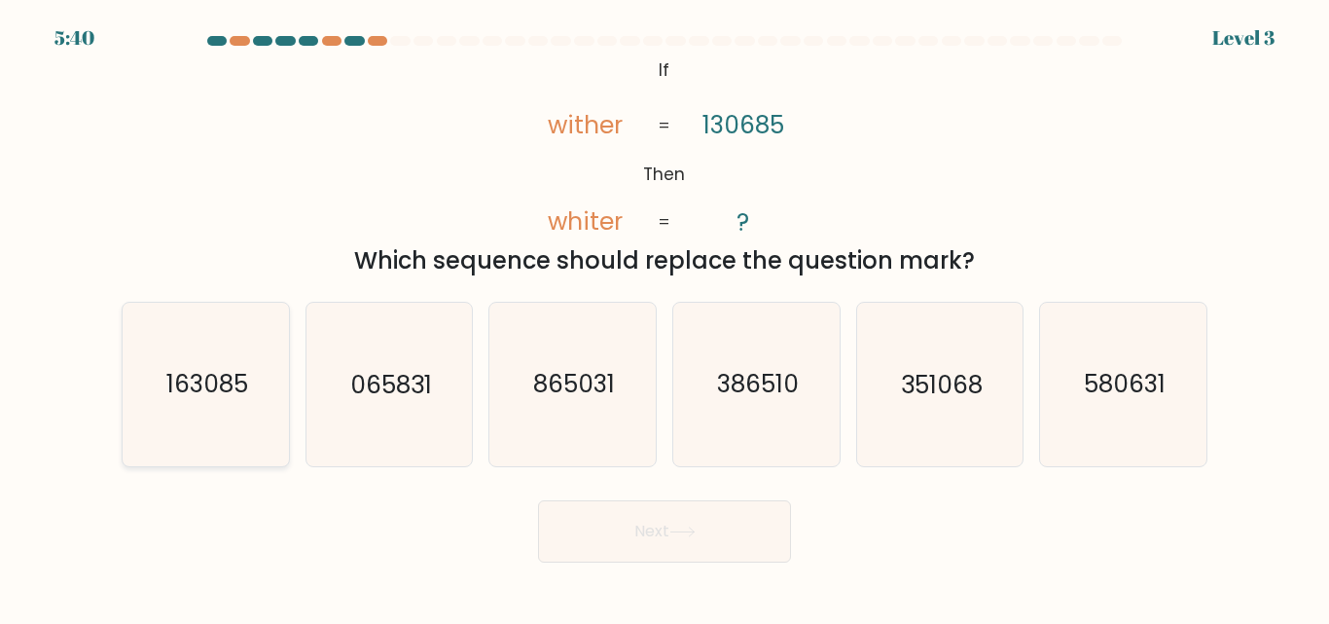
click at [245, 386] on text "163085" at bounding box center [207, 385] width 82 height 34
click at [664, 317] on input "a. 163085" at bounding box center [664, 314] width 1 height 5
radio input "true"
click at [729, 534] on button "Next" at bounding box center [664, 531] width 253 height 62
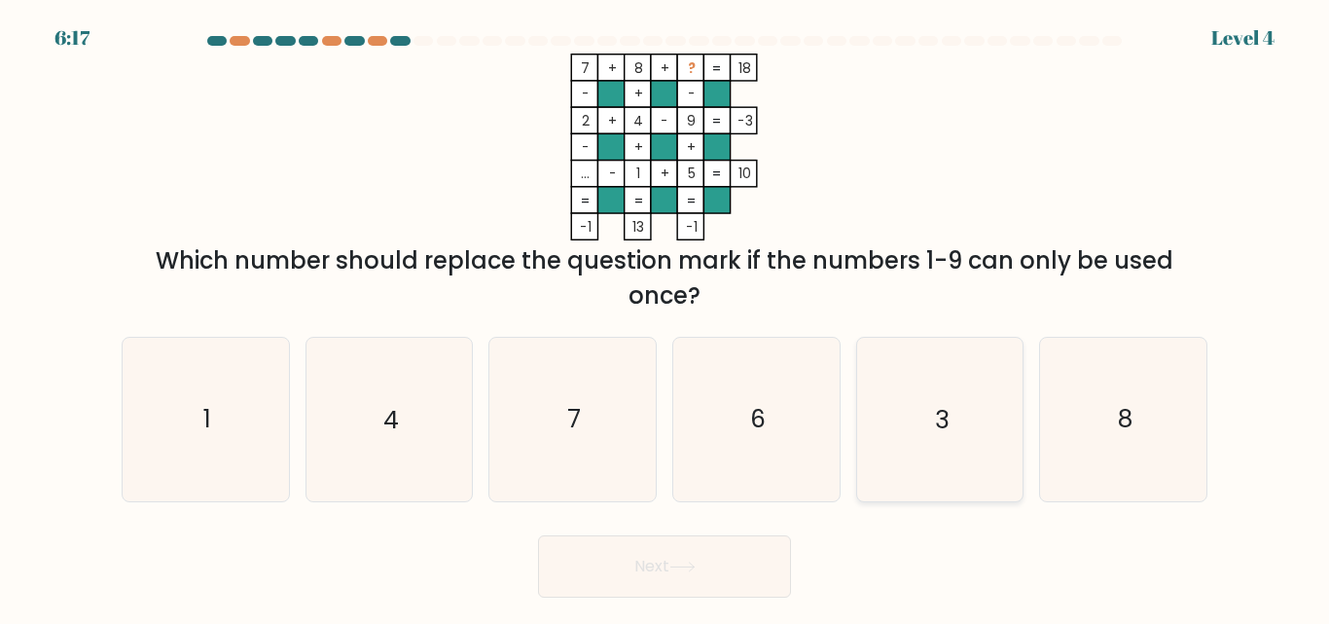
click at [939, 400] on icon "3" at bounding box center [939, 419] width 162 height 162
click at [665, 317] on input "e. 3" at bounding box center [664, 314] width 1 height 5
radio input "true"
click at [639, 557] on button "Next" at bounding box center [664, 566] width 253 height 62
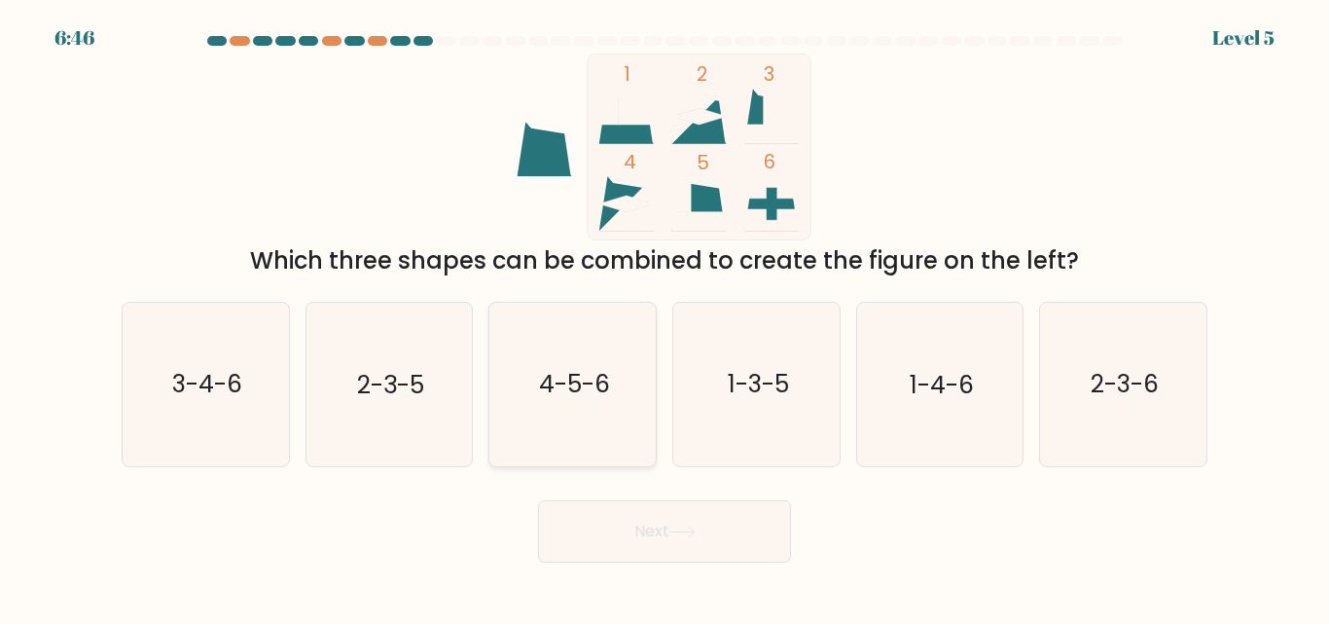
click at [548, 376] on text "4-5-6" at bounding box center [574, 385] width 71 height 34
click at [664, 317] on input "c. 4-5-6" at bounding box center [664, 314] width 1 height 5
radio input "true"
click at [347, 388] on icon "2-3-5" at bounding box center [388, 384] width 162 height 162
click at [664, 317] on input "b. 2-3-5" at bounding box center [664, 314] width 1 height 5
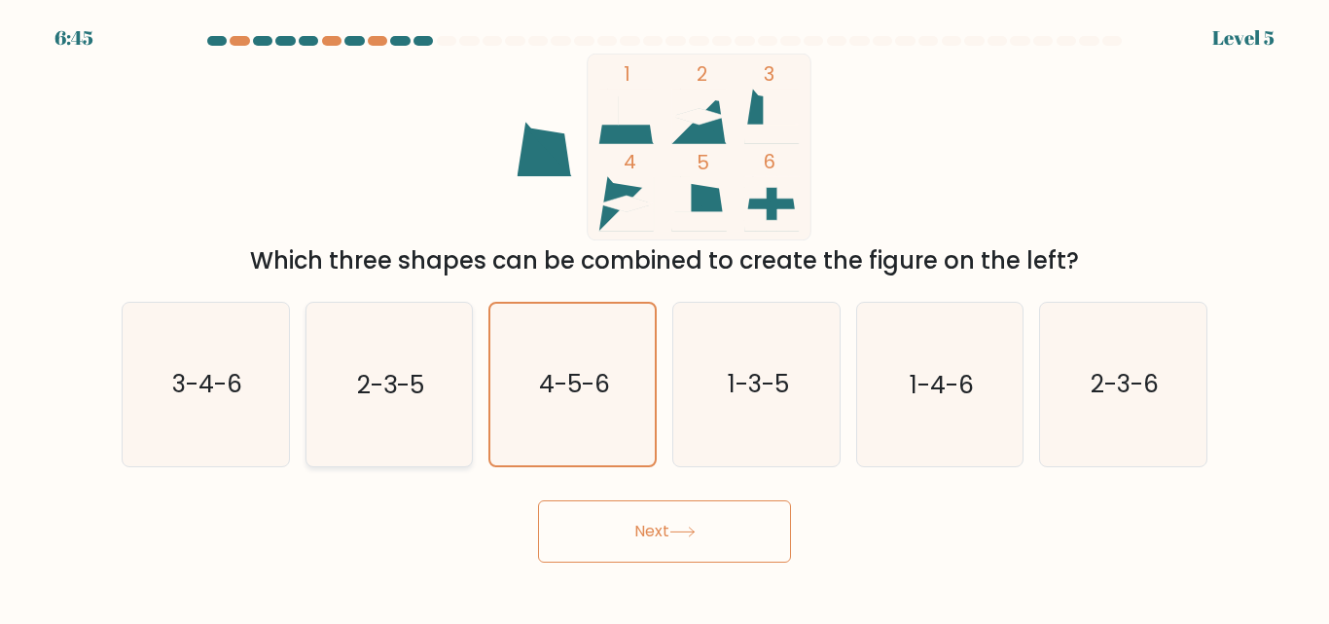
radio input "true"
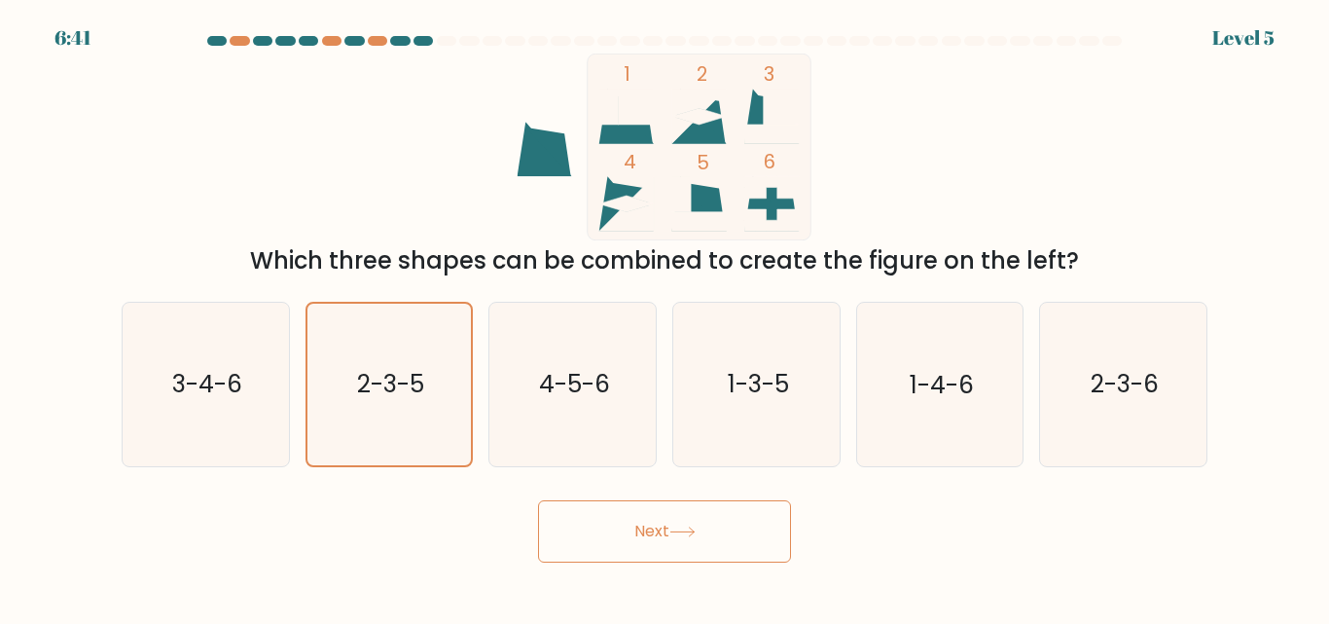
click at [674, 531] on icon at bounding box center [682, 531] width 26 height 11
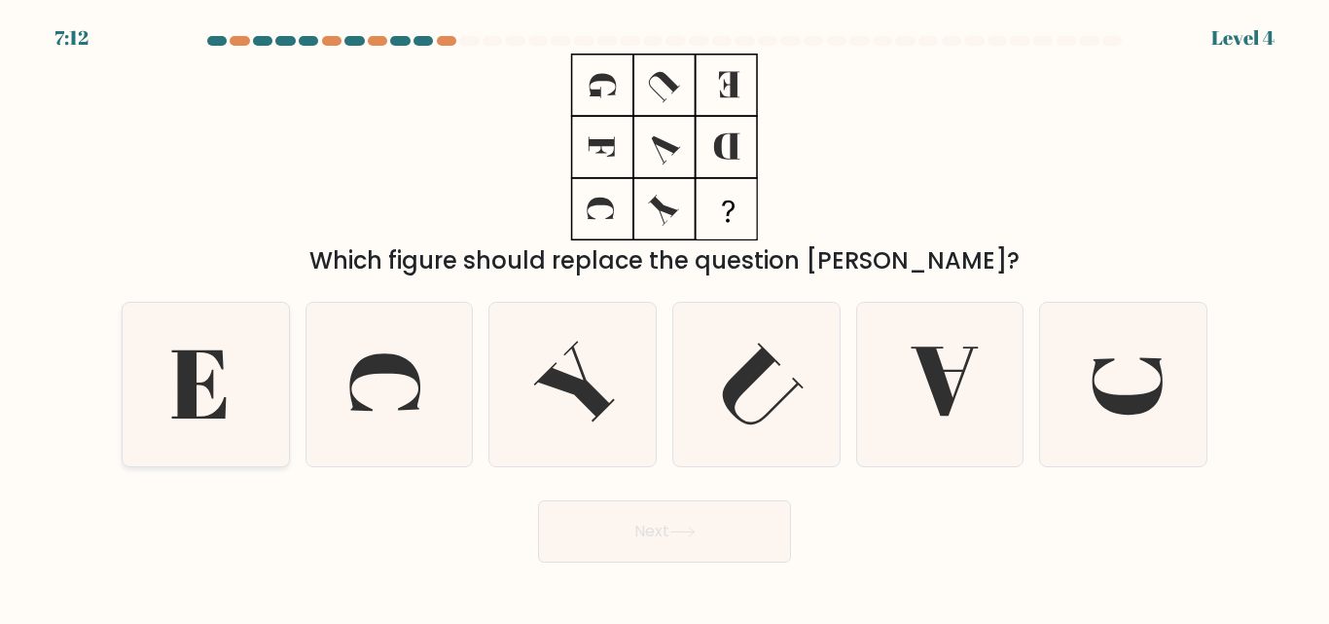
click at [204, 366] on icon at bounding box center [206, 384] width 162 height 162
click at [664, 317] on input "a." at bounding box center [664, 314] width 1 height 5
radio input "true"
click at [714, 535] on button "Next" at bounding box center [664, 531] width 253 height 62
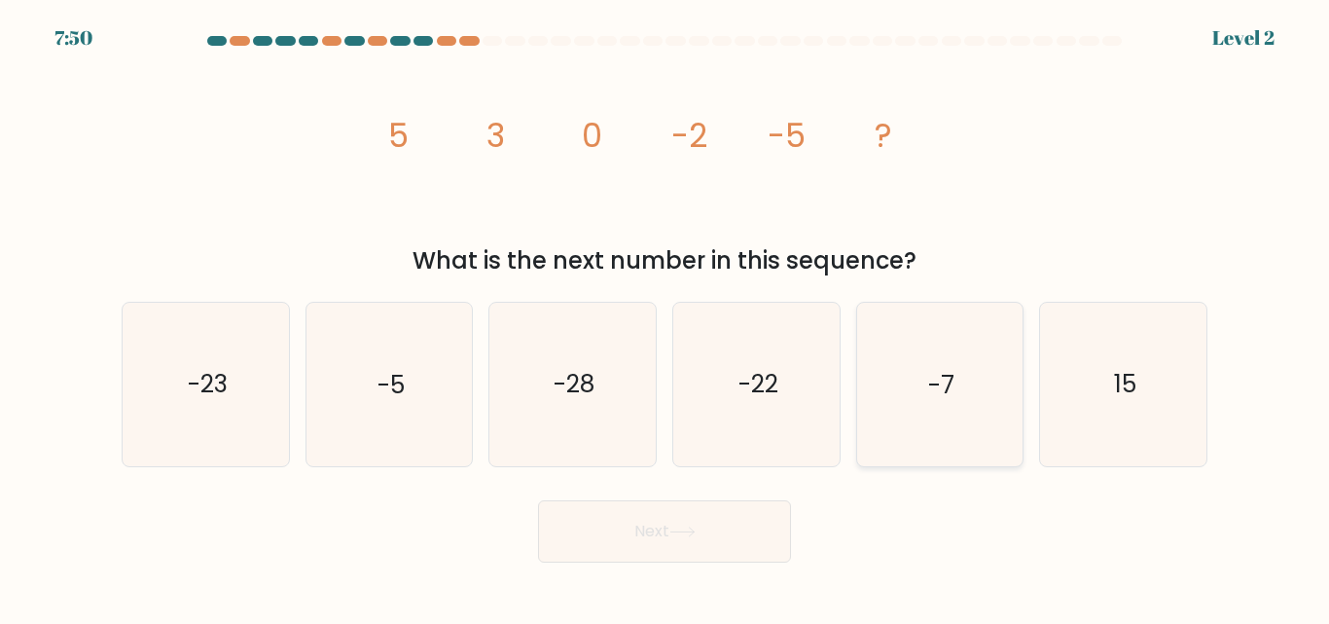
click at [947, 398] on text "-7" at bounding box center [941, 385] width 26 height 34
click at [665, 317] on input "e. -7" at bounding box center [664, 314] width 1 height 5
radio input "true"
click at [650, 557] on button "Next" at bounding box center [664, 531] width 253 height 62
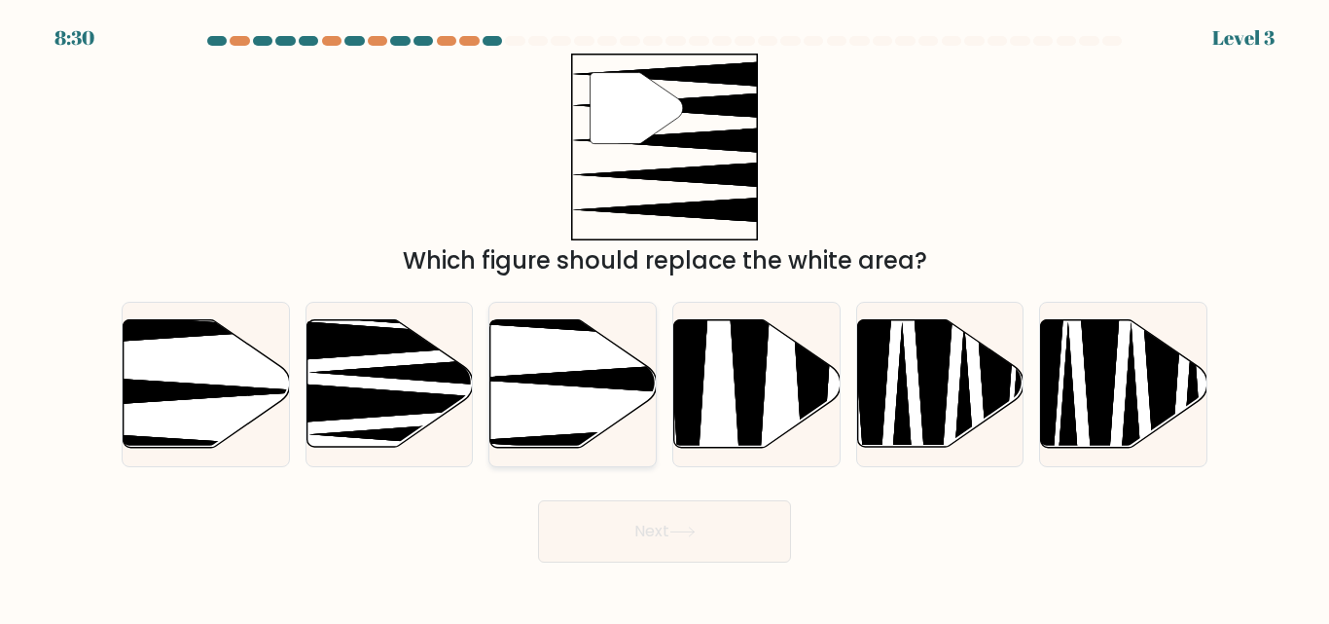
click at [528, 397] on icon at bounding box center [573, 383] width 166 height 127
click at [664, 317] on input "c." at bounding box center [664, 314] width 1 height 5
radio input "true"
click at [646, 536] on button "Next" at bounding box center [664, 531] width 253 height 62
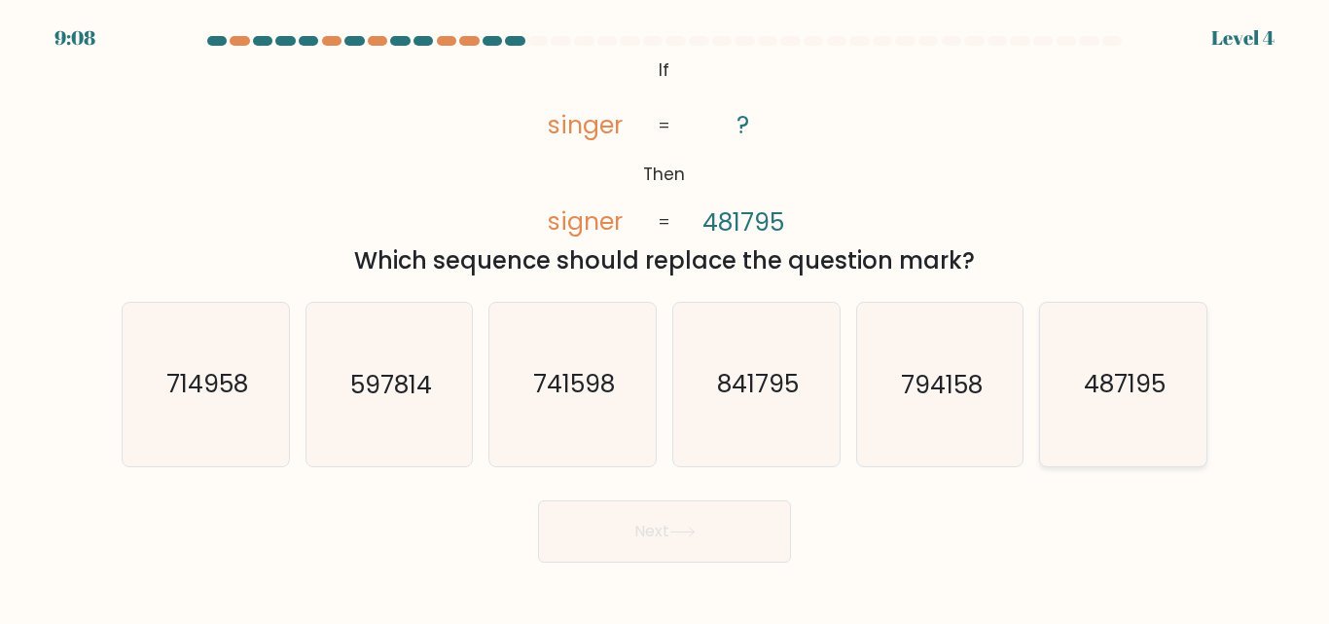
click at [1101, 426] on icon "487195" at bounding box center [1123, 384] width 162 height 162
click at [665, 317] on input "f. 487195" at bounding box center [664, 314] width 1 height 5
radio input "true"
click at [670, 529] on button "Next" at bounding box center [664, 531] width 253 height 62
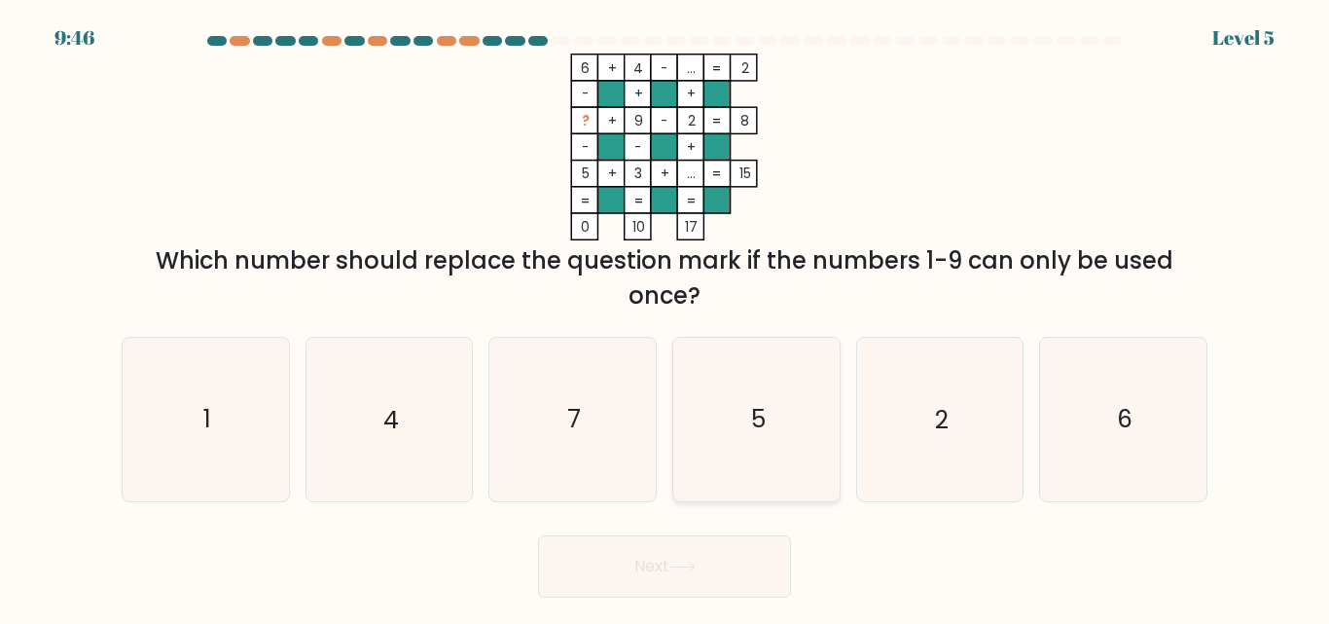
click at [771, 415] on icon "5" at bounding box center [756, 419] width 162 height 162
click at [665, 317] on input "d. 5" at bounding box center [664, 314] width 1 height 5
radio input "true"
click at [668, 577] on button "Next" at bounding box center [664, 566] width 253 height 62
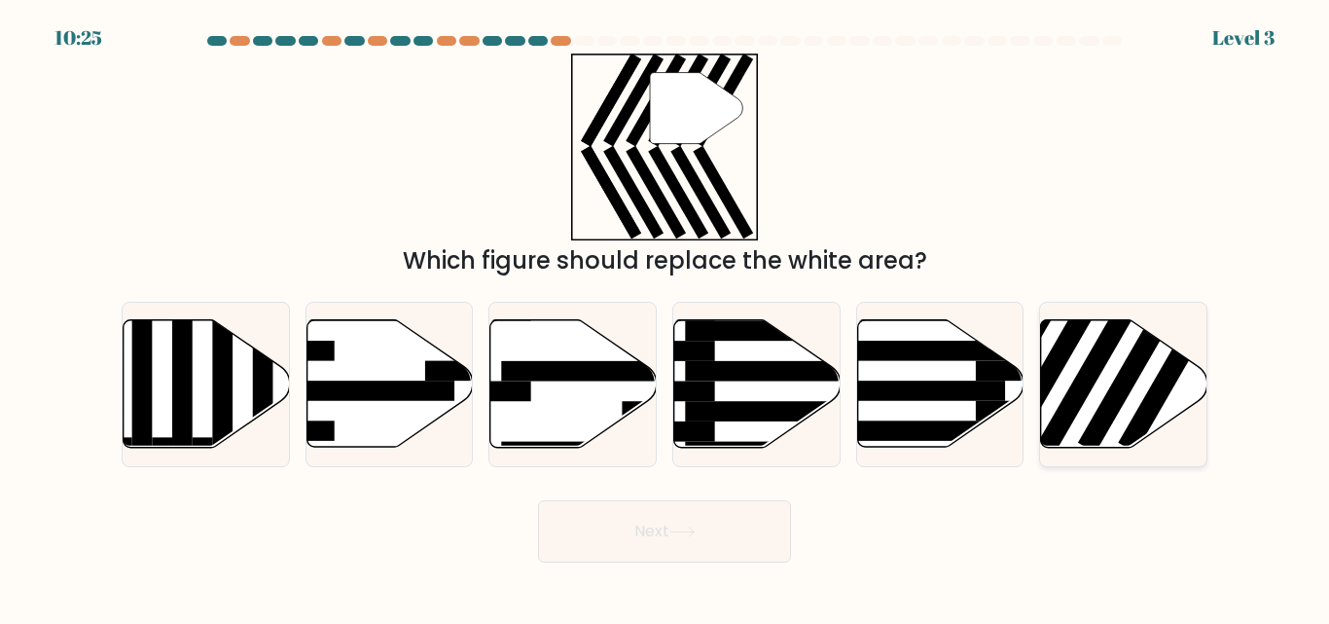
click at [1094, 365] on rect at bounding box center [1092, 369] width 108 height 166
click at [665, 317] on input "f." at bounding box center [664, 314] width 1 height 5
radio input "true"
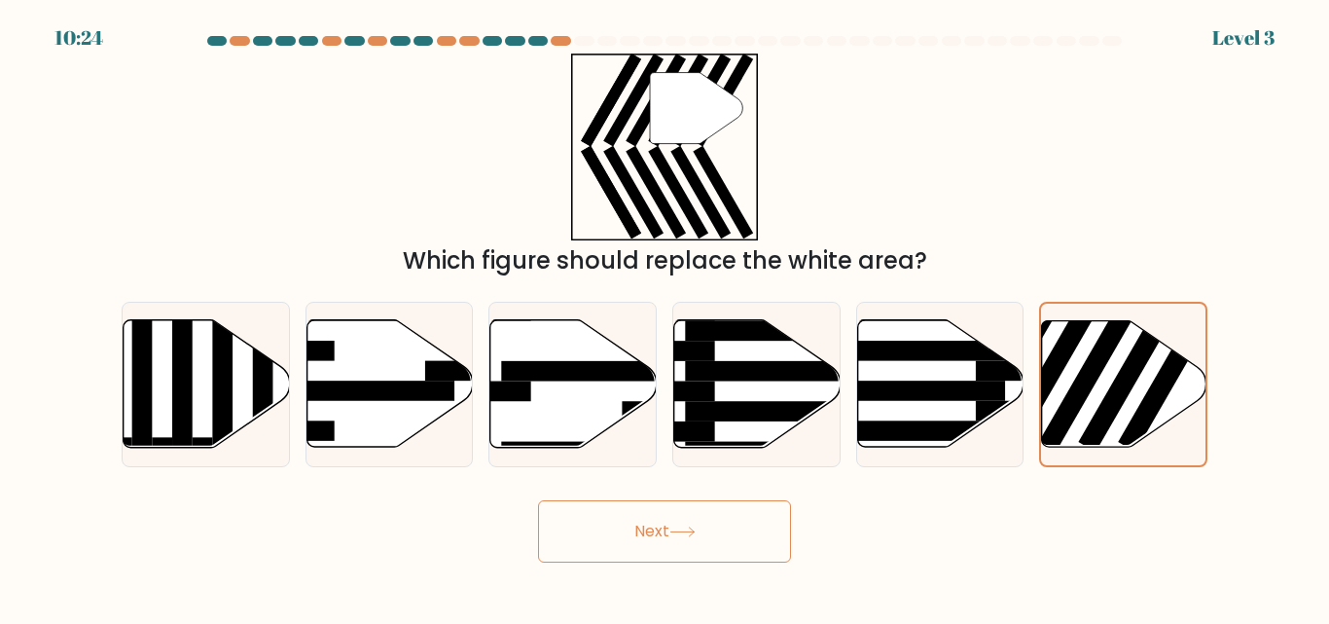
click at [633, 533] on button "Next" at bounding box center [664, 531] width 253 height 62
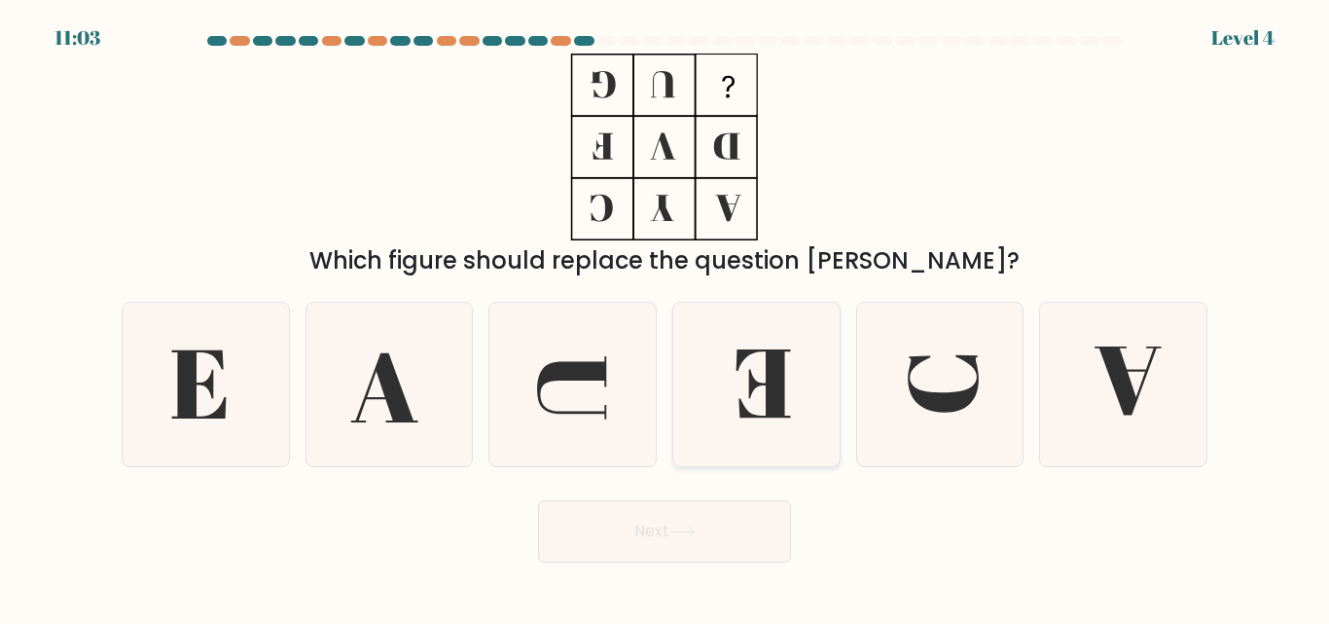
click at [741, 404] on icon at bounding box center [762, 384] width 54 height 68
click at [665, 317] on input "d." at bounding box center [664, 314] width 1 height 5
radio input "true"
click at [667, 545] on button "Next" at bounding box center [664, 531] width 253 height 62
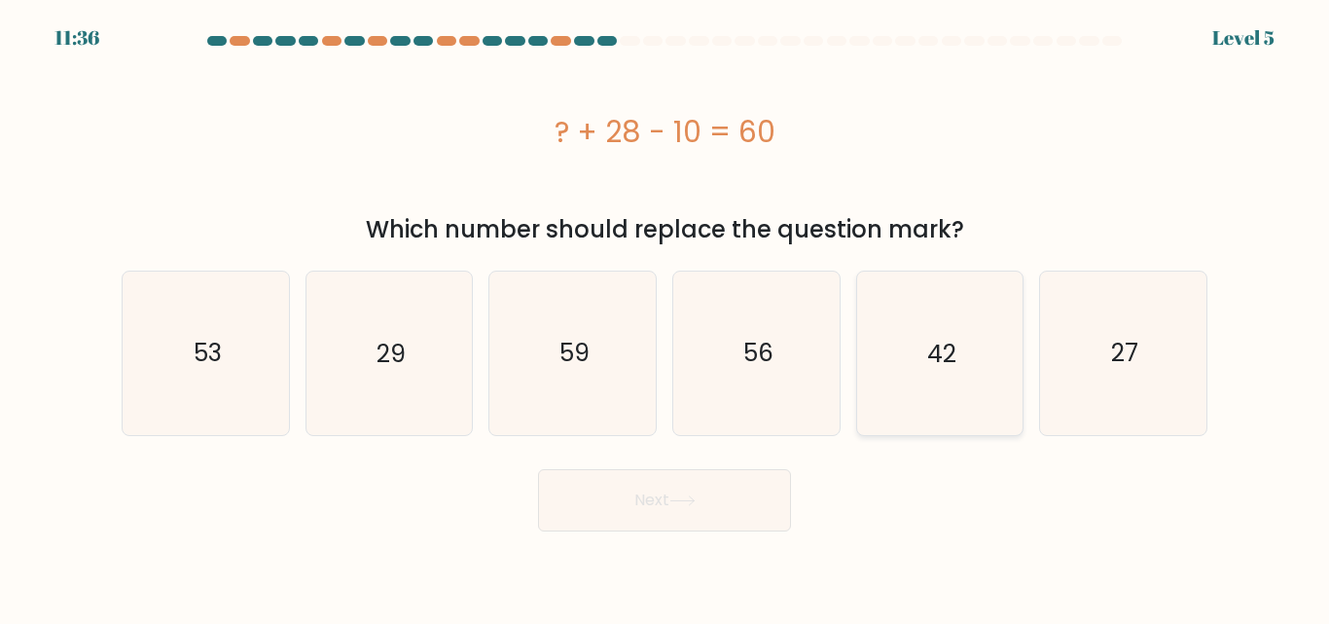
click at [887, 342] on icon "42" at bounding box center [939, 352] width 162 height 162
click at [665, 317] on input "e. 42" at bounding box center [664, 314] width 1 height 5
radio input "true"
click at [736, 505] on button "Next" at bounding box center [664, 500] width 253 height 62
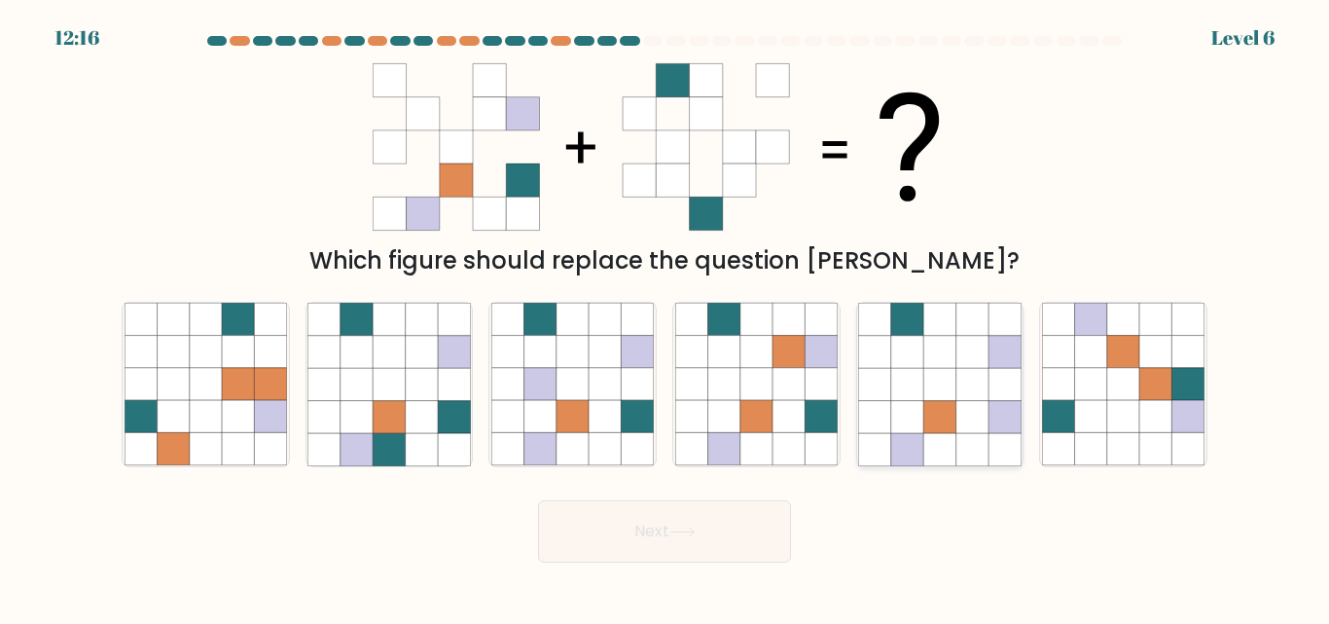
click at [932, 344] on icon at bounding box center [939, 352] width 32 height 32
click at [665, 317] on input "e." at bounding box center [664, 314] width 1 height 5
radio input "true"
click at [669, 520] on button "Next" at bounding box center [664, 531] width 253 height 62
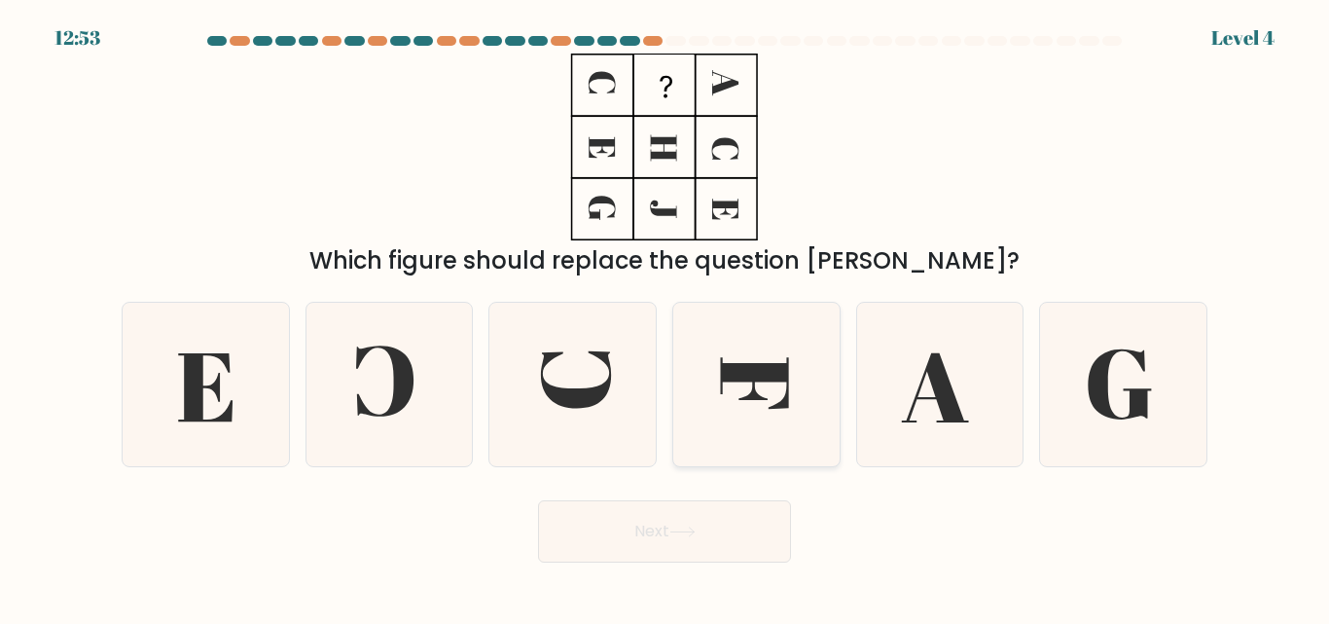
click at [796, 393] on icon at bounding box center [756, 384] width 162 height 162
click at [665, 317] on input "d." at bounding box center [664, 314] width 1 height 5
radio input "true"
click at [631, 521] on button "Next" at bounding box center [664, 531] width 253 height 62
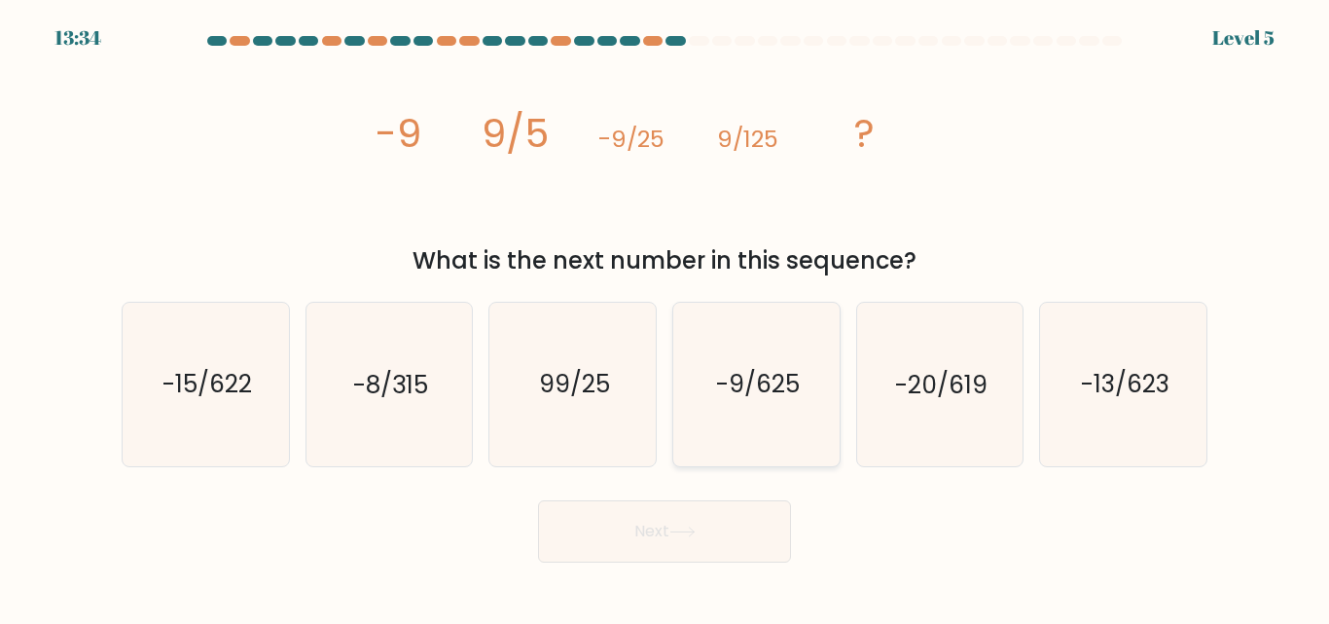
click at [776, 384] on text "-9/625" at bounding box center [758, 385] width 84 height 34
click at [665, 317] on input "d. -9/625" at bounding box center [664, 314] width 1 height 5
radio input "true"
click at [675, 527] on icon at bounding box center [682, 531] width 26 height 11
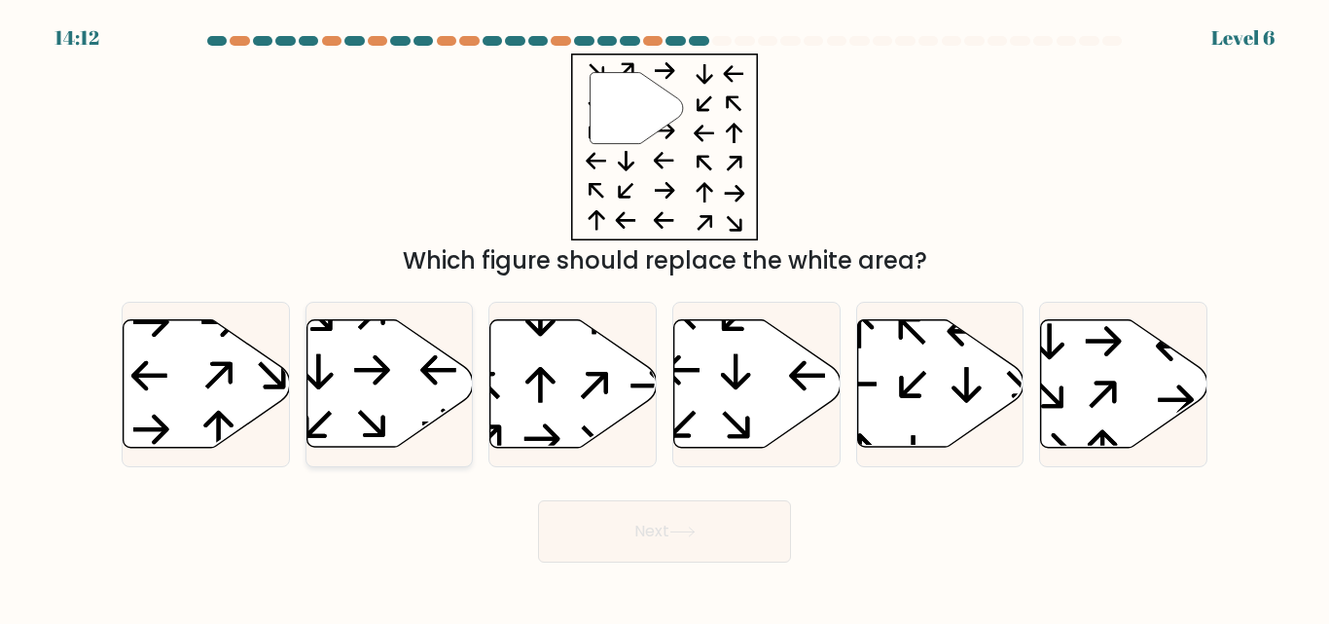
click at [366, 349] on icon at bounding box center [389, 383] width 166 height 127
click at [664, 317] on input "b." at bounding box center [664, 314] width 1 height 5
radio input "true"
click at [682, 510] on button "Next" at bounding box center [664, 531] width 253 height 62
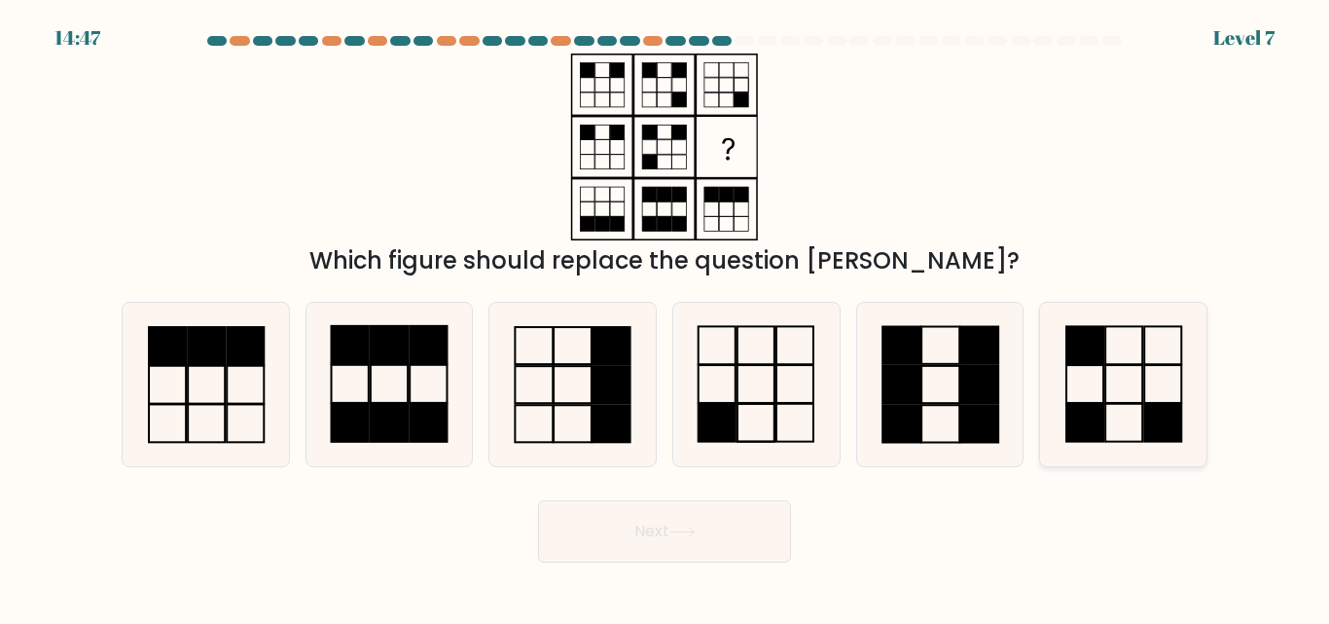
click at [1081, 359] on rect at bounding box center [1084, 346] width 37 height 38
click at [665, 317] on input "f." at bounding box center [664, 314] width 1 height 5
radio input "true"
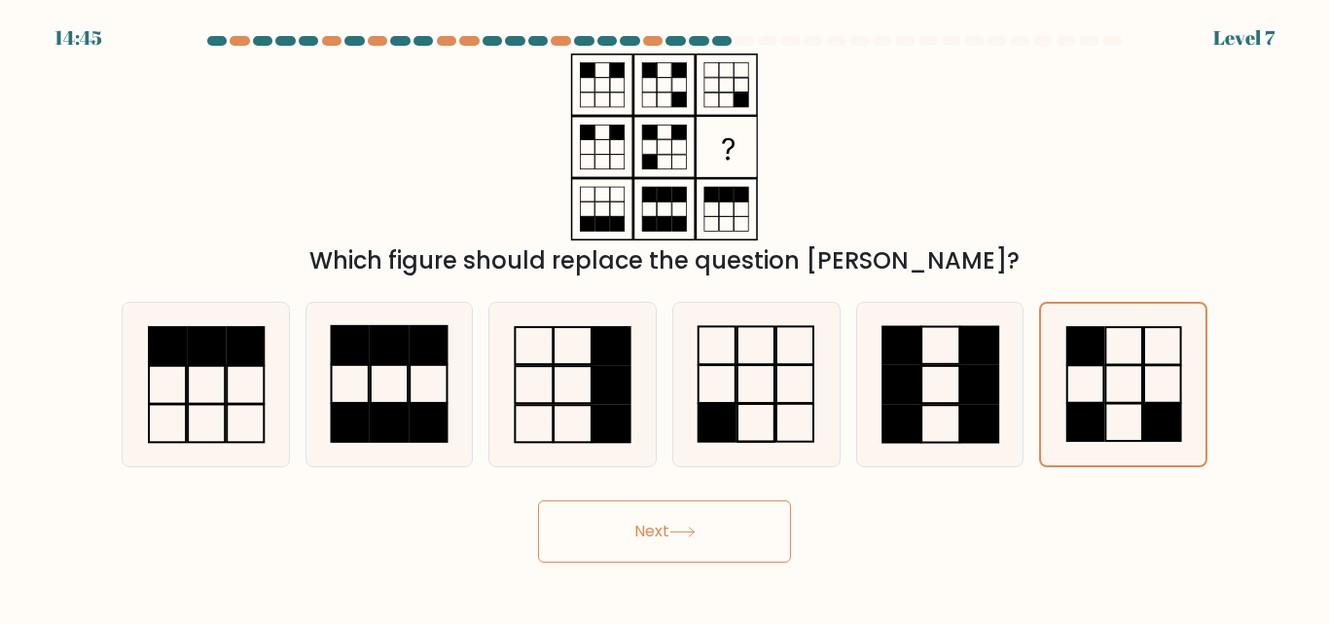
click at [660, 531] on button "Next" at bounding box center [664, 531] width 253 height 62
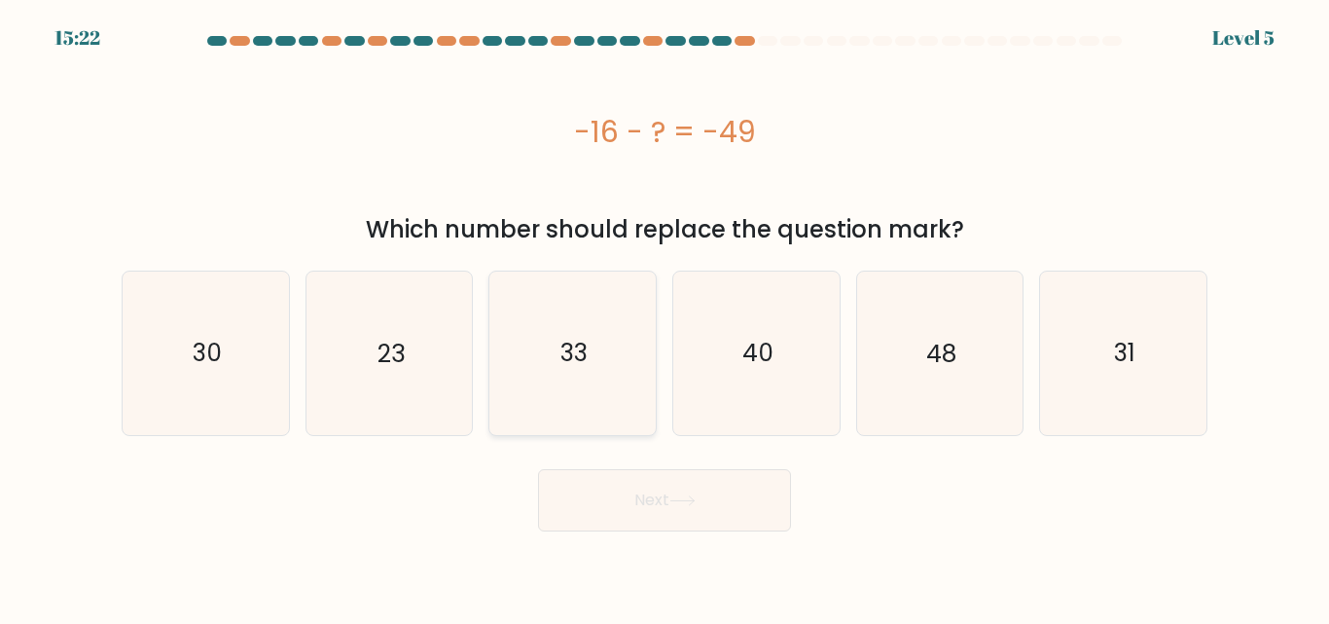
click at [598, 364] on icon "33" at bounding box center [572, 352] width 162 height 162
click at [664, 317] on input "c. 33" at bounding box center [664, 314] width 1 height 5
radio input "true"
click at [631, 504] on button "Next" at bounding box center [664, 500] width 253 height 62
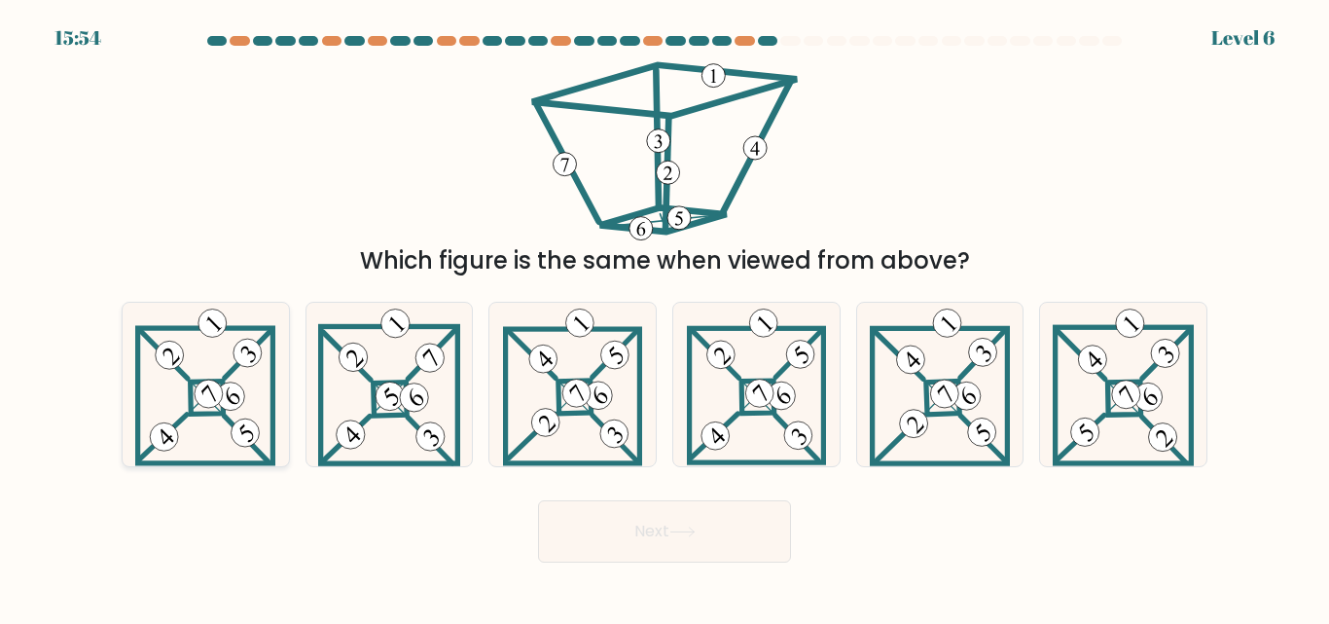
click at [172, 377] on icon at bounding box center [205, 384] width 140 height 162
click at [664, 317] on input "a." at bounding box center [664, 314] width 1 height 5
radio input "true"
click at [426, 387] on icon at bounding box center [389, 384] width 142 height 162
click at [664, 317] on input "b." at bounding box center [664, 314] width 1 height 5
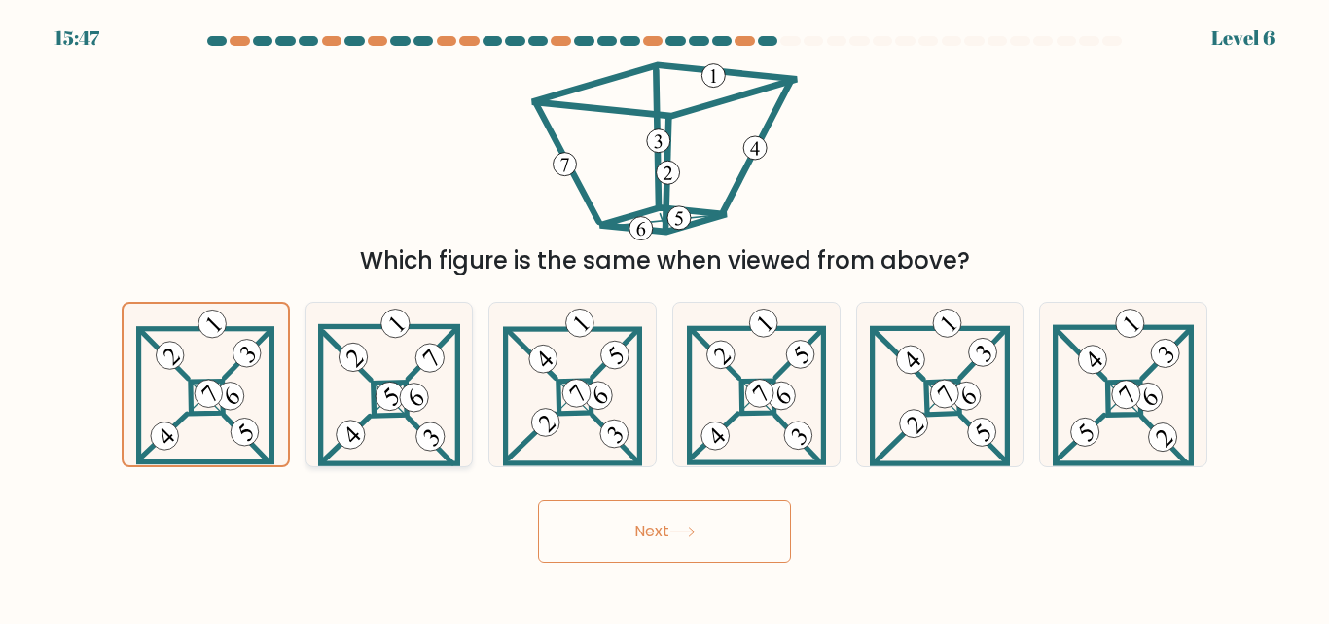
radio input "true"
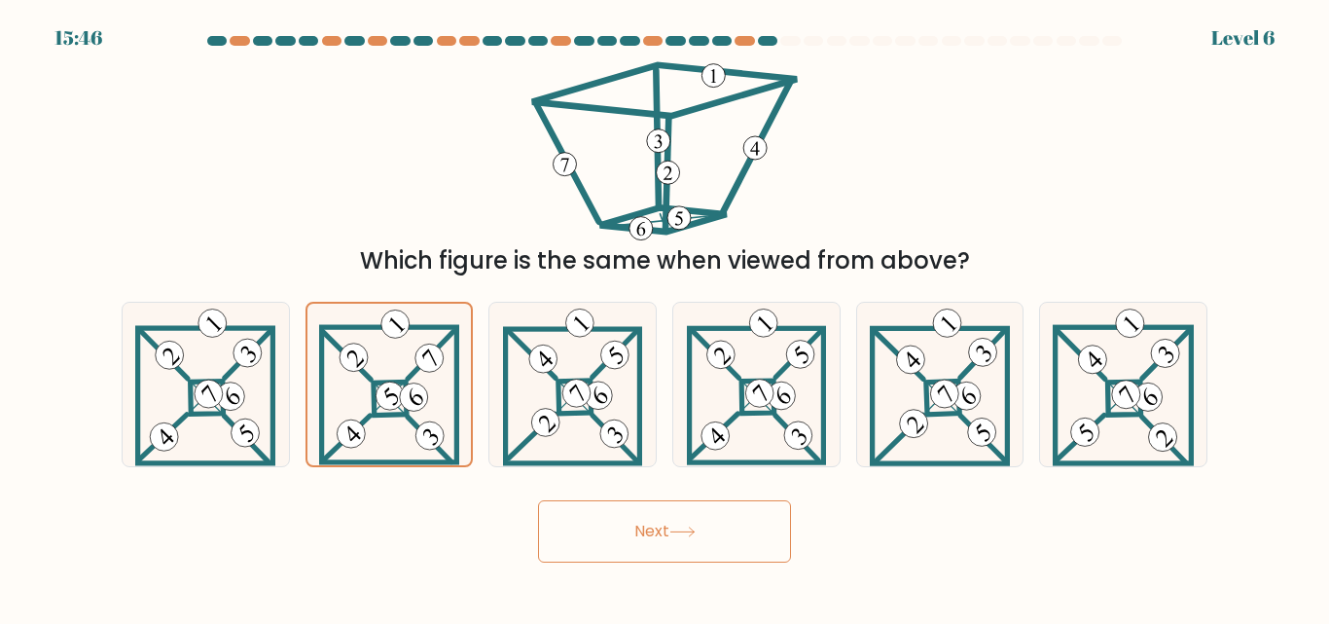
click at [671, 530] on button "Next" at bounding box center [664, 531] width 253 height 62
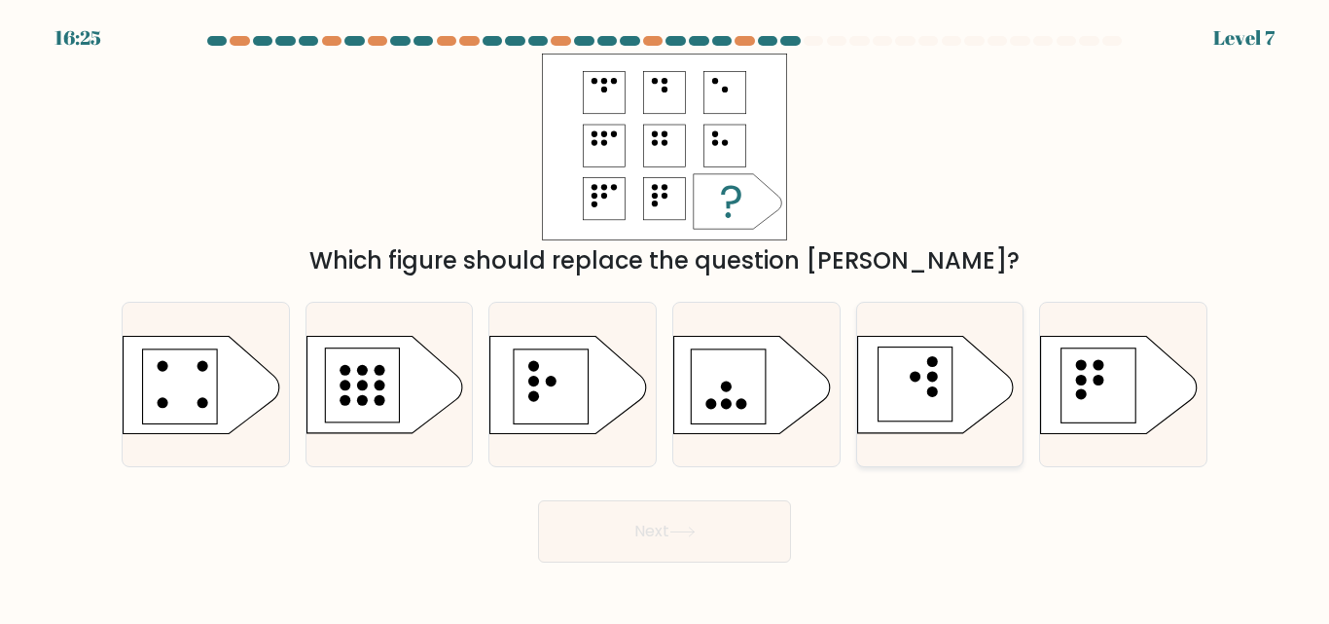
click at [924, 386] on rect at bounding box center [915, 383] width 74 height 74
click at [665, 317] on input "e." at bounding box center [664, 314] width 1 height 5
radio input "true"
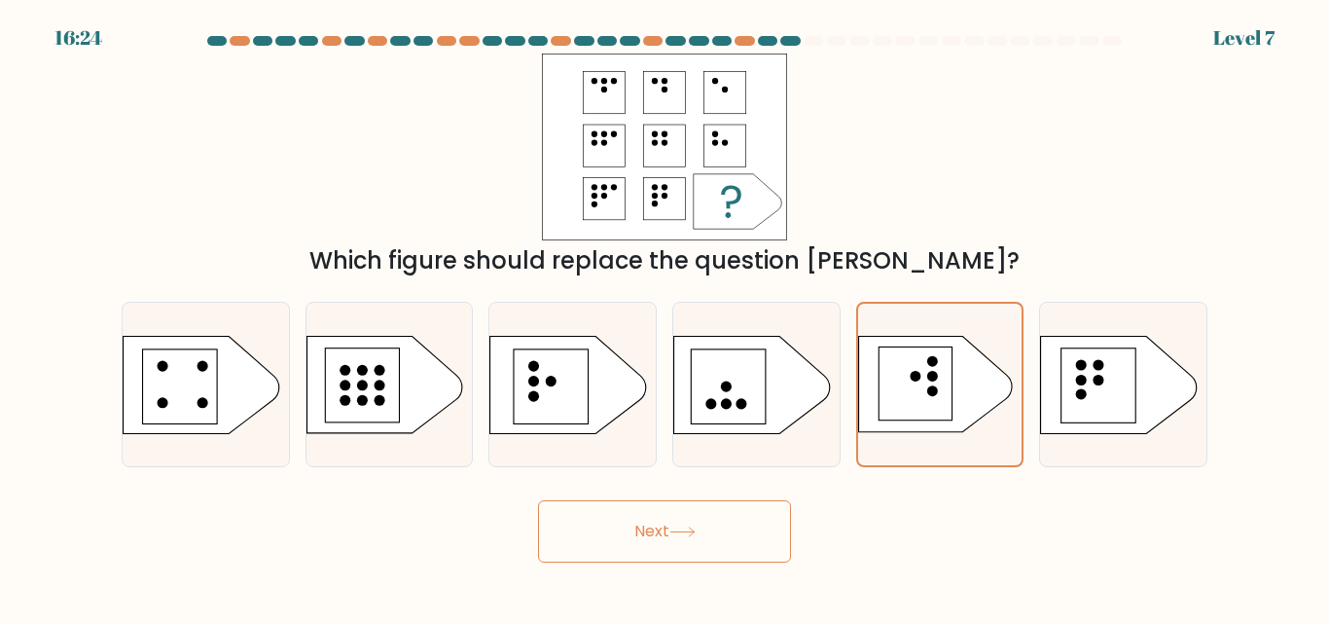
click at [657, 533] on button "Next" at bounding box center [664, 531] width 253 height 62
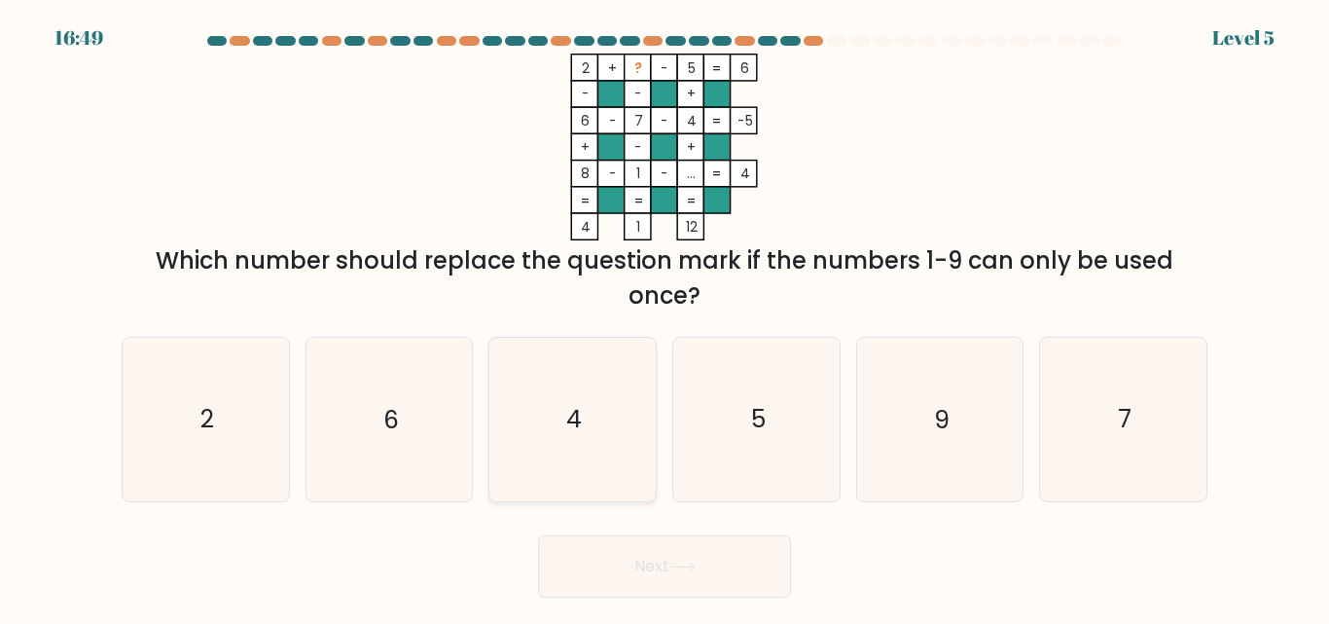
click at [588, 424] on icon "4" at bounding box center [572, 419] width 162 height 162
click at [664, 317] on input "c. 4" at bounding box center [664, 314] width 1 height 5
radio input "true"
click at [639, 553] on button "Next" at bounding box center [664, 566] width 253 height 62
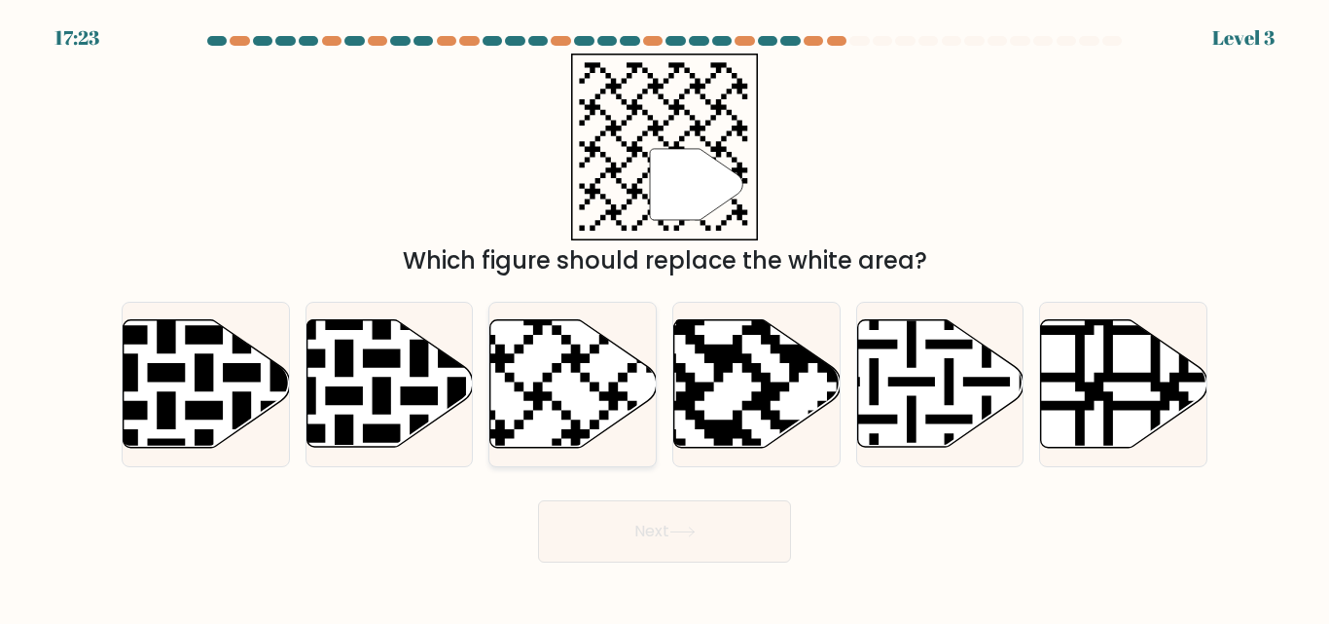
click at [542, 343] on icon at bounding box center [573, 383] width 166 height 127
click at [664, 317] on input "c." at bounding box center [664, 314] width 1 height 5
radio input "true"
click at [649, 529] on button "Next" at bounding box center [664, 531] width 253 height 62
click at [660, 533] on button "Next" at bounding box center [664, 531] width 253 height 62
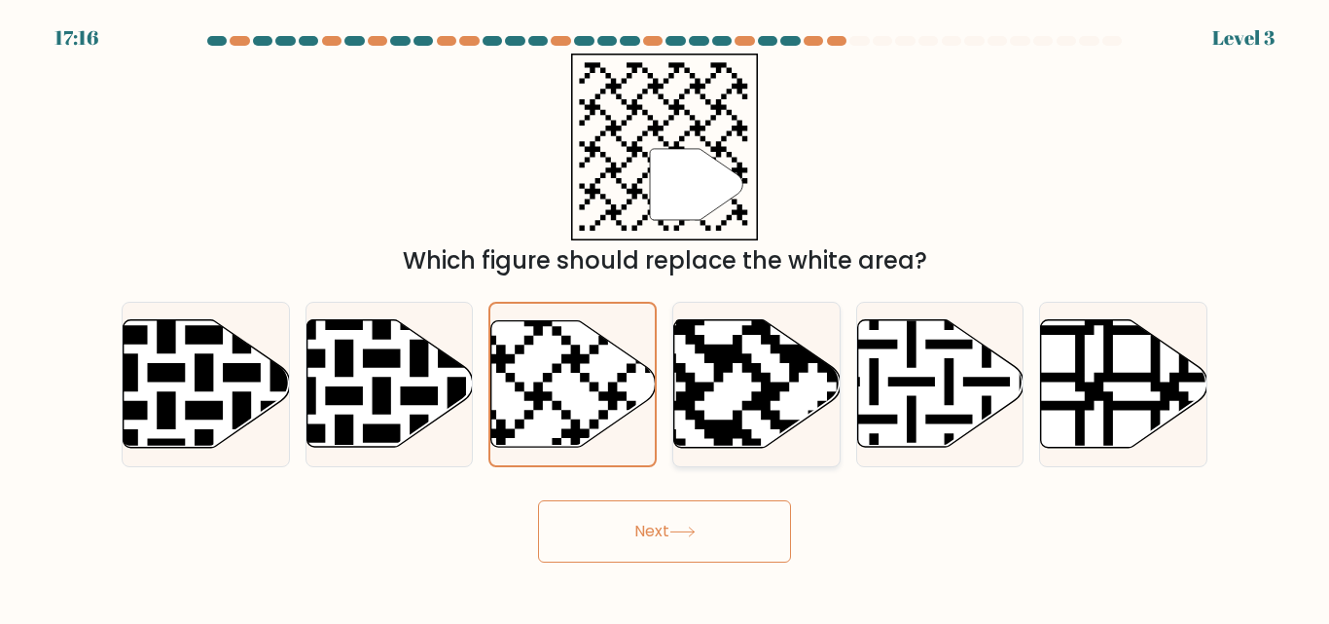
click at [747, 373] on icon at bounding box center [808, 316] width 302 height 302
click at [665, 317] on input "d." at bounding box center [664, 314] width 1 height 5
radio input "true"
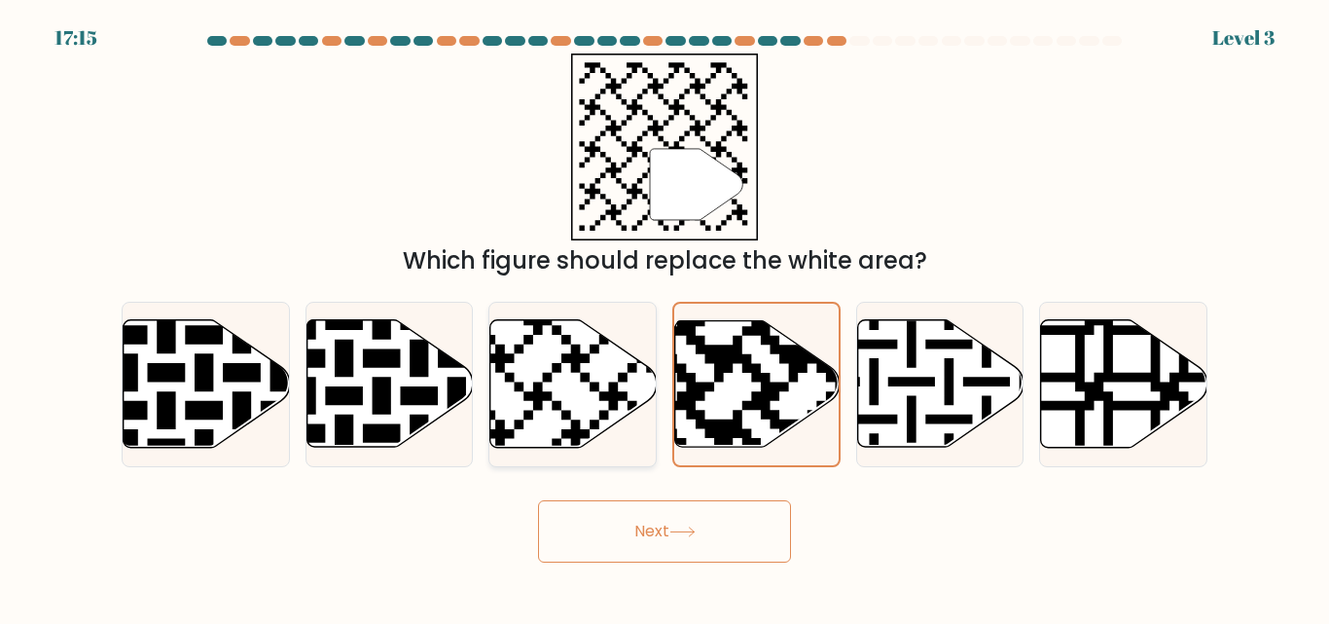
click at [545, 397] on icon at bounding box center [515, 316] width 302 height 302
click at [664, 317] on input "c." at bounding box center [664, 314] width 1 height 5
radio input "true"
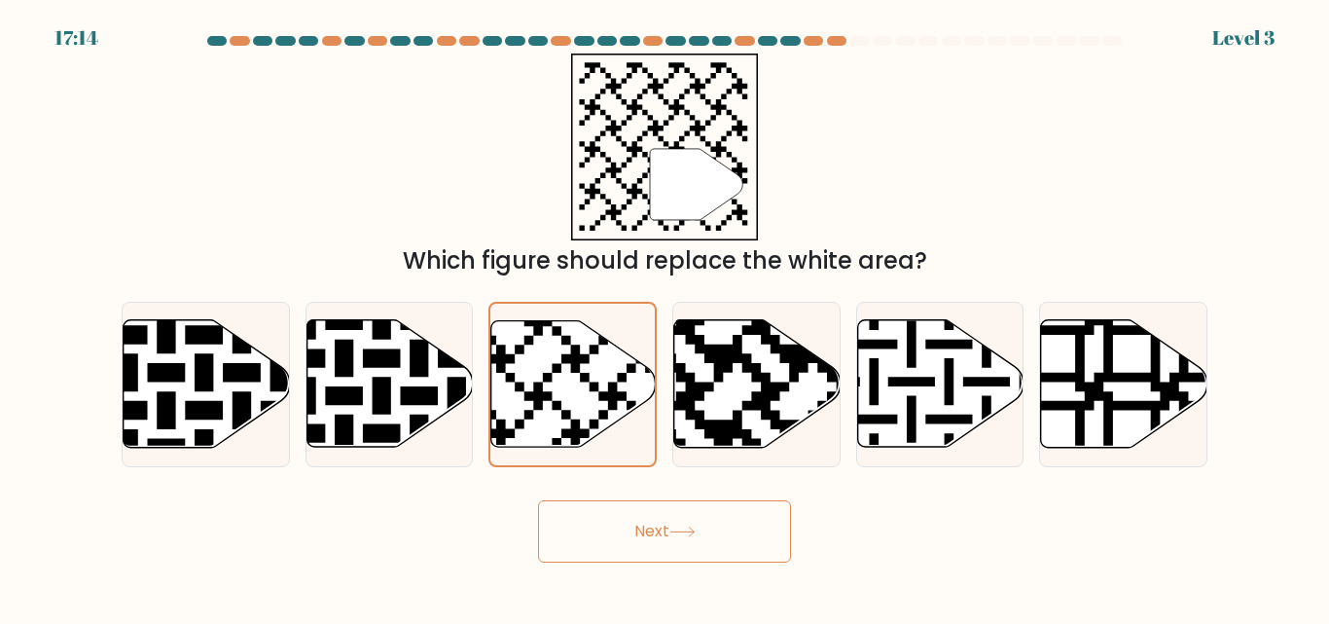
click at [652, 519] on button "Next" at bounding box center [664, 531] width 253 height 62
click at [638, 533] on button "Next" at bounding box center [664, 531] width 253 height 62
click at [634, 535] on button "Next" at bounding box center [664, 531] width 253 height 62
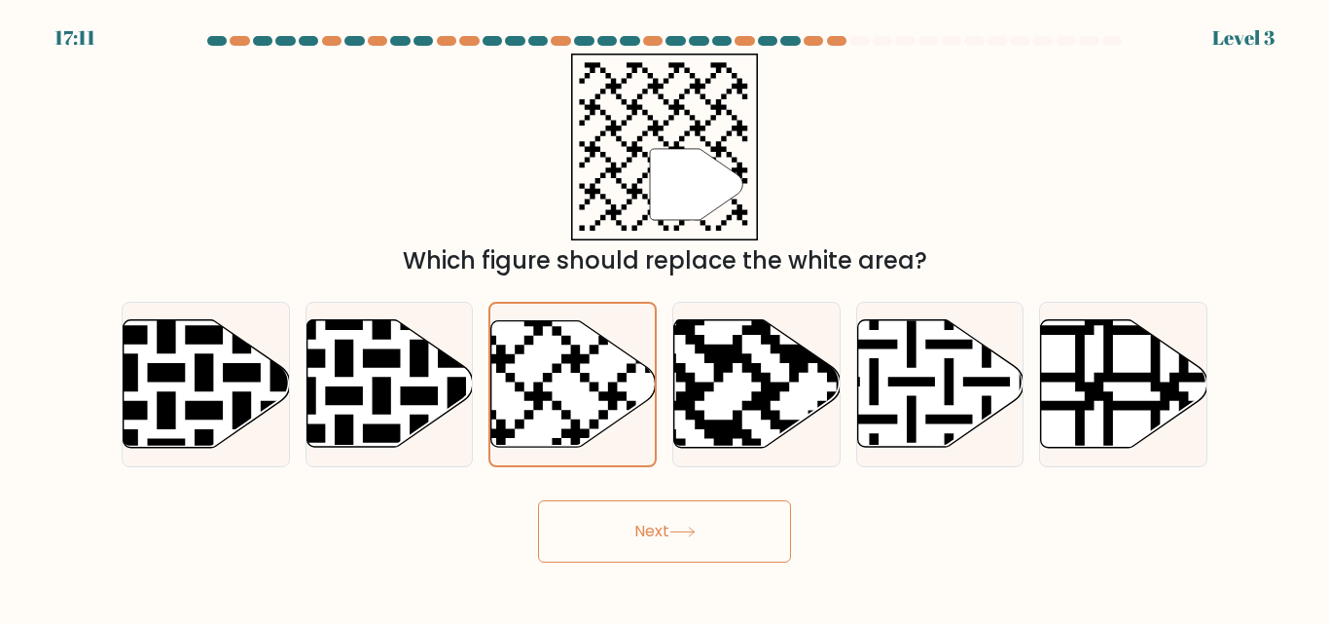
click at [634, 535] on button "Next" at bounding box center [664, 531] width 253 height 62
click at [538, 500] on button "Next" at bounding box center [664, 531] width 253 height 62
click at [711, 385] on icon at bounding box center [808, 316] width 302 height 302
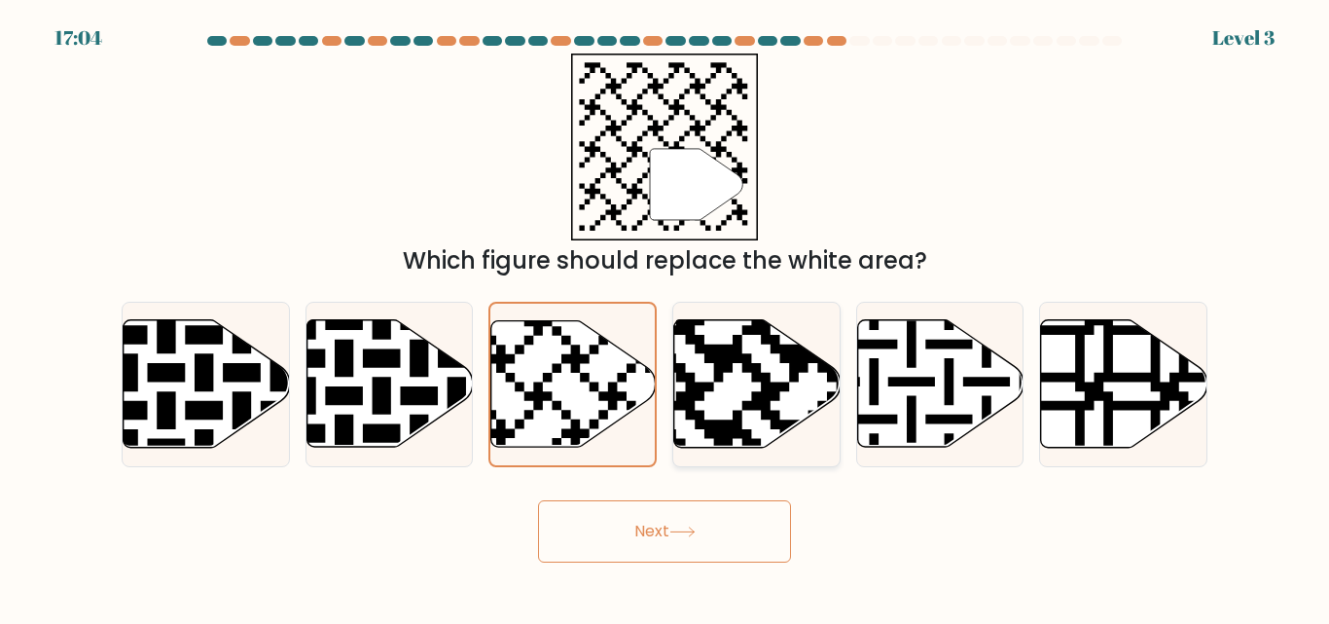
click at [665, 317] on input "d." at bounding box center [664, 314] width 1 height 5
radio input "true"
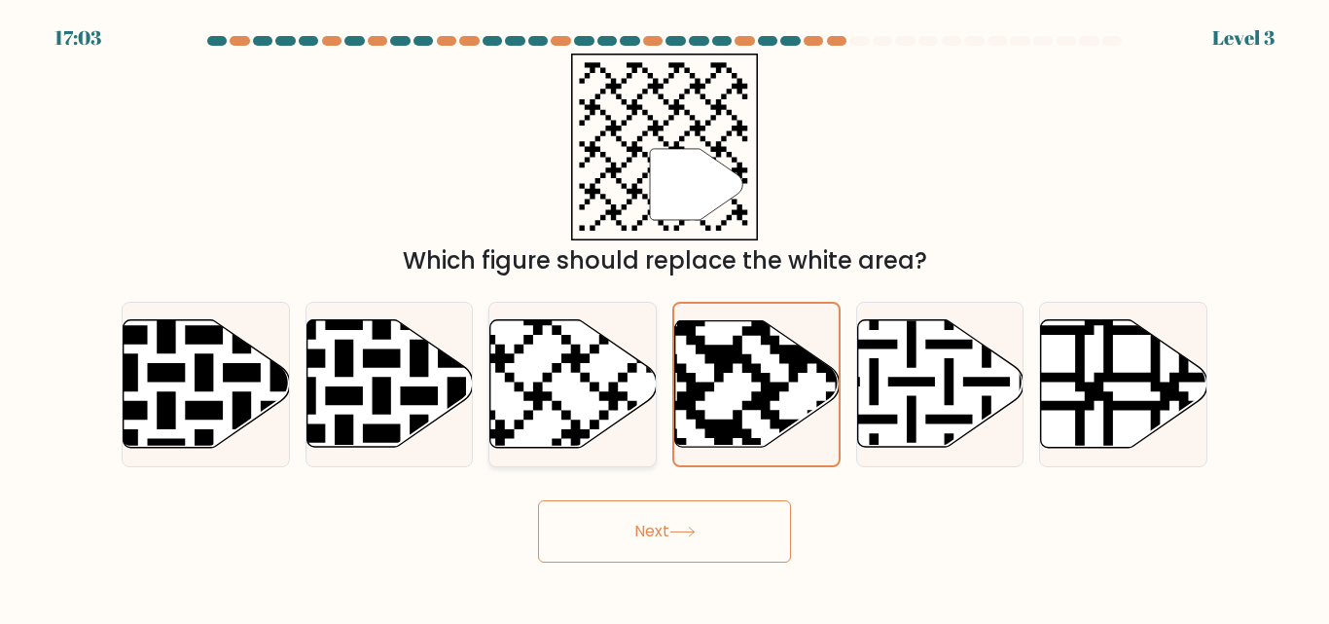
click at [544, 364] on icon at bounding box center [572, 383] width 166 height 129
click at [664, 317] on input "c." at bounding box center [664, 314] width 1 height 5
radio input "true"
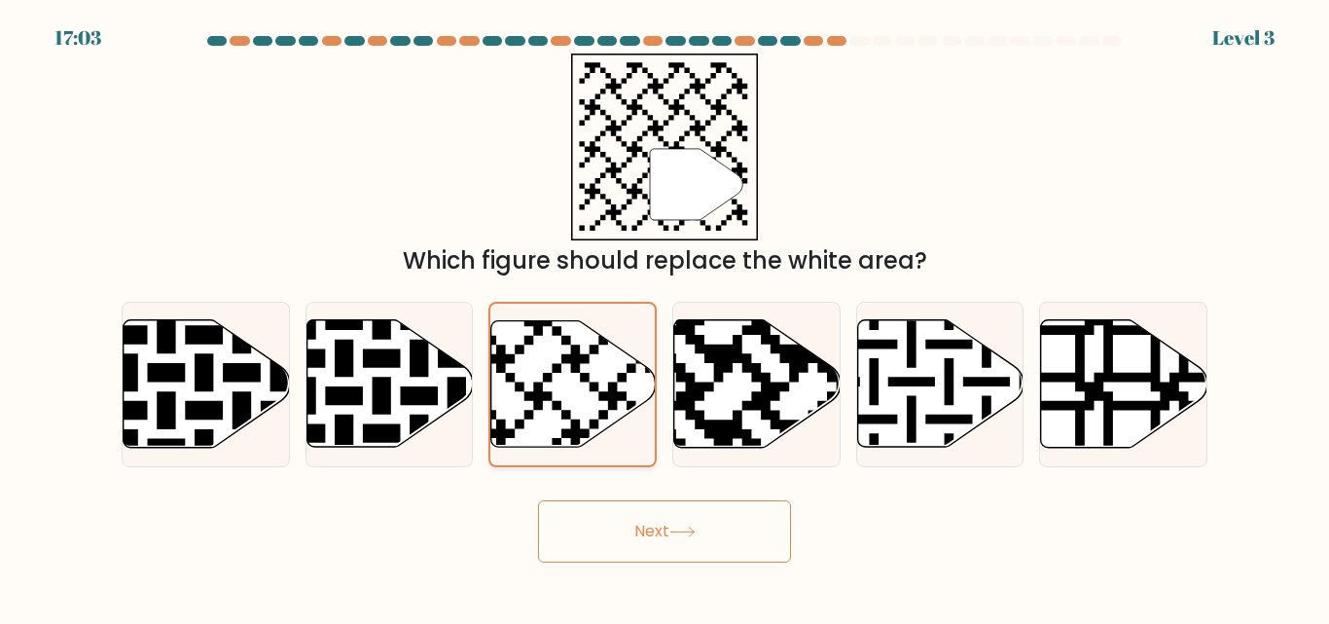
click at [542, 362] on icon at bounding box center [573, 383] width 164 height 125
click at [664, 317] on input "c." at bounding box center [664, 314] width 1 height 5
click at [540, 361] on icon at bounding box center [573, 383] width 164 height 125
click at [664, 317] on input "c." at bounding box center [664, 314] width 1 height 5
click at [676, 535] on icon at bounding box center [682, 531] width 26 height 11
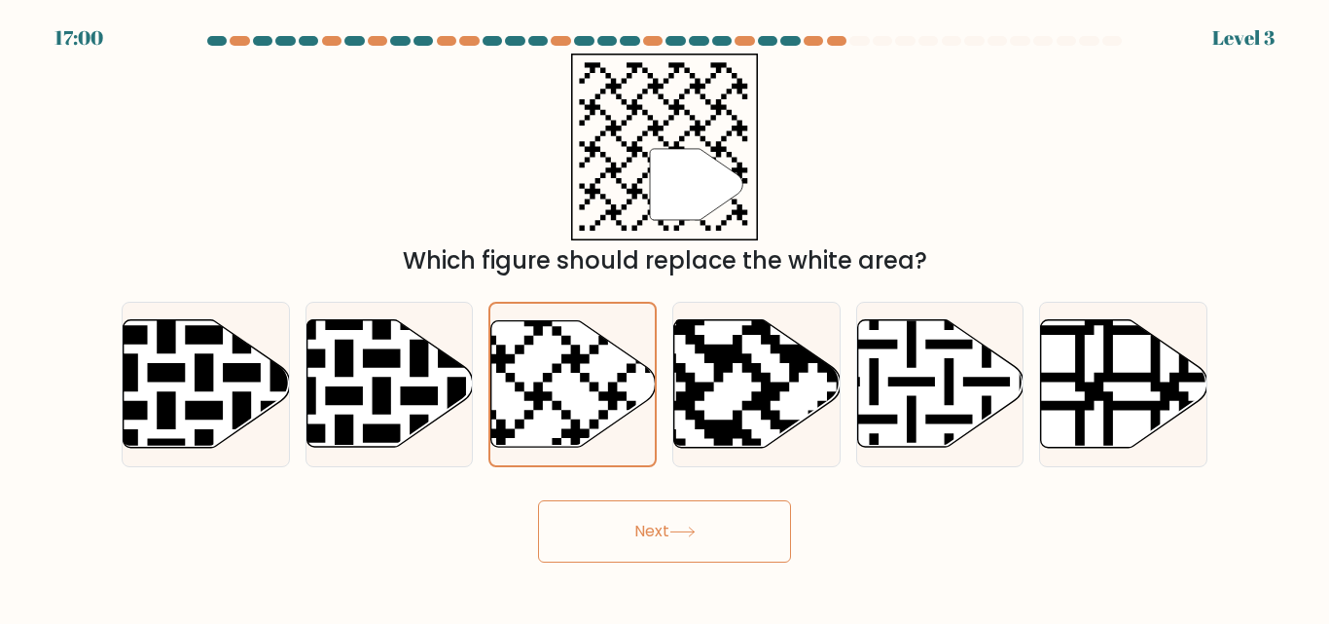
click at [688, 531] on icon at bounding box center [682, 531] width 26 height 11
click at [688, 531] on icon at bounding box center [681, 531] width 23 height 9
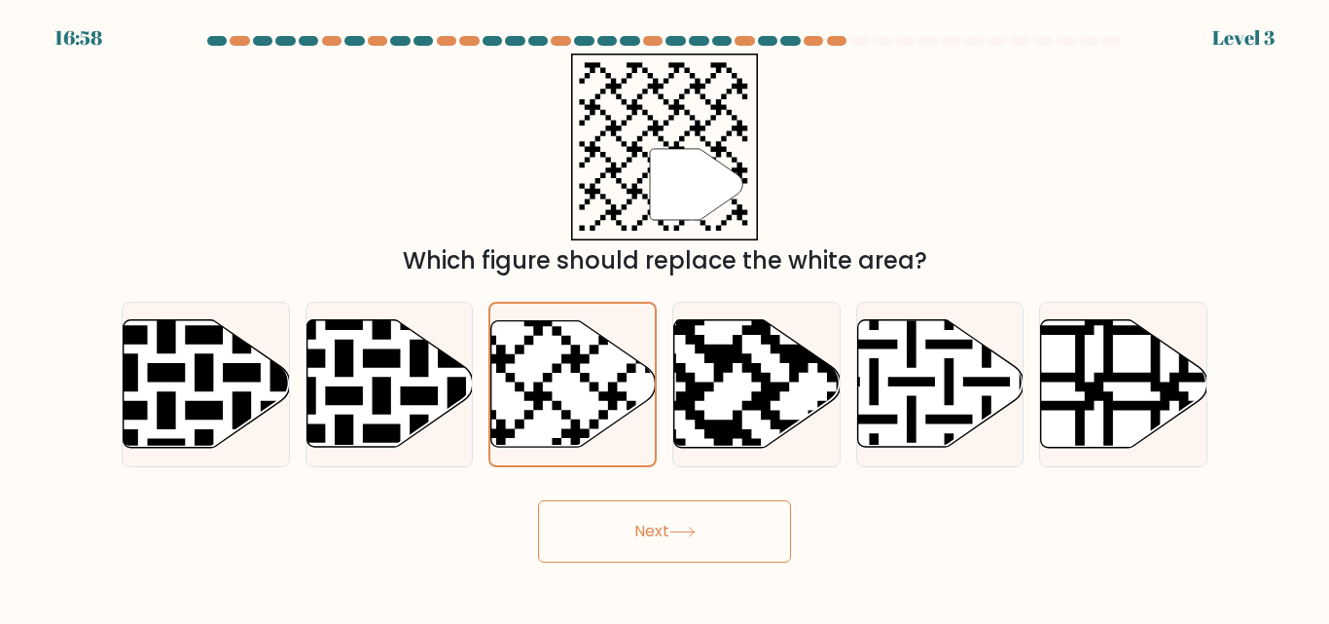
click at [688, 531] on icon at bounding box center [681, 531] width 23 height 9
click at [634, 533] on button "Next" at bounding box center [664, 531] width 253 height 62
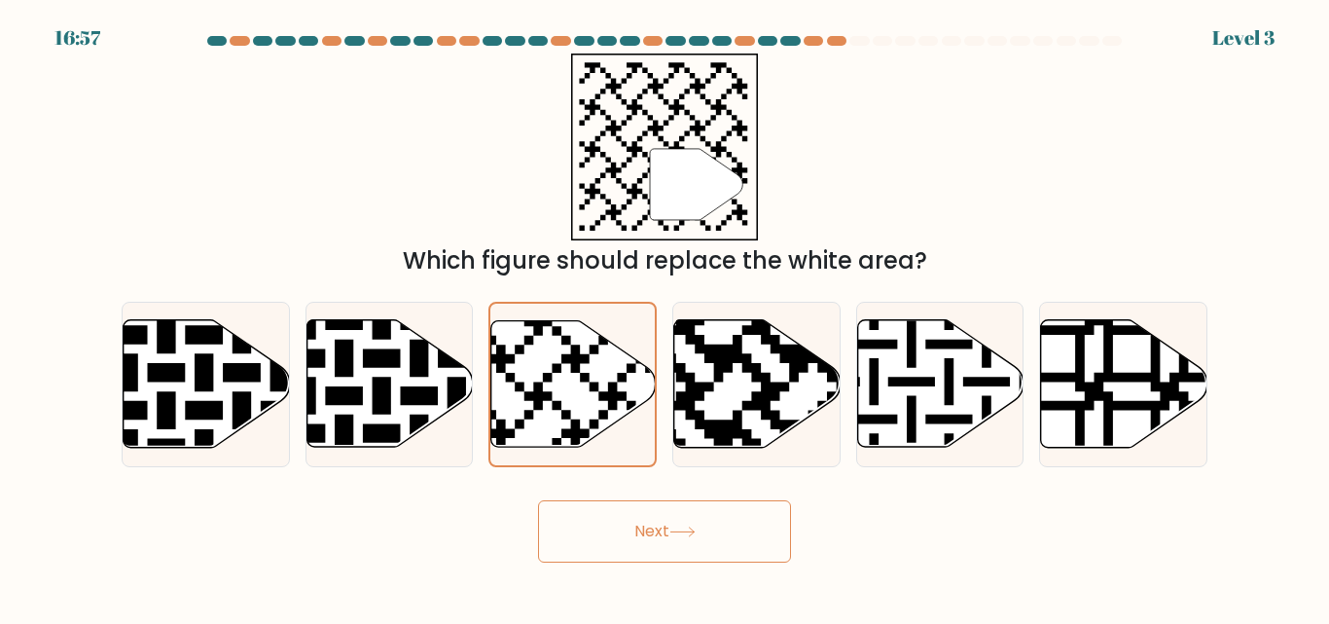
click at [634, 533] on button "Next" at bounding box center [664, 531] width 253 height 62
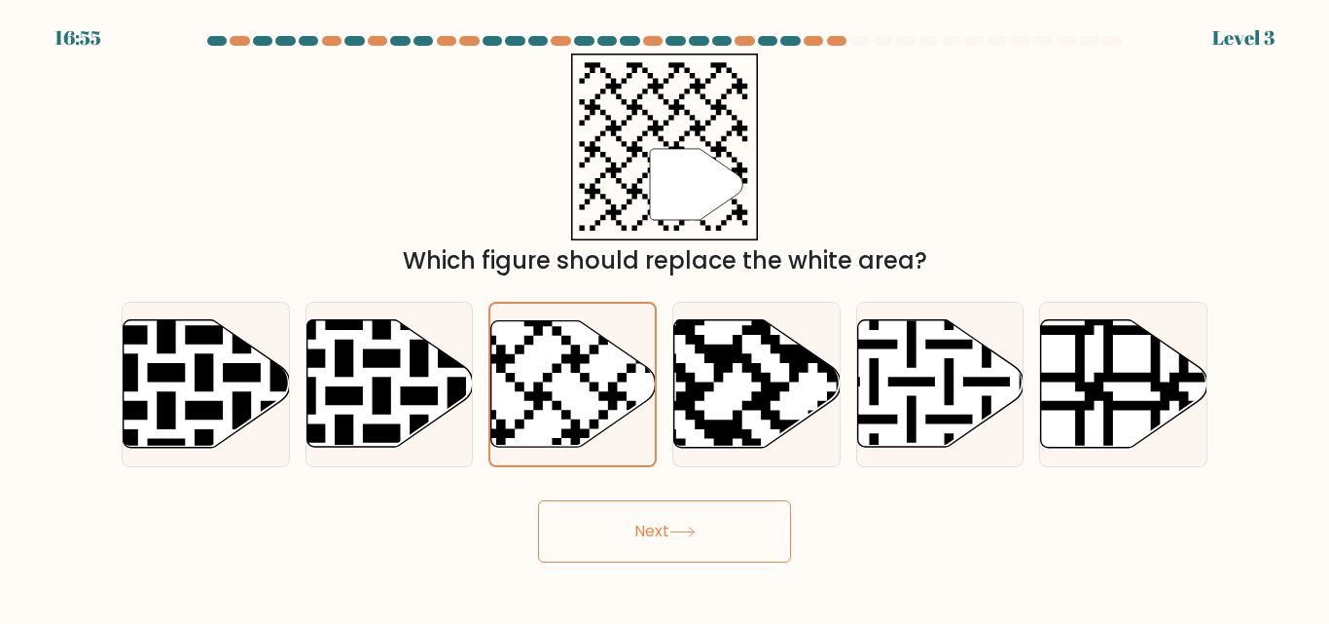
click at [634, 536] on button "Next" at bounding box center [664, 531] width 253 height 62
click at [635, 533] on button "Next" at bounding box center [664, 531] width 253 height 62
click at [635, 534] on button "Next" at bounding box center [664, 531] width 253 height 62
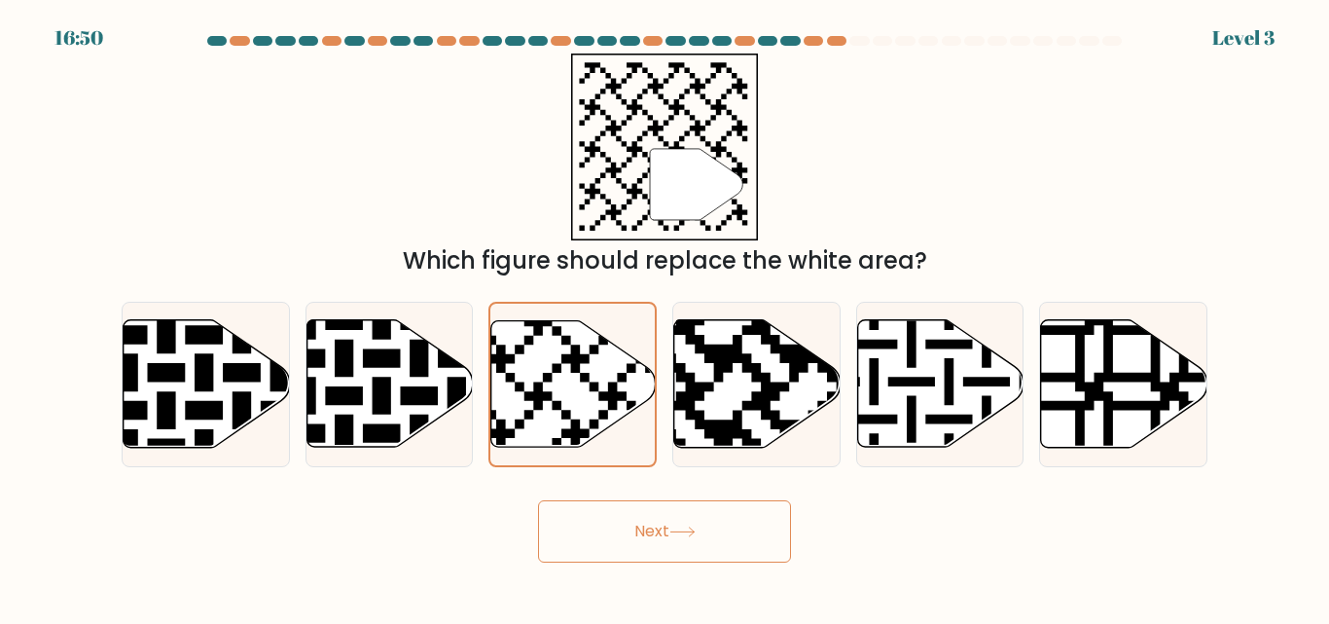
click at [635, 534] on button "Next" at bounding box center [664, 531] width 253 height 62
click at [635, 535] on button "Next" at bounding box center [664, 531] width 253 height 62
click at [538, 500] on button "Next" at bounding box center [664, 531] width 253 height 62
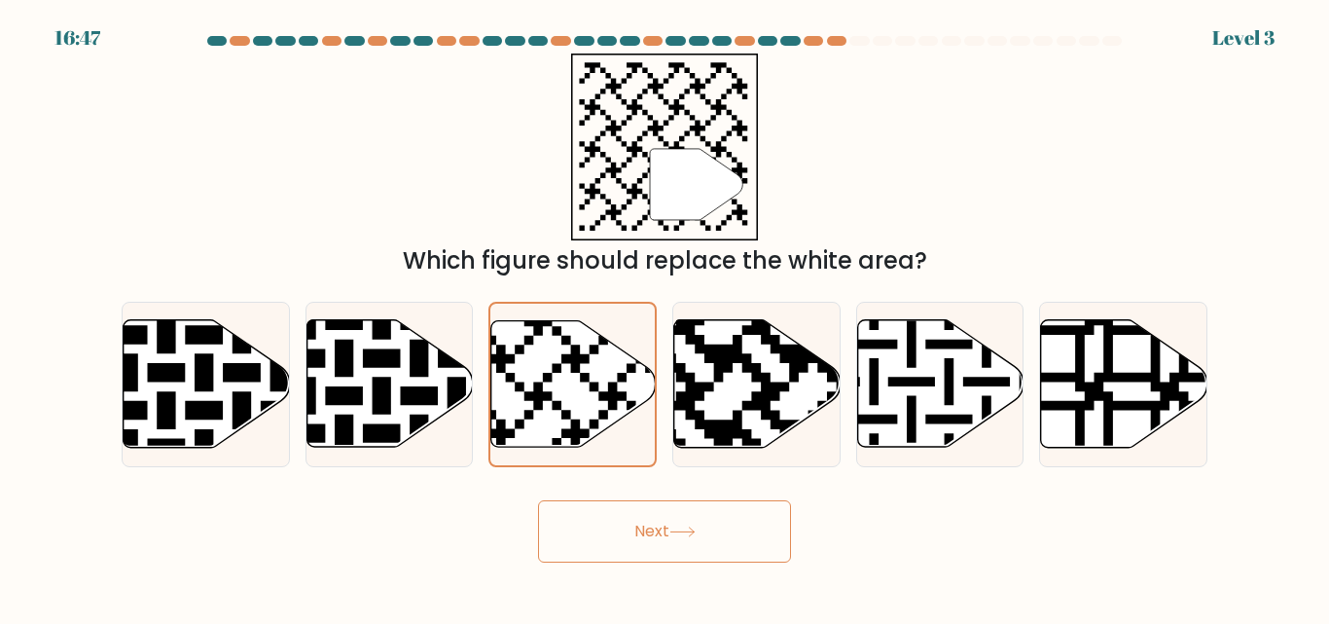
click at [538, 500] on button "Next" at bounding box center [664, 531] width 253 height 62
click at [322, 339] on icon at bounding box center [389, 383] width 166 height 127
click at [664, 317] on input "b." at bounding box center [664, 314] width 1 height 5
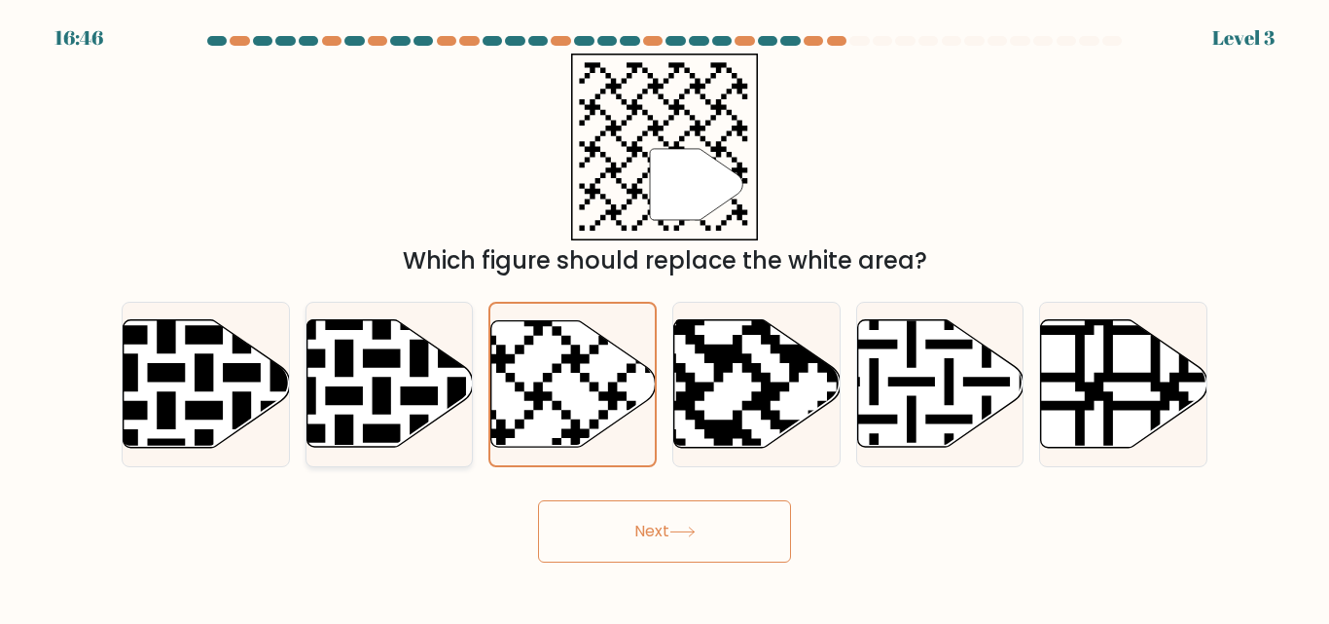
radio input "true"
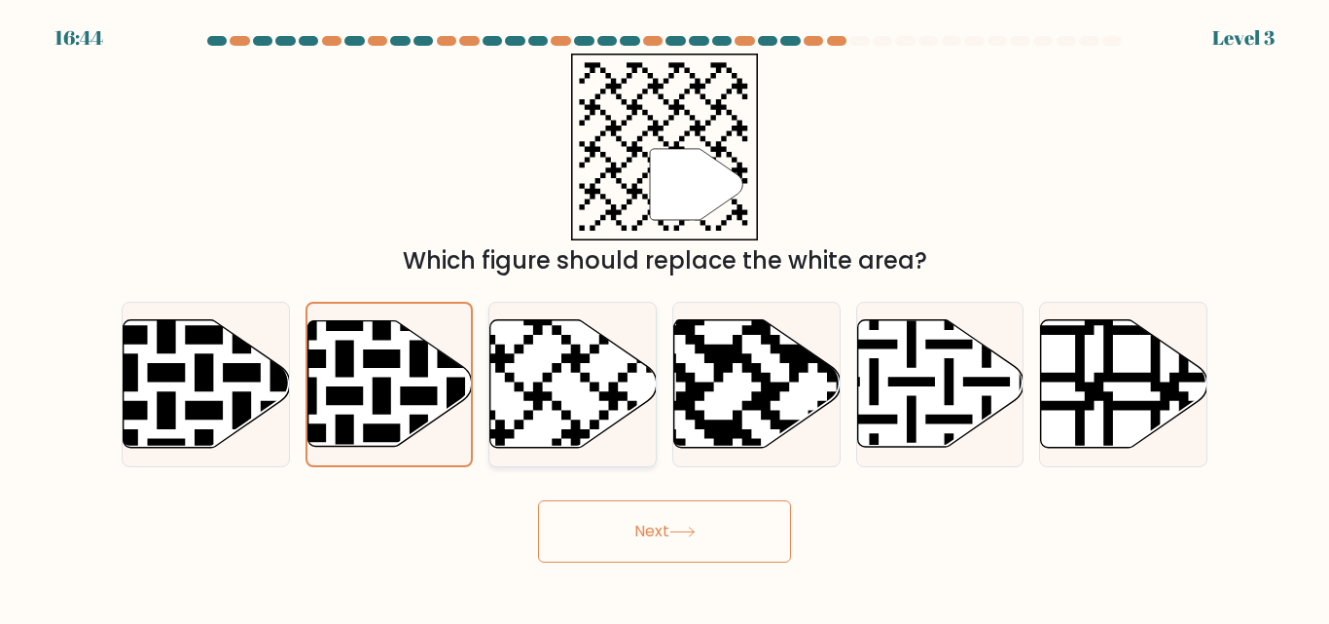
drag, startPoint x: 581, startPoint y: 428, endPoint x: 597, endPoint y: 446, distance: 24.1
click at [597, 444] on icon at bounding box center [572, 383] width 166 height 129
click at [664, 317] on input "c." at bounding box center [664, 314] width 1 height 5
radio input "true"
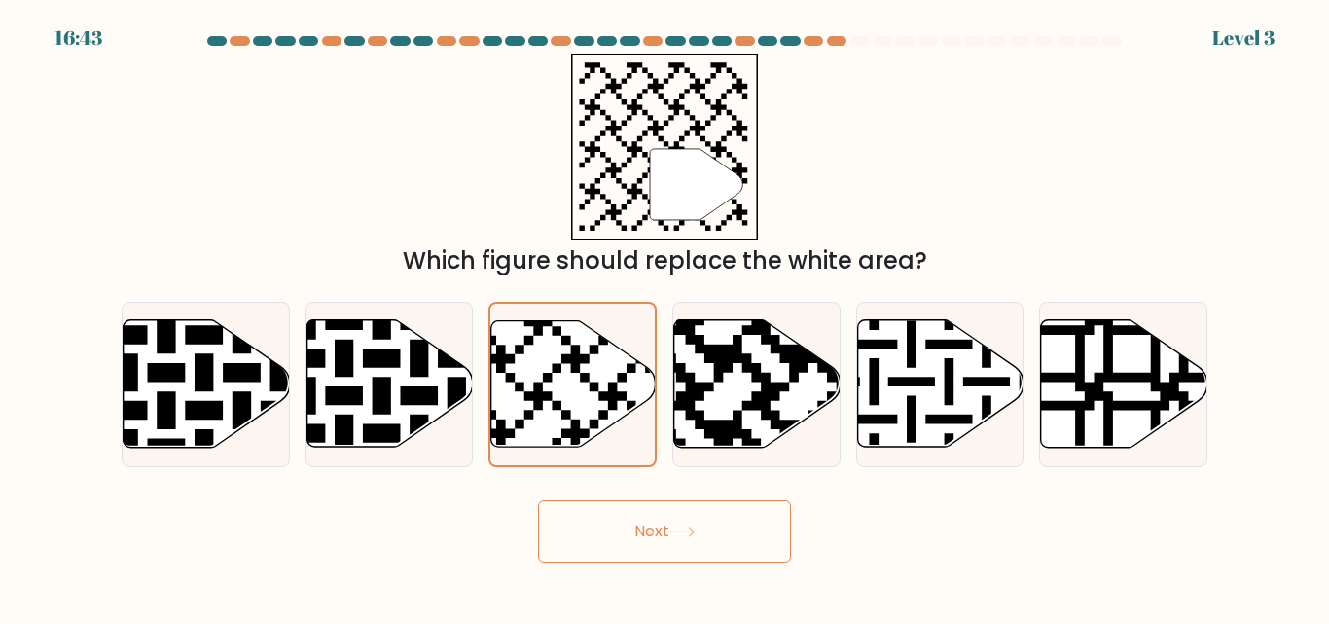
click at [638, 530] on button "Next" at bounding box center [664, 531] width 253 height 62
click at [730, 435] on icon at bounding box center [808, 316] width 302 height 302
click at [665, 317] on input "d." at bounding box center [664, 314] width 1 height 5
radio input "true"
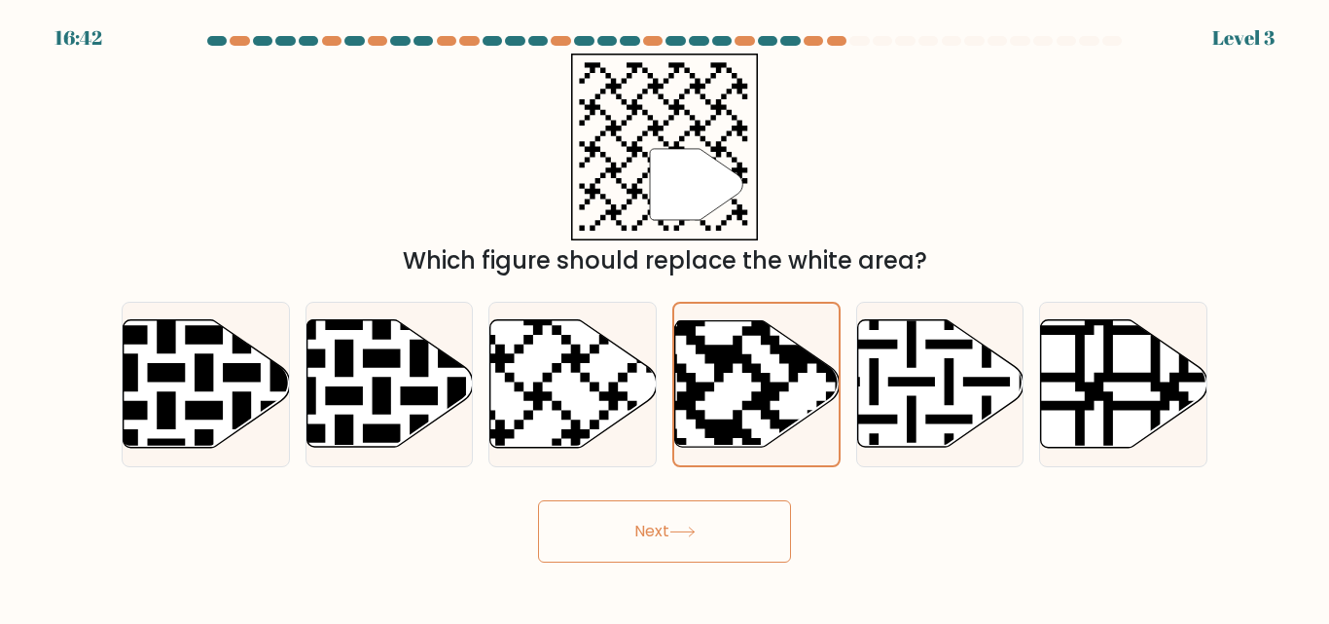
click at [652, 520] on button "Next" at bounding box center [664, 531] width 253 height 62
click at [645, 536] on button "Next" at bounding box center [664, 531] width 253 height 62
click at [570, 409] on icon at bounding box center [573, 383] width 166 height 127
click at [664, 317] on input "c." at bounding box center [664, 314] width 1 height 5
radio input "true"
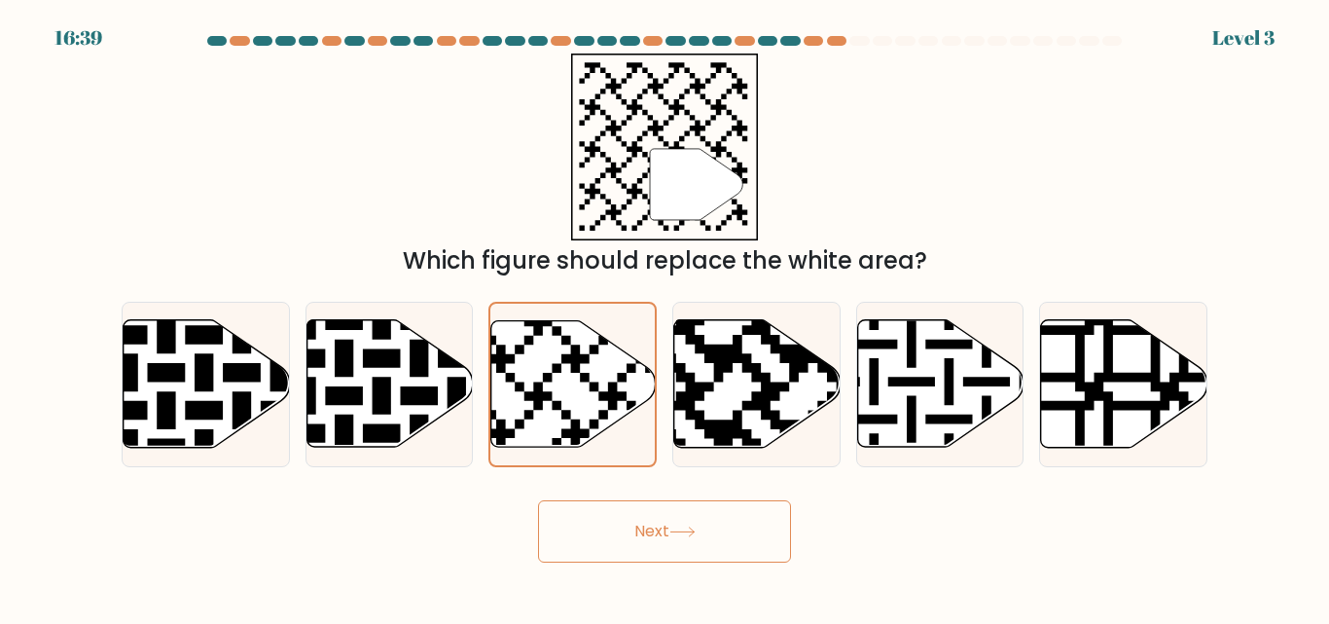
click at [635, 533] on button "Next" at bounding box center [664, 531] width 253 height 62
click at [635, 534] on button "Next" at bounding box center [664, 531] width 253 height 62
click at [633, 534] on button "Next" at bounding box center [664, 531] width 253 height 62
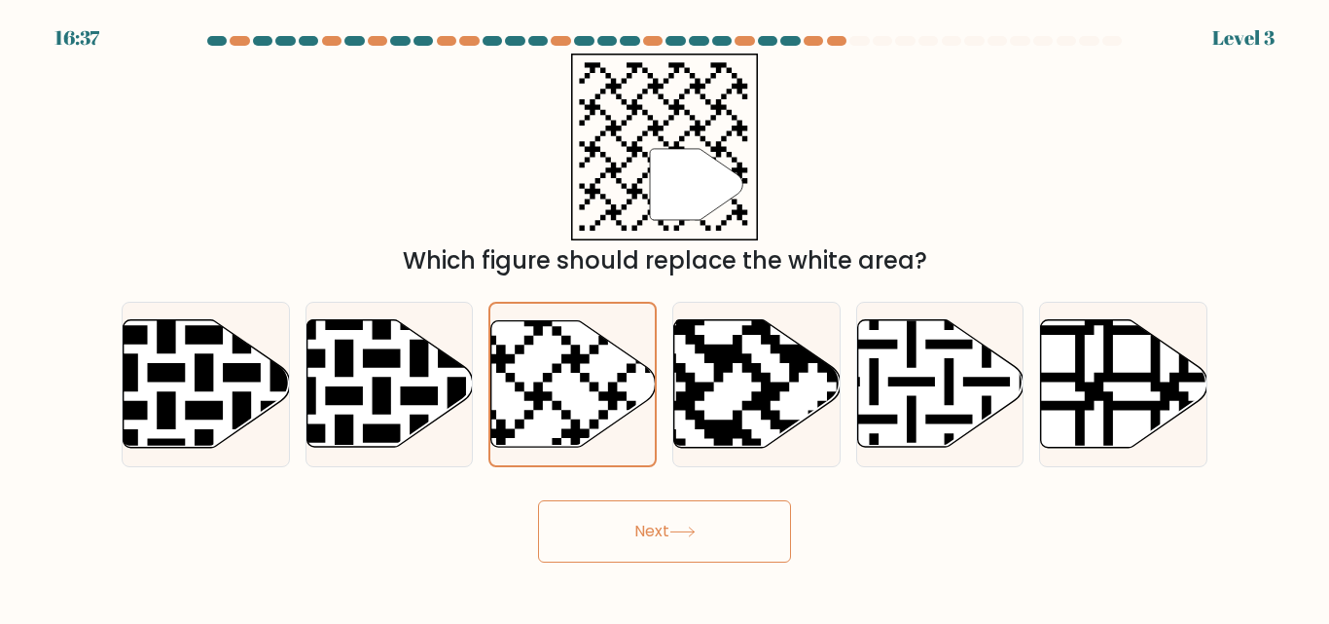
drag, startPoint x: 625, startPoint y: 541, endPoint x: 611, endPoint y: 556, distance: 20.0
click at [611, 556] on button "Next" at bounding box center [664, 531] width 253 height 62
click at [754, 395] on icon at bounding box center [808, 316] width 302 height 302
click at [665, 317] on input "d." at bounding box center [664, 314] width 1 height 5
radio input "true"
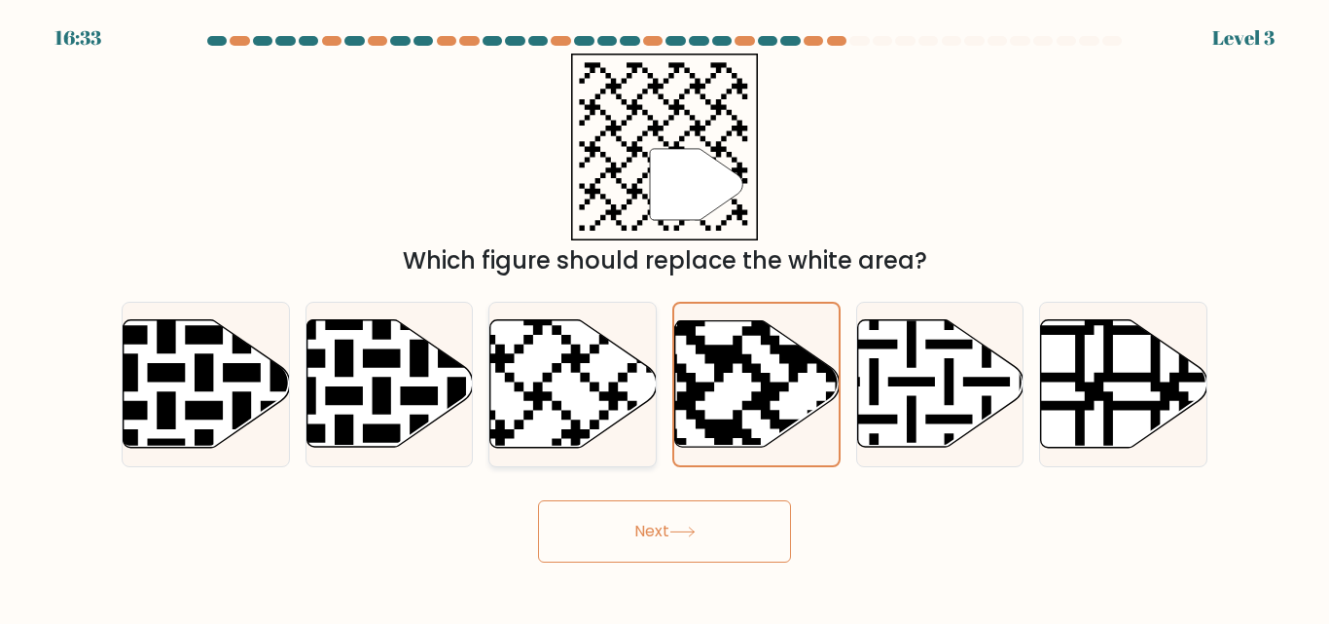
click at [592, 382] on icon at bounding box center [515, 316] width 302 height 302
click at [664, 317] on input "c." at bounding box center [664, 314] width 1 height 5
radio input "true"
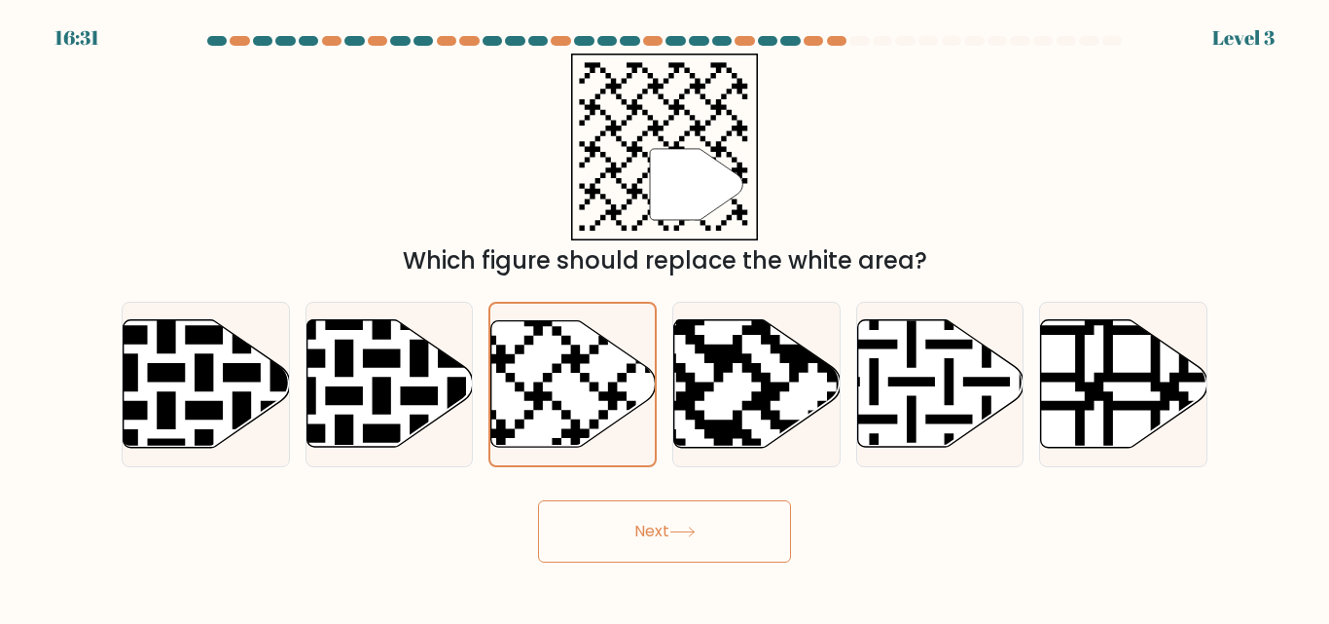
click at [641, 531] on button "Next" at bounding box center [664, 531] width 253 height 62
click at [651, 537] on button "Next" at bounding box center [664, 531] width 253 height 62
click at [913, 431] on icon at bounding box center [992, 454] width 302 height 302
click at [665, 317] on input "e." at bounding box center [664, 314] width 1 height 5
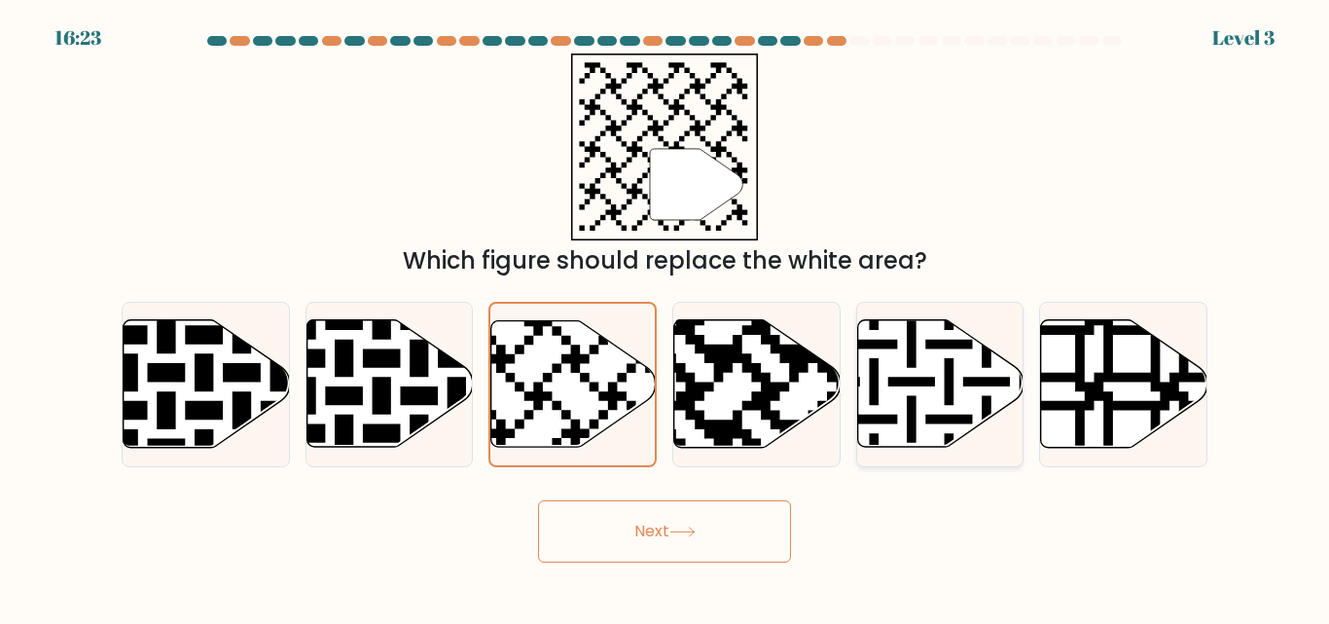
radio input "true"
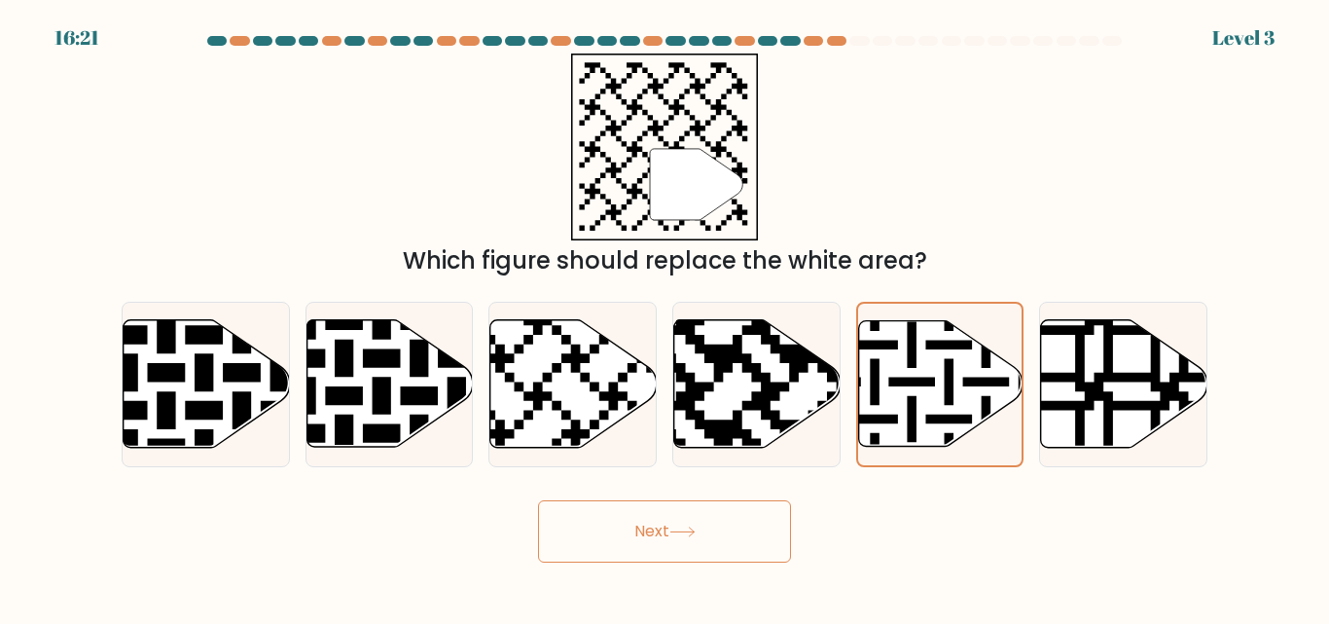
click at [641, 533] on button "Next" at bounding box center [664, 531] width 253 height 62
click at [524, 355] on icon at bounding box center [573, 383] width 166 height 127
click at [664, 317] on input "c." at bounding box center [664, 314] width 1 height 5
radio input "true"
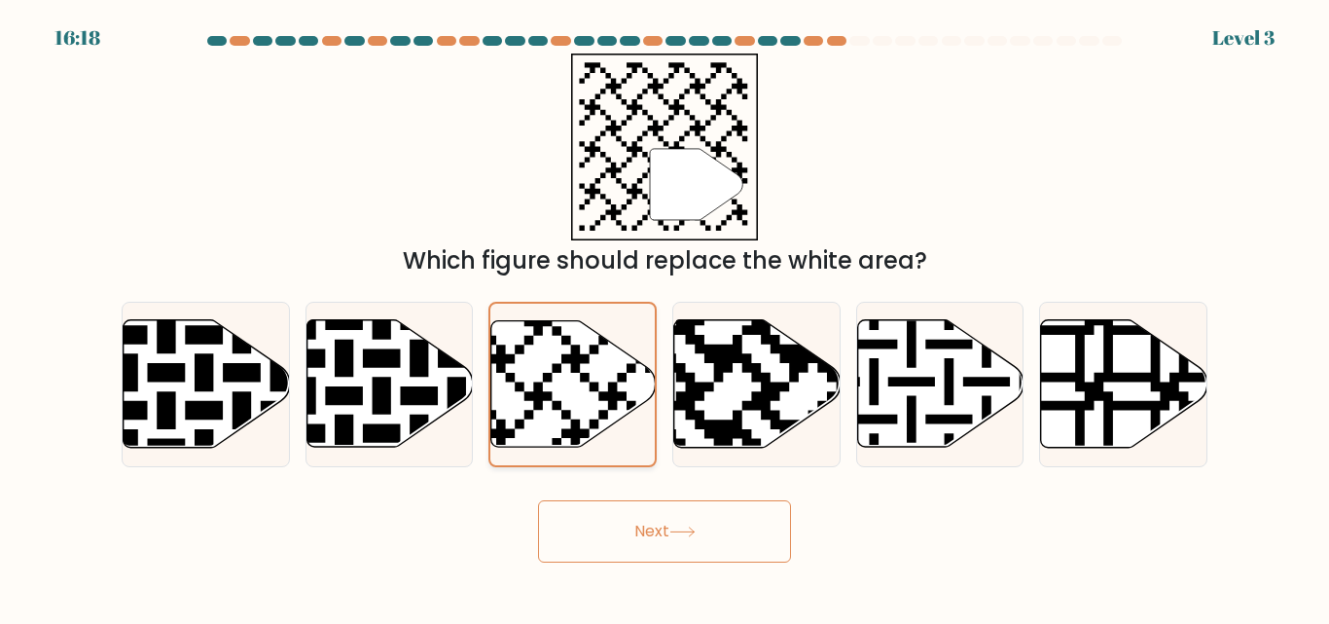
drag, startPoint x: 671, startPoint y: 539, endPoint x: 539, endPoint y: 420, distance: 177.7
click at [666, 536] on button "Next" at bounding box center [664, 531] width 253 height 62
click at [583, 403] on icon at bounding box center [573, 383] width 166 height 127
click at [664, 317] on input "c." at bounding box center [664, 314] width 1 height 5
radio input "true"
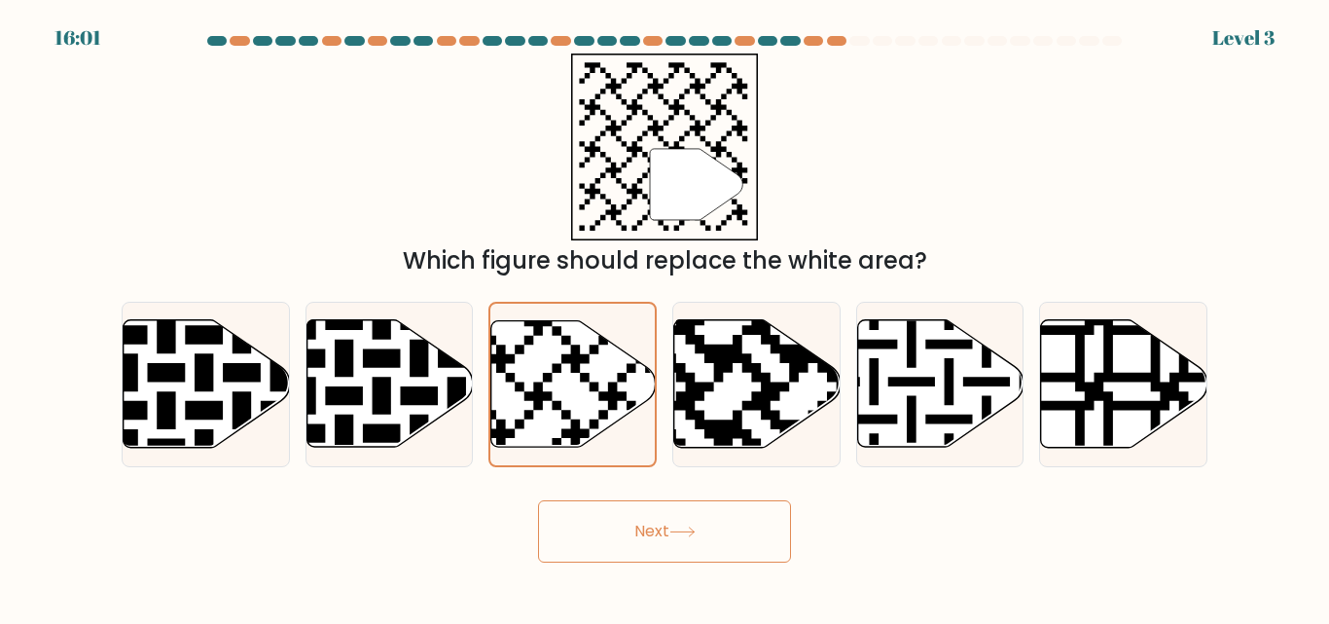
click at [659, 528] on button "Next" at bounding box center [664, 531] width 253 height 62
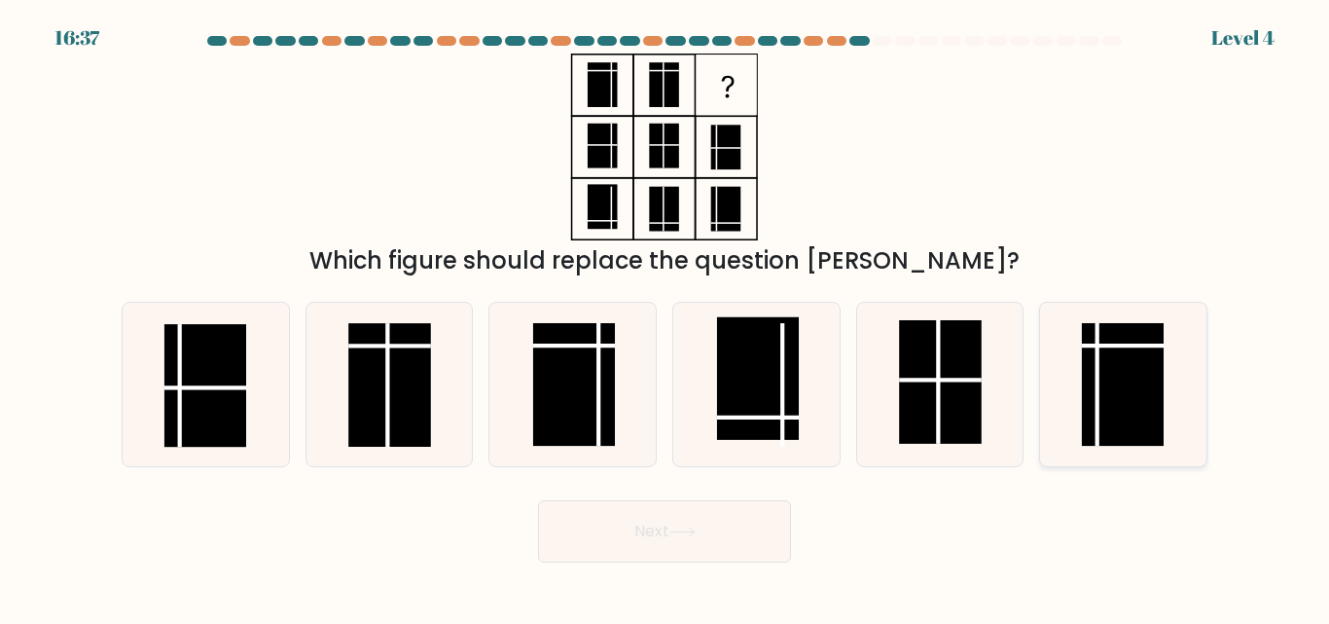
click at [1128, 375] on rect at bounding box center [1123, 385] width 82 height 123
click at [665, 317] on input "f." at bounding box center [664, 314] width 1 height 5
radio input "true"
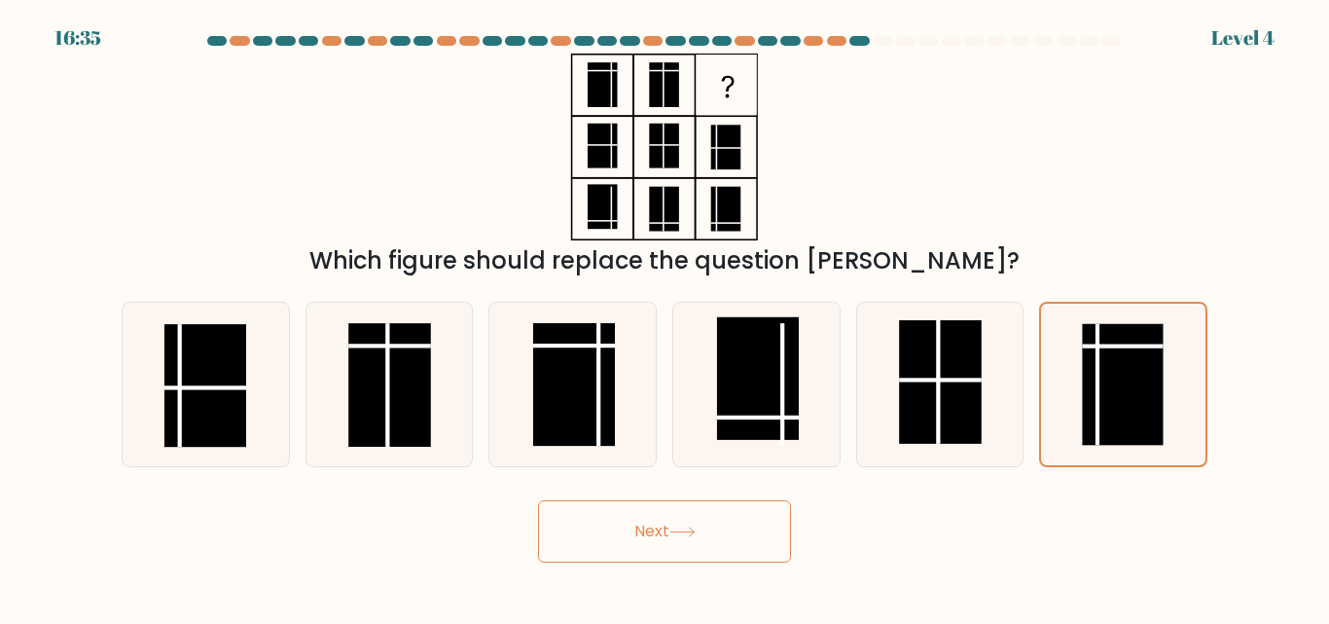
click at [645, 531] on button "Next" at bounding box center [664, 531] width 253 height 62
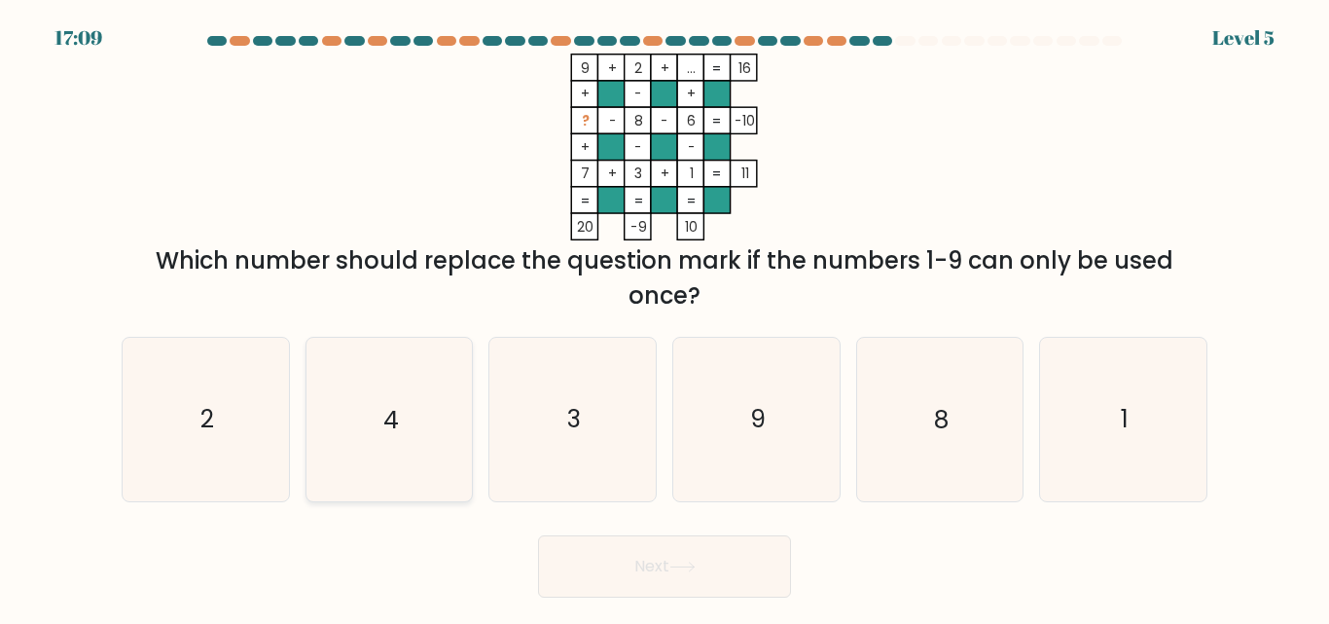
click at [408, 432] on icon "4" at bounding box center [388, 419] width 162 height 162
click at [664, 317] on input "b. 4" at bounding box center [664, 314] width 1 height 5
radio input "true"
click at [641, 572] on button "Next" at bounding box center [664, 566] width 253 height 62
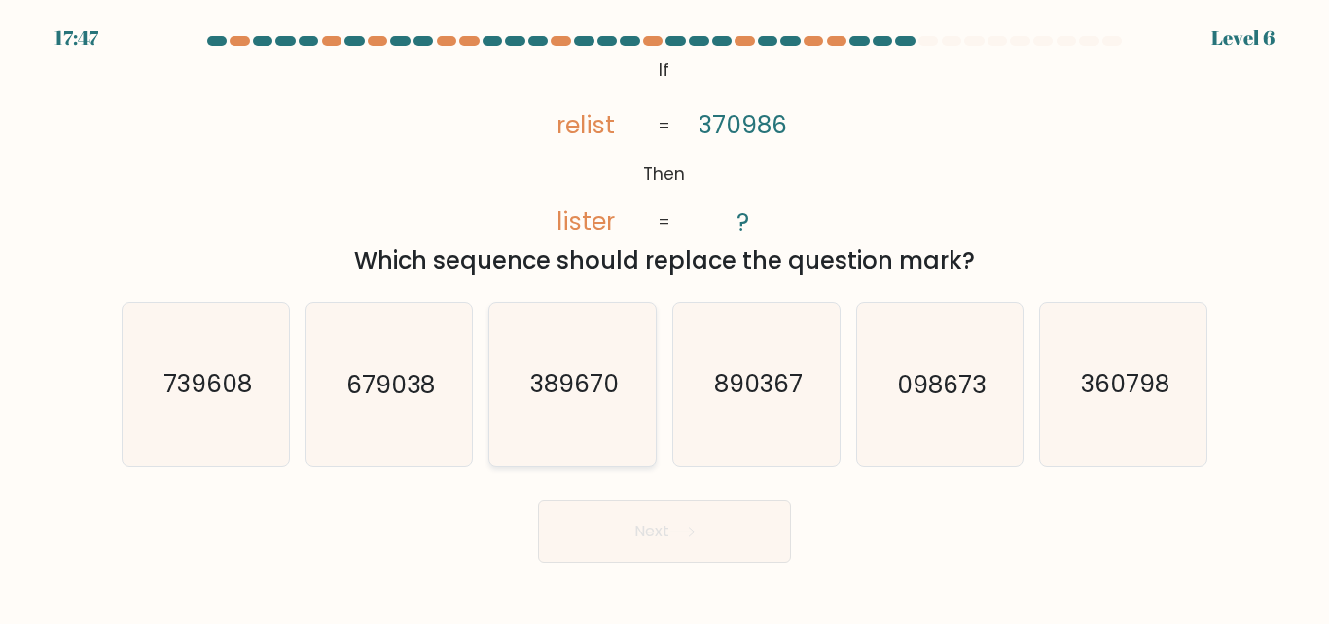
click at [591, 387] on text "389670" at bounding box center [574, 385] width 89 height 34
click at [664, 317] on input "c. 389670" at bounding box center [664, 314] width 1 height 5
radio input "true"
click at [905, 392] on text "098673" at bounding box center [941, 385] width 89 height 34
click at [665, 317] on input "e. 098673" at bounding box center [664, 314] width 1 height 5
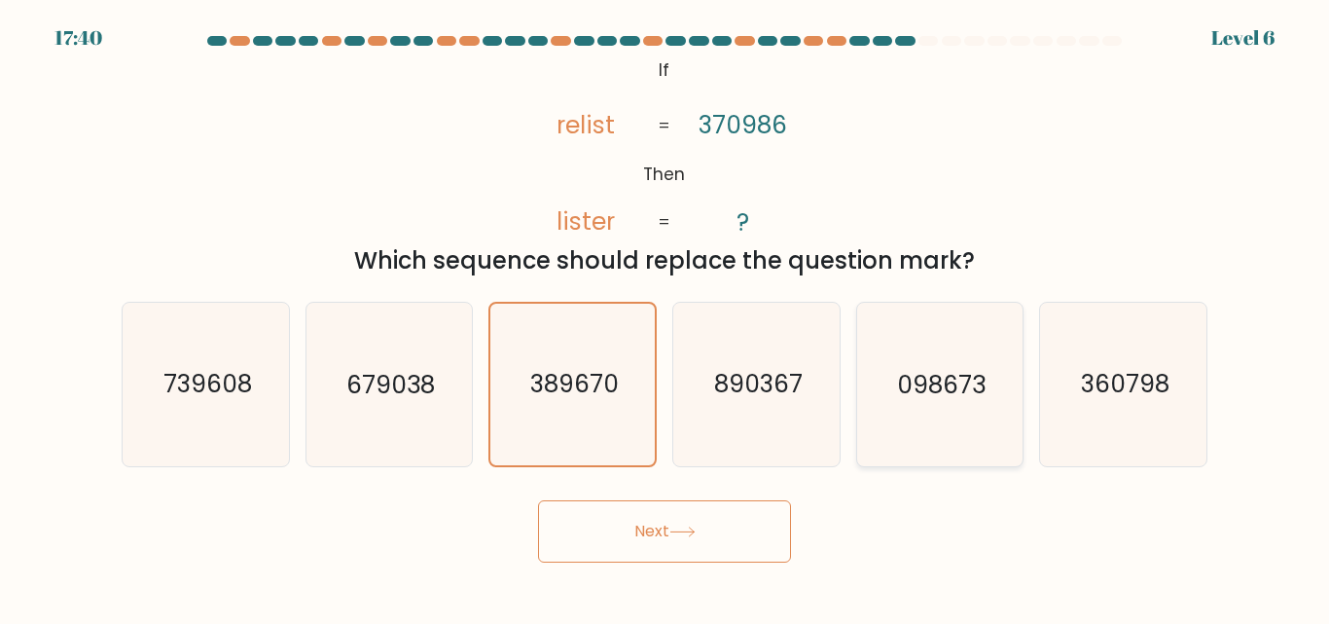
radio input "true"
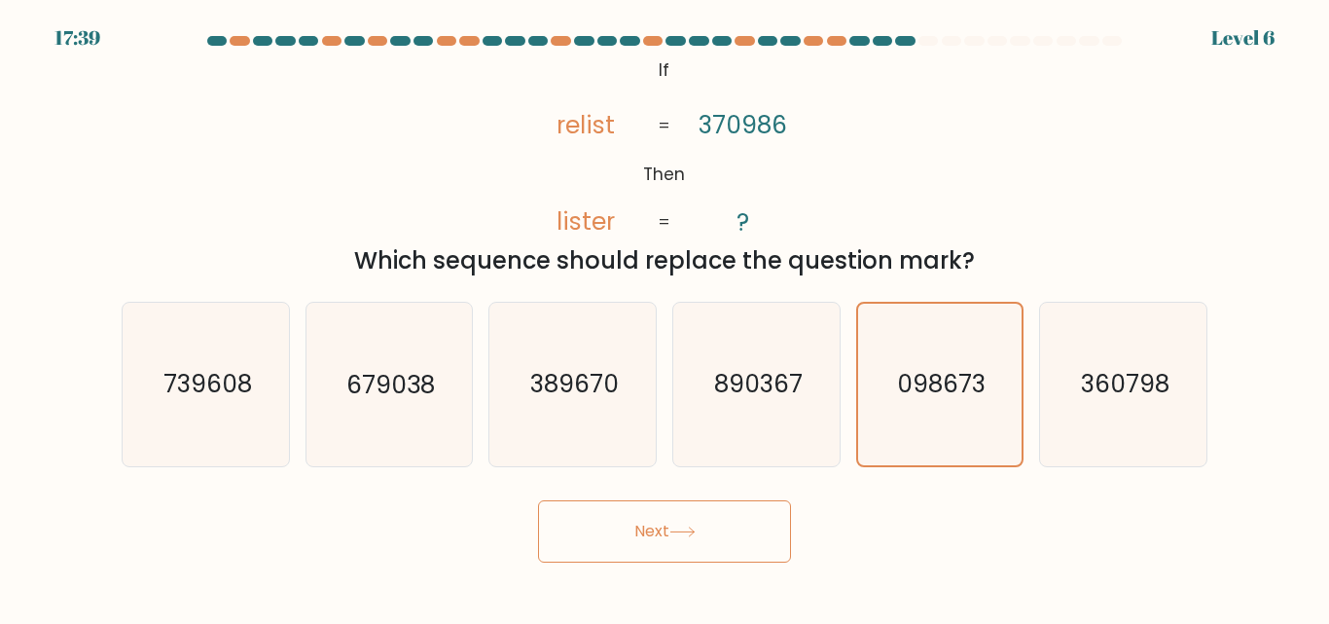
drag, startPoint x: 631, startPoint y: 535, endPoint x: 625, endPoint y: 527, distance: 10.3
click at [628, 536] on button "Next" at bounding box center [664, 531] width 253 height 62
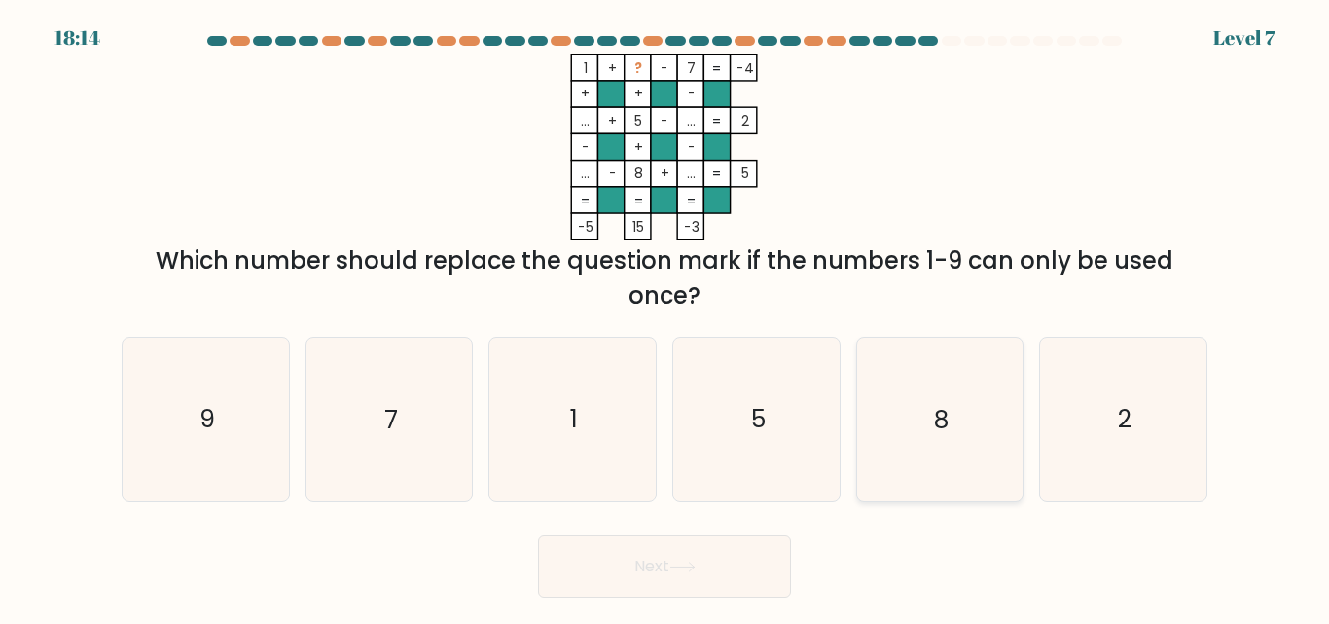
drag, startPoint x: 1136, startPoint y: 439, endPoint x: 999, endPoint y: 448, distance: 137.5
click at [1135, 439] on icon "2" at bounding box center [1123, 419] width 162 height 162
click at [665, 317] on input "f. 2" at bounding box center [664, 314] width 1 height 5
radio input "true"
click at [663, 567] on button "Next" at bounding box center [664, 566] width 253 height 62
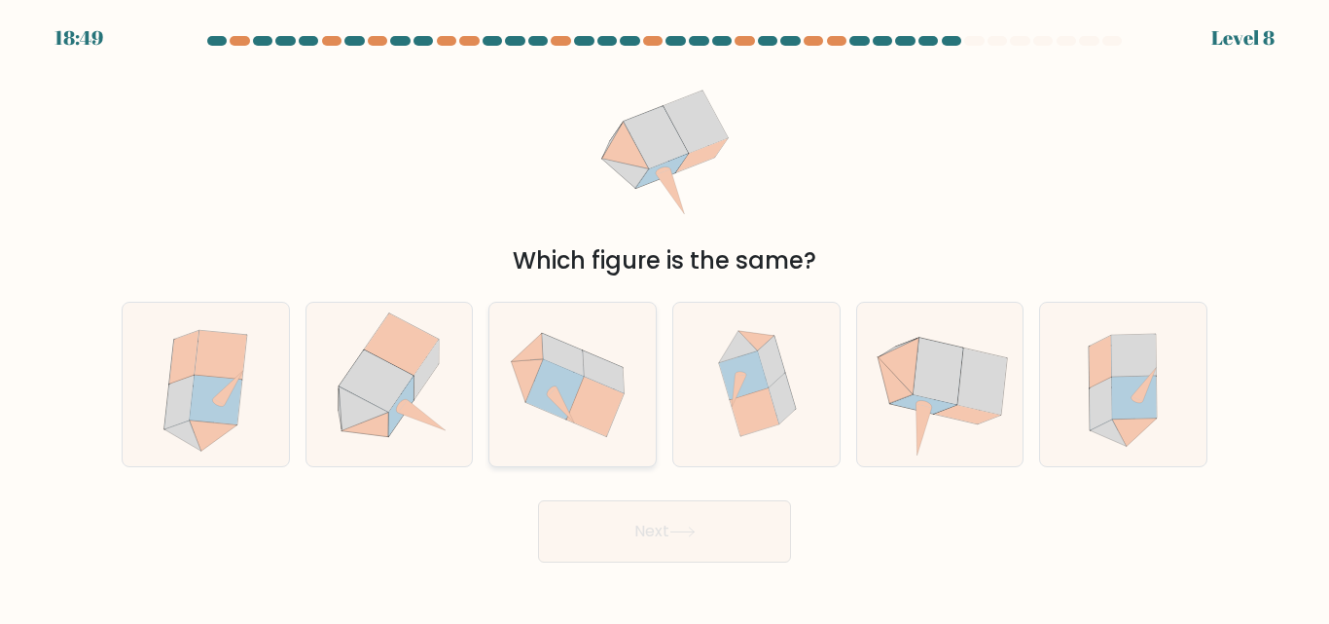
click at [574, 404] on icon at bounding box center [594, 406] width 57 height 60
click at [664, 317] on input "c." at bounding box center [664, 314] width 1 height 5
radio input "true"
click at [649, 530] on button "Next" at bounding box center [664, 531] width 253 height 62
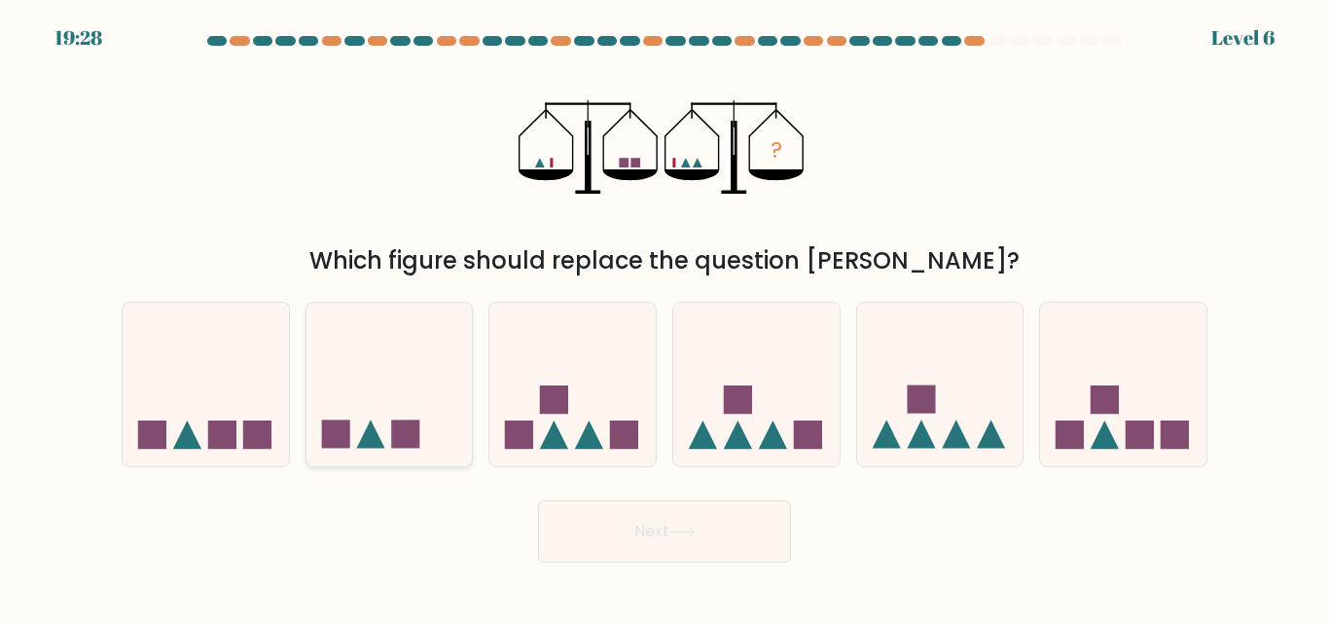
click at [373, 437] on icon at bounding box center [370, 434] width 28 height 28
click at [664, 317] on input "b." at bounding box center [664, 314] width 1 height 5
radio input "true"
click at [657, 528] on button "Next" at bounding box center [664, 531] width 253 height 62
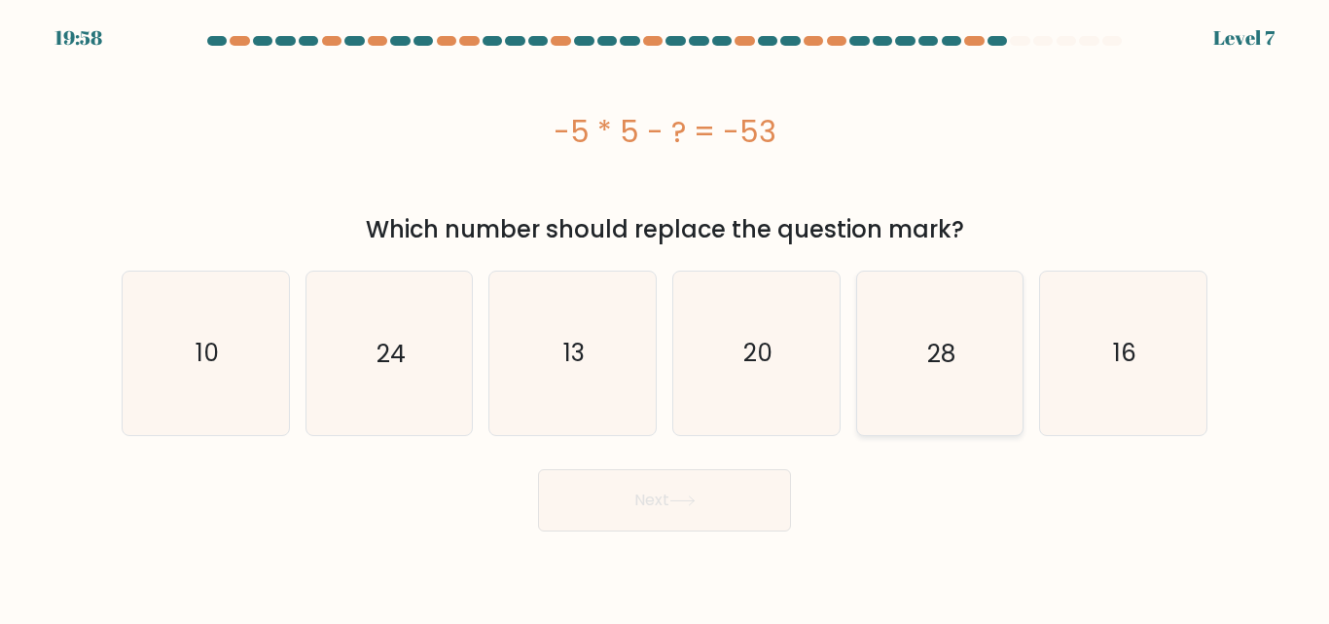
click at [903, 406] on icon "28" at bounding box center [939, 352] width 162 height 162
click at [665, 317] on input "e. 28" at bounding box center [664, 314] width 1 height 5
radio input "true"
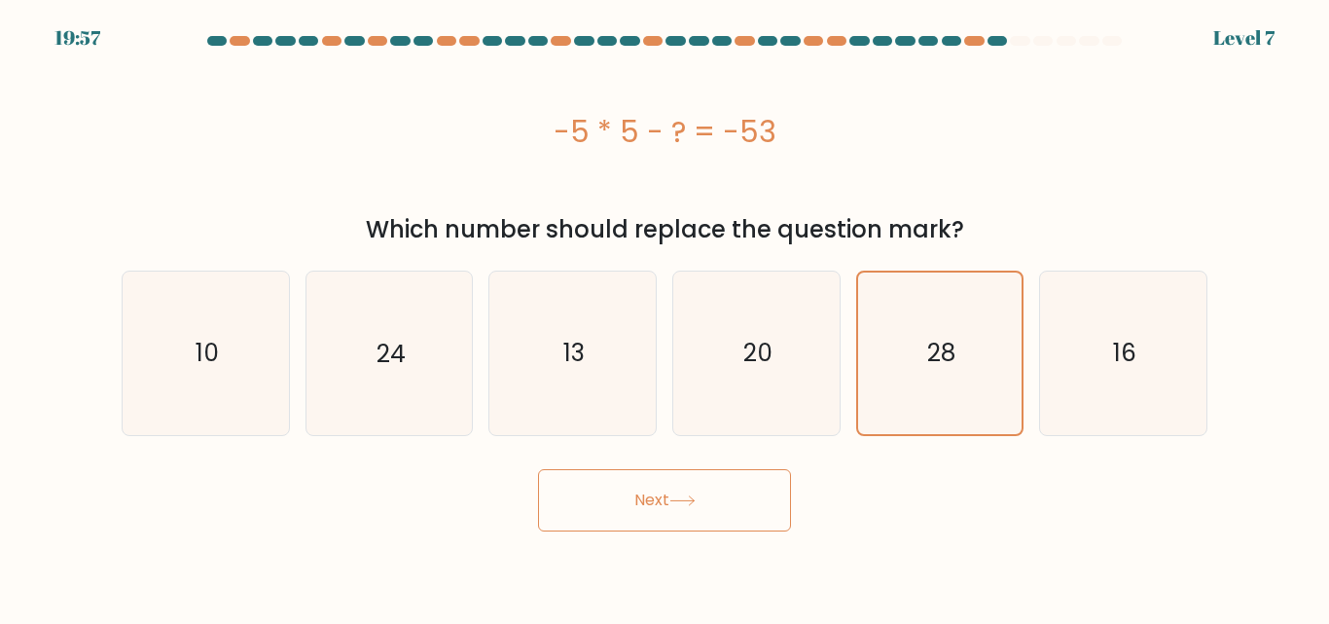
click at [674, 500] on icon at bounding box center [682, 500] width 26 height 11
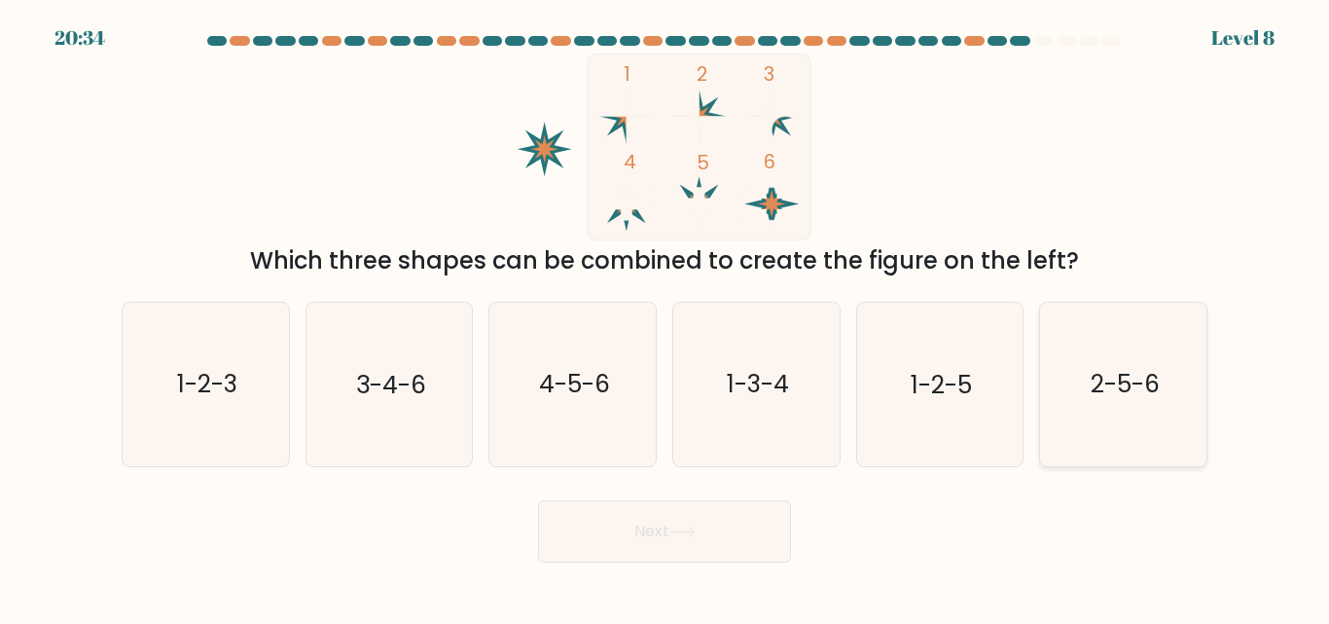
drag, startPoint x: 1088, startPoint y: 374, endPoint x: 1087, endPoint y: 385, distance: 11.7
click at [1087, 385] on icon "2-5-6" at bounding box center [1123, 384] width 162 height 162
click at [665, 317] on input "f. 2-5-6" at bounding box center [664, 314] width 1 height 5
radio input "true"
click at [635, 526] on button "Next" at bounding box center [664, 531] width 253 height 62
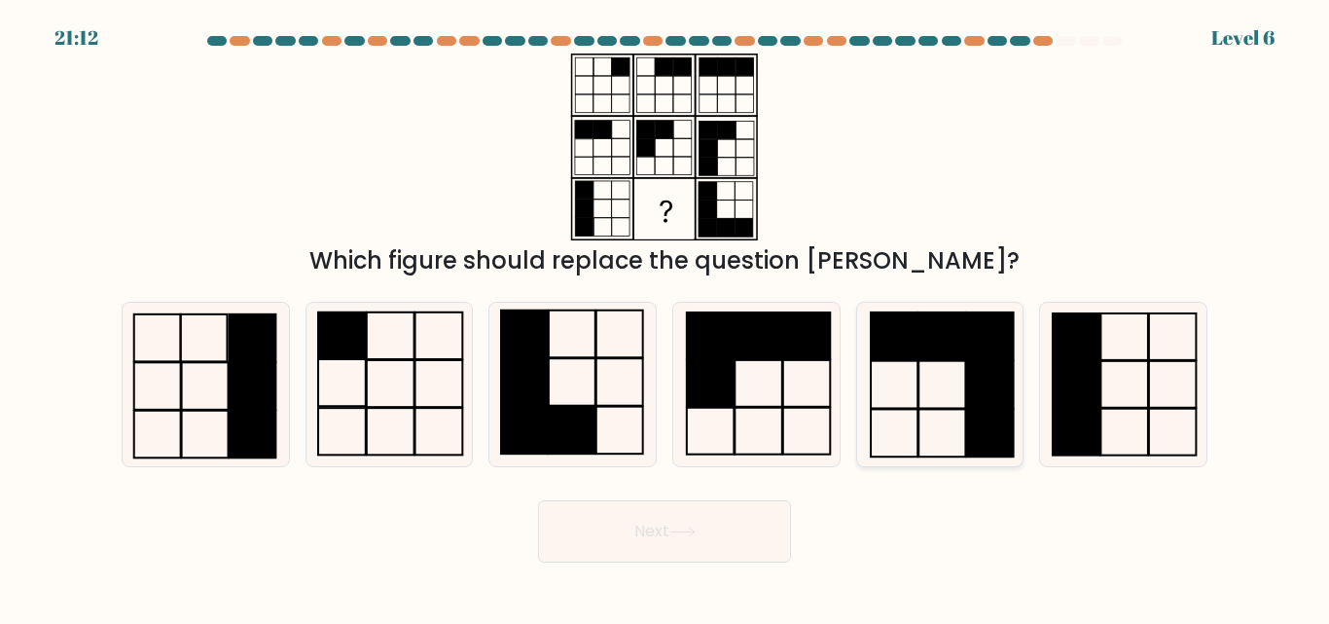
click at [891, 383] on icon at bounding box center [939, 384] width 162 height 162
click at [665, 317] on input "e." at bounding box center [664, 314] width 1 height 5
radio input "true"
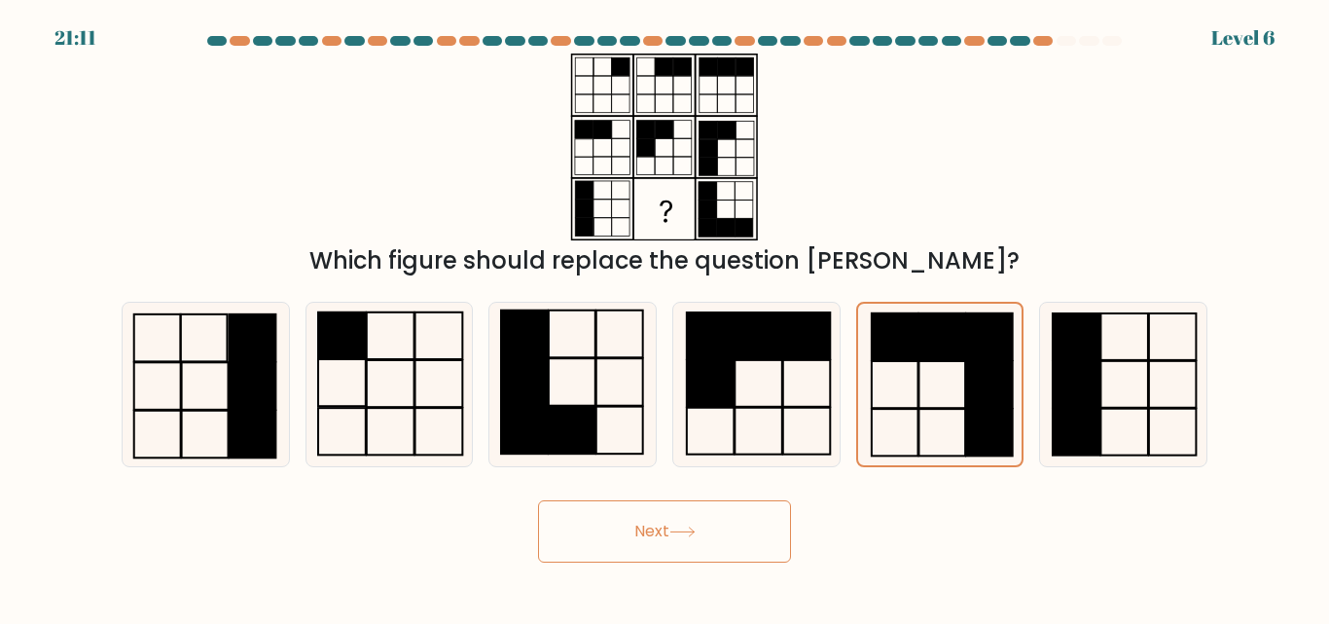
click at [640, 535] on button "Next" at bounding box center [664, 531] width 253 height 62
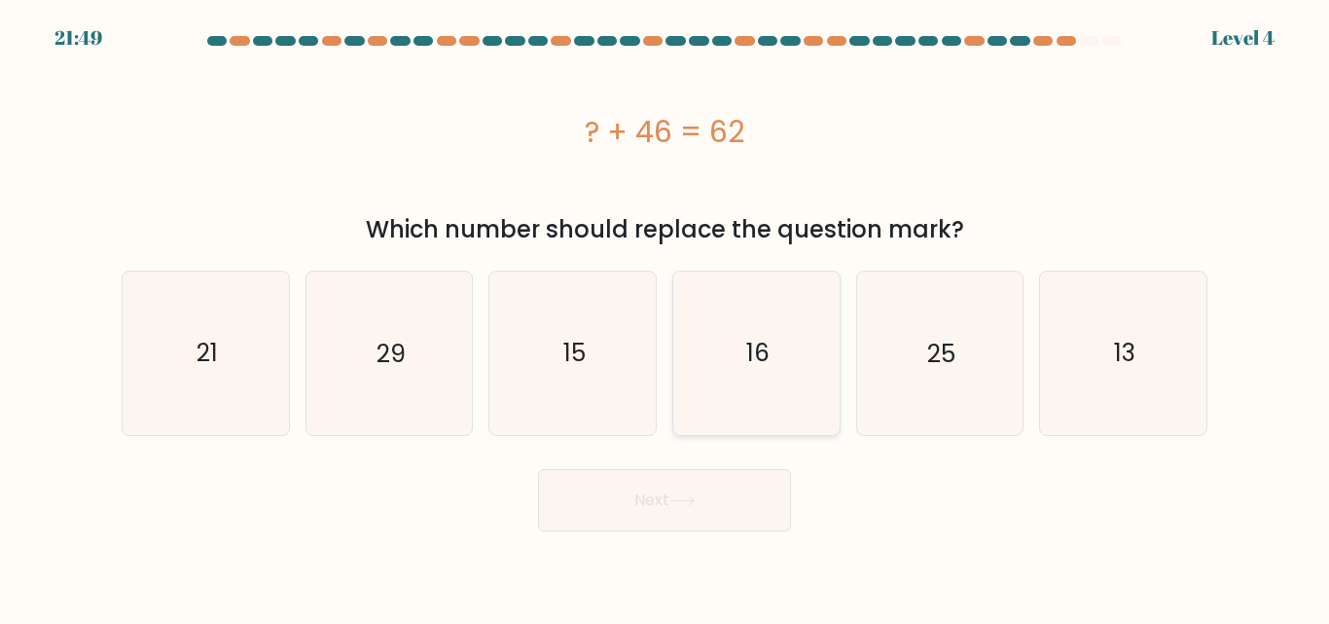
click at [771, 377] on icon "16" at bounding box center [756, 352] width 162 height 162
click at [665, 317] on input "d. 16" at bounding box center [664, 314] width 1 height 5
radio input "true"
click at [640, 503] on button "Next" at bounding box center [664, 500] width 253 height 62
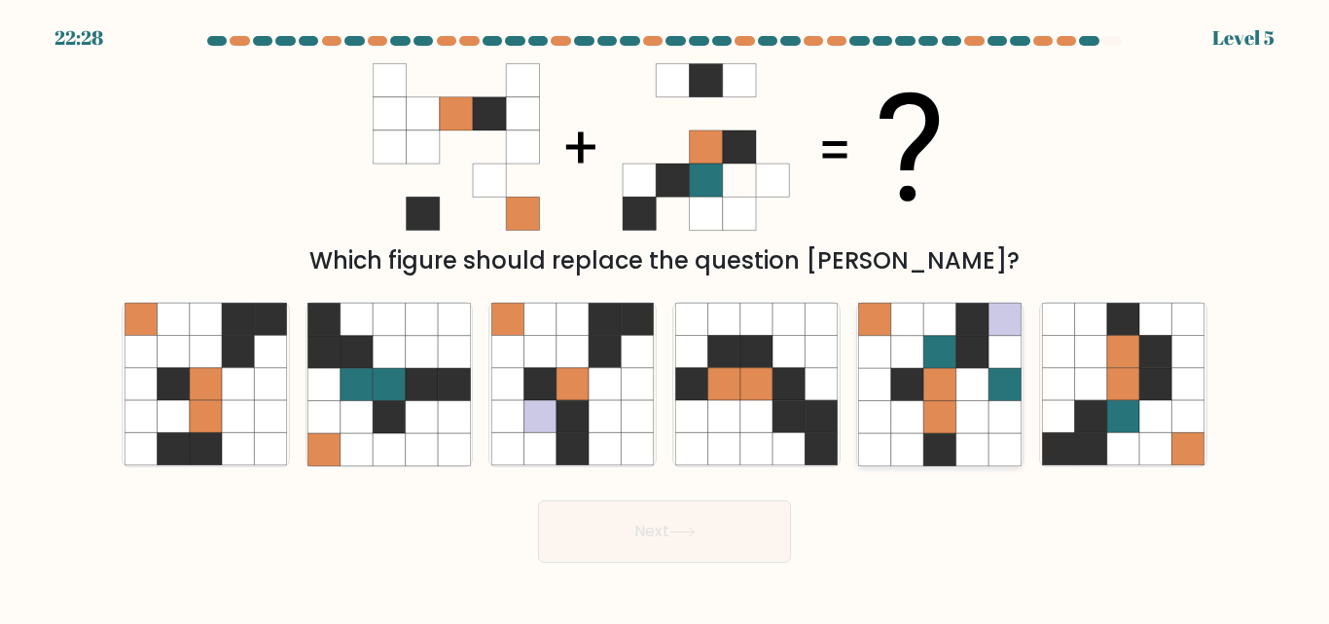
click at [945, 372] on icon at bounding box center [939, 385] width 32 height 32
click at [665, 317] on input "e." at bounding box center [664, 314] width 1 height 5
radio input "true"
click at [1129, 371] on icon at bounding box center [1123, 385] width 32 height 32
click at [665, 317] on input "f." at bounding box center [664, 314] width 1 height 5
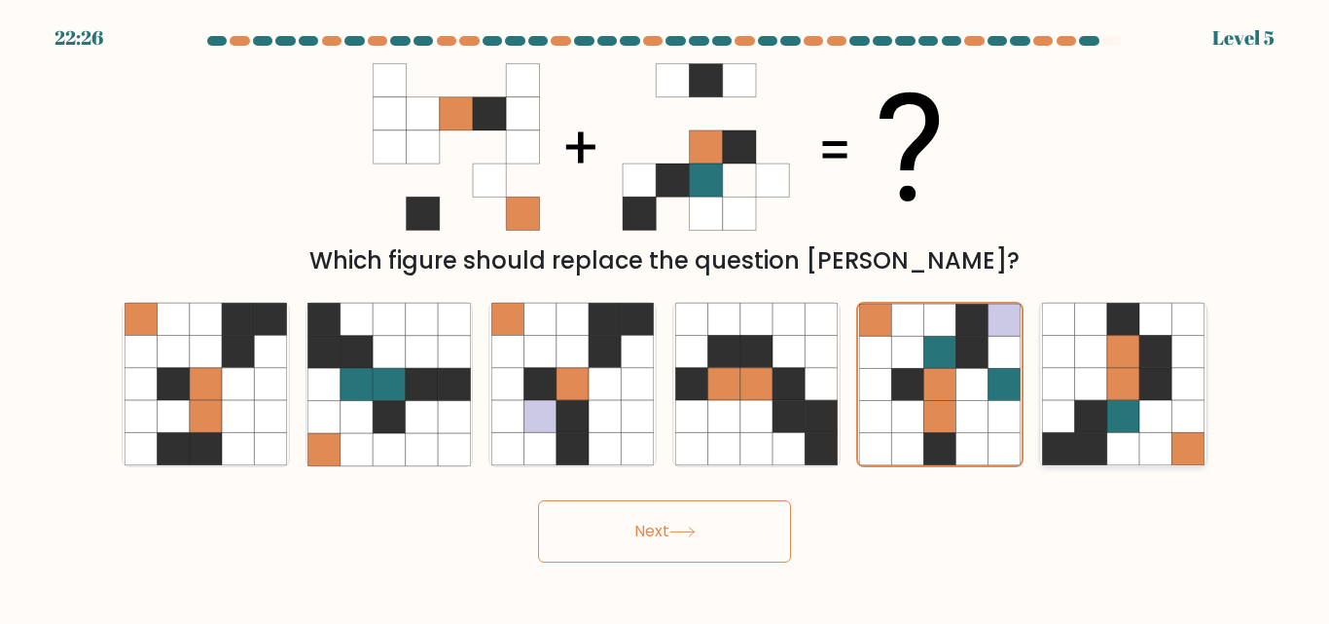
radio input "true"
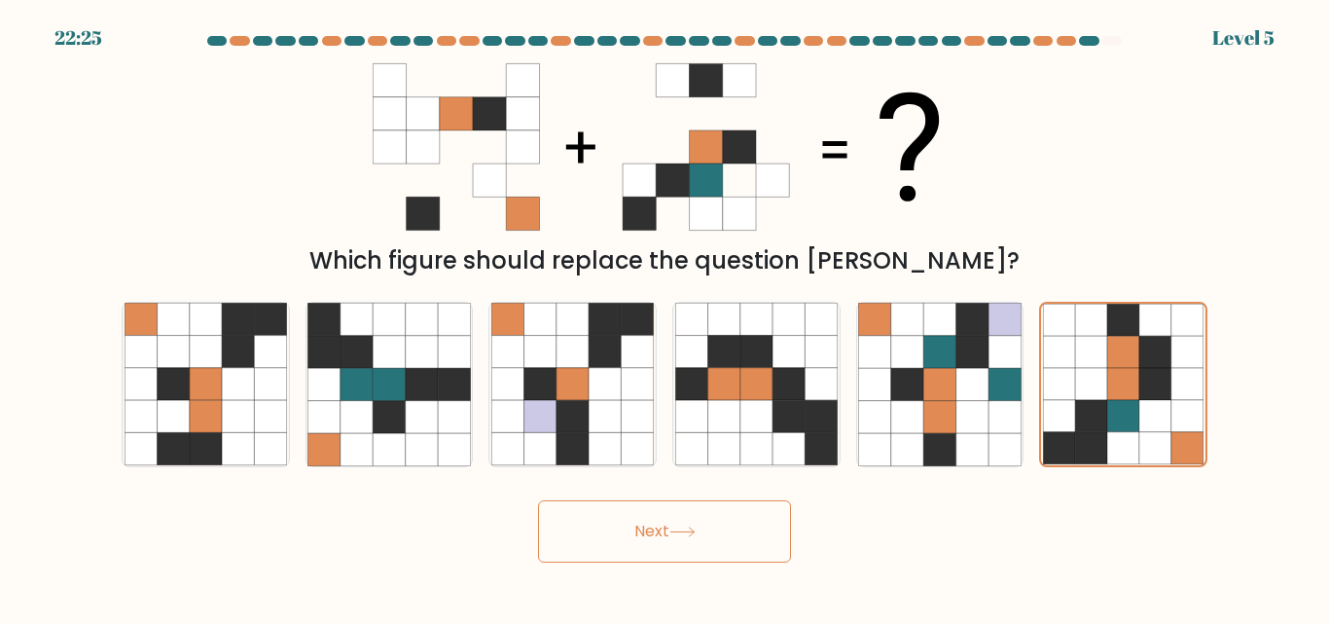
click at [657, 532] on button "Next" at bounding box center [664, 531] width 253 height 62
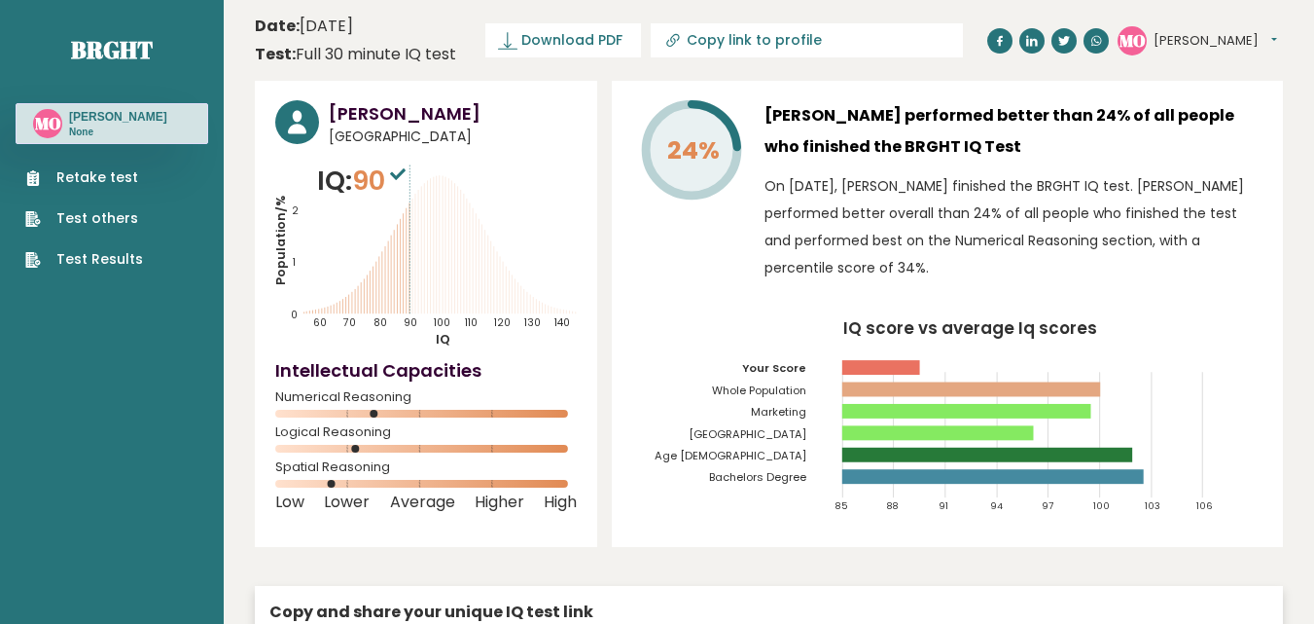
click at [90, 174] on link "Retake test" at bounding box center [84, 177] width 118 height 20
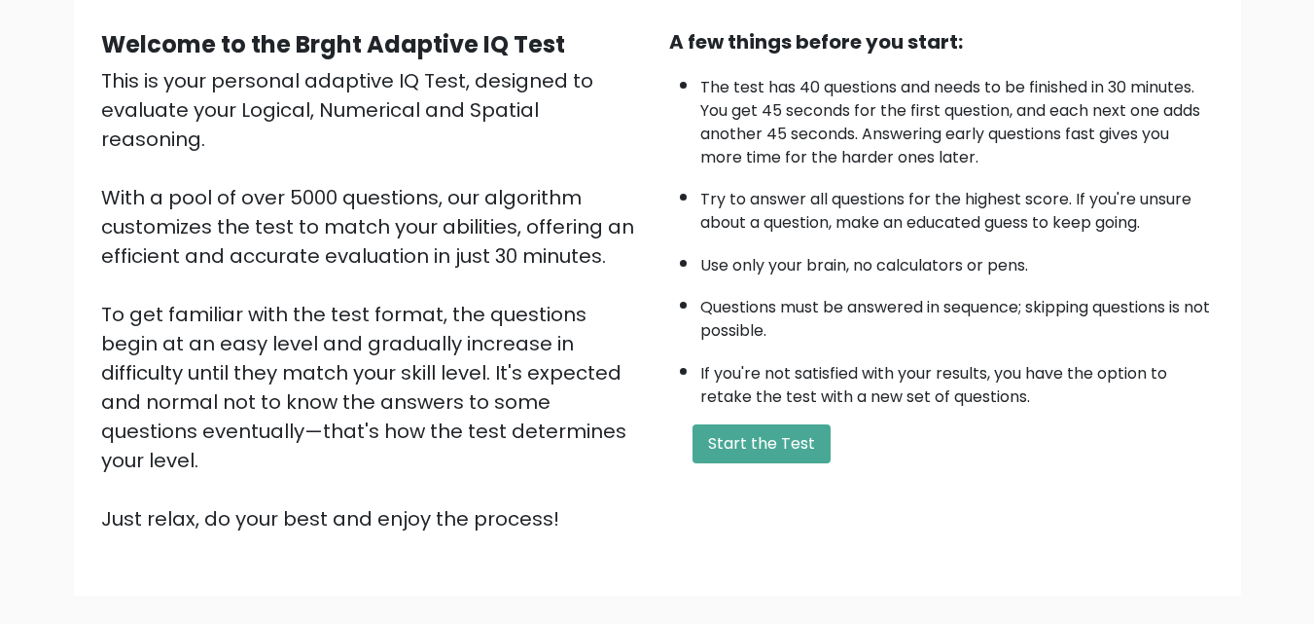
scroll to position [268, 0]
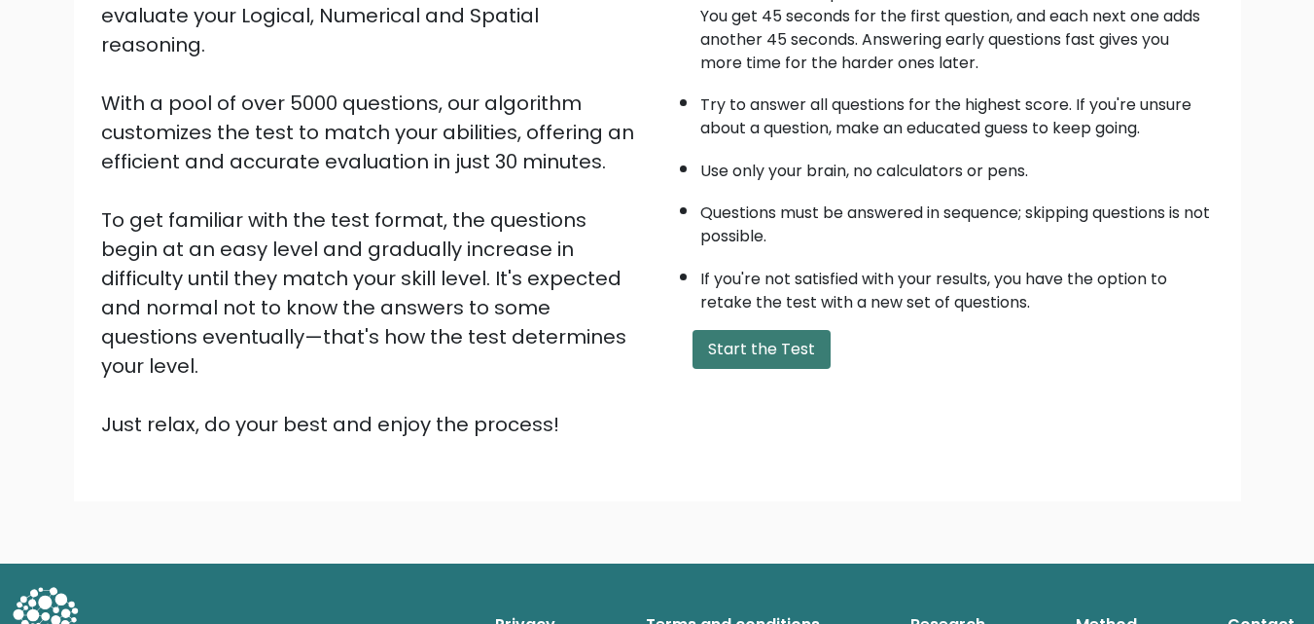
click at [752, 336] on button "Start the Test" at bounding box center [762, 349] width 138 height 39
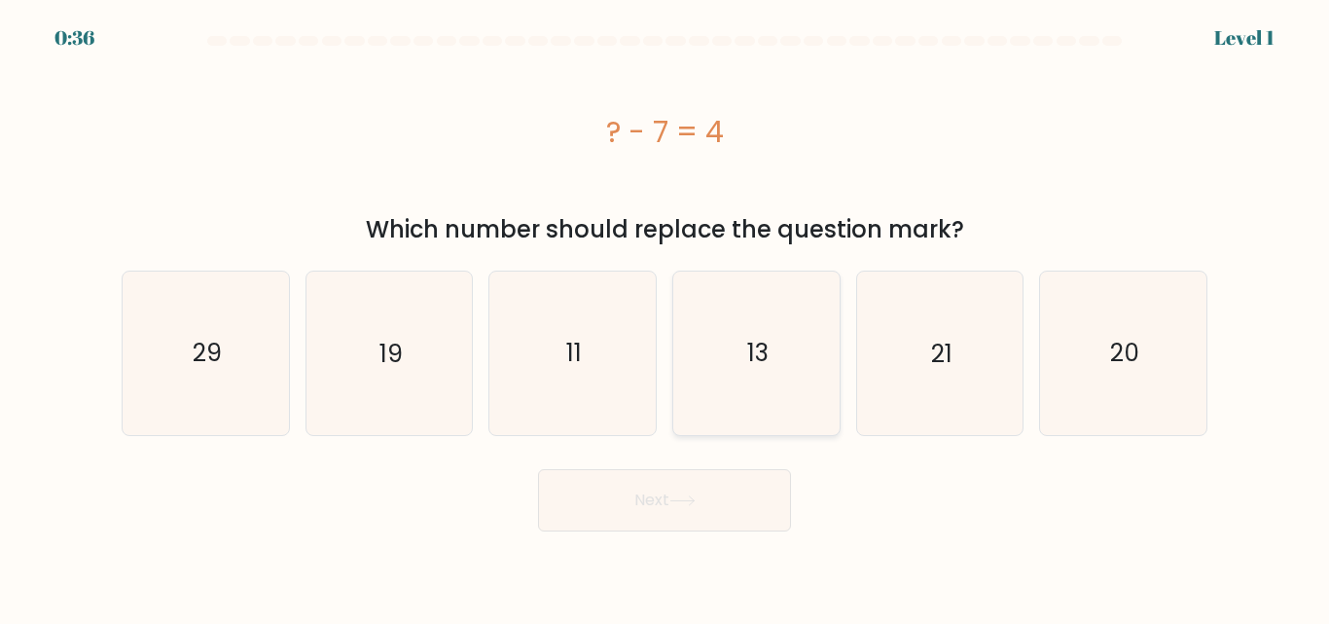
click at [764, 373] on icon "13" at bounding box center [756, 352] width 162 height 162
click at [665, 317] on input "d. 13" at bounding box center [664, 314] width 1 height 5
radio input "true"
click at [608, 509] on button "Next" at bounding box center [664, 500] width 253 height 62
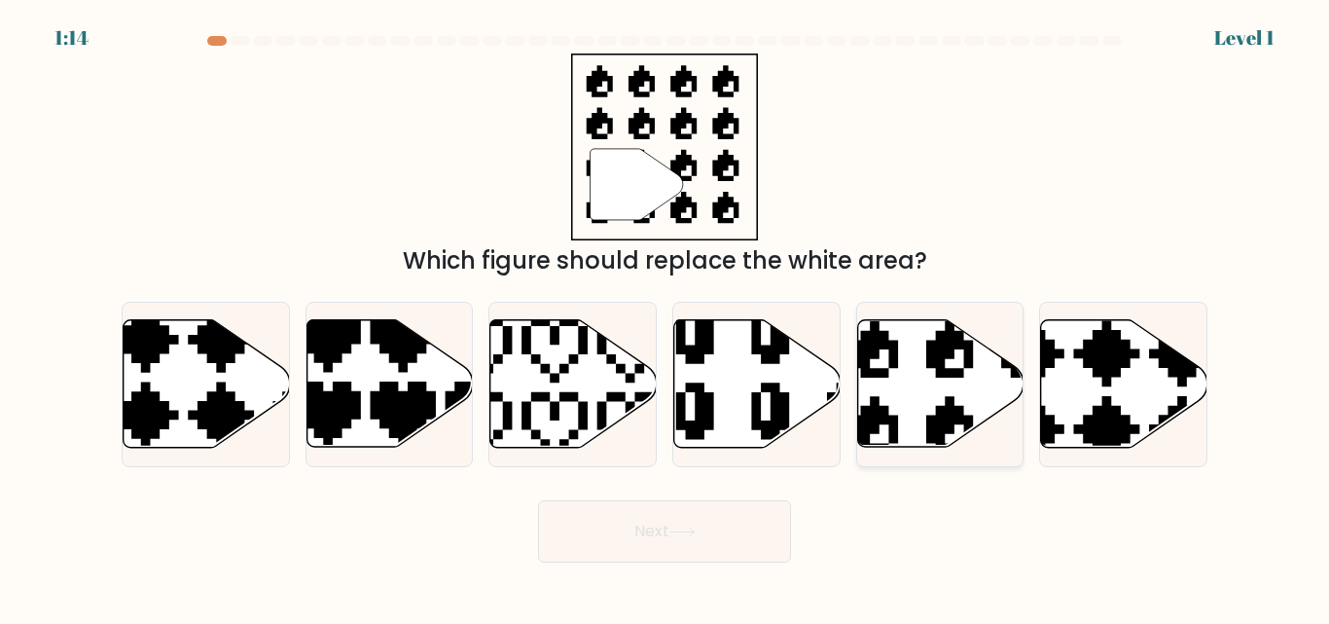
click at [896, 381] on icon at bounding box center [940, 383] width 166 height 127
click at [665, 317] on input "e." at bounding box center [664, 314] width 1 height 5
radio input "true"
click at [638, 527] on button "Next" at bounding box center [664, 531] width 253 height 62
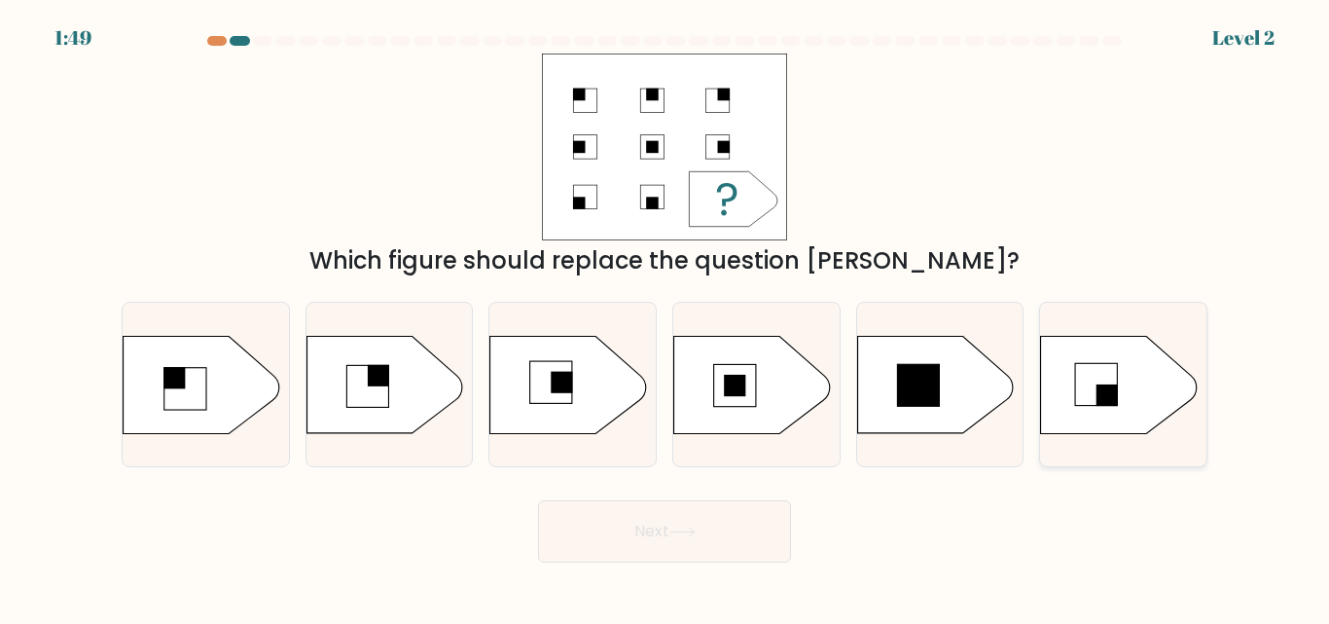
click at [1079, 369] on rect at bounding box center [1096, 384] width 42 height 42
click at [665, 317] on input "f." at bounding box center [664, 314] width 1 height 5
radio input "true"
click at [648, 522] on button "Next" at bounding box center [664, 531] width 253 height 62
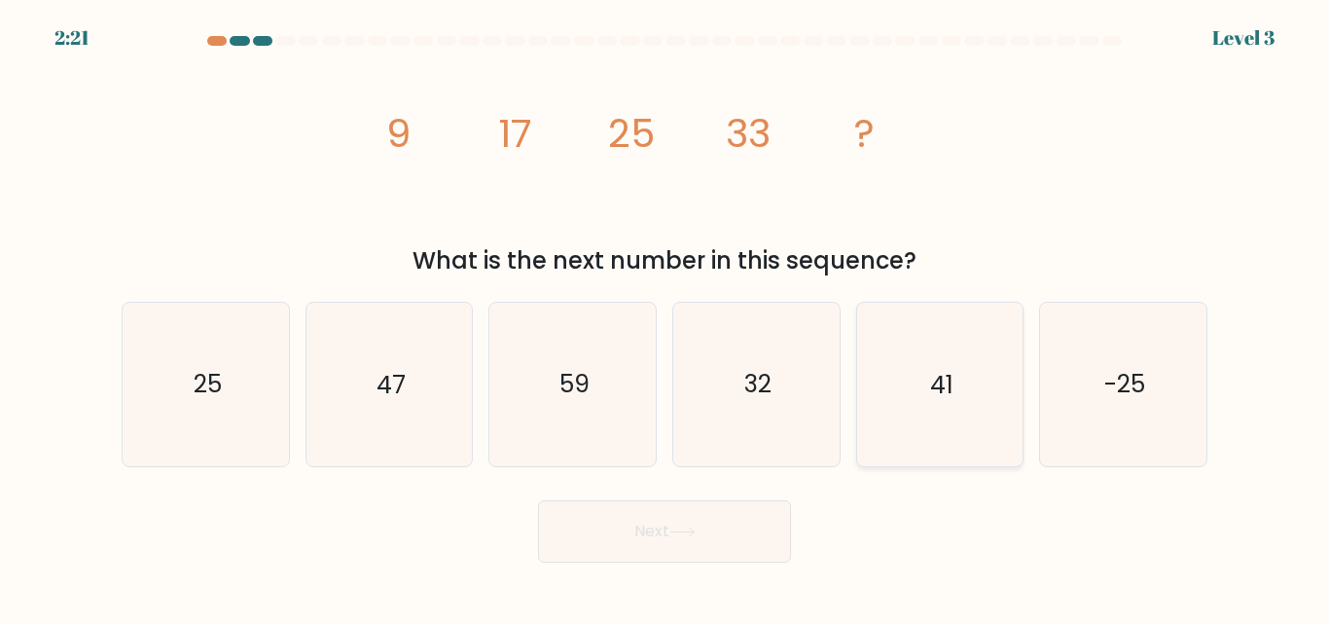
click at [890, 368] on icon "41" at bounding box center [939, 384] width 162 height 162
click at [665, 317] on input "e. 41" at bounding box center [664, 314] width 1 height 5
radio input "true"
click at [673, 540] on button "Next" at bounding box center [664, 531] width 253 height 62
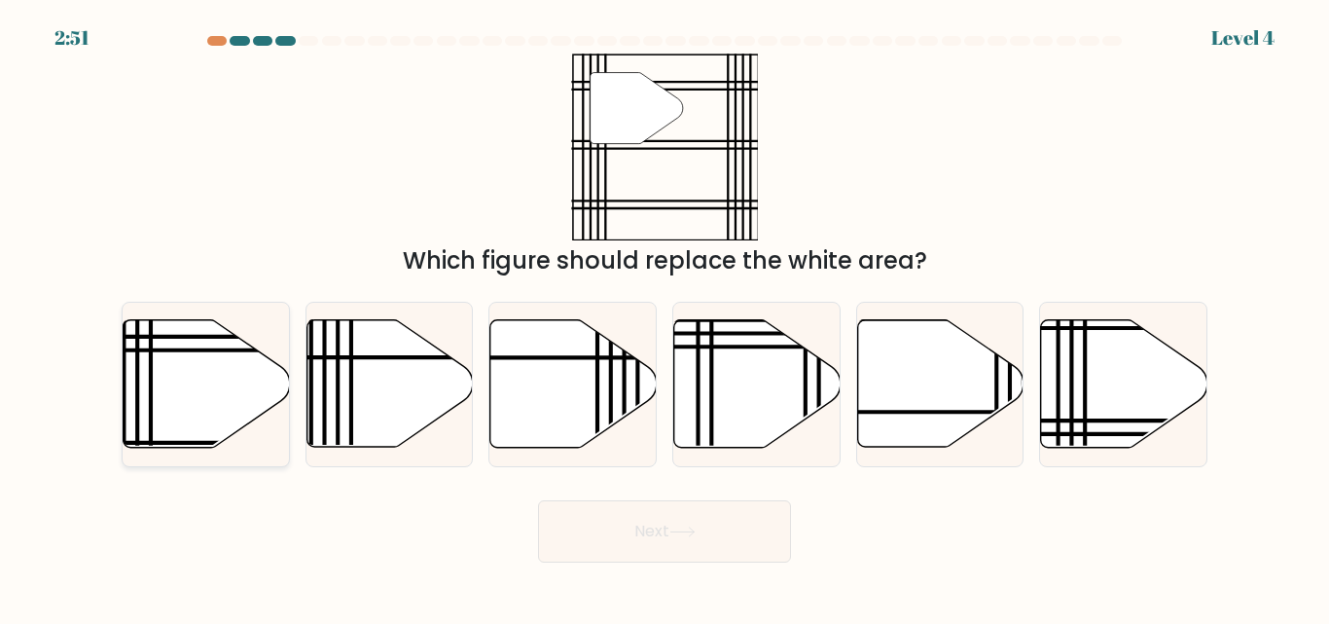
click at [183, 385] on icon at bounding box center [207, 383] width 166 height 127
click at [664, 317] on input "a." at bounding box center [664, 314] width 1 height 5
radio input "true"
click at [653, 521] on button "Next" at bounding box center [664, 531] width 253 height 62
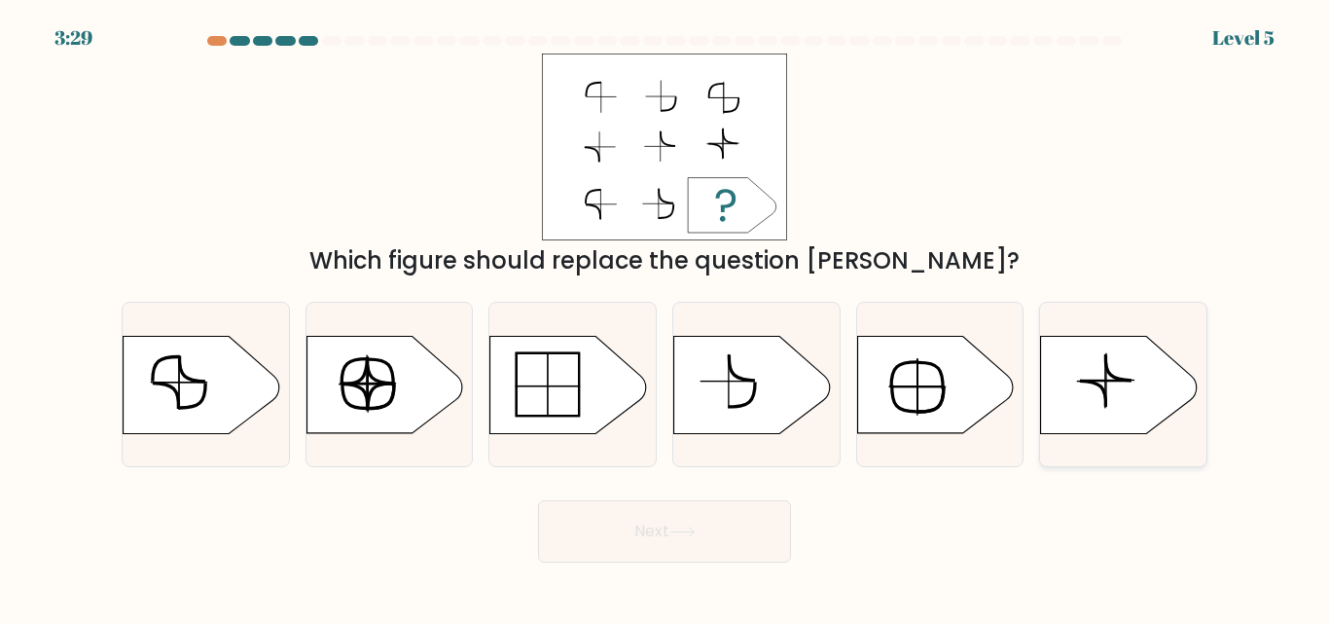
click at [1107, 383] on icon at bounding box center [1119, 384] width 156 height 97
click at [665, 317] on input "f." at bounding box center [664, 314] width 1 height 5
radio input "true"
click at [174, 380] on icon at bounding box center [202, 384] width 156 height 97
click at [664, 317] on input "a." at bounding box center [664, 314] width 1 height 5
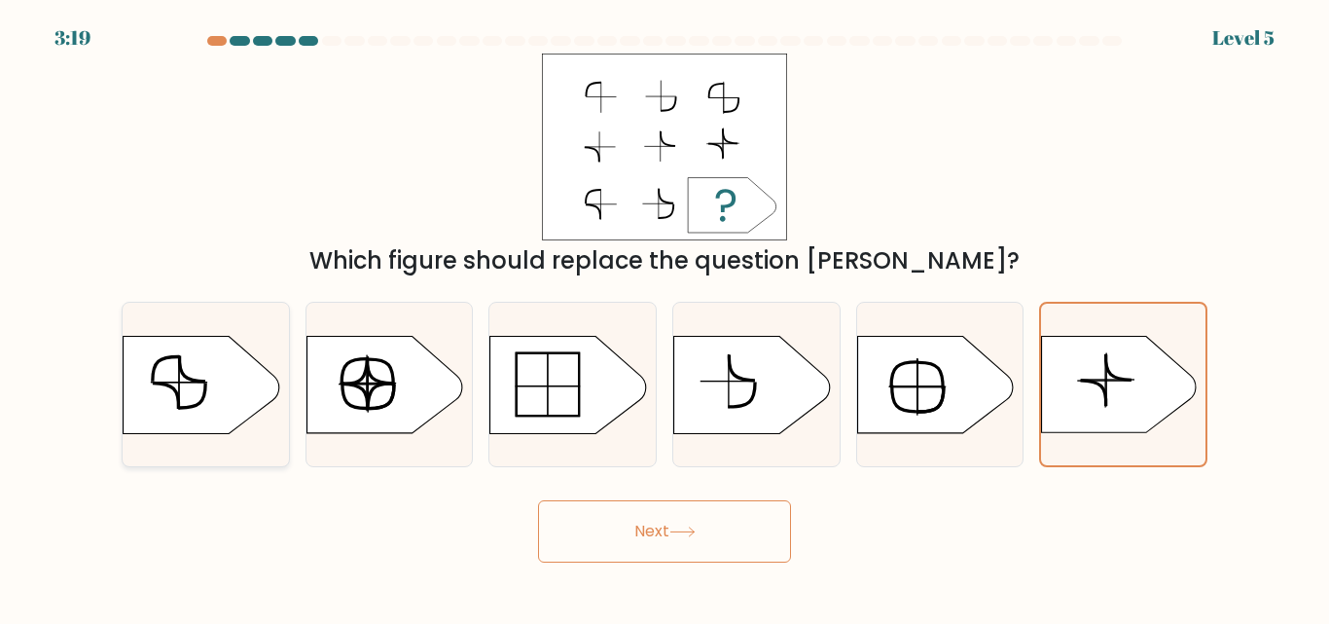
radio input "true"
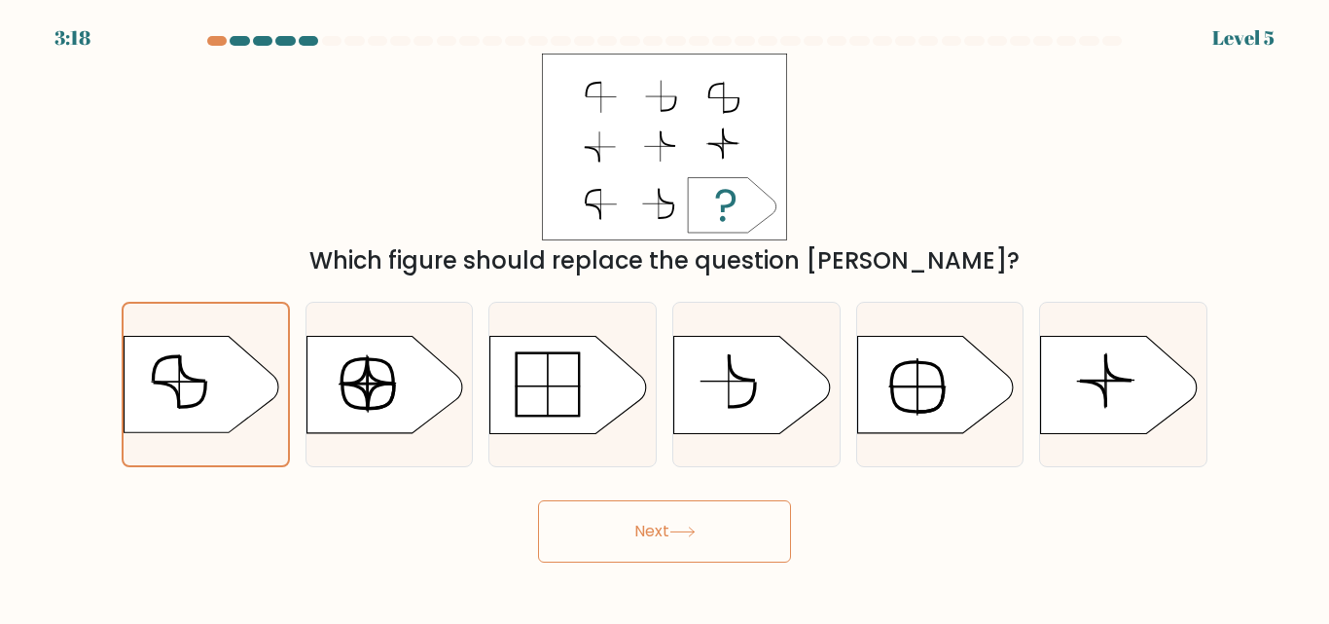
click at [644, 529] on button "Next" at bounding box center [664, 531] width 253 height 62
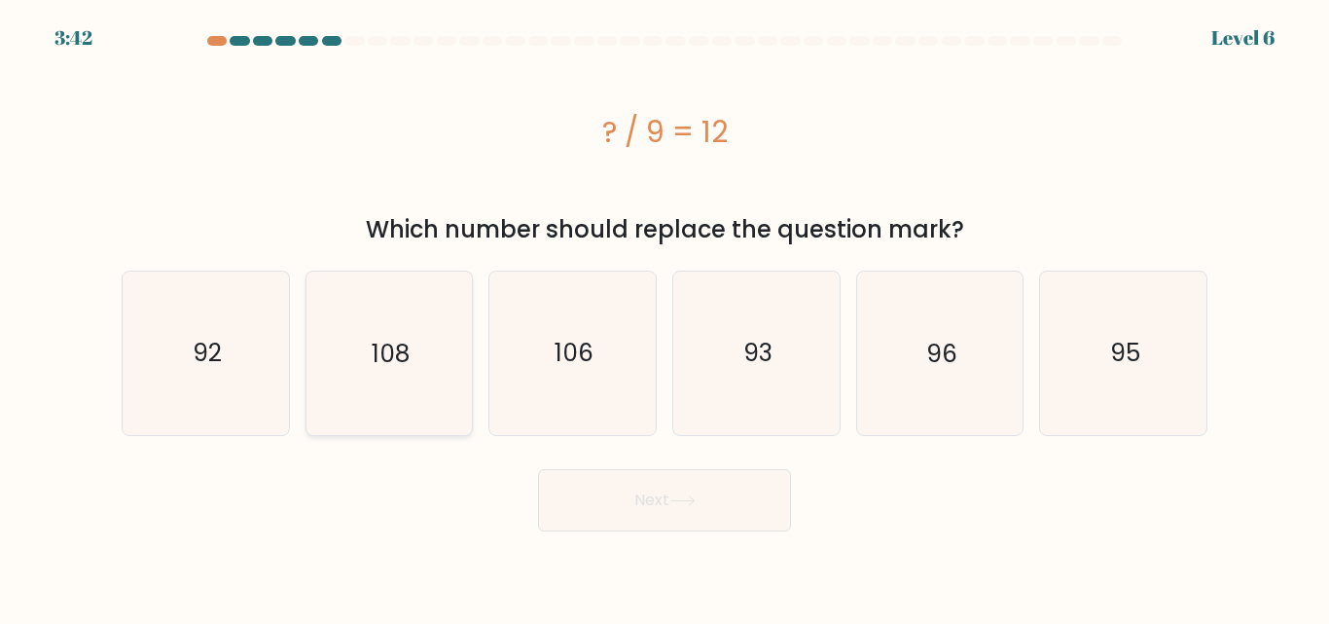
click at [435, 366] on icon "108" at bounding box center [388, 352] width 162 height 162
click at [664, 317] on input "b. 108" at bounding box center [664, 314] width 1 height 5
radio input "true"
click at [640, 490] on button "Next" at bounding box center [664, 500] width 253 height 62
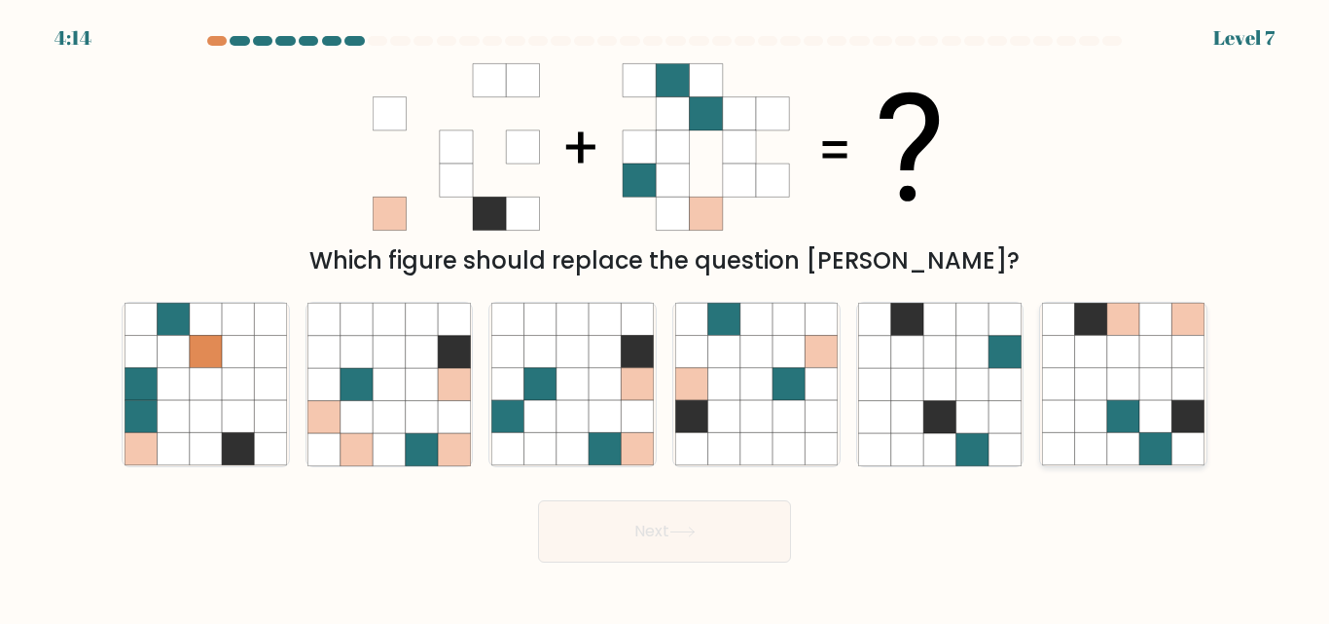
click at [1107, 397] on icon at bounding box center [1123, 385] width 32 height 32
click at [665, 317] on input "f." at bounding box center [664, 314] width 1 height 5
radio input "true"
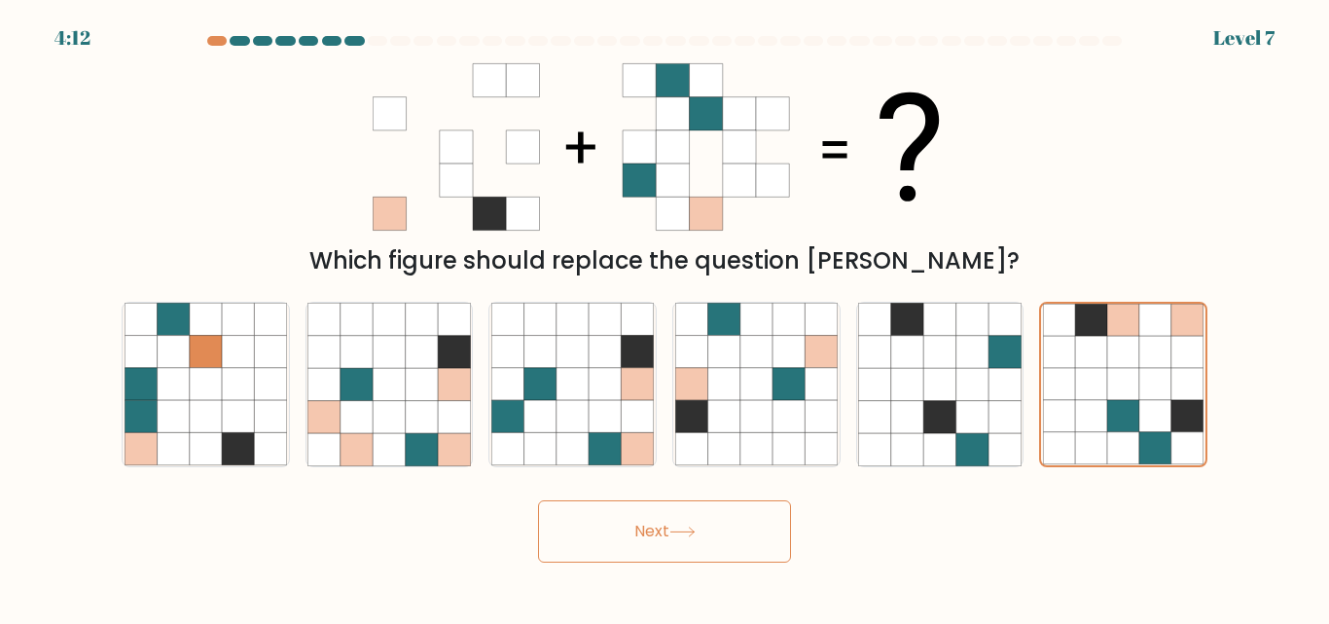
click at [654, 523] on button "Next" at bounding box center [664, 531] width 253 height 62
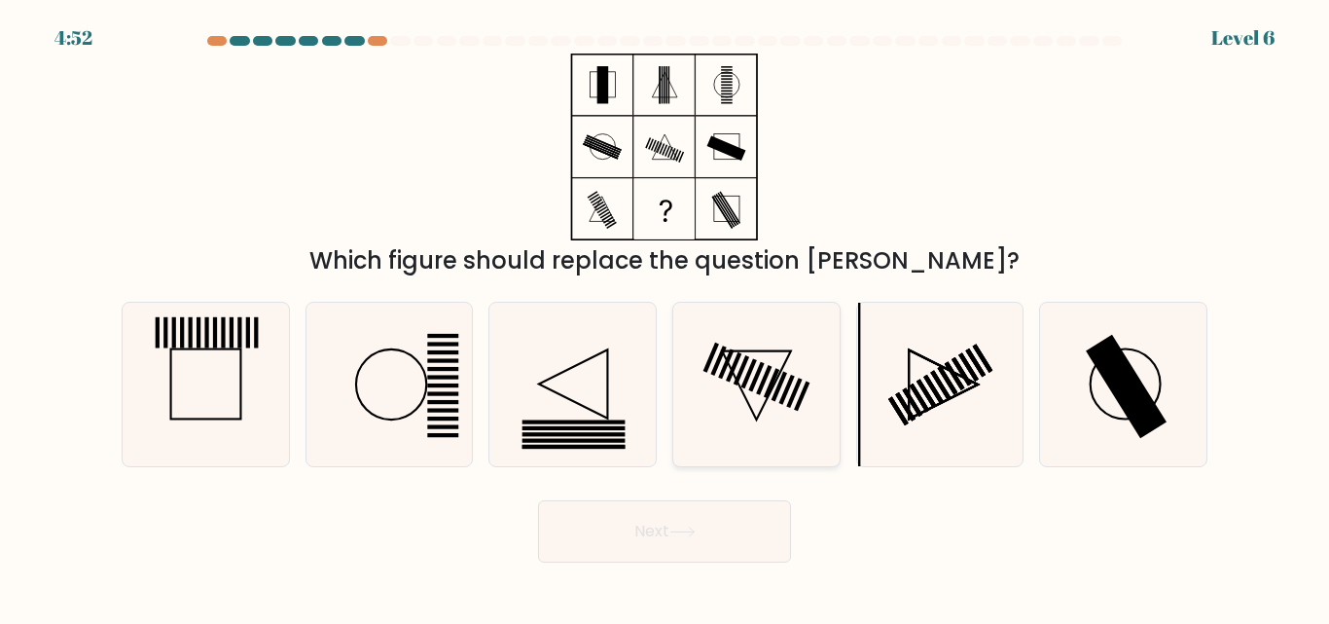
click at [724, 367] on rect at bounding box center [726, 364] width 16 height 30
click at [665, 317] on input "d." at bounding box center [664, 314] width 1 height 5
radio input "true"
click at [688, 514] on button "Next" at bounding box center [664, 531] width 253 height 62
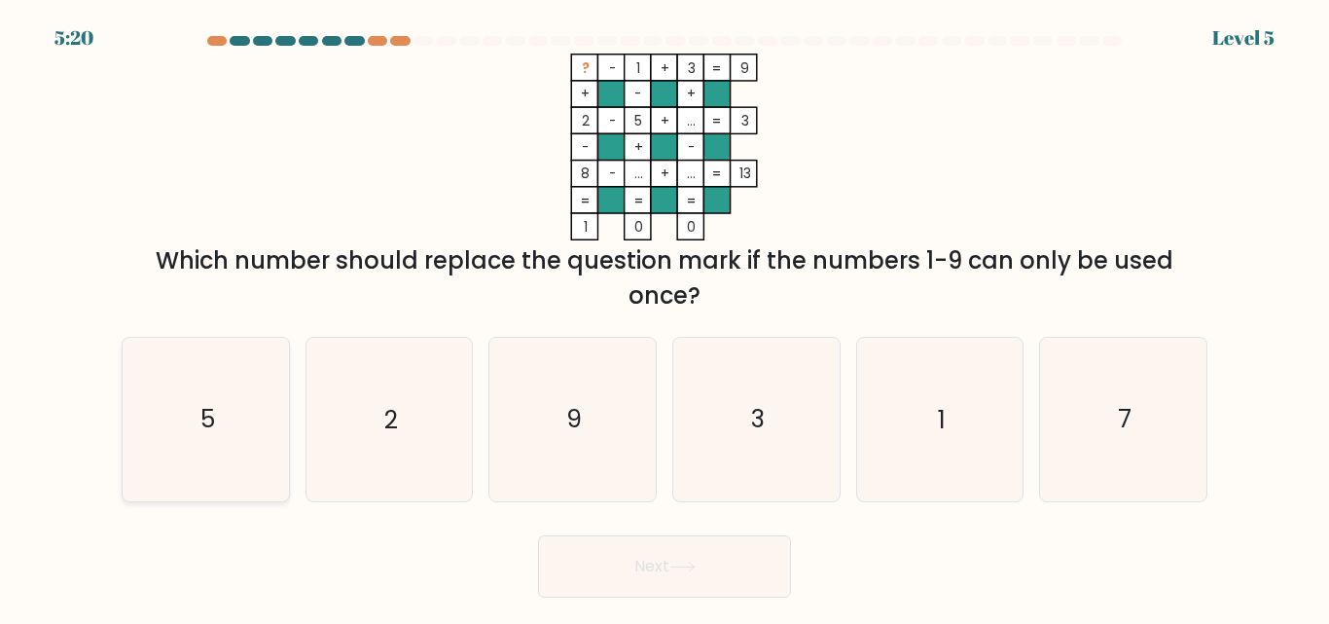
click at [216, 414] on icon "5" at bounding box center [206, 419] width 162 height 162
click at [664, 317] on input "a. 5" at bounding box center [664, 314] width 1 height 5
radio input "true"
click at [663, 558] on button "Next" at bounding box center [664, 566] width 253 height 62
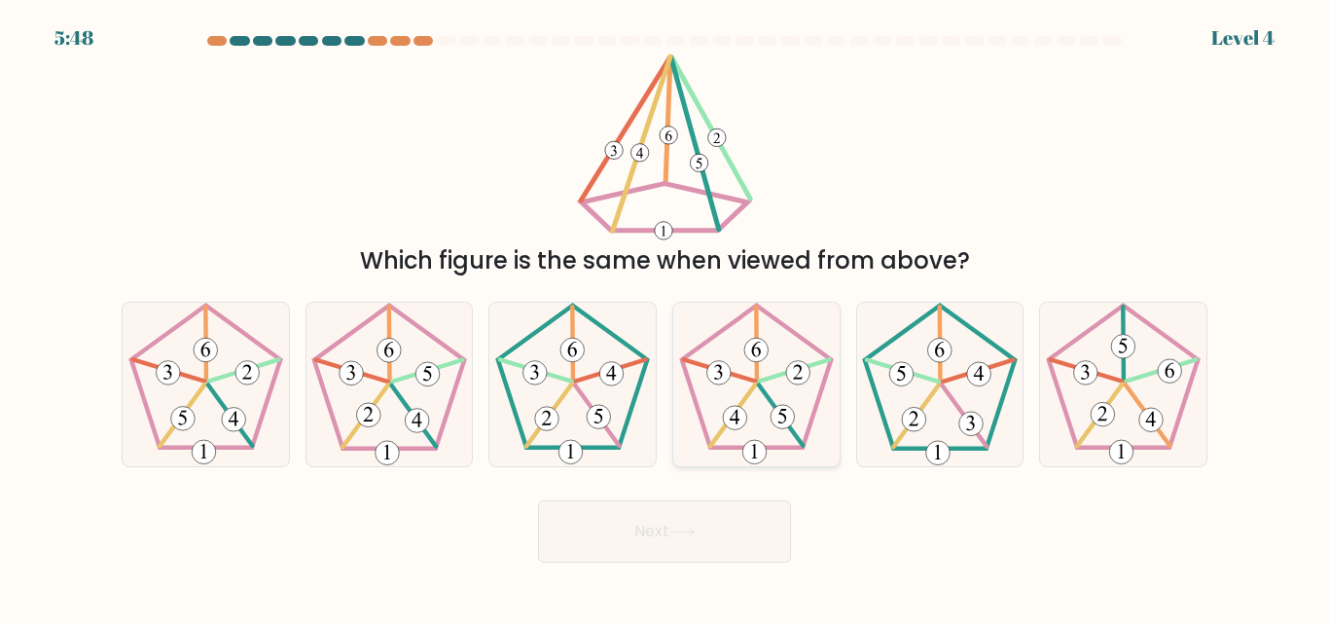
click at [723, 398] on icon at bounding box center [756, 384] width 162 height 162
click at [665, 317] on input "d." at bounding box center [664, 314] width 1 height 5
radio input "true"
click at [661, 528] on button "Next" at bounding box center [664, 531] width 253 height 62
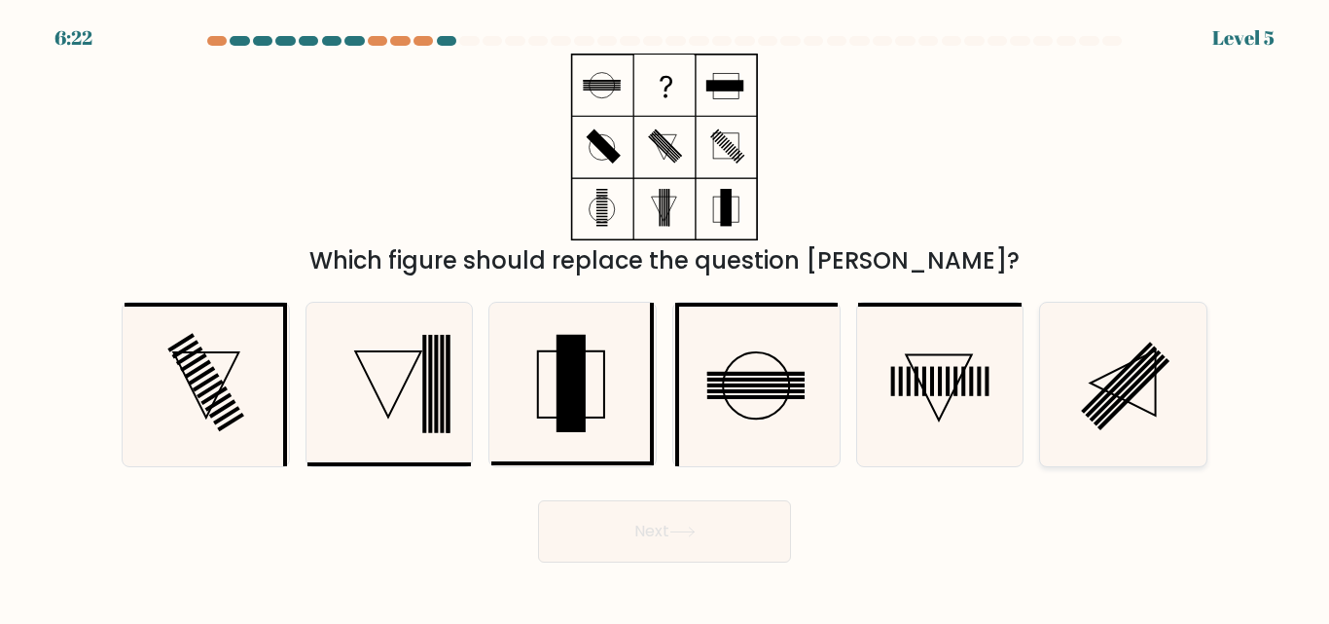
click at [1157, 377] on icon at bounding box center [1123, 384] width 162 height 162
click at [665, 317] on input "f." at bounding box center [664, 314] width 1 height 5
radio input "true"
click at [654, 532] on button "Next" at bounding box center [664, 531] width 253 height 62
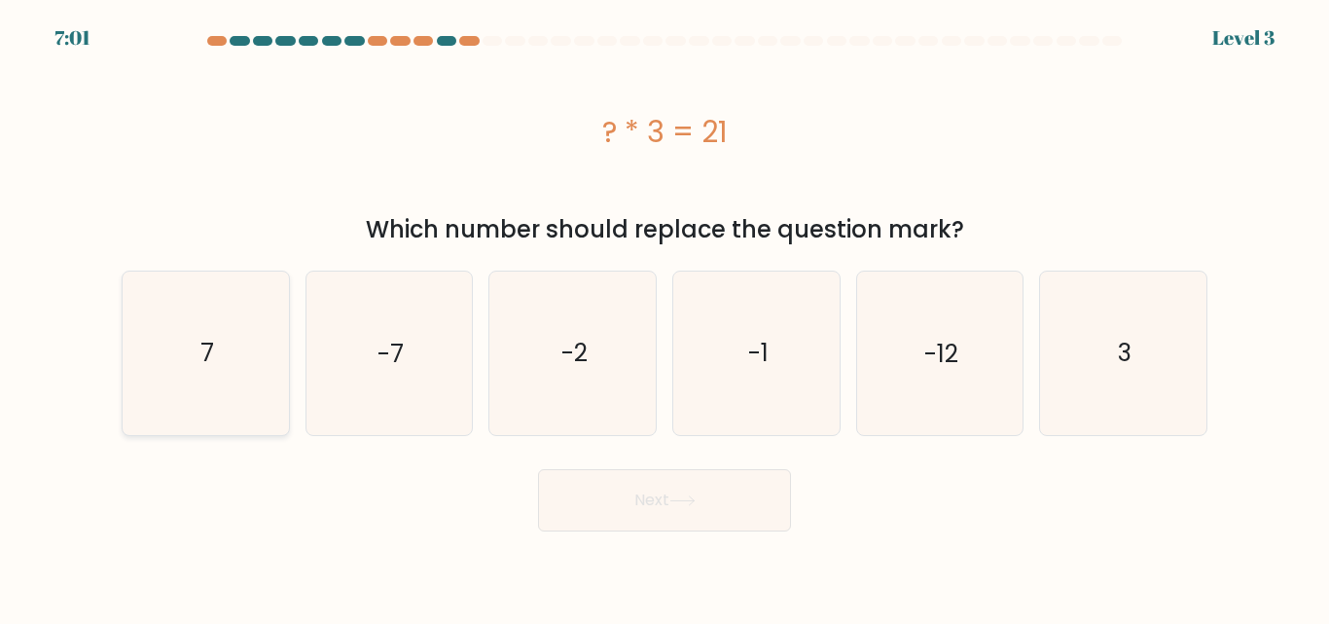
click at [209, 348] on text "7" at bounding box center [207, 353] width 14 height 34
click at [664, 317] on input "a. 7" at bounding box center [664, 314] width 1 height 5
radio input "true"
click at [643, 508] on button "Next" at bounding box center [664, 500] width 253 height 62
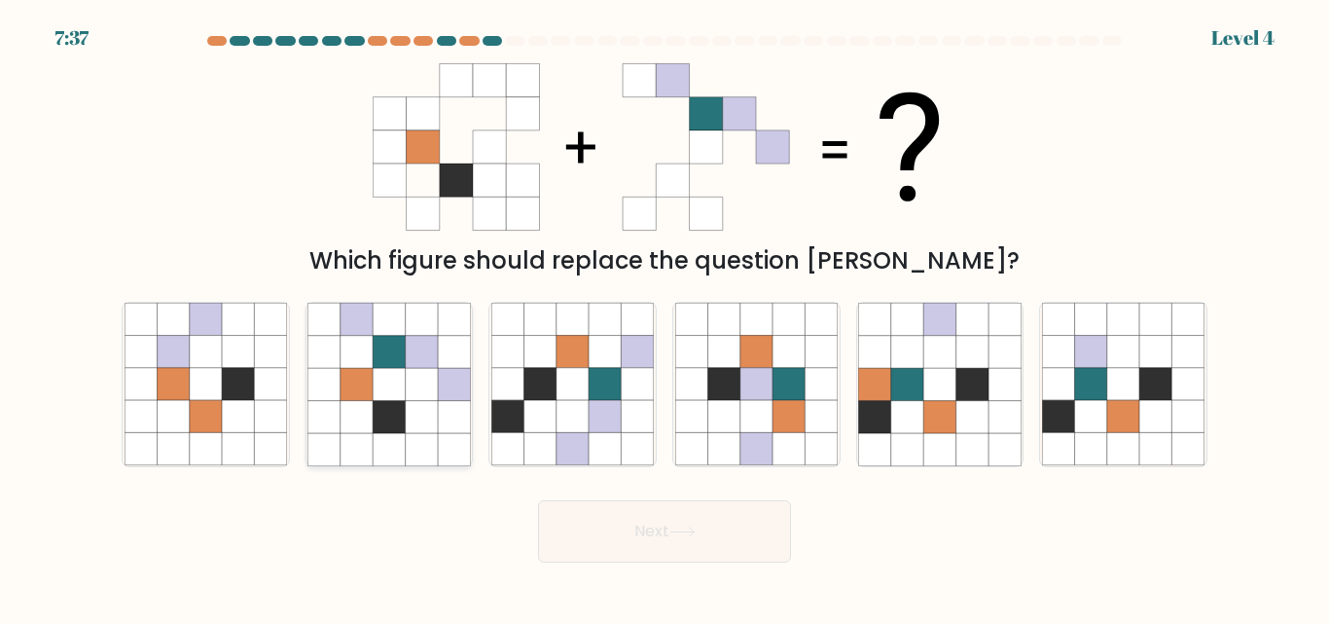
click at [418, 357] on icon at bounding box center [422, 352] width 32 height 32
click at [664, 317] on input "b." at bounding box center [664, 314] width 1 height 5
radio input "true"
click at [643, 527] on button "Next" at bounding box center [664, 531] width 253 height 62
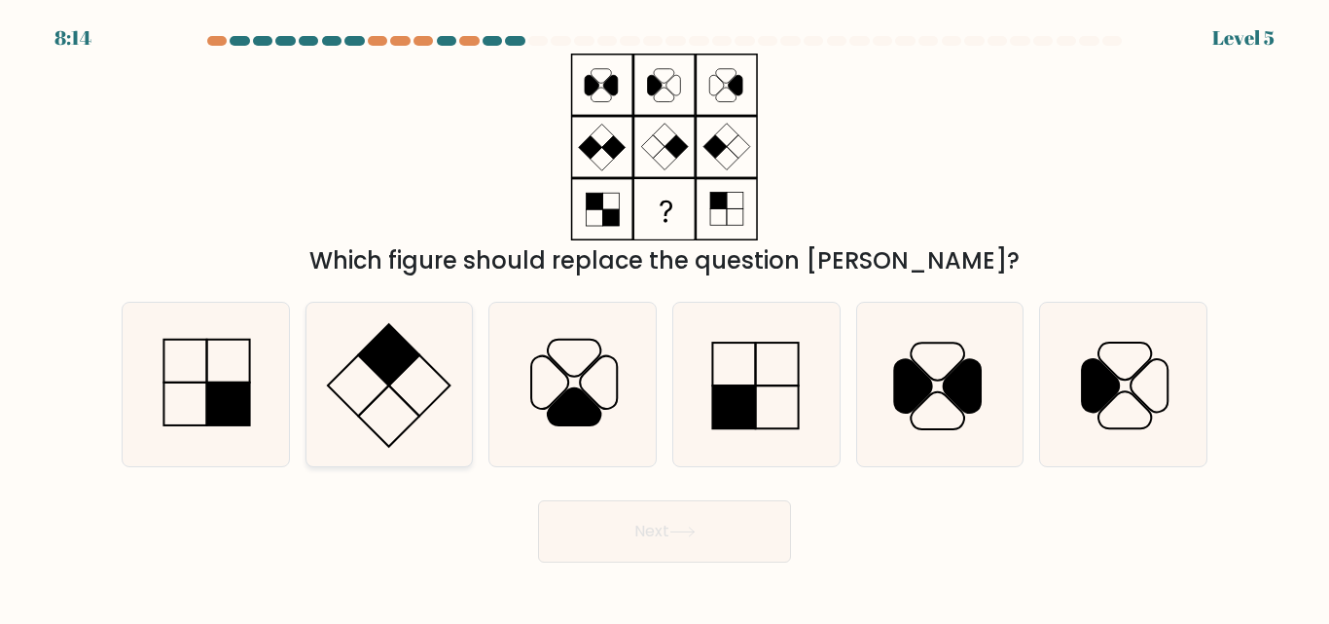
click at [386, 377] on rect at bounding box center [388, 355] width 60 height 60
click at [664, 317] on input "b." at bounding box center [664, 314] width 1 height 5
radio input "true"
click at [230, 354] on icon at bounding box center [206, 384] width 162 height 162
click at [664, 317] on input "a." at bounding box center [664, 314] width 1 height 5
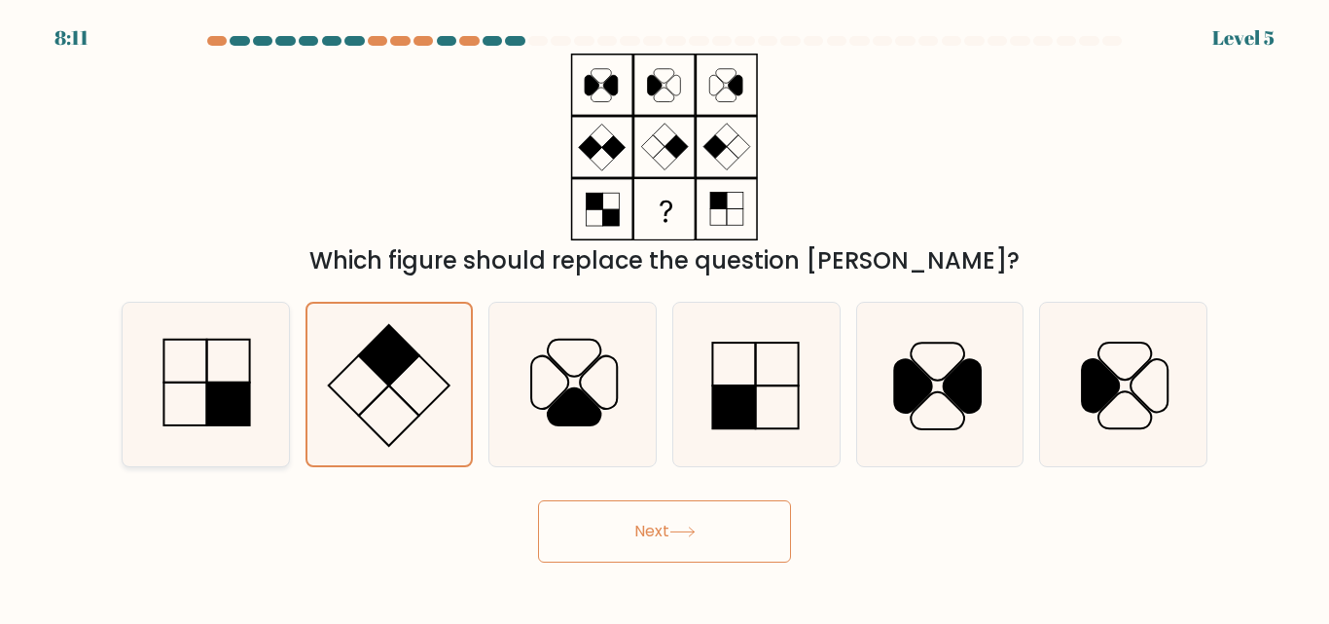
radio input "true"
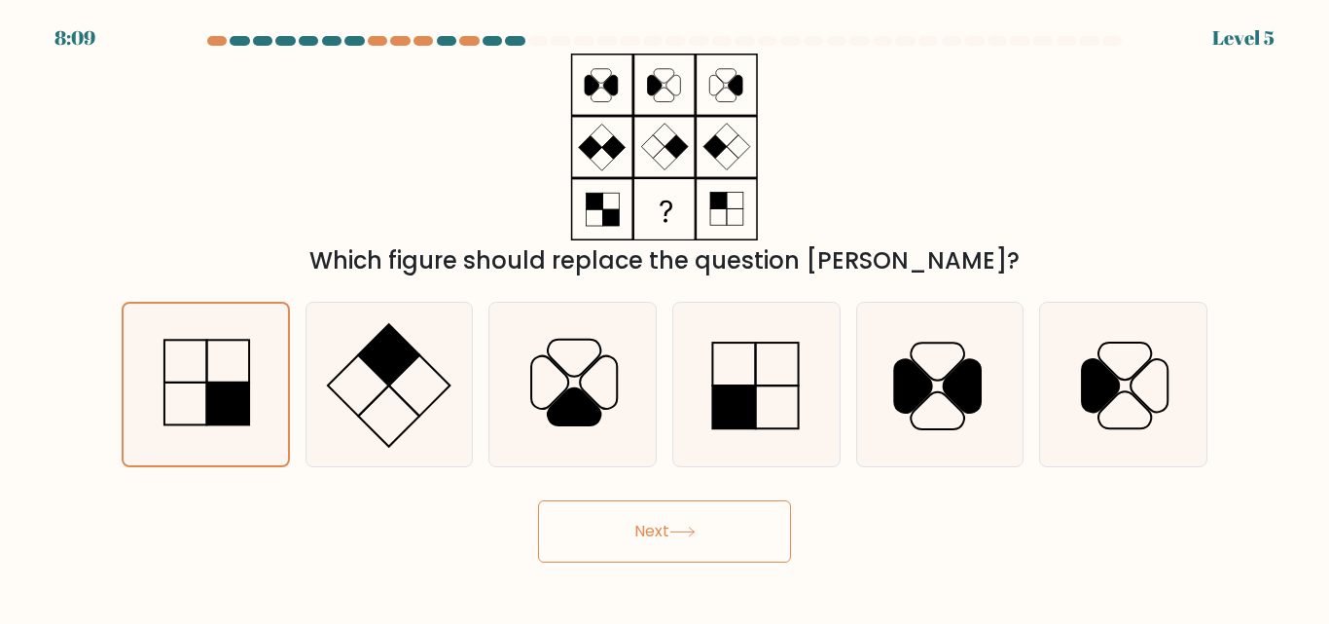
click at [640, 526] on button "Next" at bounding box center [664, 531] width 253 height 62
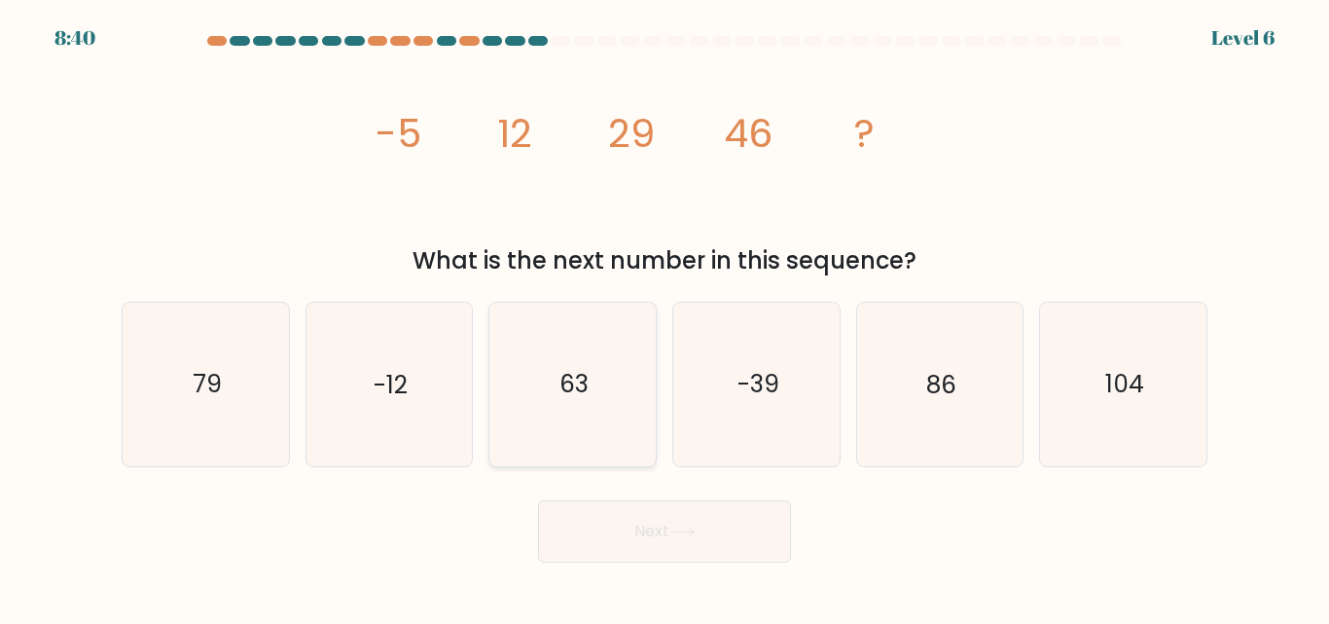
click at [583, 396] on text "63" at bounding box center [573, 385] width 29 height 34
click at [664, 317] on input "c. 63" at bounding box center [664, 314] width 1 height 5
radio input "true"
click at [646, 539] on button "Next" at bounding box center [664, 531] width 253 height 62
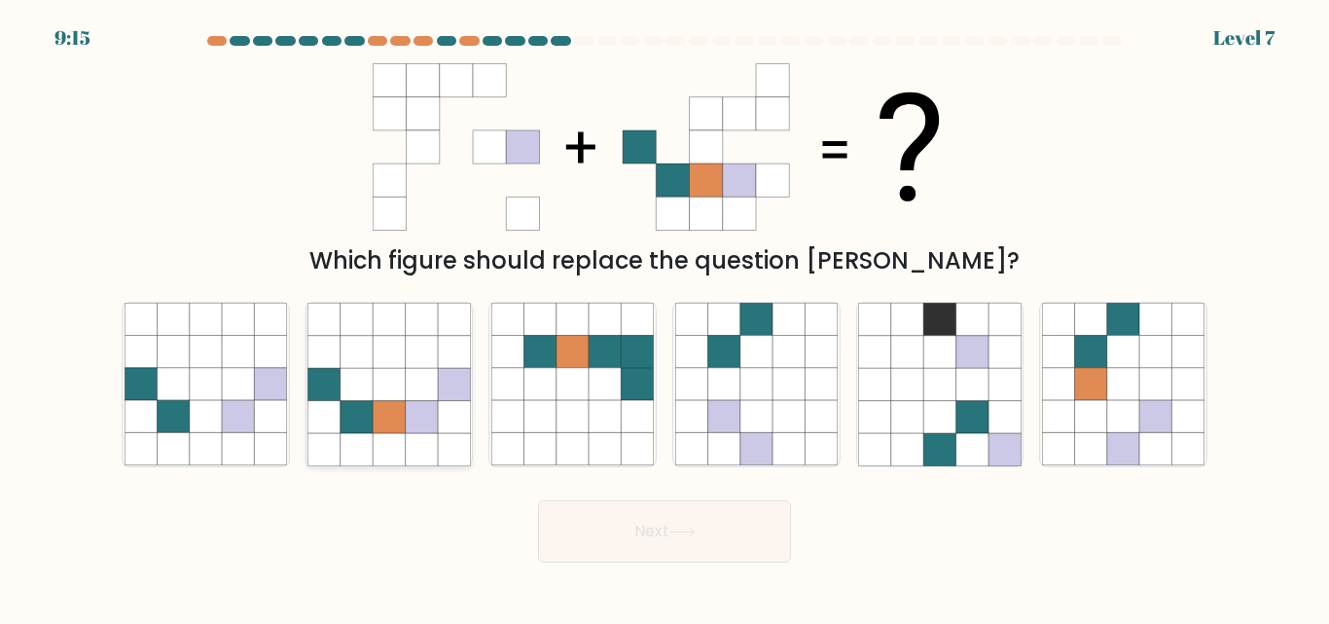
click at [405, 412] on icon at bounding box center [388, 384] width 162 height 162
click at [664, 317] on input "b." at bounding box center [664, 314] width 1 height 5
radio input "true"
click at [654, 531] on button "Next" at bounding box center [664, 531] width 253 height 62
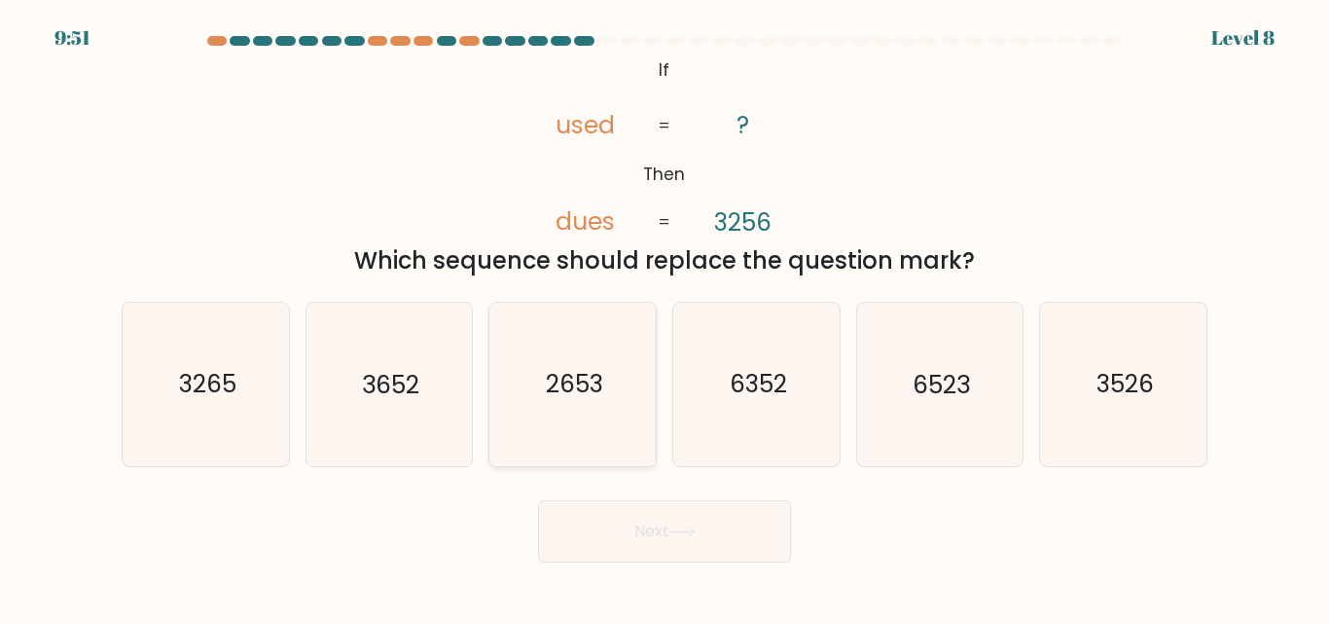
click at [520, 373] on icon "2653" at bounding box center [572, 384] width 162 height 162
click at [664, 317] on input "c. 2653" at bounding box center [664, 314] width 1 height 5
radio input "true"
click at [621, 543] on button "Next" at bounding box center [664, 531] width 253 height 62
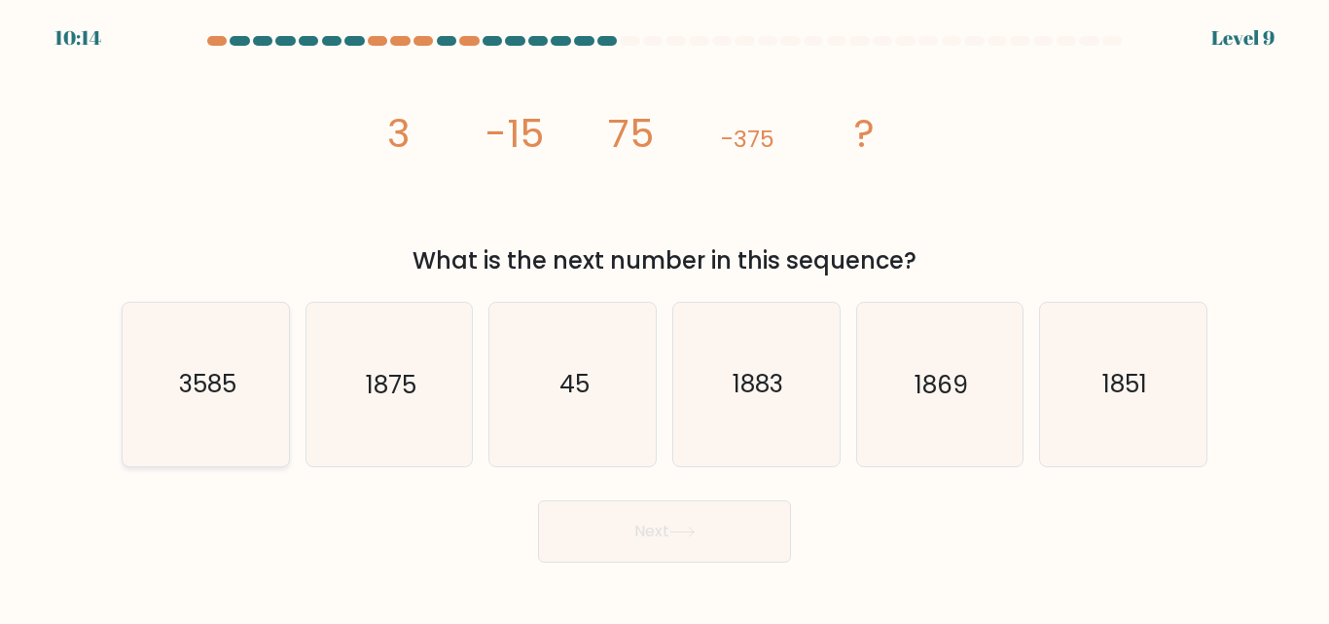
click at [205, 407] on icon "3585" at bounding box center [206, 384] width 162 height 162
click at [664, 317] on input "a. 3585" at bounding box center [664, 314] width 1 height 5
radio input "true"
click at [756, 427] on icon "1883" at bounding box center [756, 384] width 162 height 162
click at [665, 317] on input "d. 1883" at bounding box center [664, 314] width 1 height 5
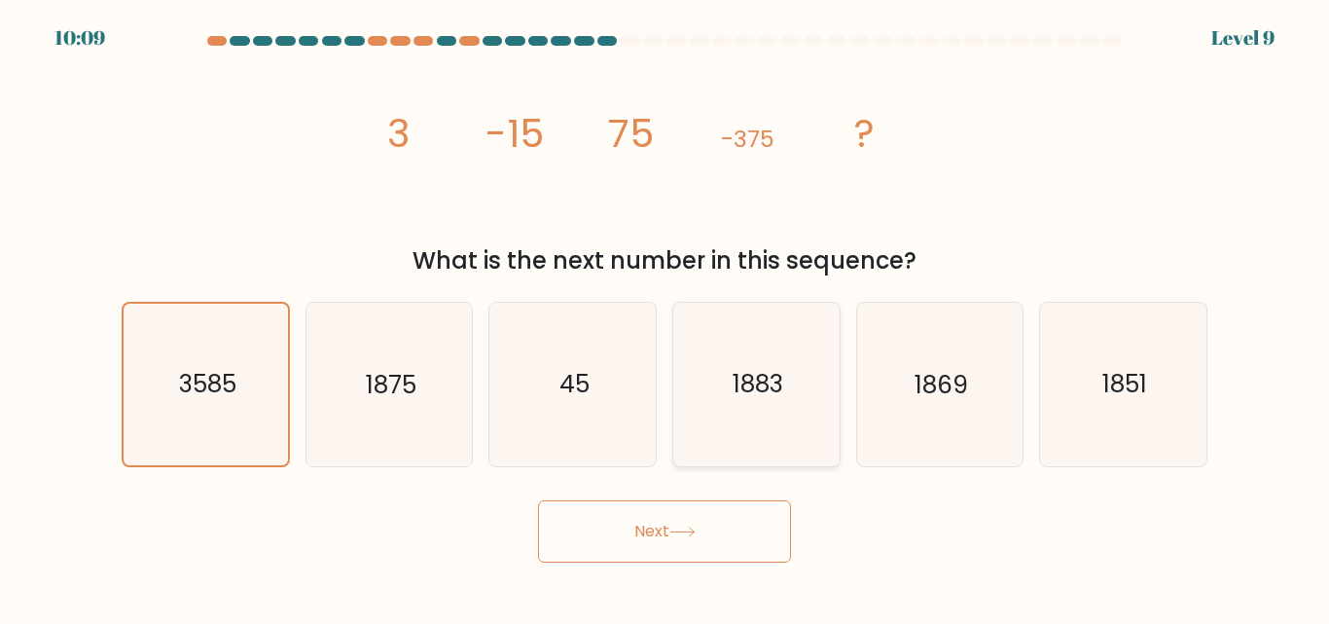
radio input "true"
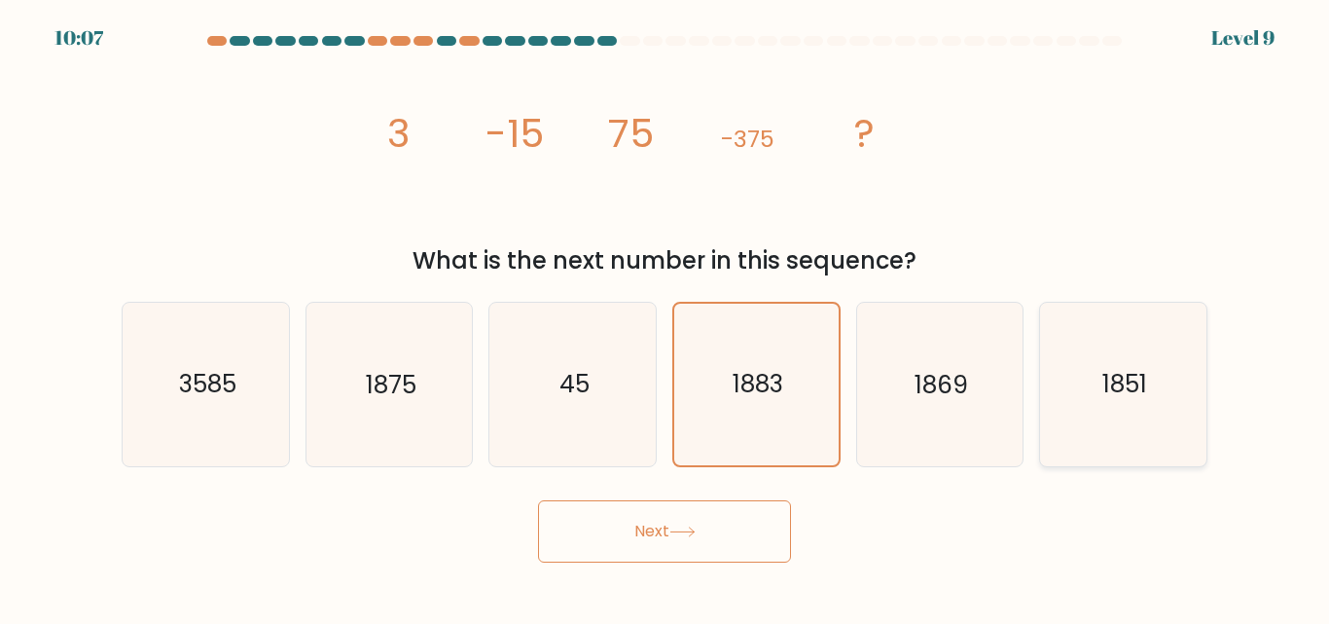
click at [1078, 398] on icon "1851" at bounding box center [1123, 384] width 162 height 162
click at [665, 317] on input "f. 1851" at bounding box center [664, 314] width 1 height 5
radio input "true"
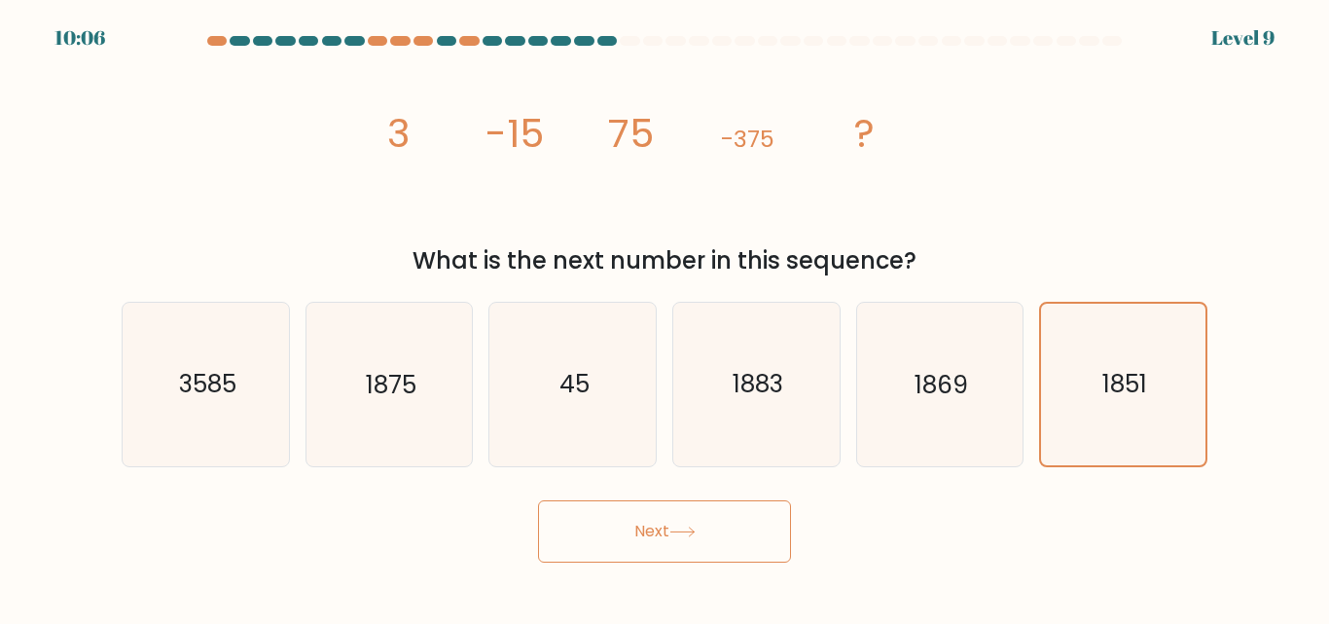
click at [696, 520] on button "Next" at bounding box center [664, 531] width 253 height 62
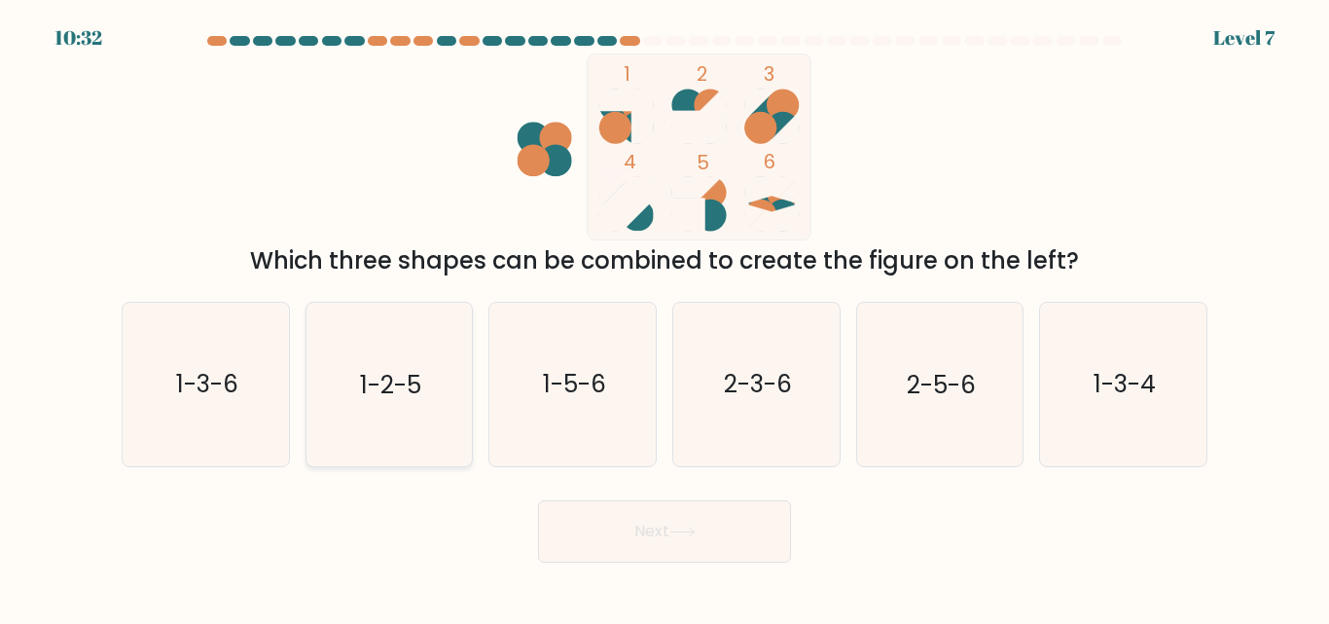
click at [440, 358] on icon "1-2-5" at bounding box center [388, 384] width 162 height 162
click at [664, 317] on input "b. 1-2-5" at bounding box center [664, 314] width 1 height 5
radio input "true"
click at [602, 518] on button "Next" at bounding box center [664, 531] width 253 height 62
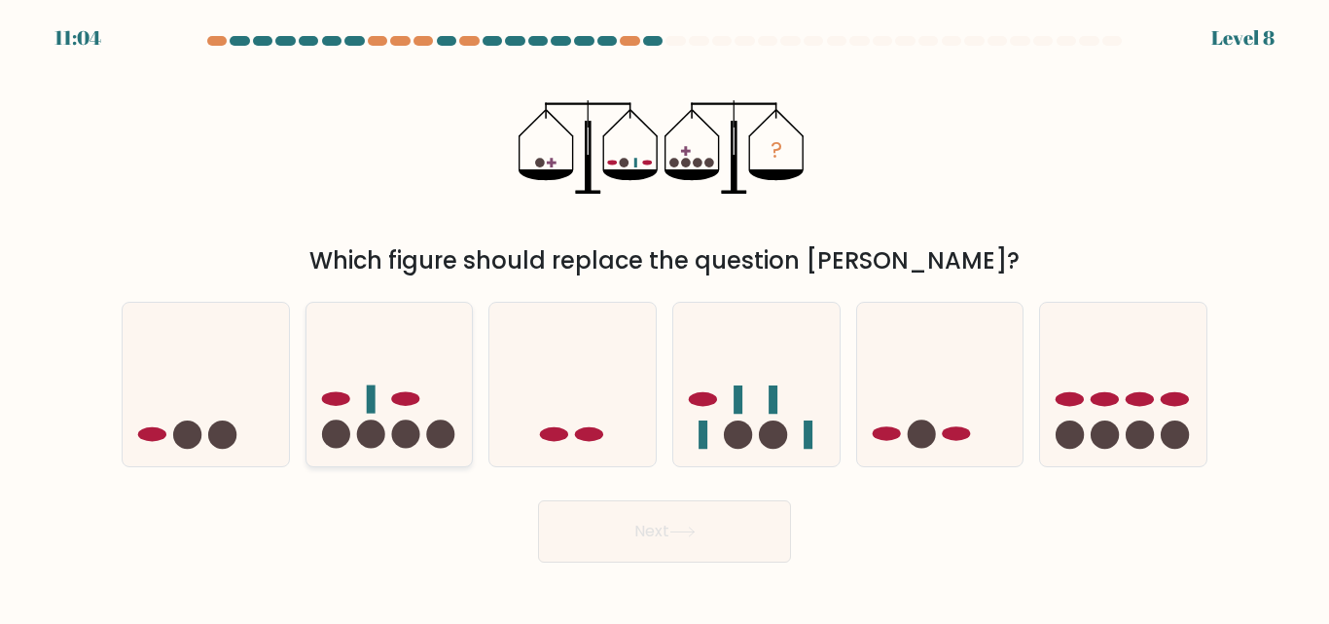
click at [381, 415] on icon at bounding box center [389, 383] width 166 height 137
click at [664, 317] on input "b." at bounding box center [664, 314] width 1 height 5
radio input "true"
click at [674, 521] on button "Next" at bounding box center [664, 531] width 253 height 62
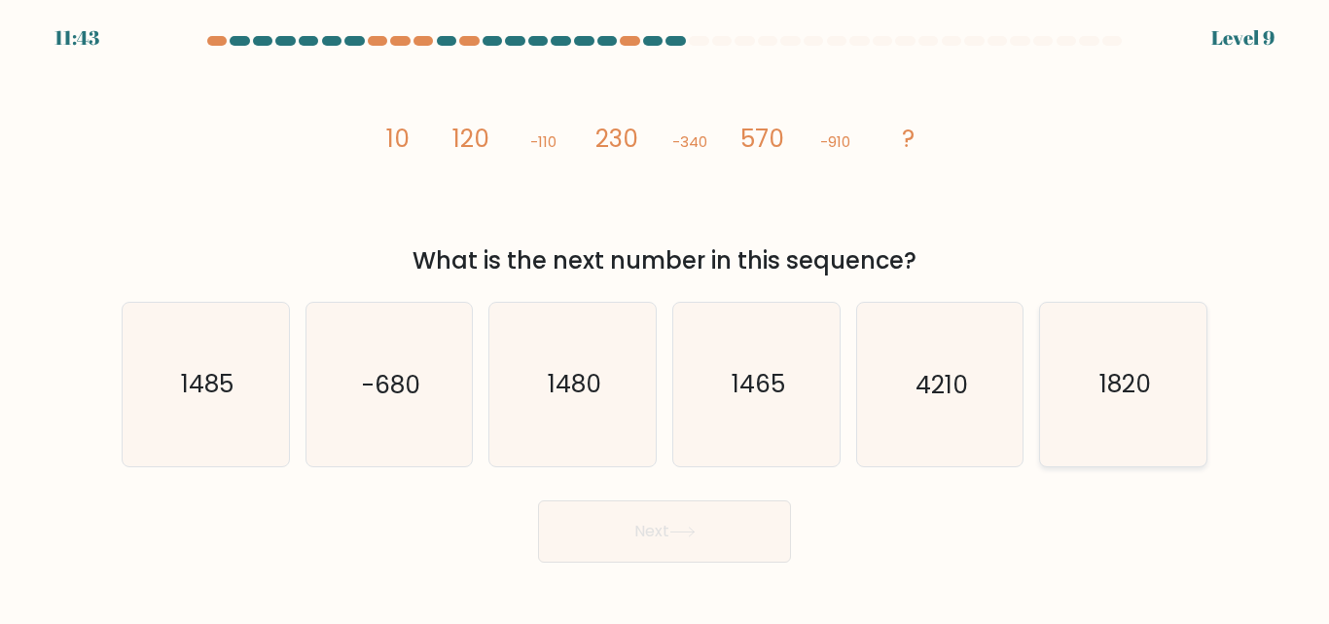
click at [1110, 374] on text "1820" at bounding box center [1125, 385] width 52 height 34
click at [665, 317] on input "f. 1820" at bounding box center [664, 314] width 1 height 5
radio input "true"
click at [667, 522] on button "Next" at bounding box center [664, 531] width 253 height 62
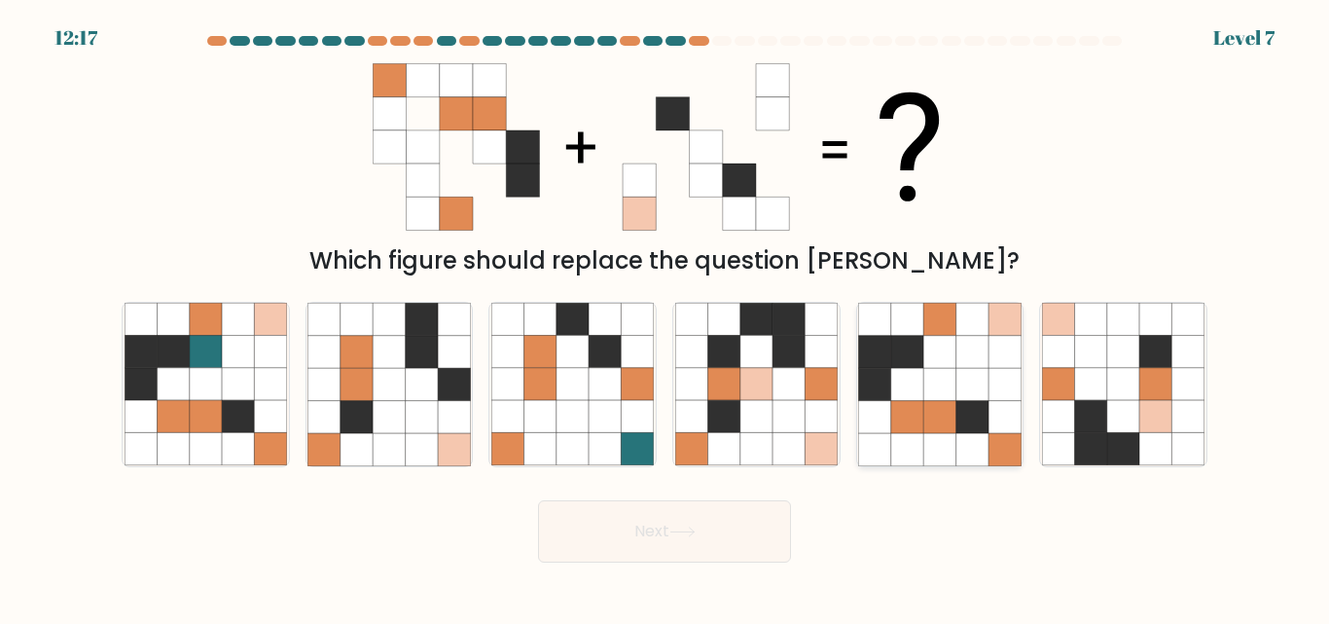
click at [942, 366] on icon at bounding box center [939, 352] width 32 height 32
click at [665, 317] on input "e." at bounding box center [664, 314] width 1 height 5
radio input "true"
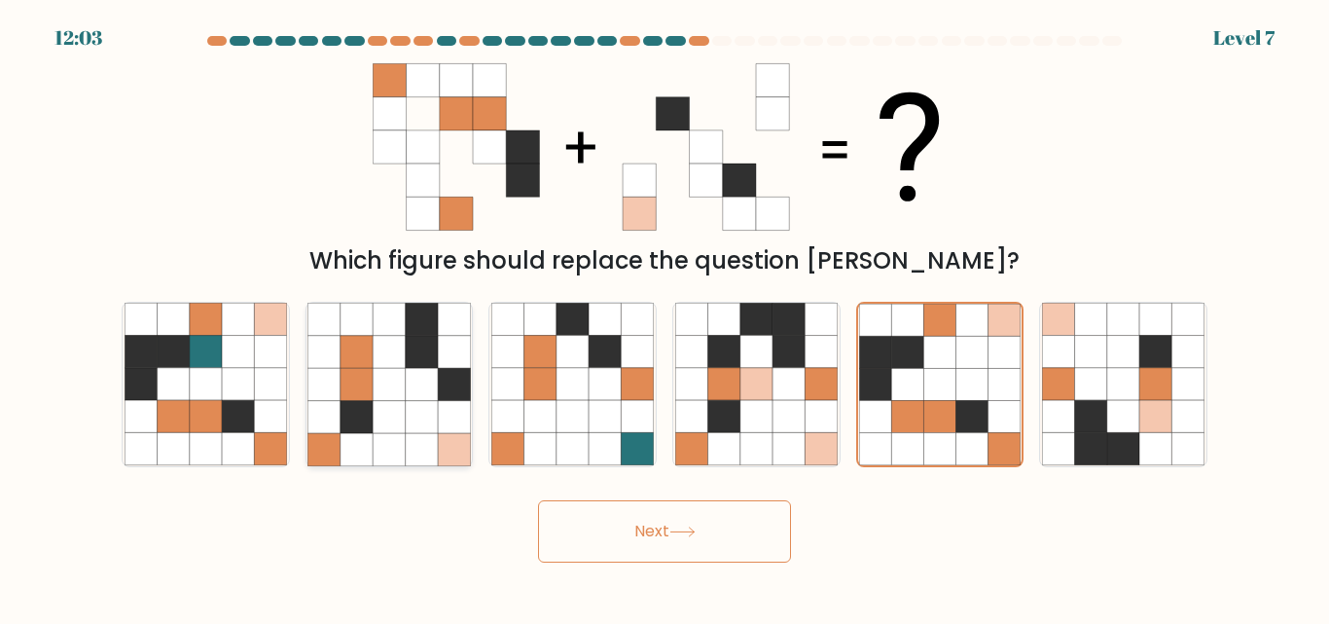
click at [425, 395] on icon at bounding box center [422, 385] width 32 height 32
click at [664, 317] on input "b." at bounding box center [664, 314] width 1 height 5
radio input "true"
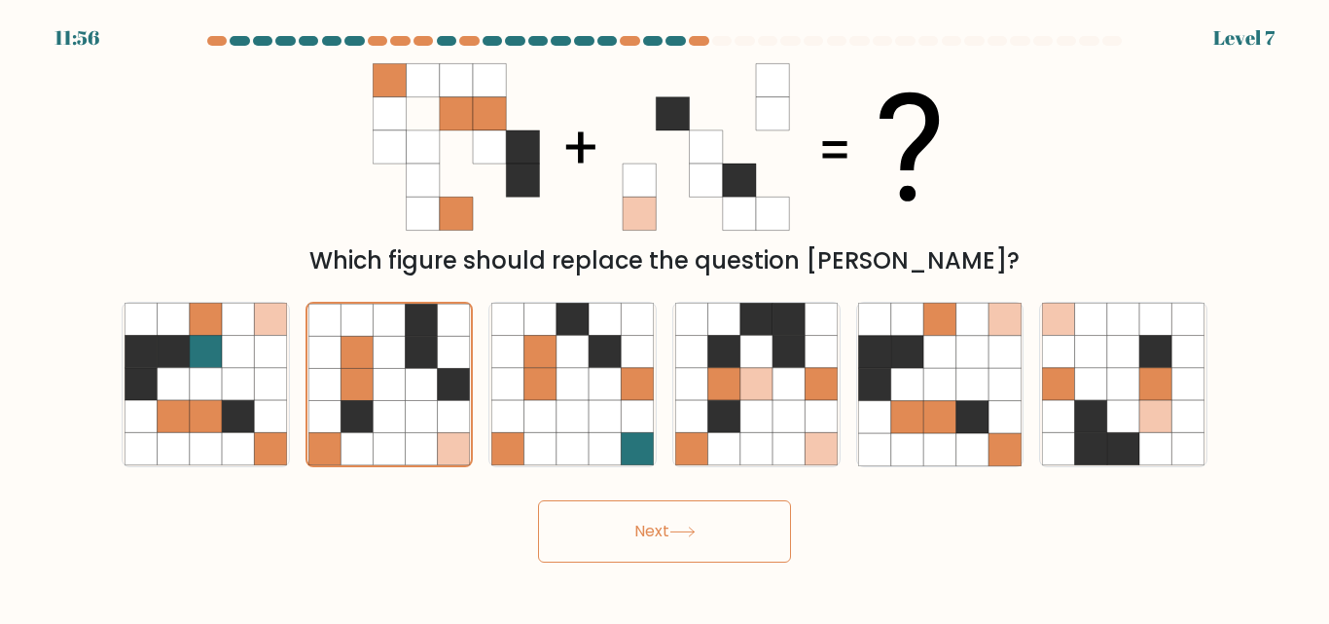
click at [676, 524] on button "Next" at bounding box center [664, 531] width 253 height 62
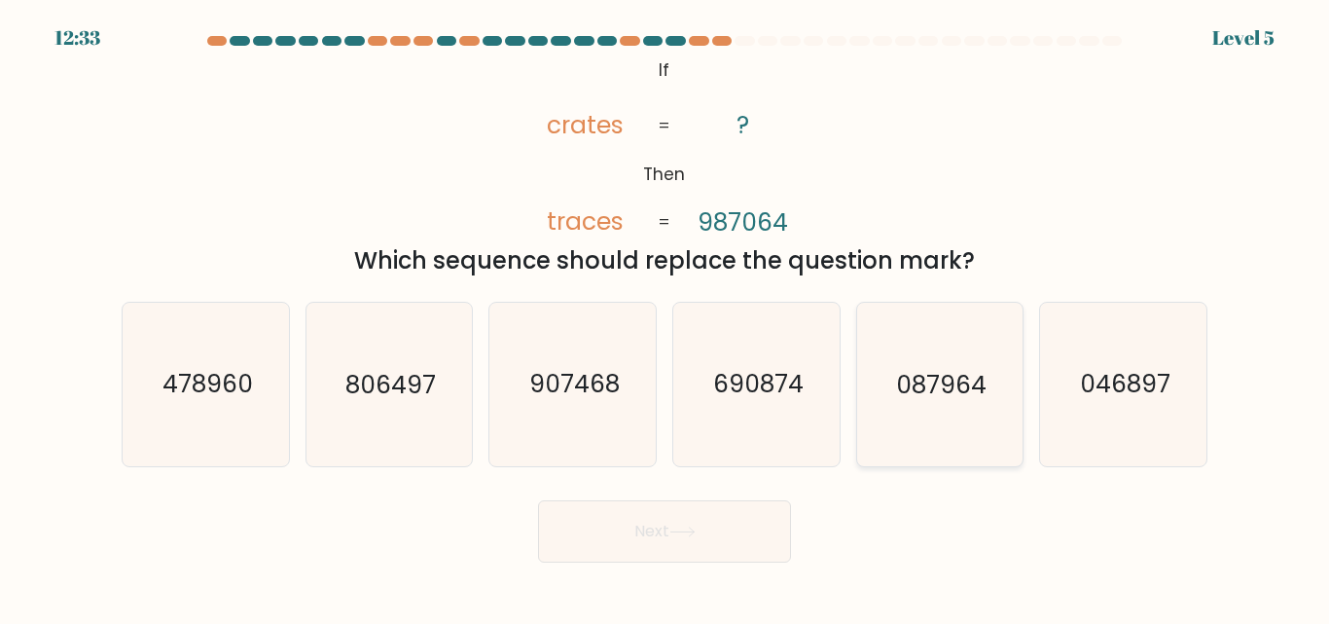
click at [938, 401] on text "087964" at bounding box center [941, 385] width 90 height 34
click at [665, 317] on input "e. 087964" at bounding box center [664, 314] width 1 height 5
radio input "true"
click at [664, 530] on button "Next" at bounding box center [664, 531] width 253 height 62
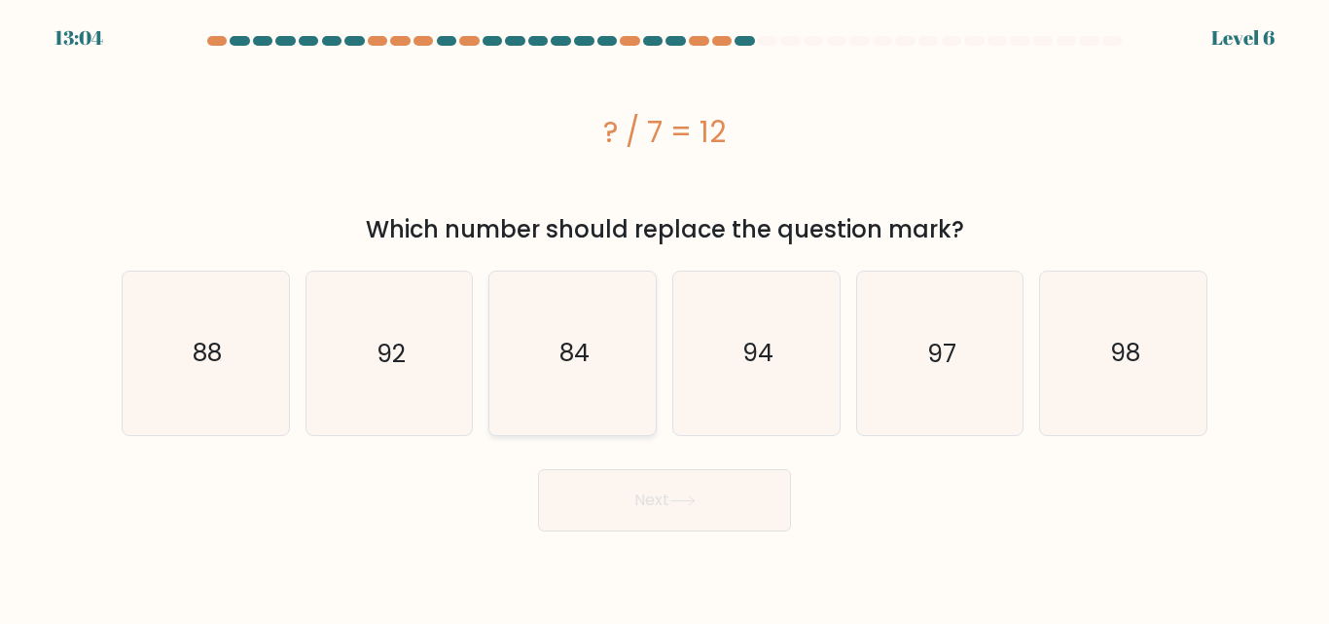
click at [594, 362] on icon "84" at bounding box center [572, 352] width 162 height 162
click at [664, 317] on input "c. 84" at bounding box center [664, 314] width 1 height 5
radio input "true"
click at [637, 496] on button "Next" at bounding box center [664, 500] width 253 height 62
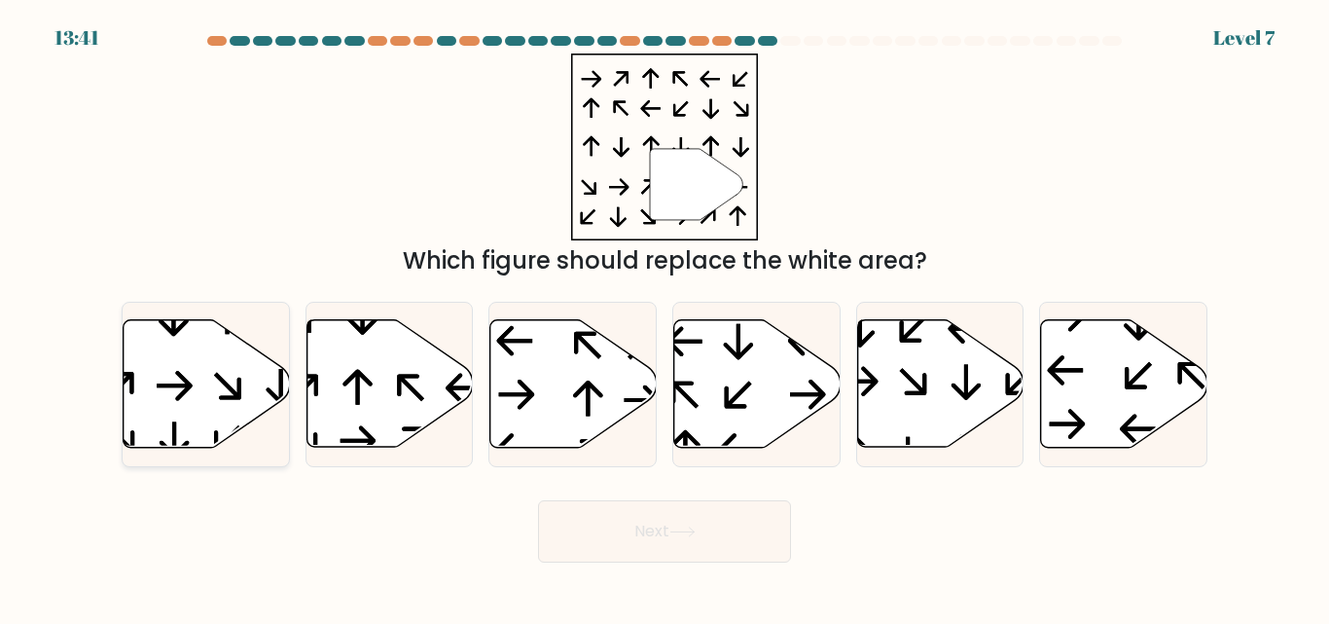
click at [157, 377] on icon at bounding box center [207, 383] width 166 height 127
click at [664, 317] on input "a." at bounding box center [664, 314] width 1 height 5
radio input "true"
click at [639, 530] on button "Next" at bounding box center [664, 531] width 253 height 62
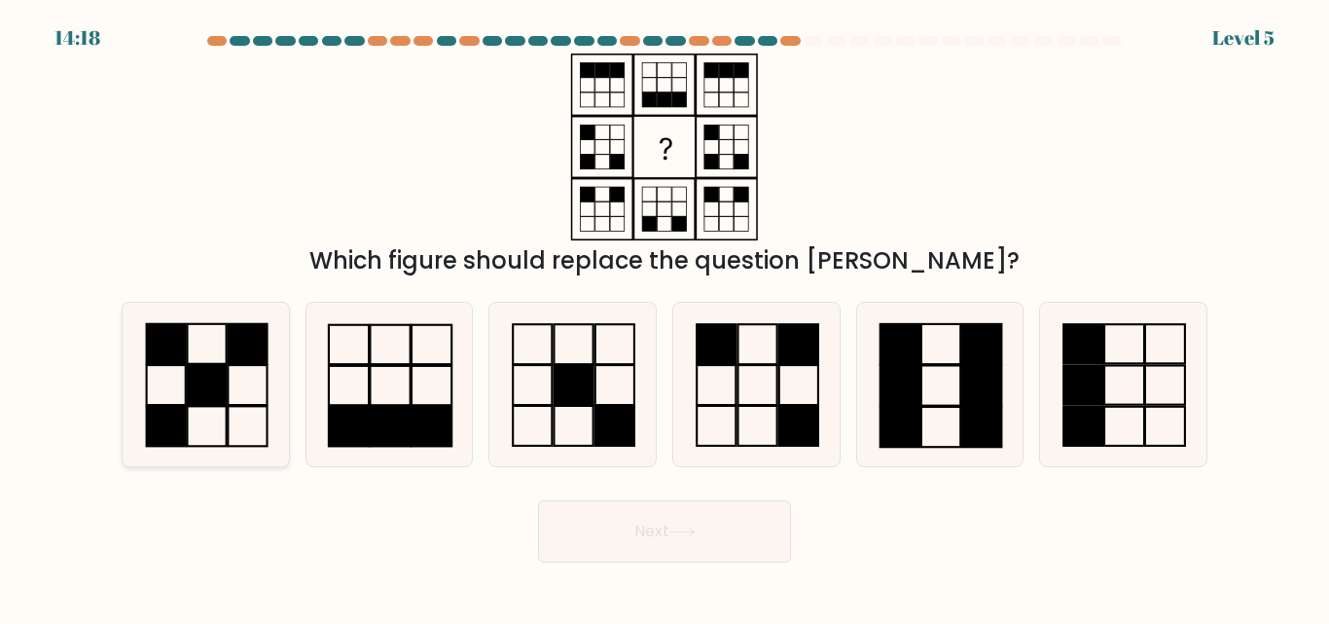
click at [185, 401] on rect at bounding box center [165, 386] width 39 height 40
click at [664, 317] on input "a." at bounding box center [664, 314] width 1 height 5
radio input "true"
click at [645, 529] on button "Next" at bounding box center [664, 531] width 253 height 62
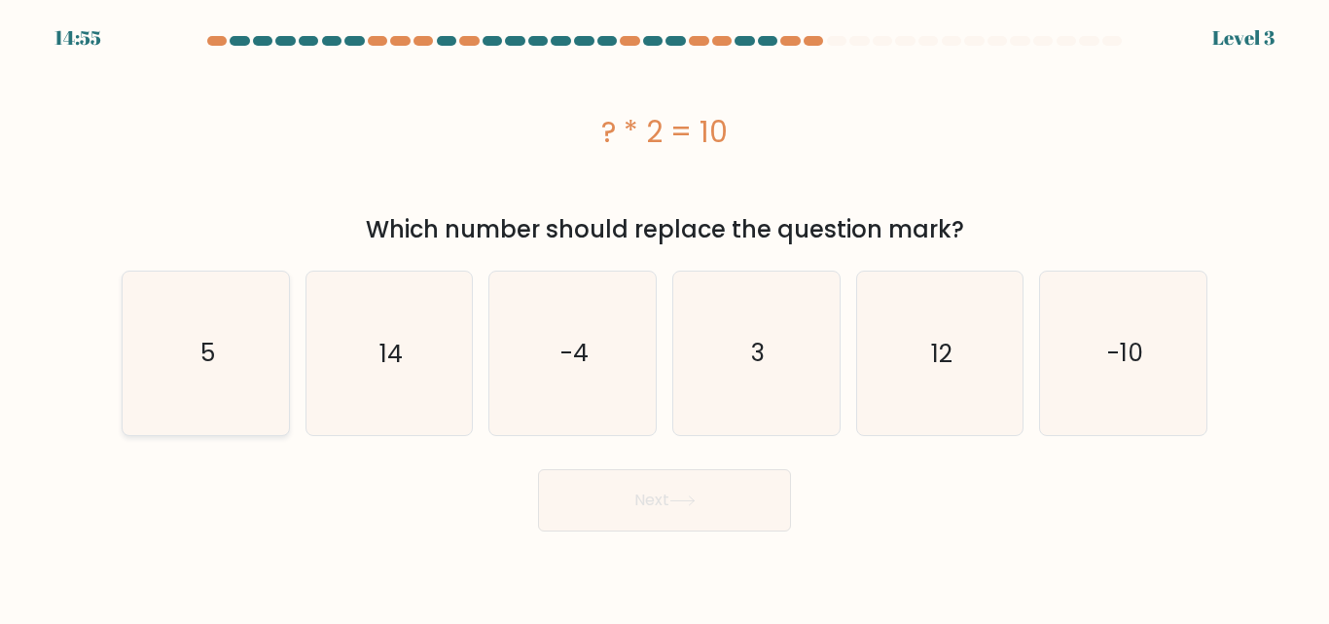
click at [207, 361] on text "5" at bounding box center [206, 353] width 15 height 34
click at [664, 317] on input "a. 5" at bounding box center [664, 314] width 1 height 5
radio input "true"
click at [646, 493] on button "Next" at bounding box center [664, 500] width 253 height 62
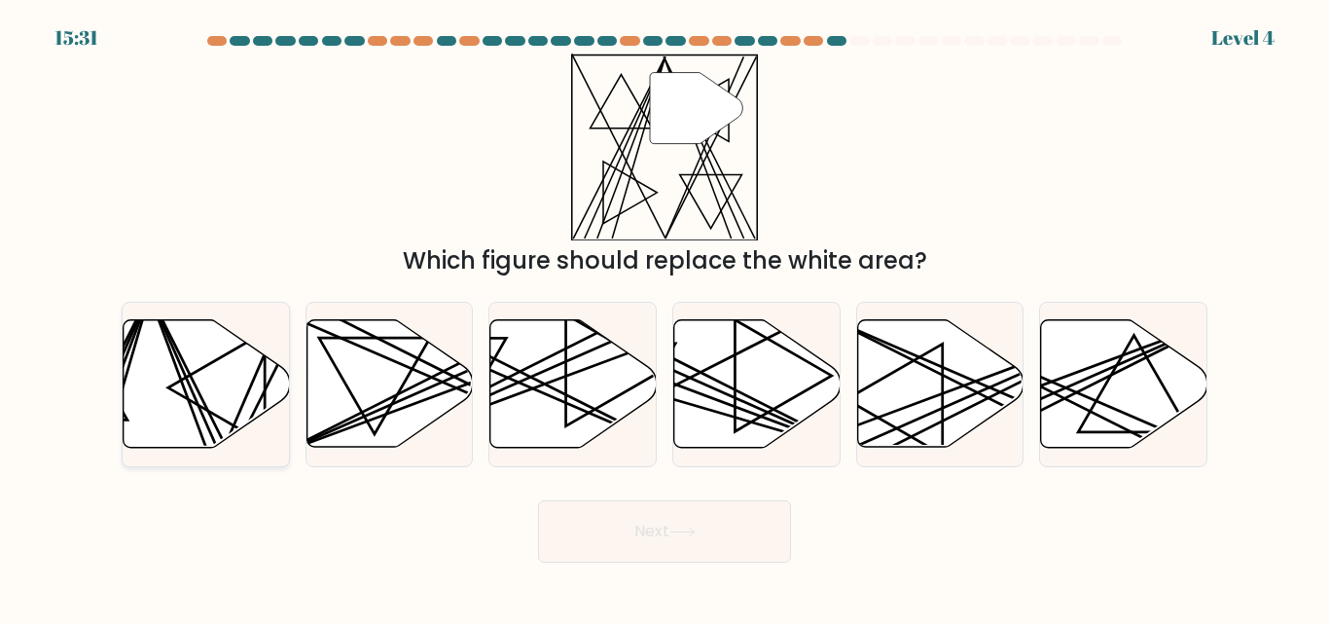
click at [185, 363] on line at bounding box center [229, 454] width 163 height 325
click at [664, 317] on input "a." at bounding box center [664, 314] width 1 height 5
radio input "true"
click at [650, 524] on button "Next" at bounding box center [664, 531] width 253 height 62
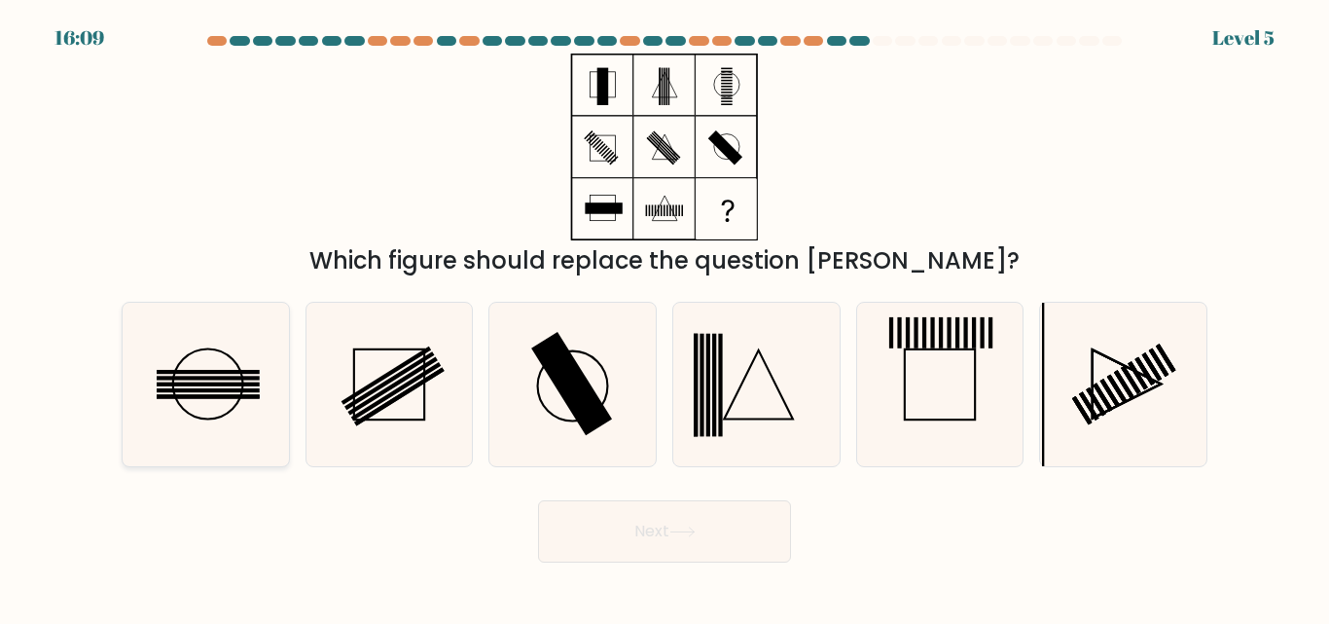
click at [214, 400] on icon at bounding box center [206, 384] width 162 height 162
click at [664, 317] on input "a." at bounding box center [664, 314] width 1 height 5
radio input "true"
click at [660, 524] on button "Next" at bounding box center [664, 531] width 253 height 62
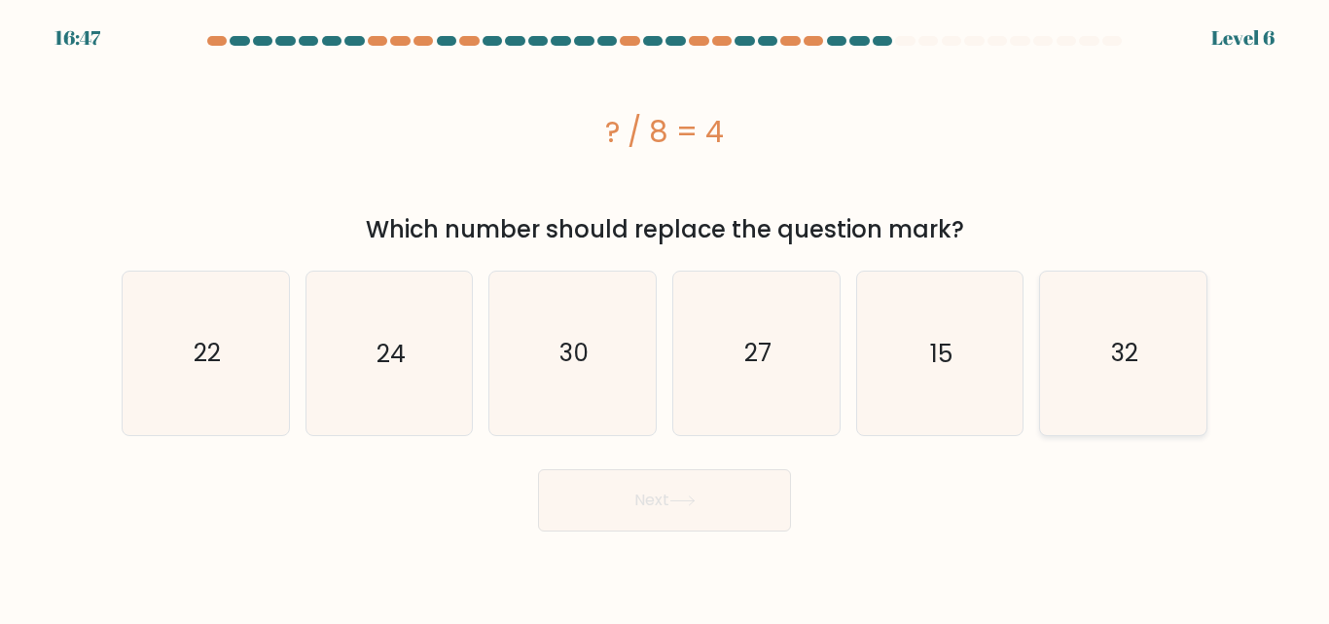
click at [1118, 348] on text "32" at bounding box center [1124, 353] width 27 height 34
click at [665, 317] on input "f. 32" at bounding box center [664, 314] width 1 height 5
radio input "true"
click at [659, 499] on button "Next" at bounding box center [664, 500] width 253 height 62
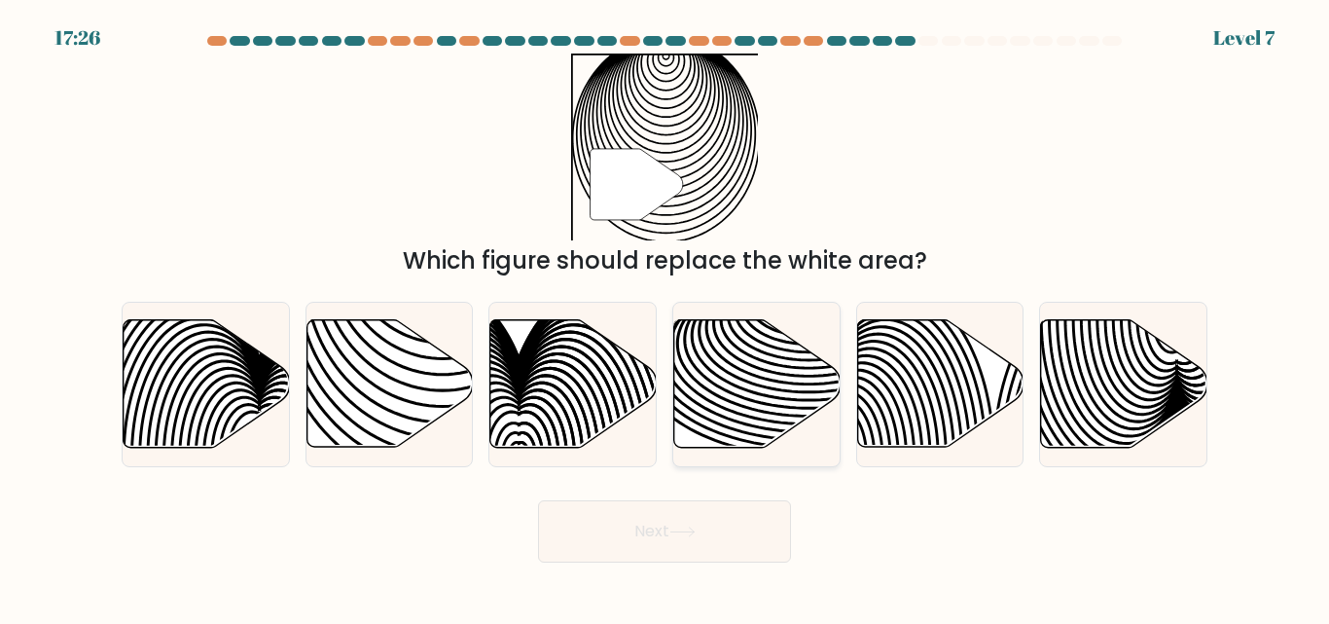
click at [744, 395] on icon at bounding box center [757, 383] width 166 height 127
click at [665, 317] on input "d." at bounding box center [664, 314] width 1 height 5
radio input "true"
click at [653, 534] on button "Next" at bounding box center [664, 531] width 253 height 62
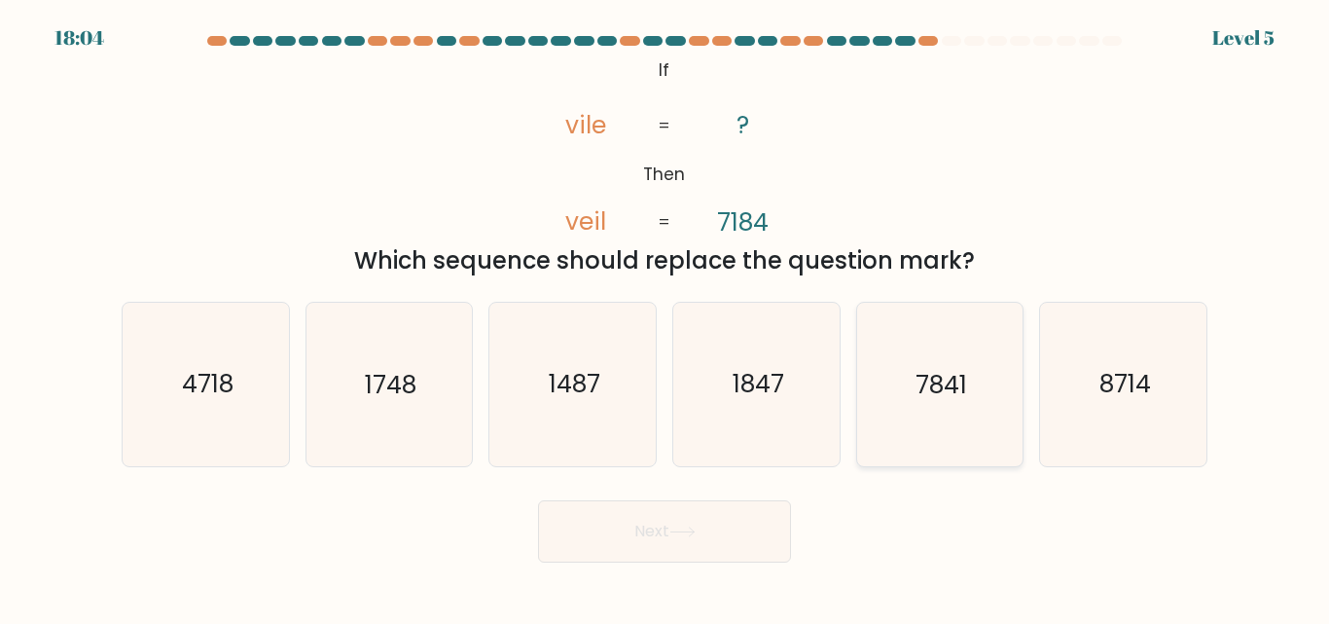
click at [926, 370] on text "7841" at bounding box center [941, 385] width 52 height 34
click at [665, 317] on input "e. 7841" at bounding box center [664, 314] width 1 height 5
radio input "true"
click at [631, 534] on button "Next" at bounding box center [664, 531] width 253 height 62
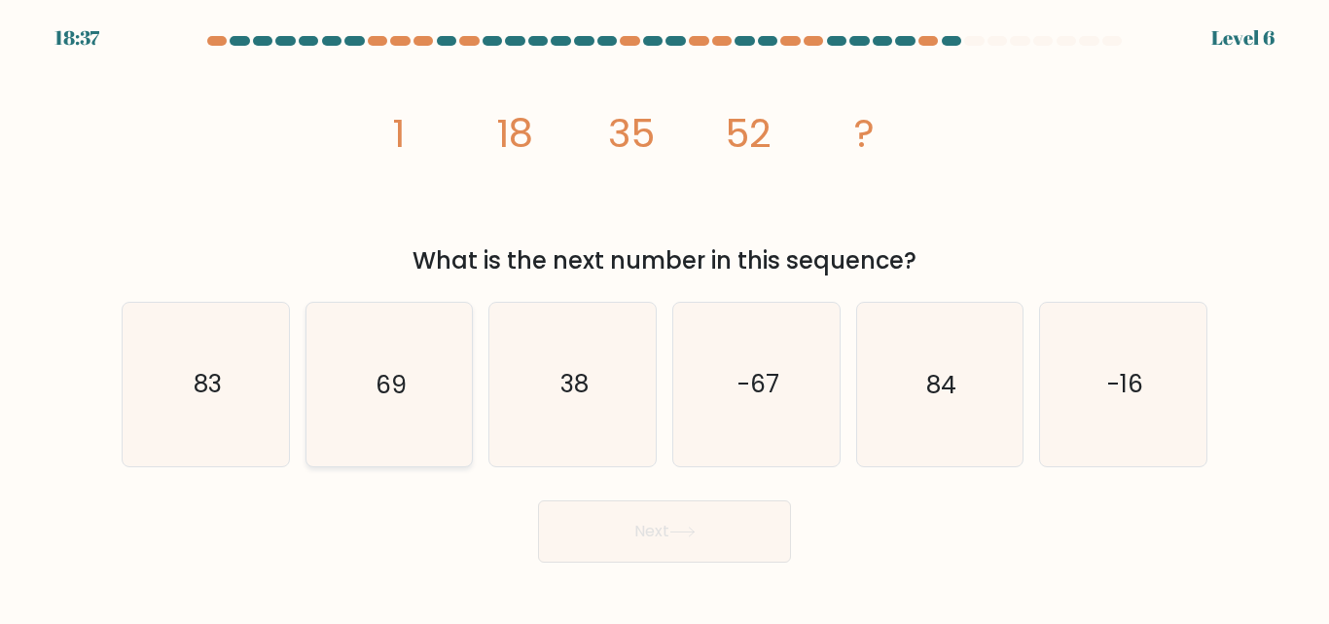
click at [430, 397] on icon "69" at bounding box center [388, 384] width 162 height 162
click at [664, 317] on input "b. 69" at bounding box center [664, 314] width 1 height 5
radio input "true"
click at [644, 530] on button "Next" at bounding box center [664, 531] width 253 height 62
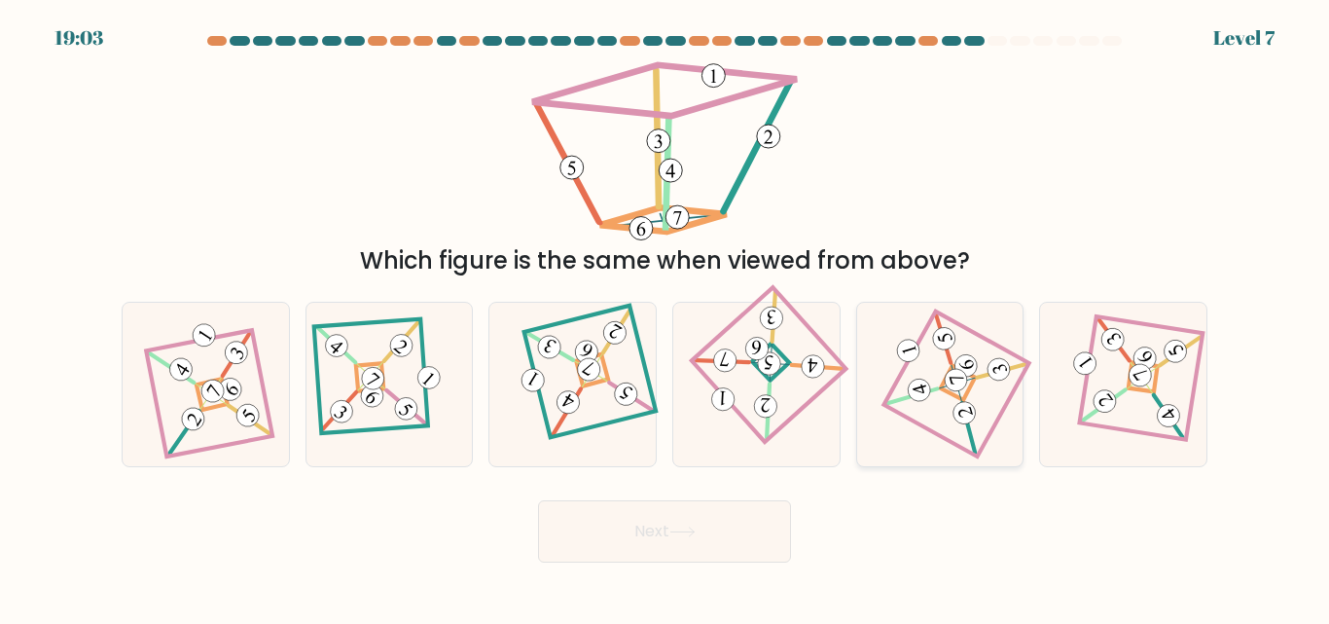
click at [894, 445] on icon at bounding box center [939, 384] width 111 height 130
click at [665, 317] on input "e." at bounding box center [664, 314] width 1 height 5
radio input "true"
click at [655, 526] on button "Next" at bounding box center [664, 531] width 253 height 62
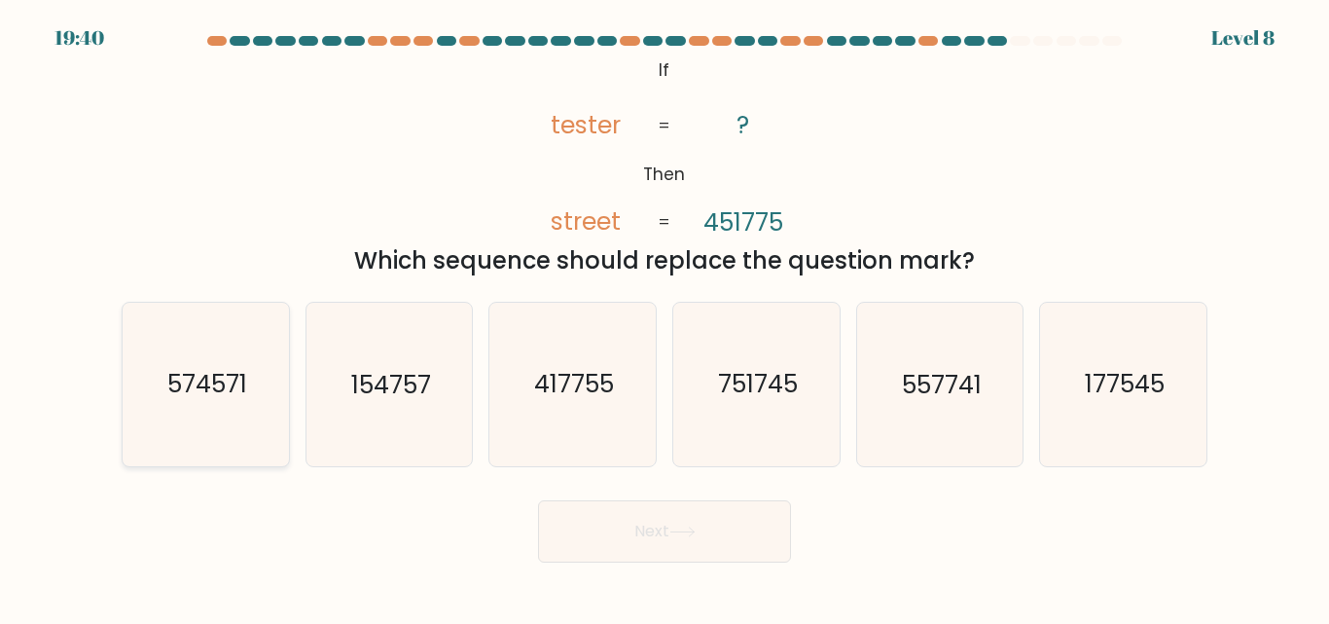
click at [233, 394] on text "574571" at bounding box center [207, 385] width 80 height 34
click at [664, 317] on input "a. 574571" at bounding box center [664, 314] width 1 height 5
radio input "true"
click at [668, 524] on button "Next" at bounding box center [664, 531] width 253 height 62
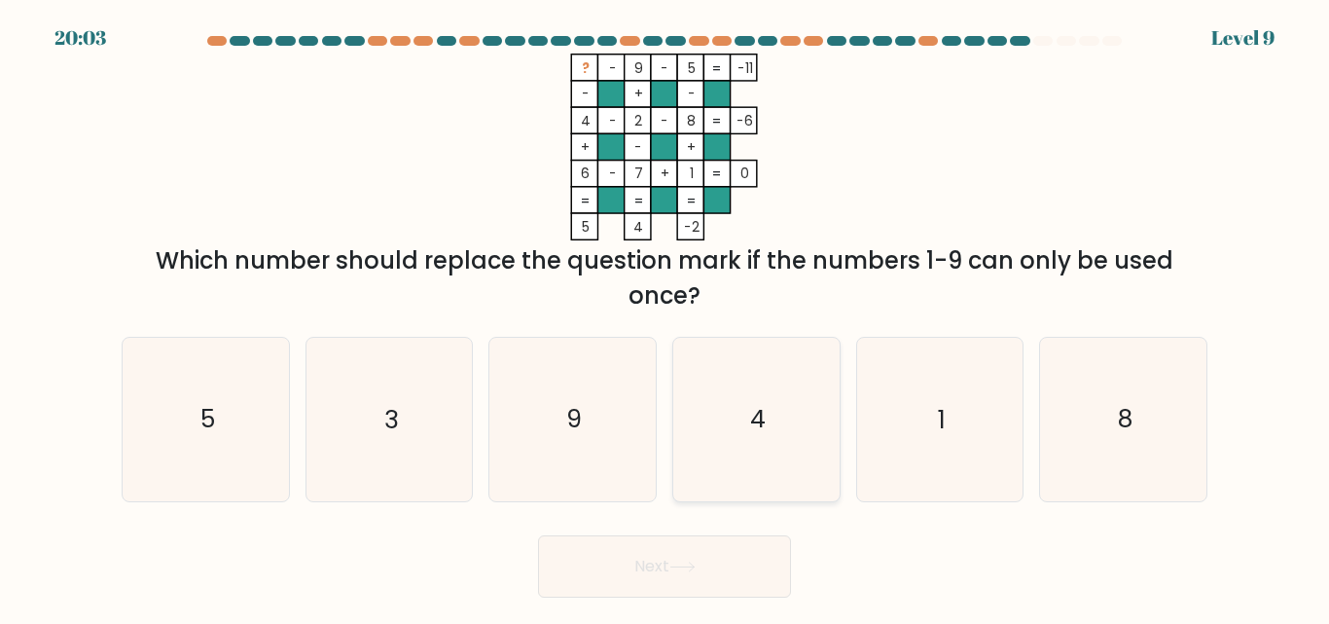
click at [793, 439] on icon "4" at bounding box center [756, 419] width 162 height 162
click at [665, 317] on input "d. 4" at bounding box center [664, 314] width 1 height 5
radio input "true"
click at [431, 423] on icon "3" at bounding box center [388, 419] width 162 height 162
click at [664, 317] on input "b. 3" at bounding box center [664, 314] width 1 height 5
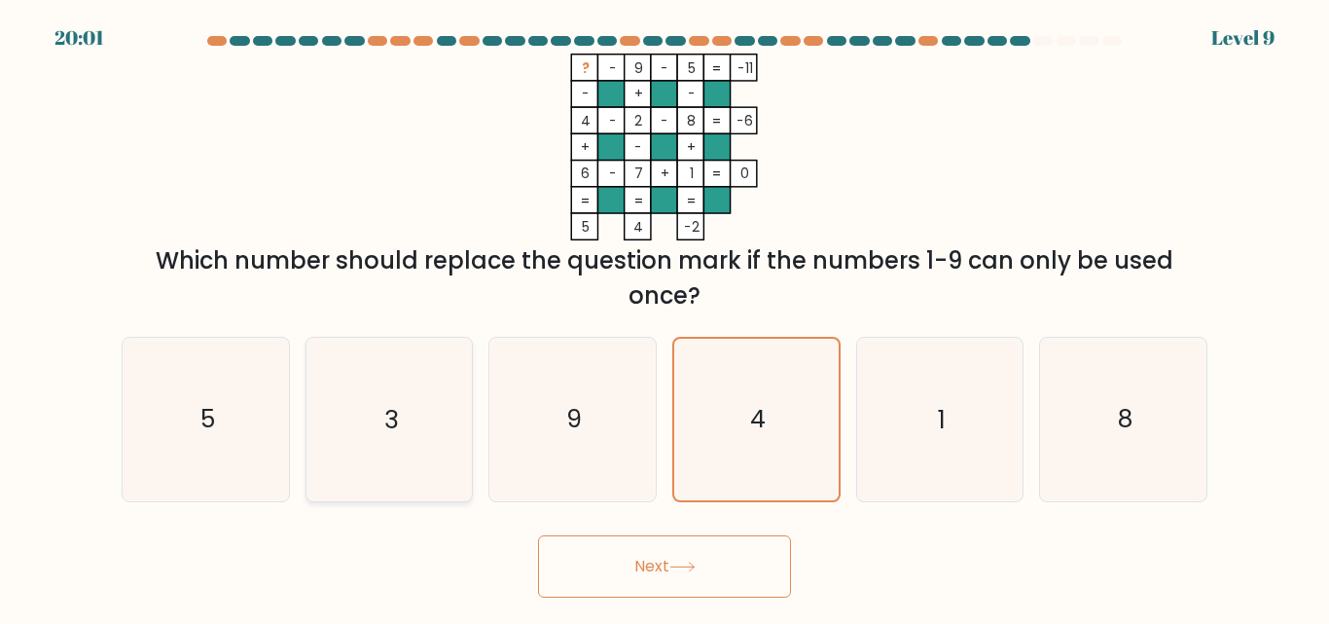
radio input "true"
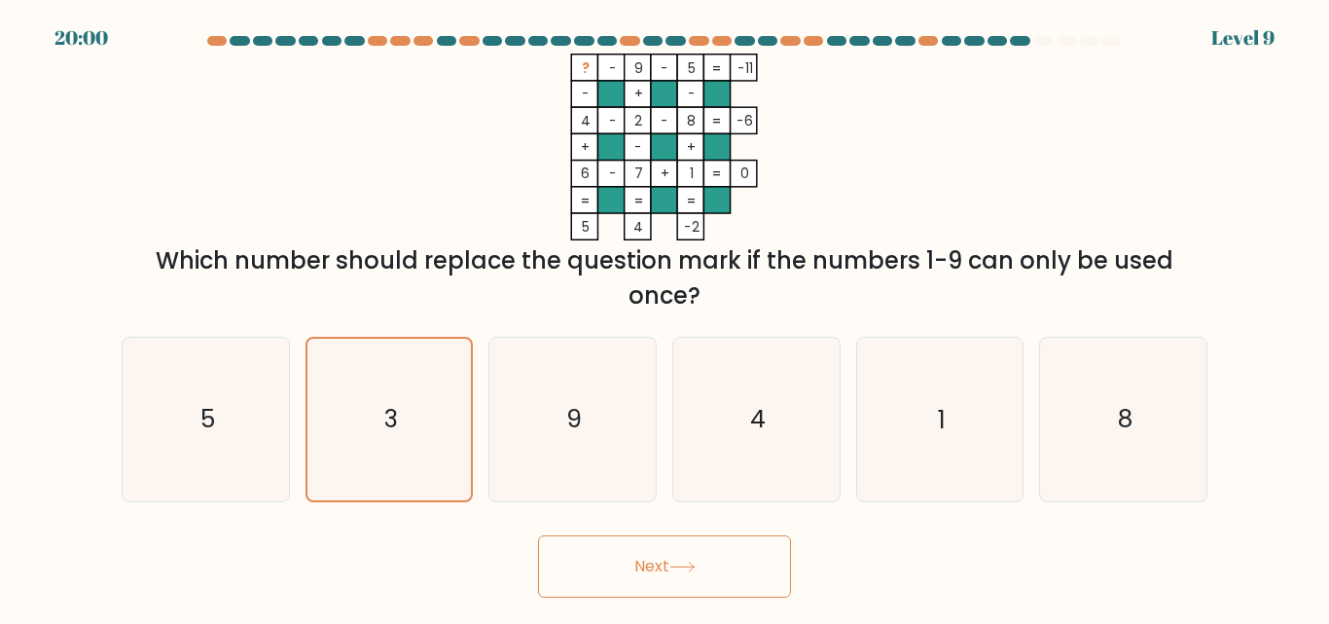
click at [658, 561] on button "Next" at bounding box center [664, 566] width 253 height 62
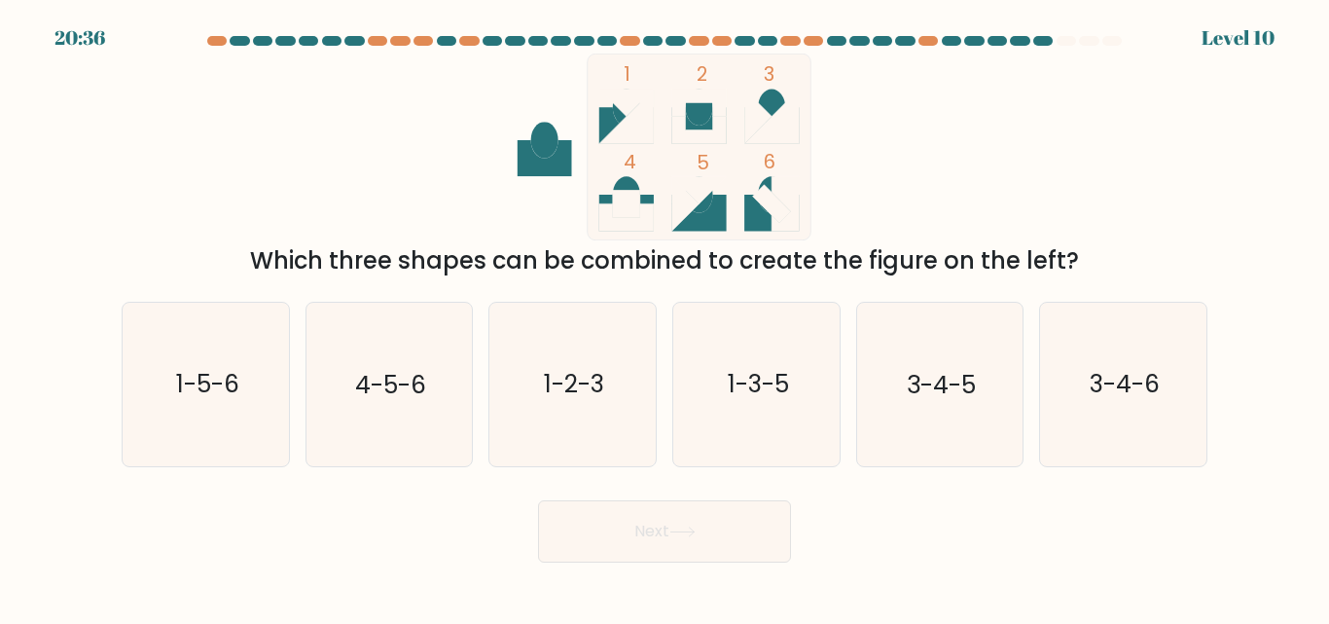
click at [480, 356] on div "b. 4-5-6" at bounding box center [390, 384] width 184 height 164
click at [390, 409] on icon "4-5-6" at bounding box center [388, 384] width 162 height 162
click at [664, 317] on input "b. 4-5-6" at bounding box center [664, 314] width 1 height 5
radio input "true"
click at [657, 535] on button "Next" at bounding box center [664, 531] width 253 height 62
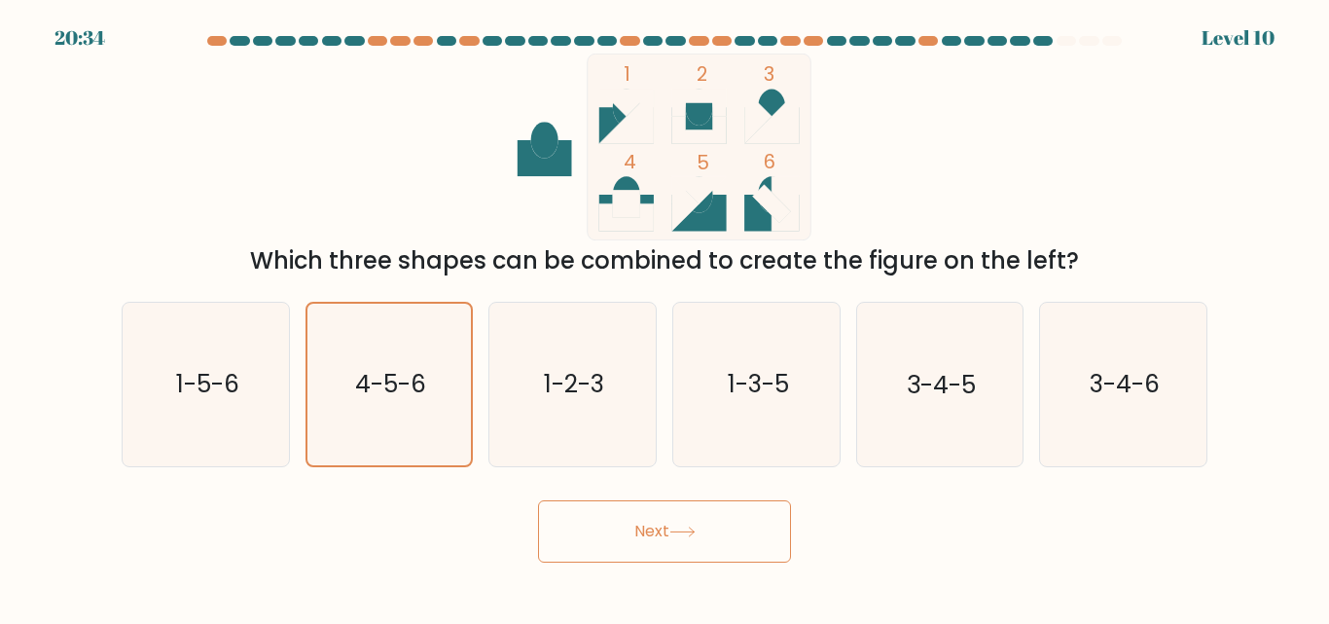
click at [657, 535] on button "Next" at bounding box center [664, 531] width 253 height 62
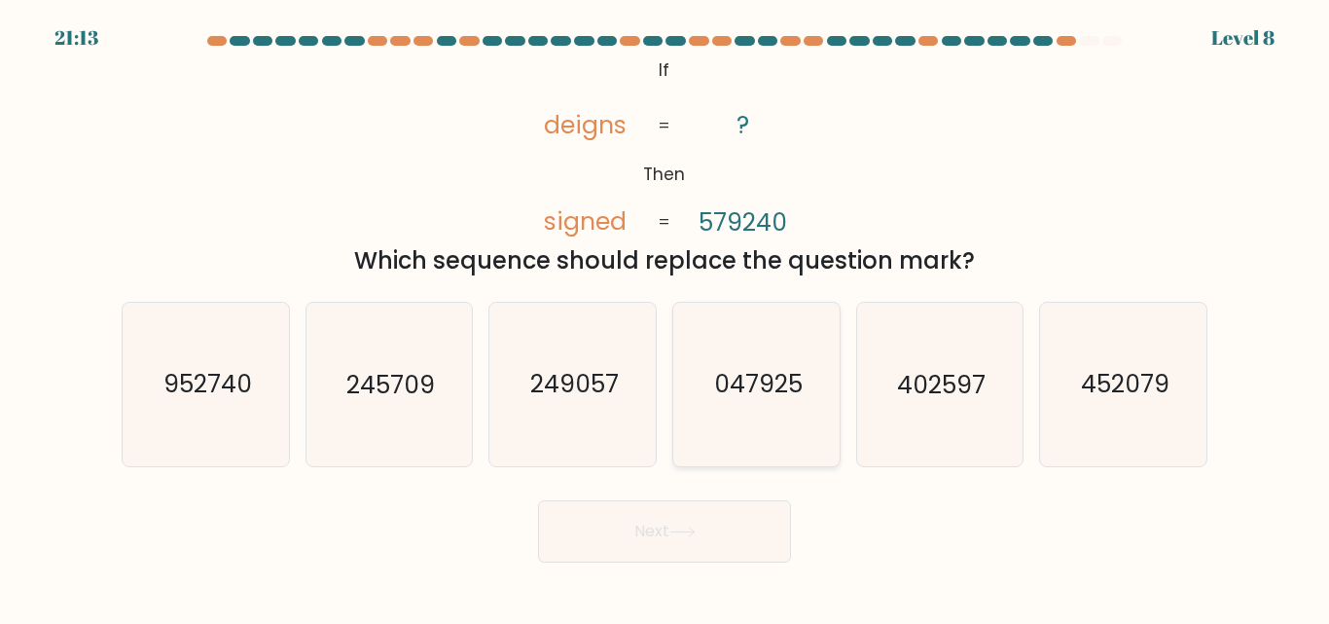
click at [728, 373] on text "047925" at bounding box center [757, 385] width 89 height 34
click at [665, 317] on input "d. 047925" at bounding box center [664, 314] width 1 height 5
radio input "true"
click at [644, 529] on button "Next" at bounding box center [664, 531] width 253 height 62
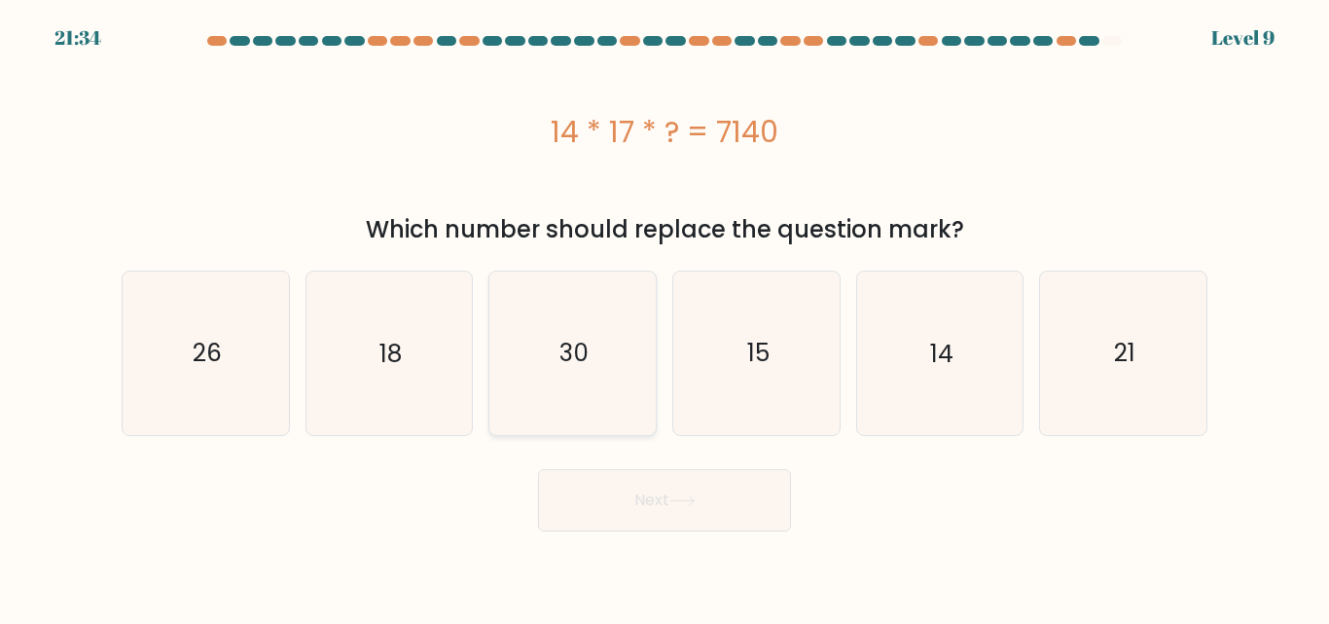
click at [552, 363] on icon "30" at bounding box center [572, 352] width 162 height 162
click at [664, 317] on input "c. 30" at bounding box center [664, 314] width 1 height 5
radio input "true"
click at [634, 497] on button "Next" at bounding box center [664, 500] width 253 height 62
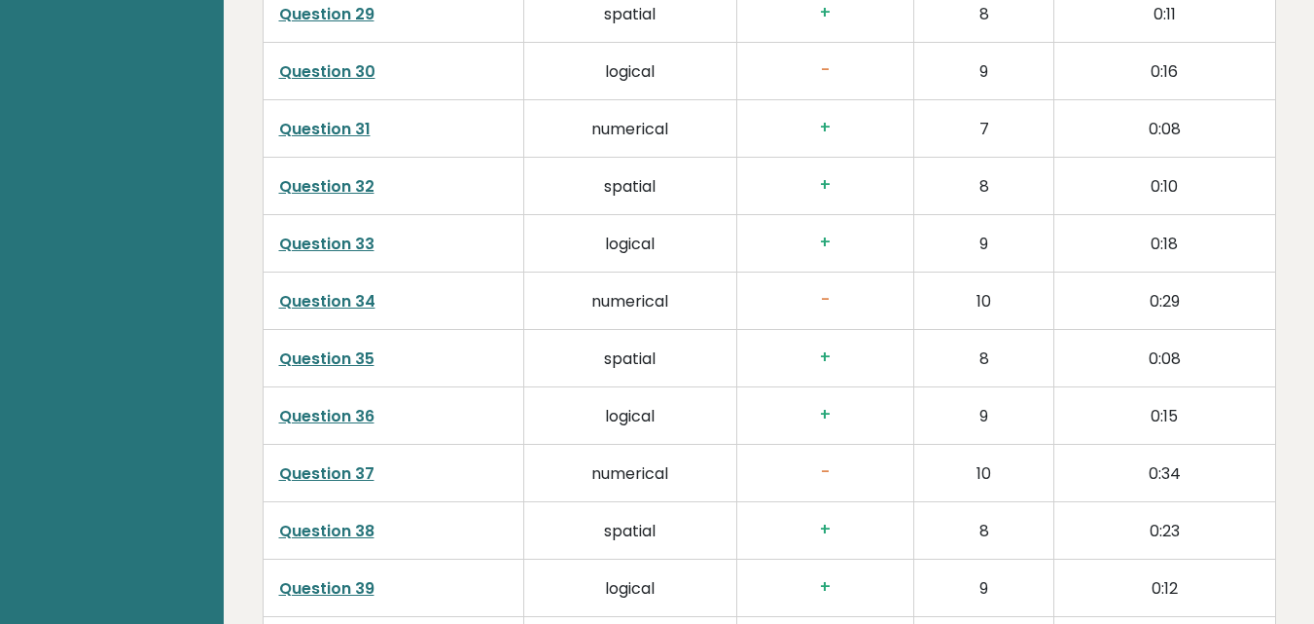
scroll to position [5332, 0]
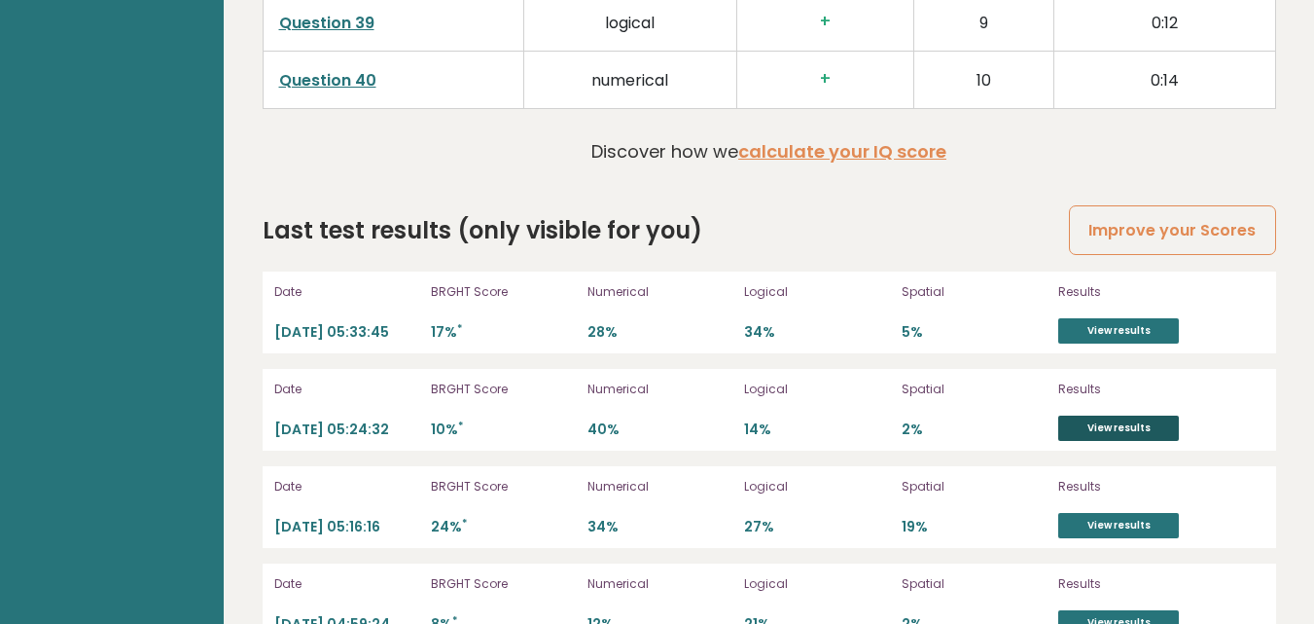
click at [1126, 415] on link "View results" at bounding box center [1118, 427] width 121 height 25
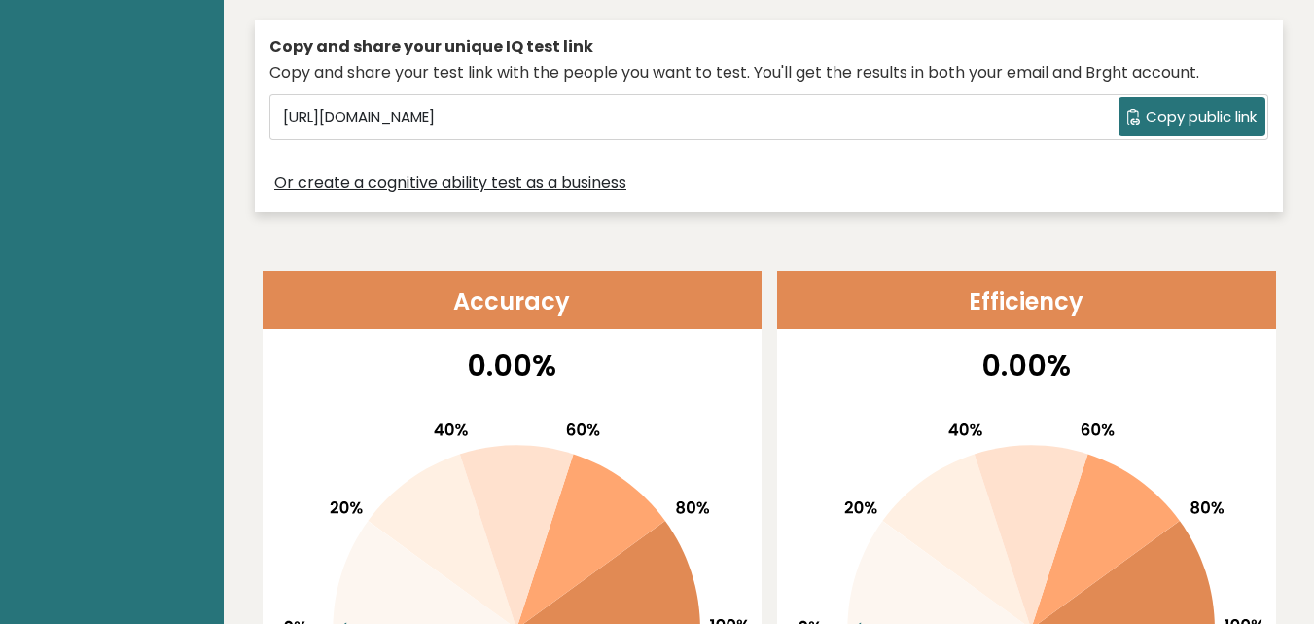
scroll to position [79, 0]
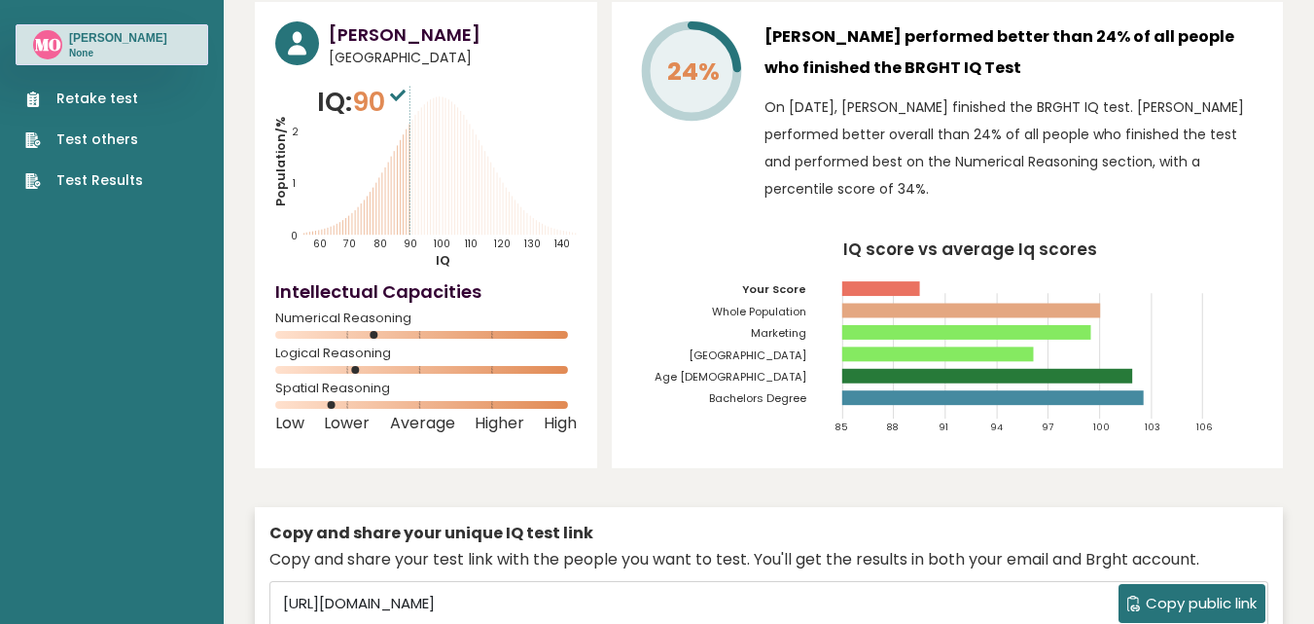
click at [93, 136] on link "Test others" at bounding box center [84, 139] width 118 height 20
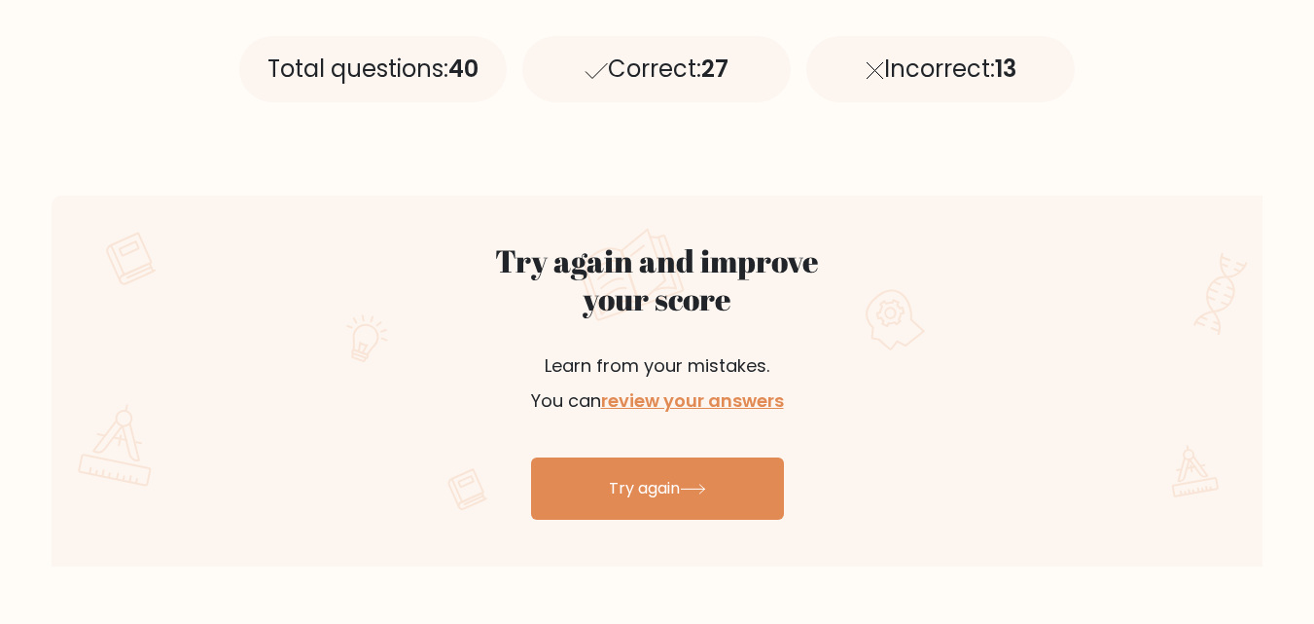
scroll to position [876, 0]
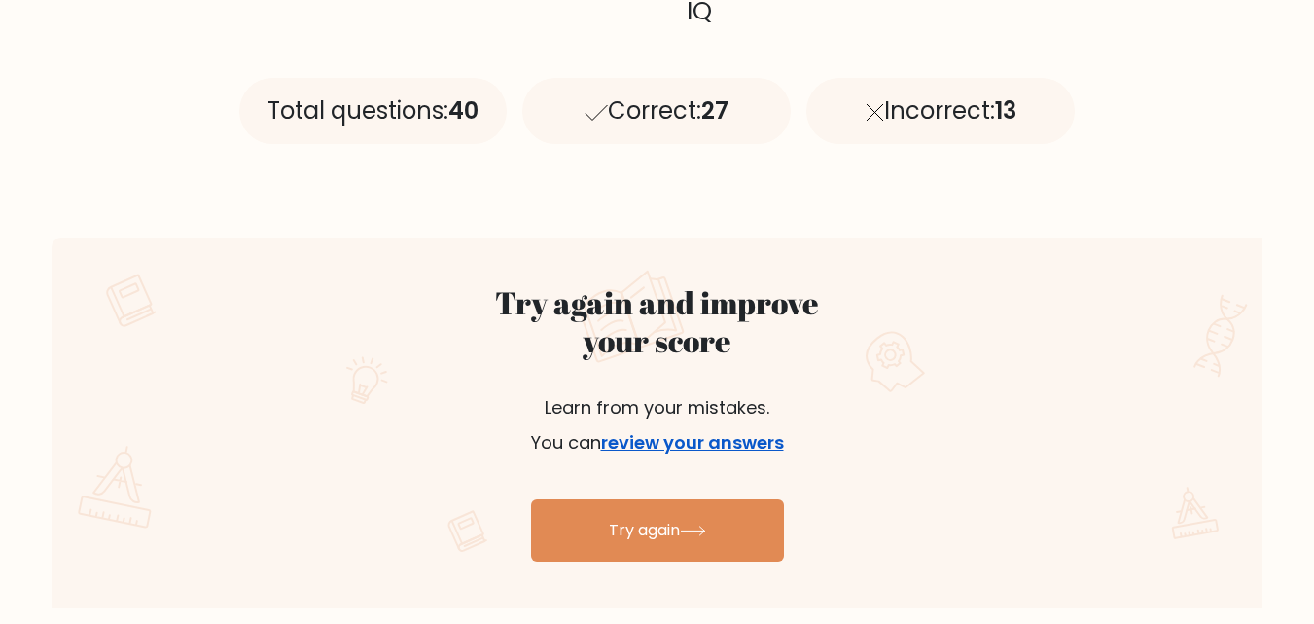
click at [723, 446] on link "review your answers" at bounding box center [692, 442] width 183 height 24
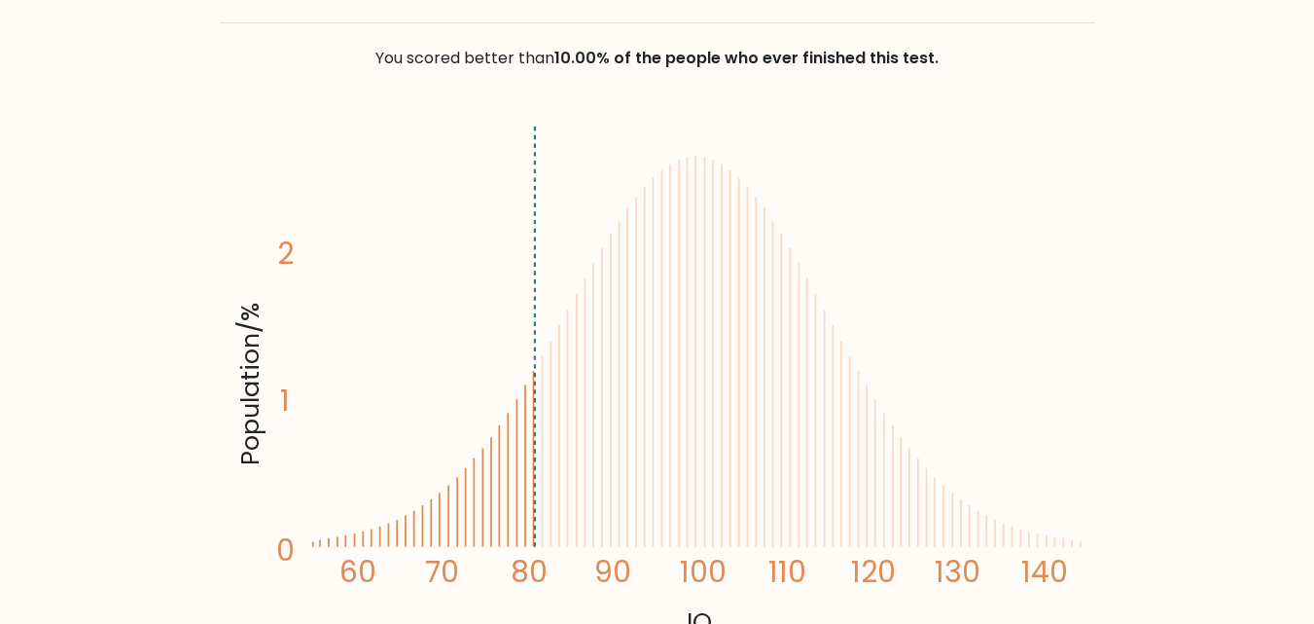
scroll to position [292, 0]
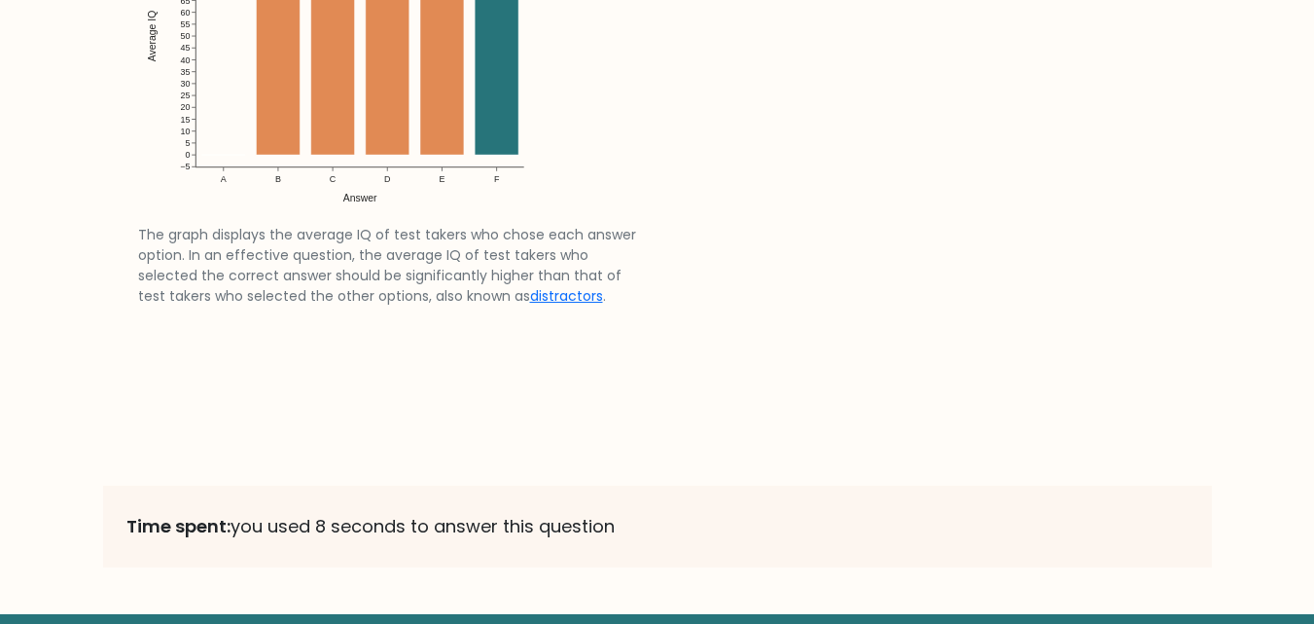
scroll to position [3140, 0]
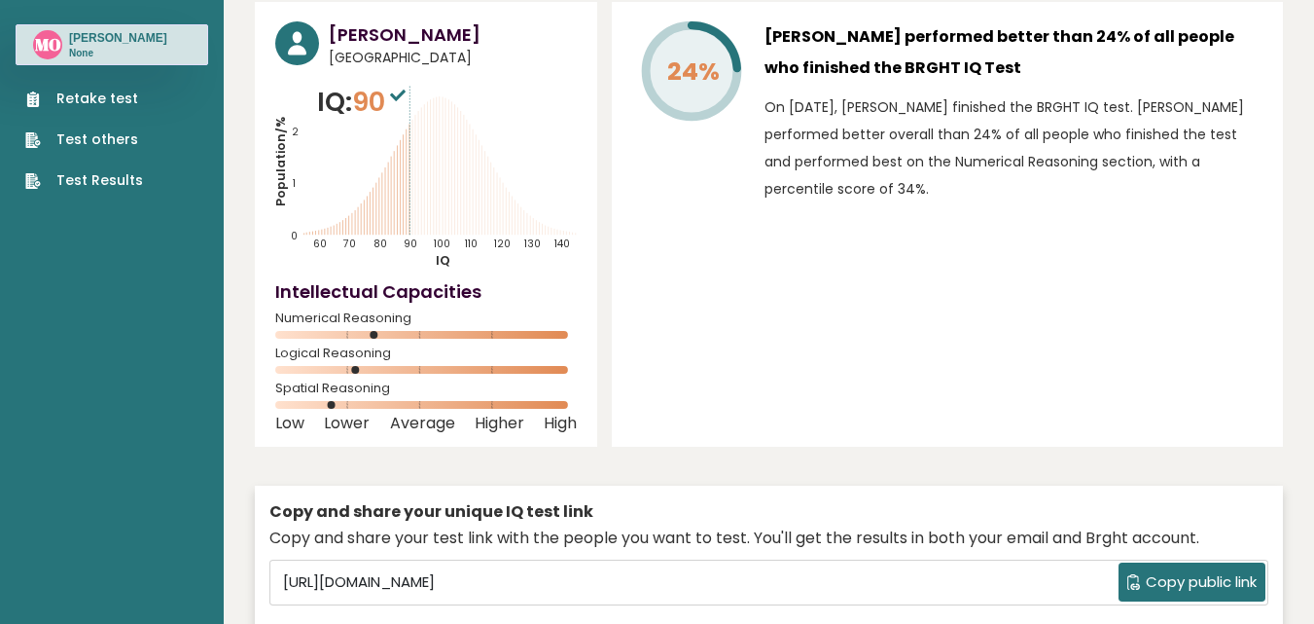
scroll to position [79, 0]
click at [90, 103] on link "Retake test" at bounding box center [84, 99] width 118 height 20
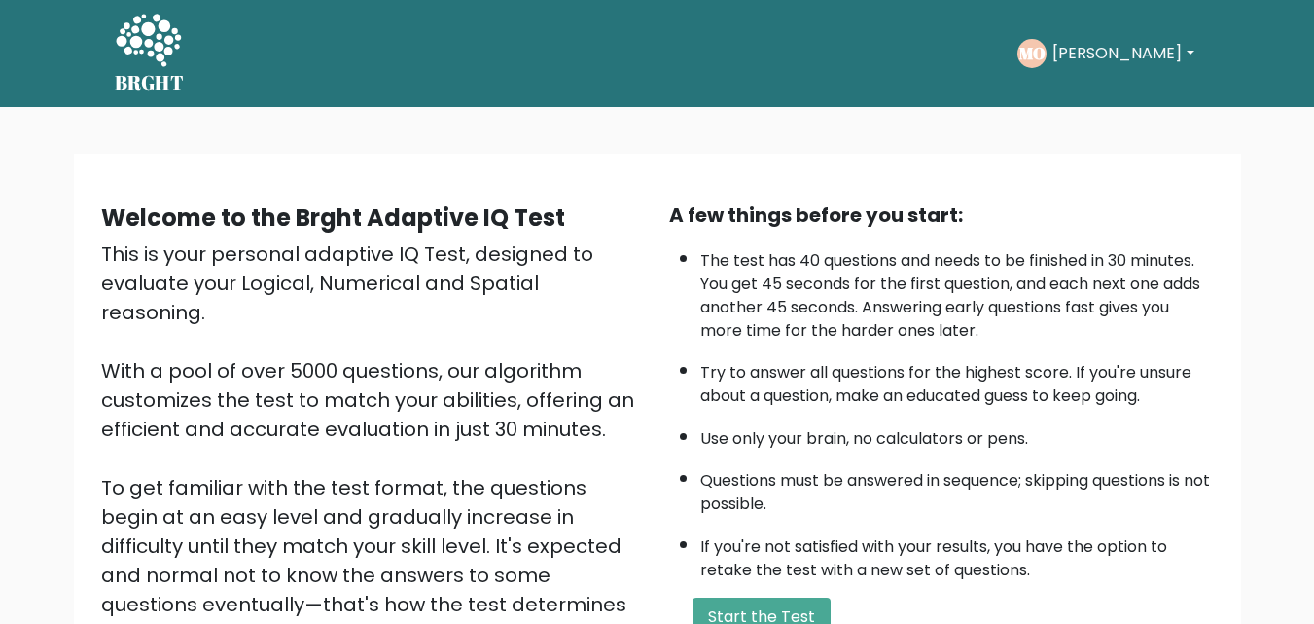
scroll to position [268, 0]
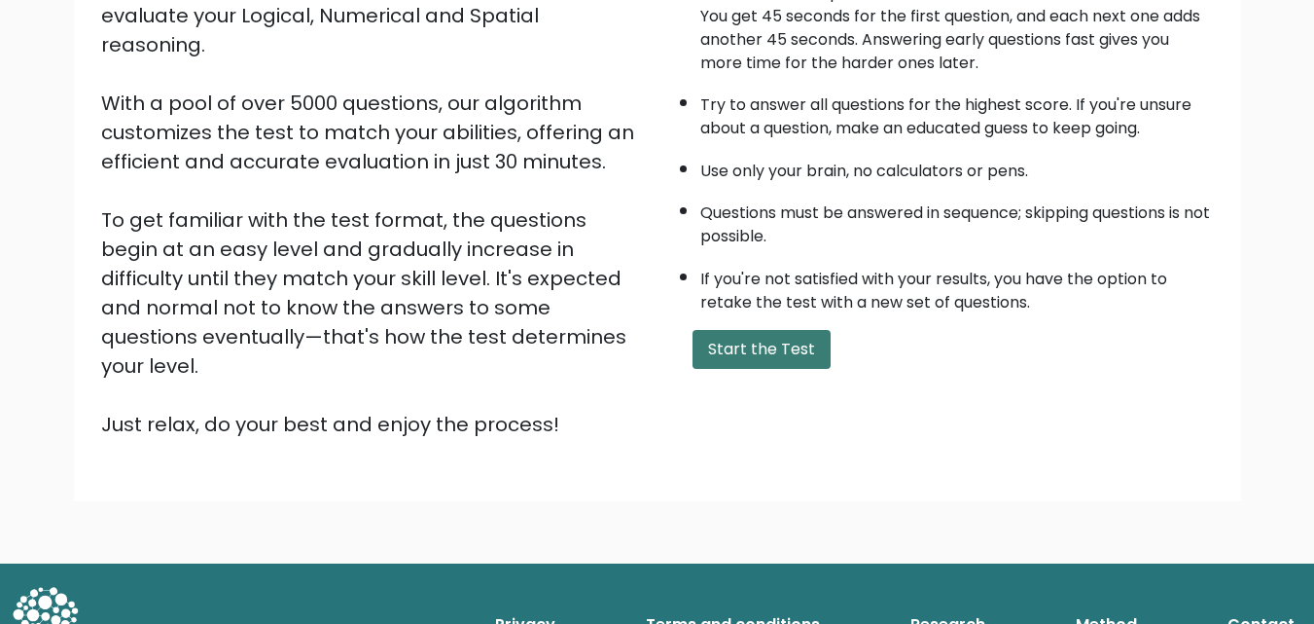
click at [732, 354] on button "Start the Test" at bounding box center [762, 349] width 138 height 39
click at [726, 348] on button "Start the Test" at bounding box center [762, 349] width 138 height 39
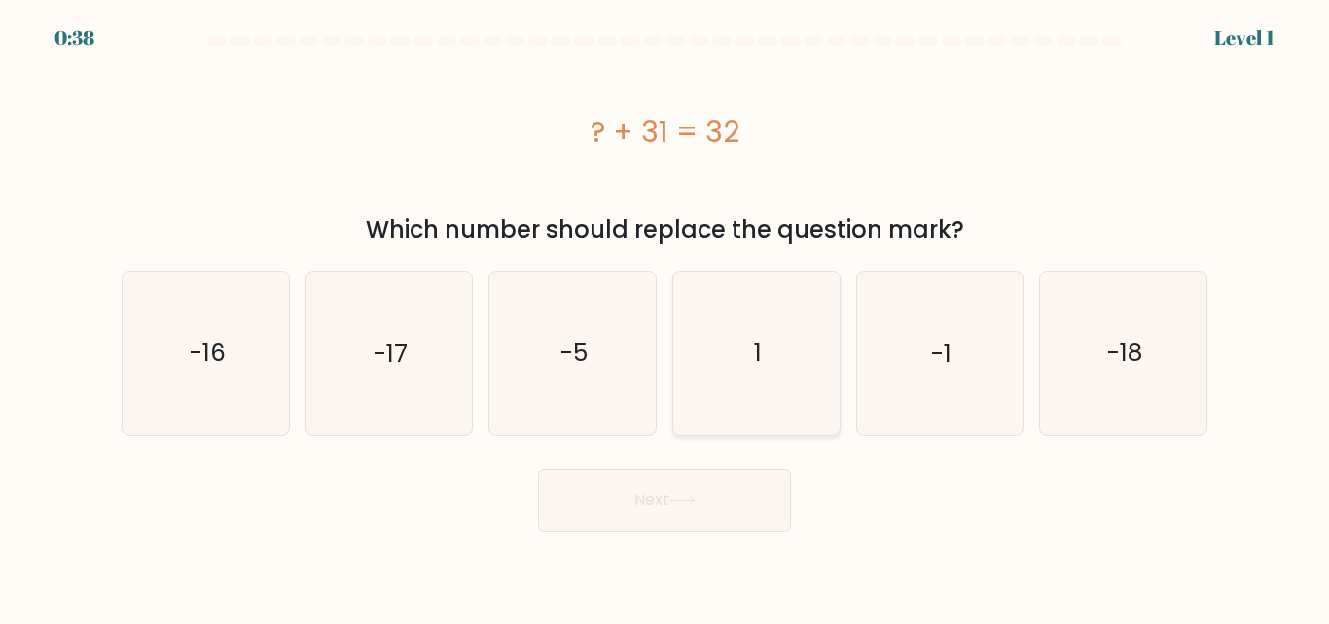
click at [777, 354] on icon "1" at bounding box center [756, 352] width 162 height 162
click at [665, 317] on input "d. 1" at bounding box center [664, 314] width 1 height 5
radio input "true"
click at [658, 484] on button "Next" at bounding box center [664, 500] width 253 height 62
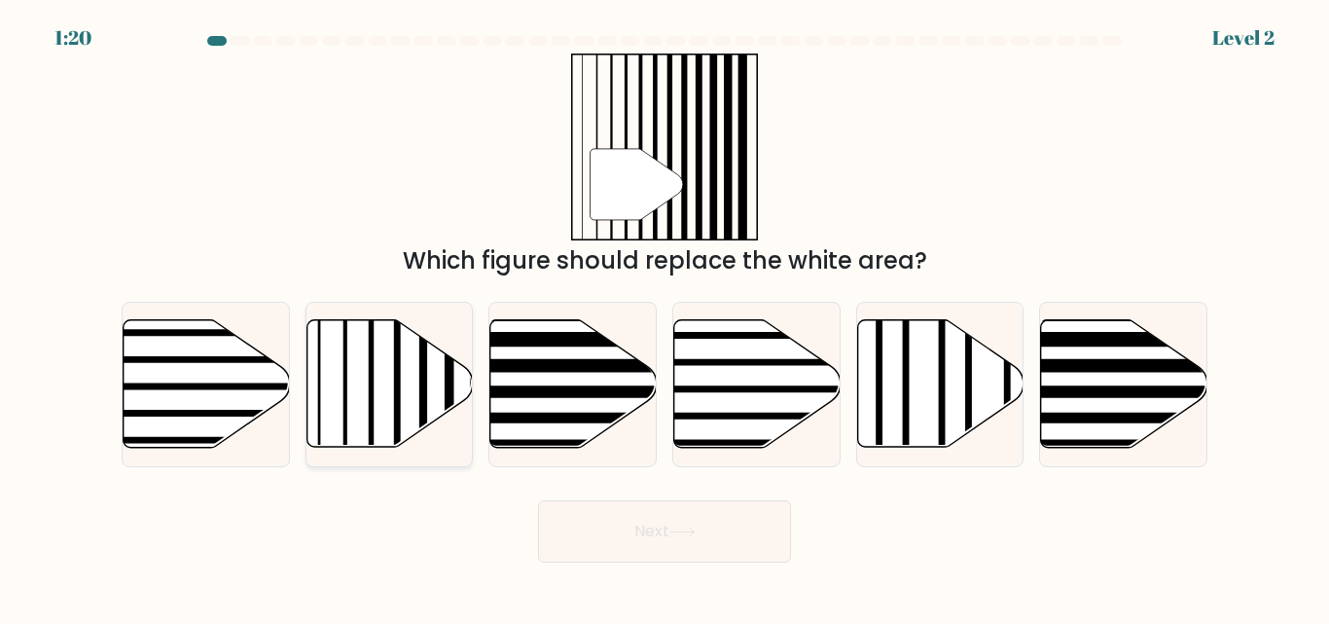
click at [349, 371] on icon at bounding box center [389, 383] width 166 height 127
click at [664, 317] on input "b." at bounding box center [664, 314] width 1 height 5
radio input "true"
click at [353, 366] on icon at bounding box center [389, 383] width 166 height 127
click at [664, 317] on input "b." at bounding box center [664, 314] width 1 height 5
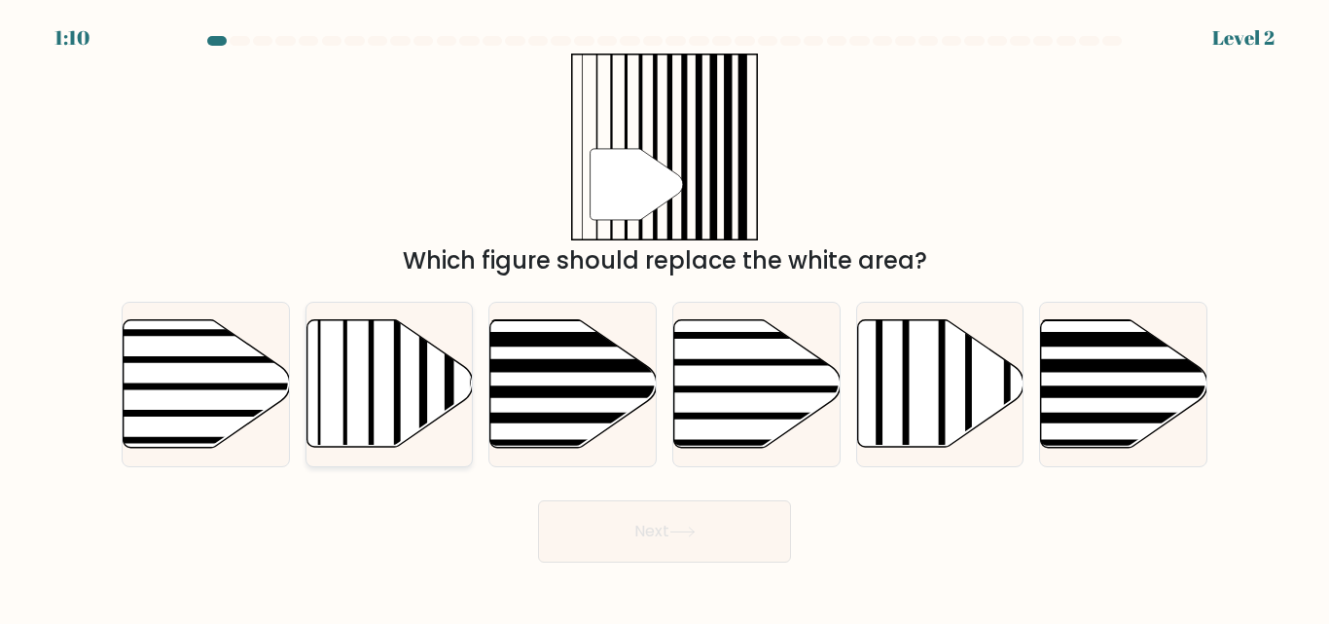
radio input "true"
click at [665, 526] on button "Next" at bounding box center [664, 531] width 253 height 62
